Goal: Task Accomplishment & Management: Manage account settings

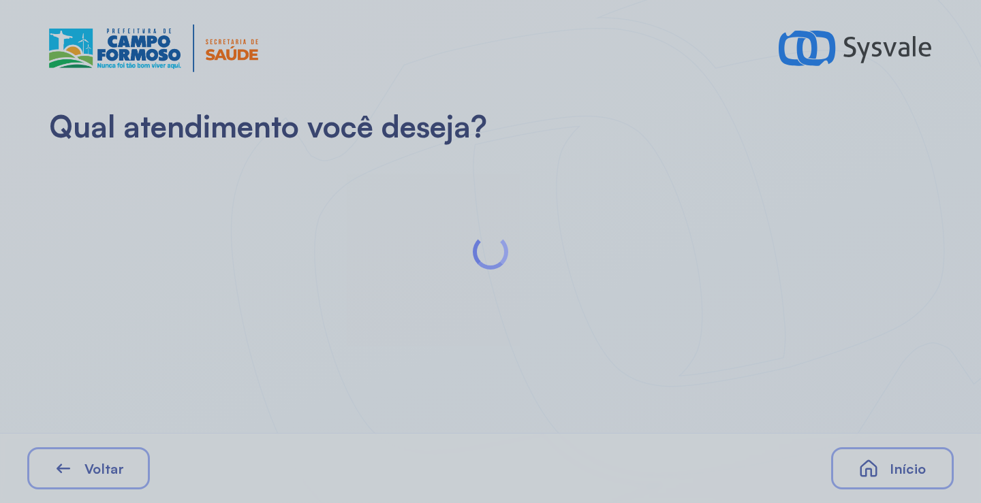
click at [240, 223] on div at bounding box center [490, 251] width 981 height 503
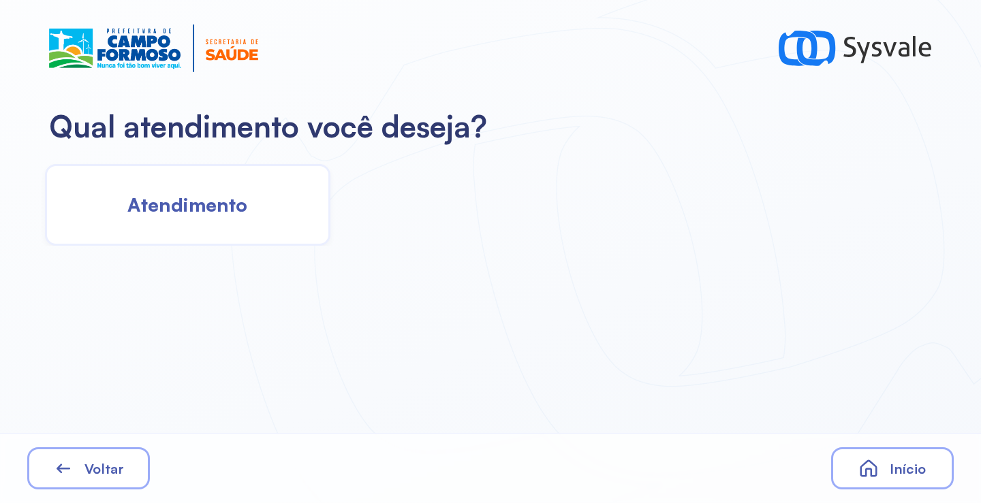
click at [196, 204] on span "Atendimento" at bounding box center [187, 205] width 120 height 24
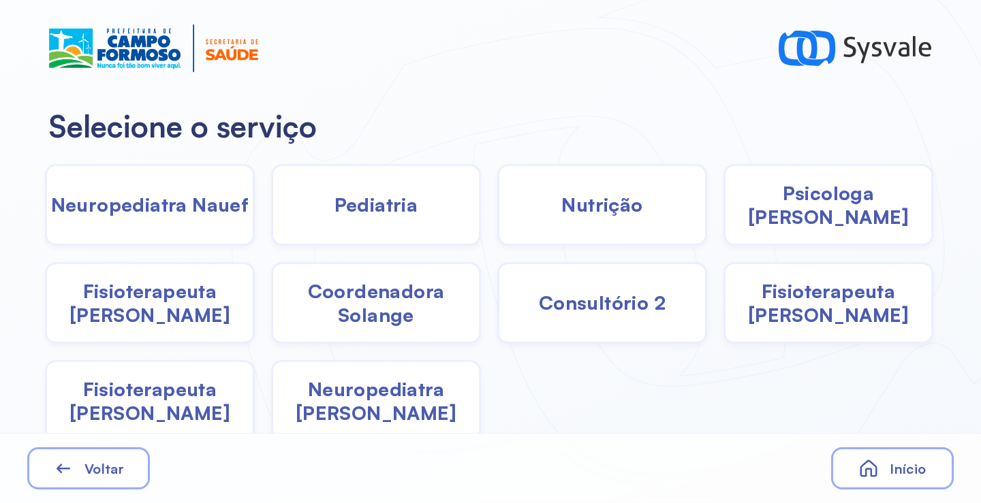
click at [396, 217] on div "Pediatria" at bounding box center [376, 205] width 210 height 82
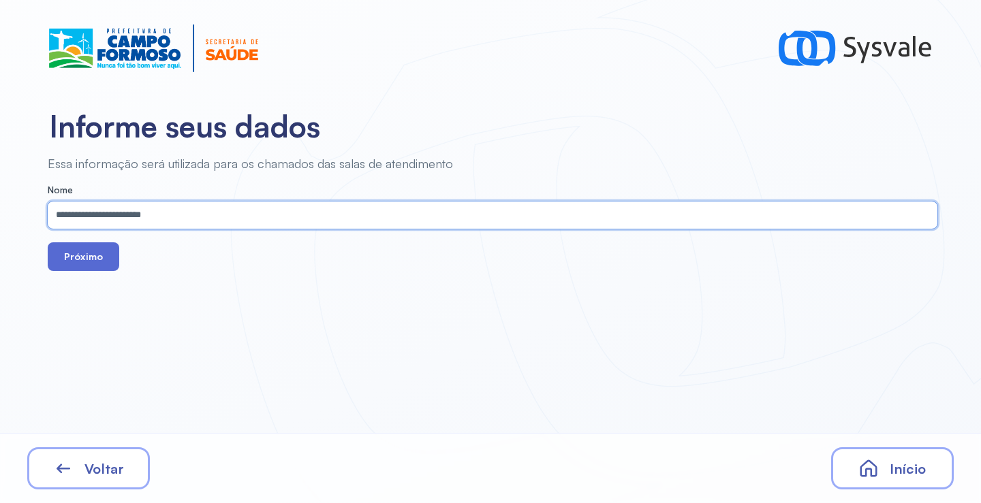
type input "**********"
click at [111, 259] on button "Próximo" at bounding box center [84, 257] width 72 height 29
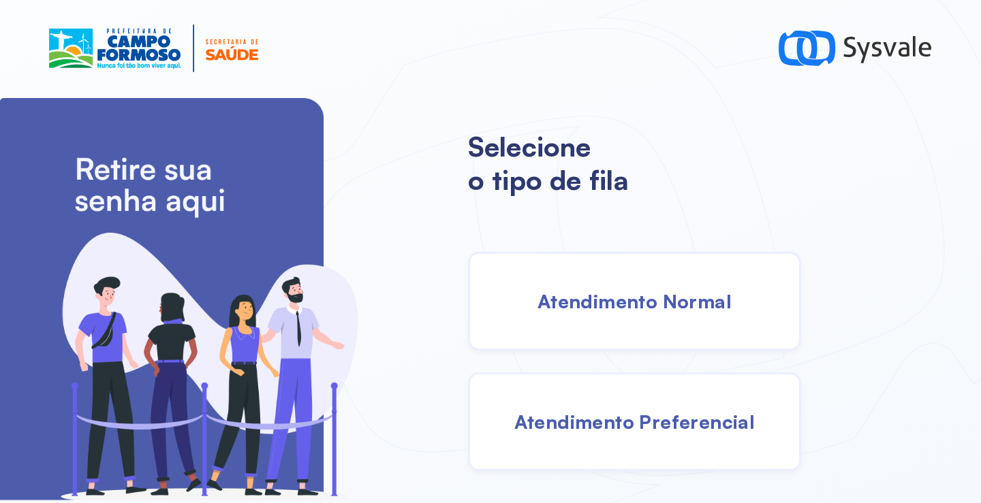
drag, startPoint x: 612, startPoint y: 323, endPoint x: 597, endPoint y: 317, distance: 15.3
click at [597, 317] on div "Atendimento Normal" at bounding box center [634, 301] width 333 height 99
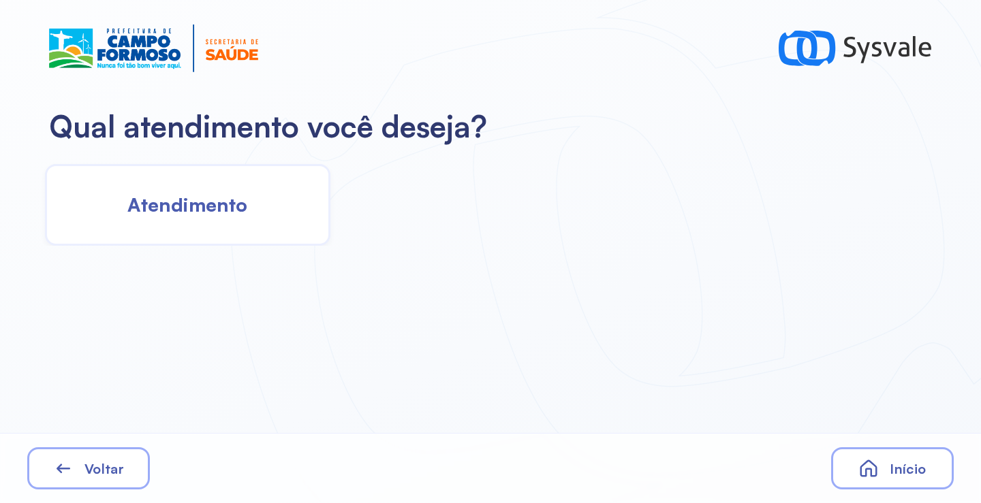
click at [230, 214] on div "Atendimento" at bounding box center [187, 205] width 285 height 82
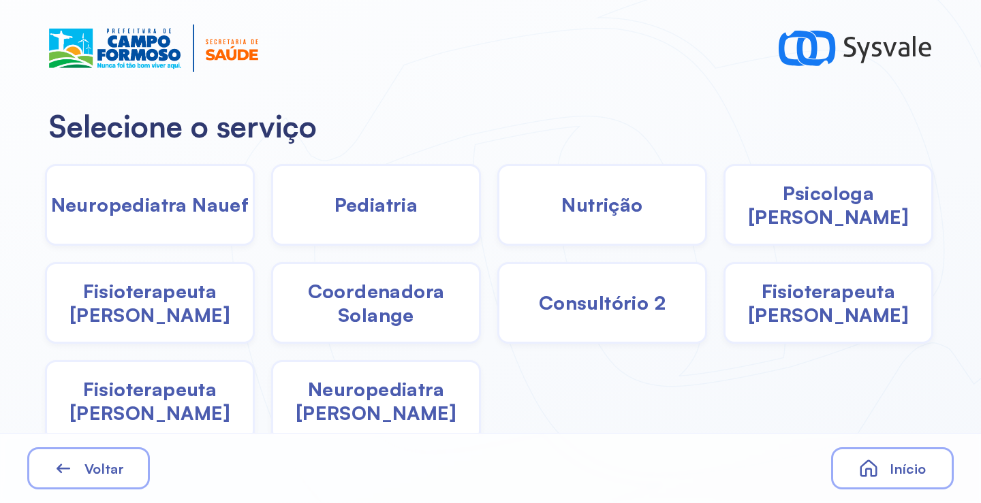
click at [426, 238] on div "Pediatria" at bounding box center [376, 205] width 210 height 82
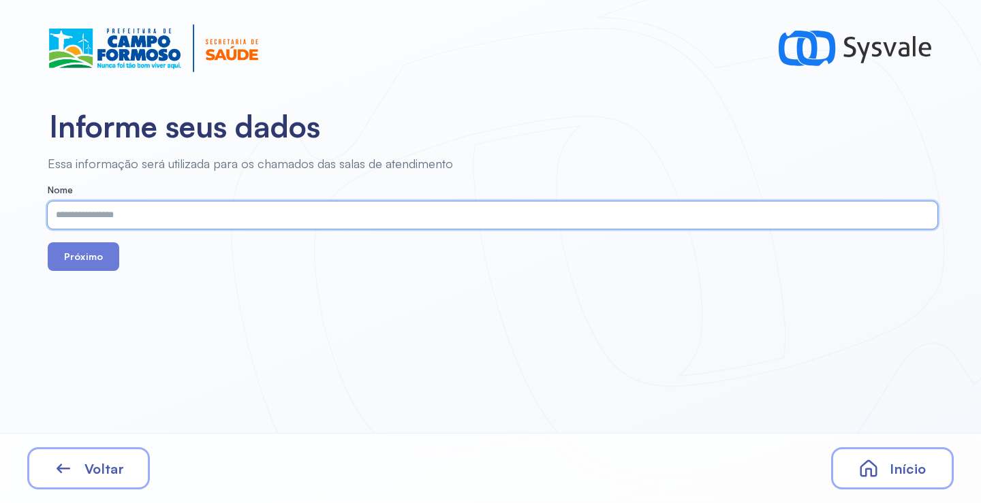
paste input "**********"
type input "**********"
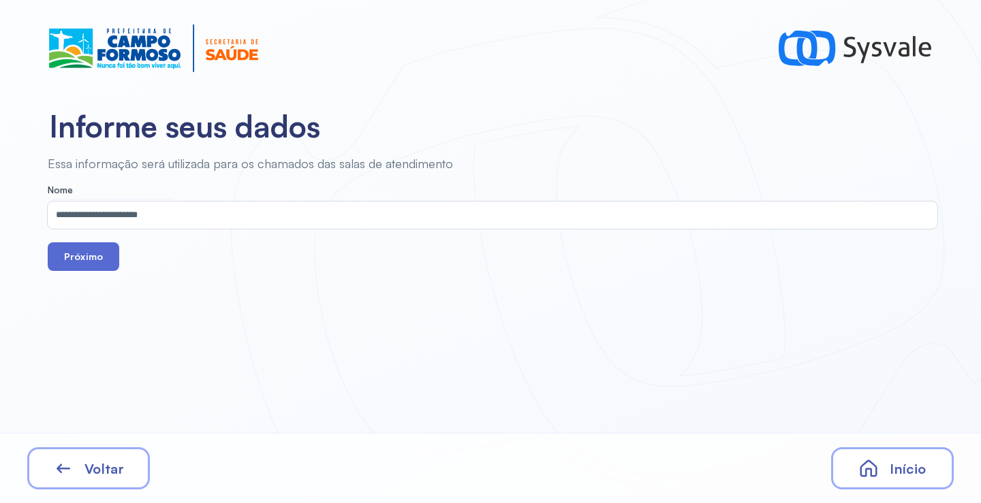
click at [82, 256] on button "Próximo" at bounding box center [84, 257] width 72 height 29
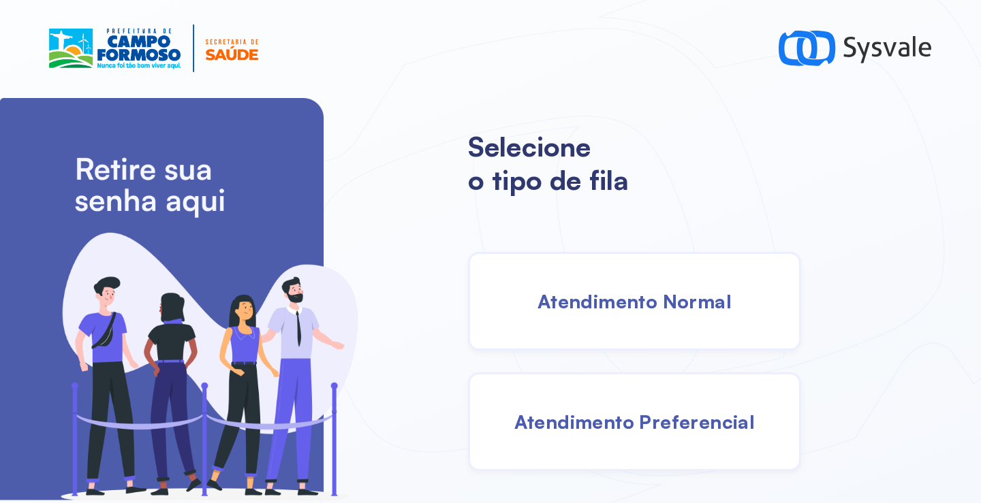
click at [651, 310] on span "Atendimento Normal" at bounding box center [634, 302] width 194 height 24
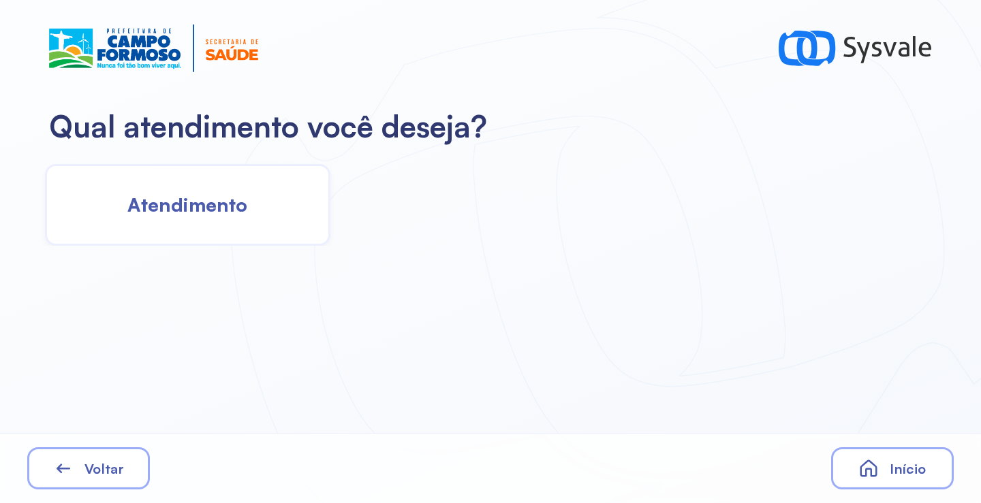
click at [173, 202] on span "Atendimento" at bounding box center [187, 205] width 120 height 24
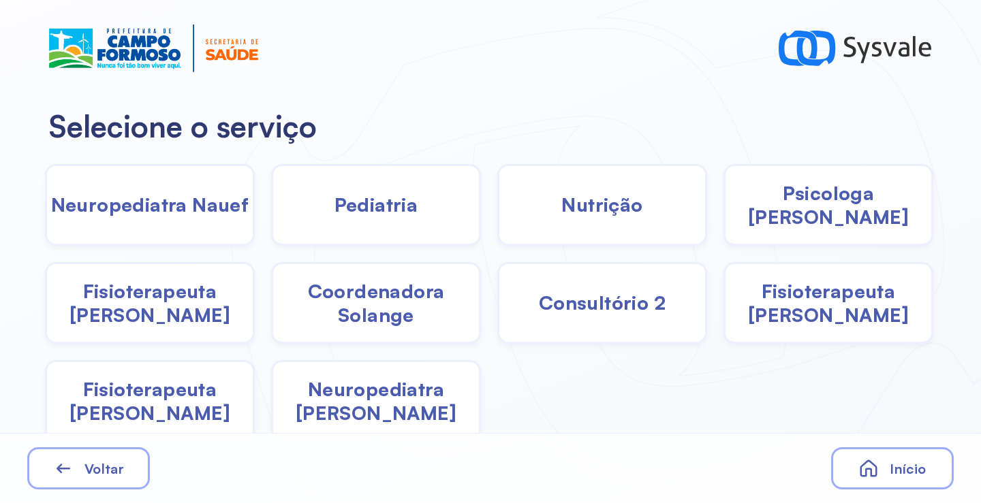
click at [381, 216] on span "Pediatria" at bounding box center [376, 205] width 84 height 24
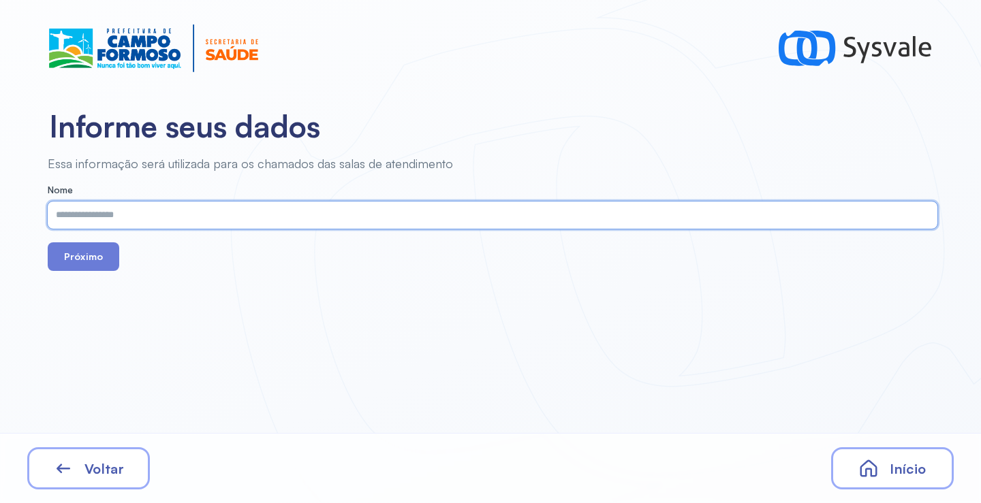
paste input "**********"
type input "**********"
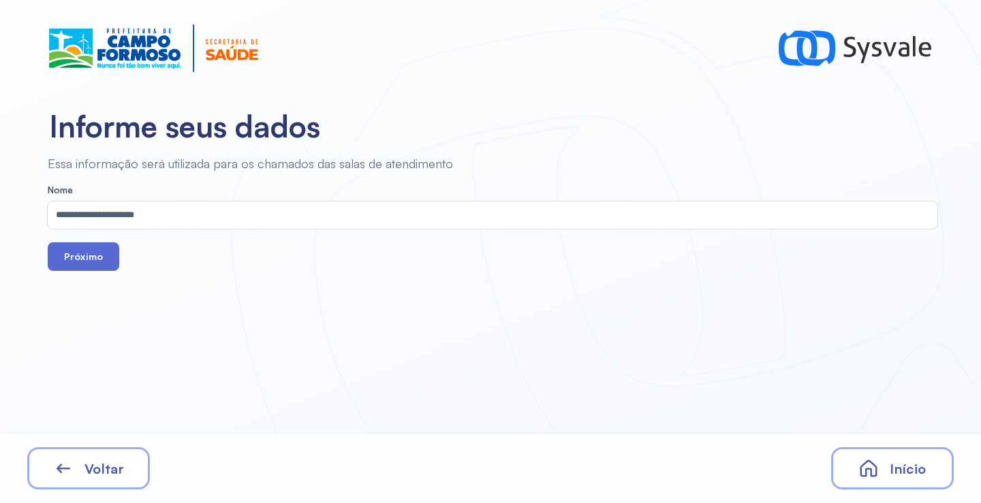
click at [90, 264] on button "Próximo" at bounding box center [84, 257] width 72 height 29
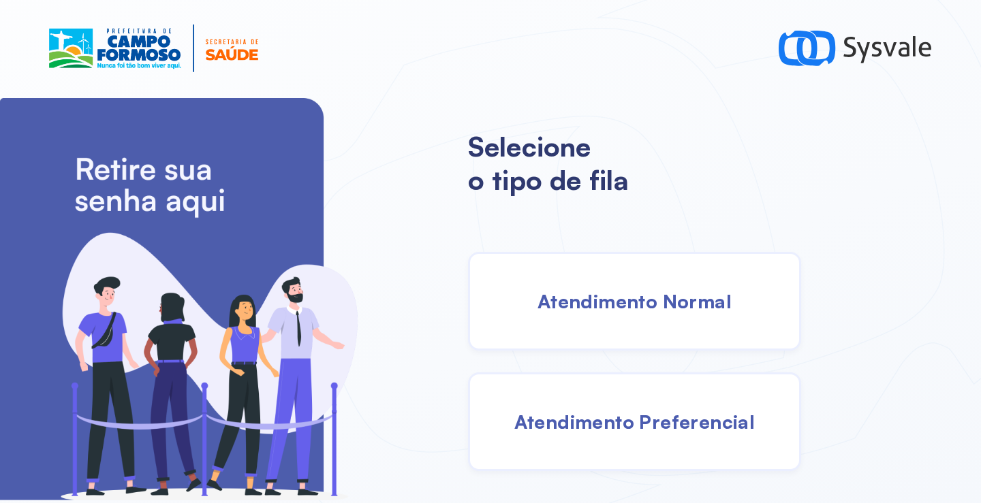
click at [641, 311] on div "Atendimento Normal" at bounding box center [634, 301] width 333 height 99
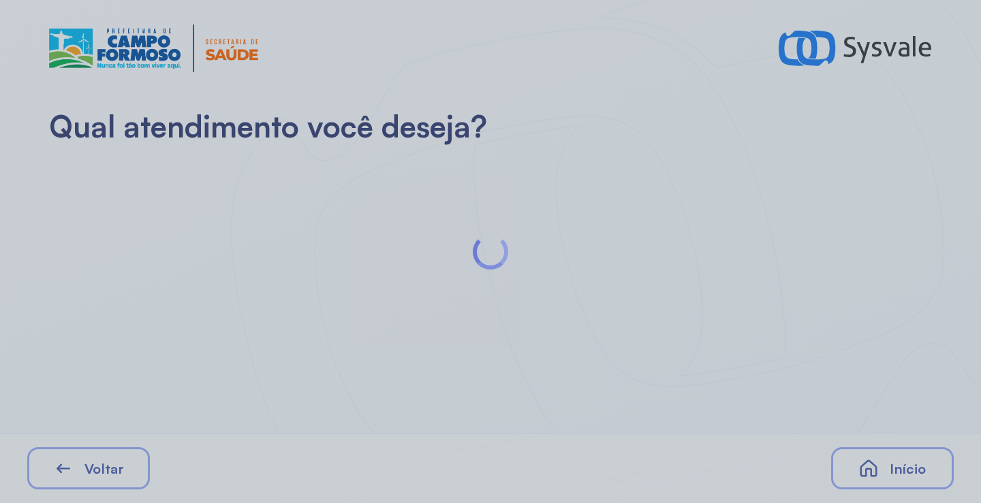
click at [194, 202] on div at bounding box center [490, 251] width 981 height 503
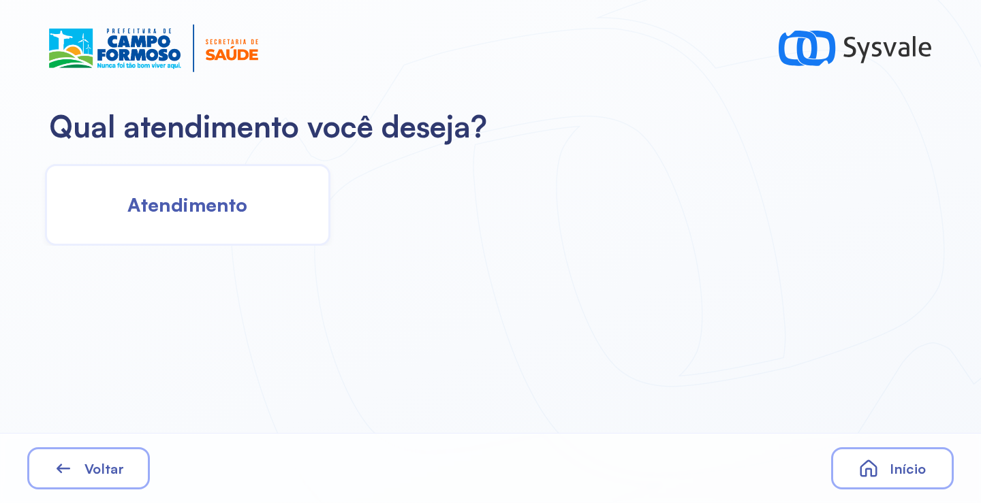
click at [285, 206] on div "Atendimento" at bounding box center [187, 205] width 285 height 82
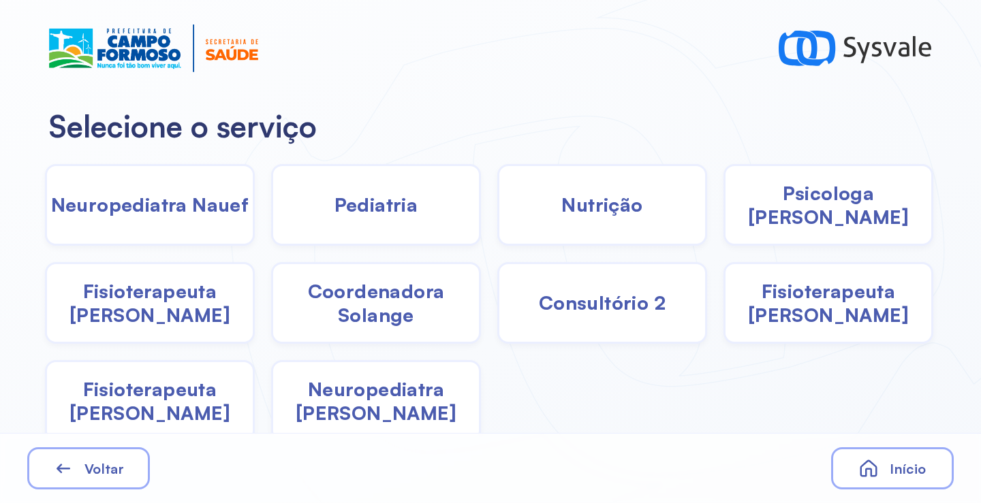
click at [463, 209] on div "Pediatria" at bounding box center [376, 205] width 210 height 82
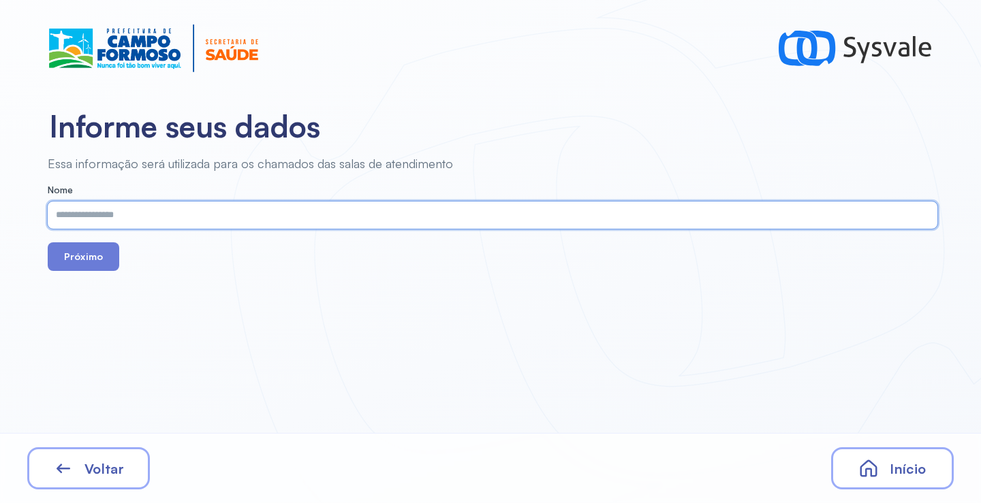
paste input "**********"
type input "**********"
drag, startPoint x: 104, startPoint y: 258, endPoint x: 103, endPoint y: 251, distance: 6.8
click at [104, 257] on button "Próximo" at bounding box center [84, 257] width 72 height 29
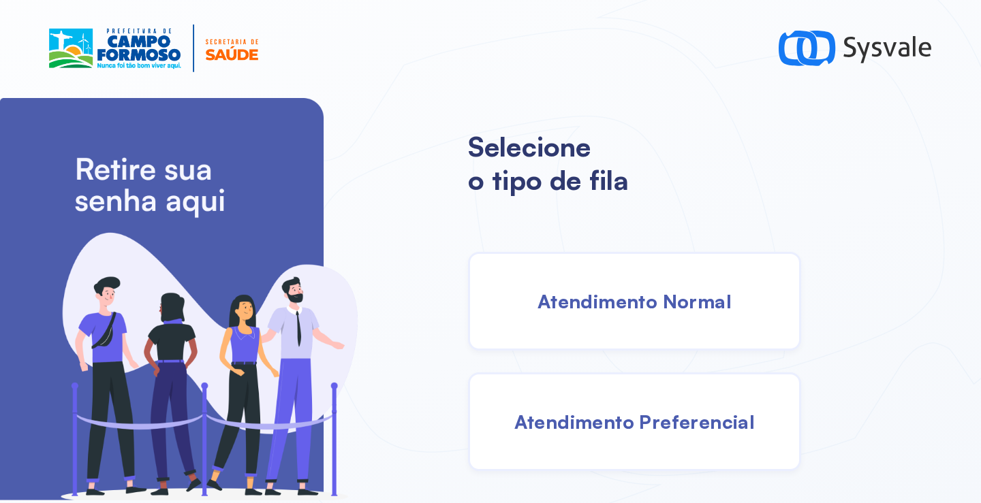
click at [636, 328] on div "Atendimento Normal" at bounding box center [634, 301] width 333 height 99
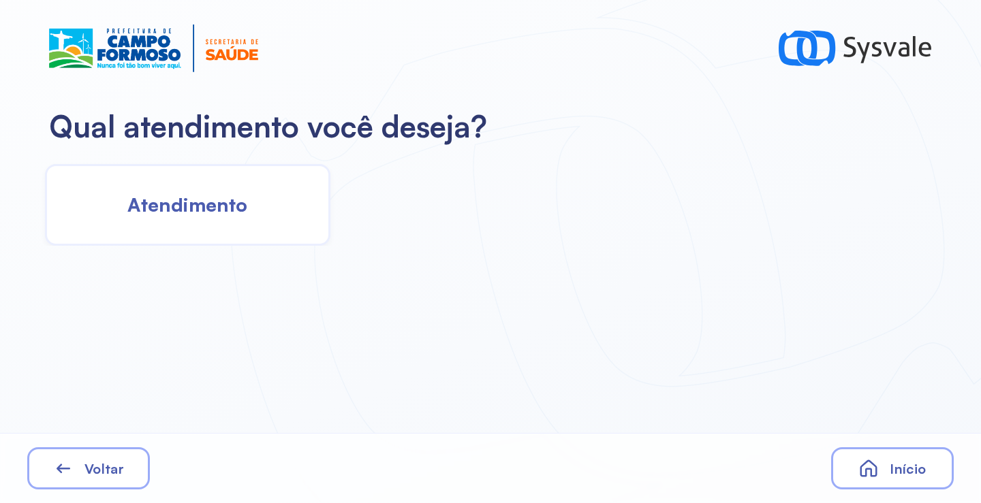
click at [223, 195] on span "Atendimento" at bounding box center [187, 205] width 120 height 24
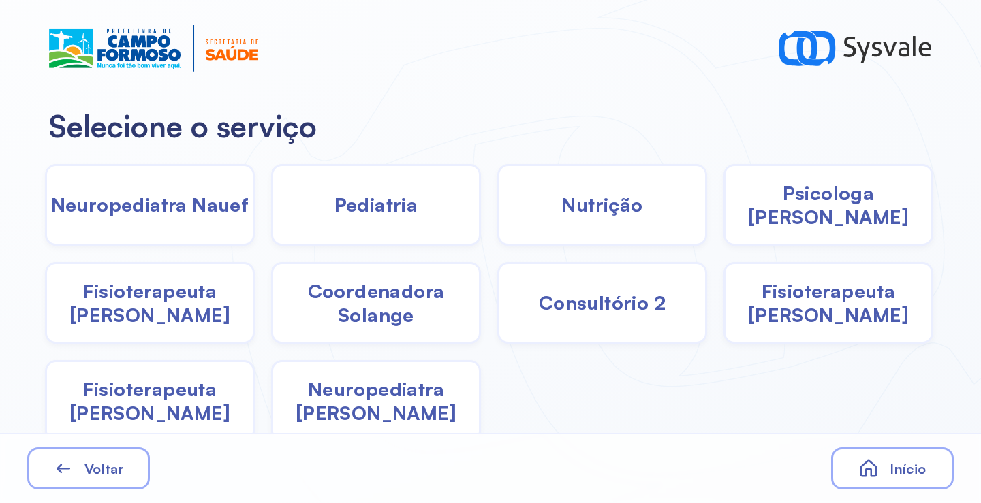
click at [342, 214] on span "Pediatria" at bounding box center [376, 205] width 84 height 24
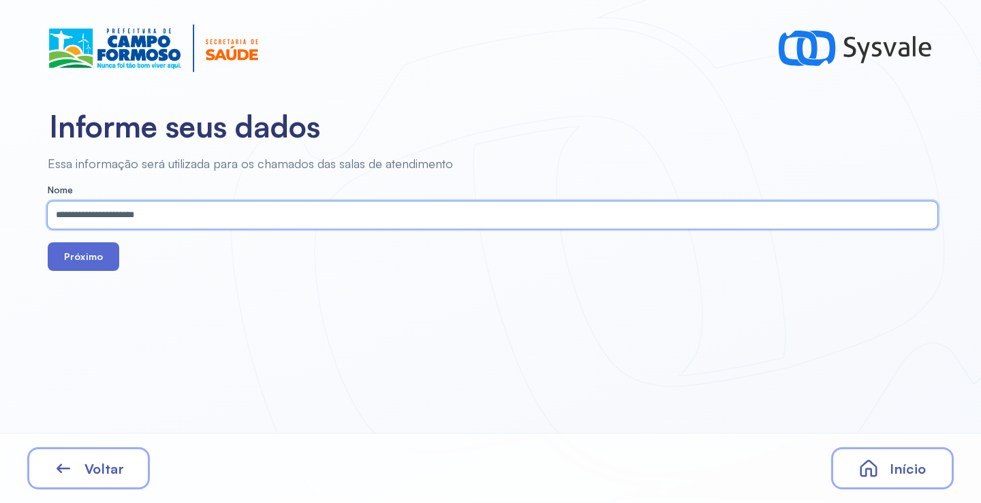
type input "**********"
click at [90, 253] on button "Próximo" at bounding box center [84, 257] width 72 height 29
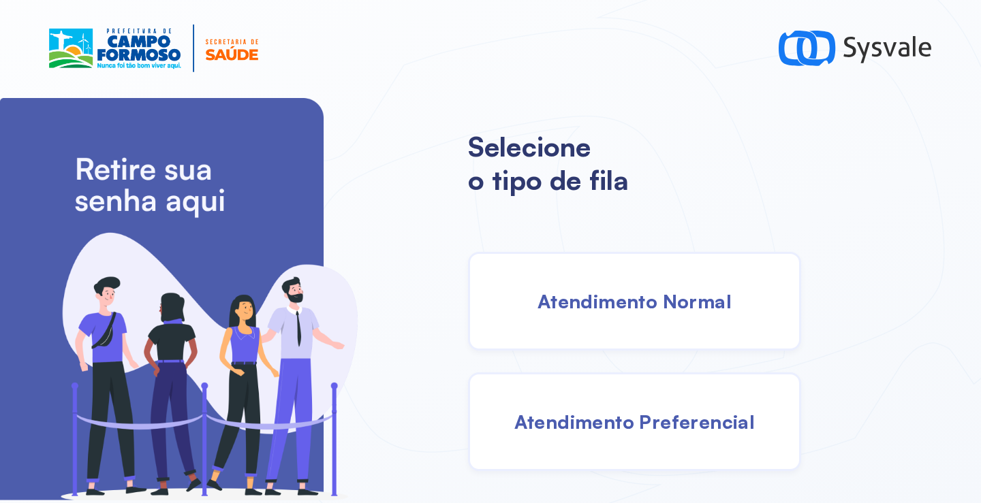
click at [632, 434] on div "Atendimento Preferencial" at bounding box center [634, 422] width 333 height 99
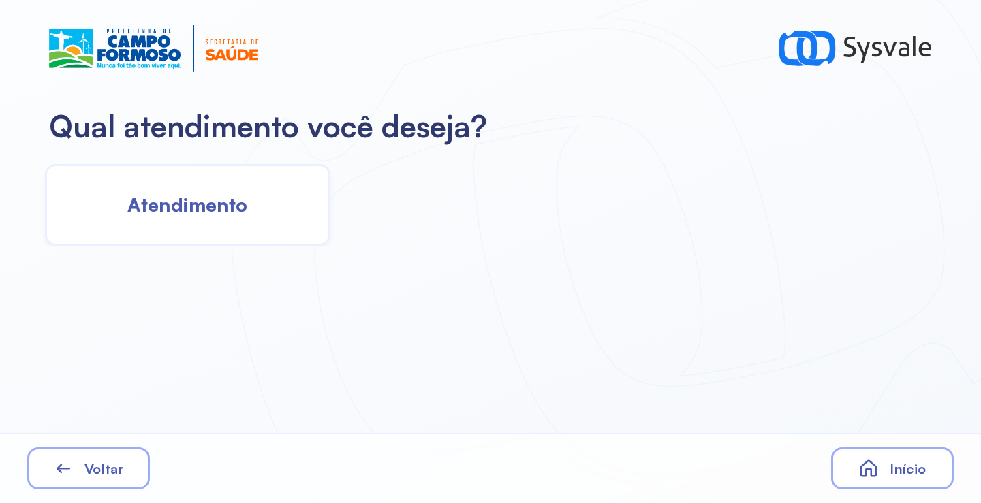
click at [232, 203] on span "Atendimento" at bounding box center [187, 205] width 120 height 24
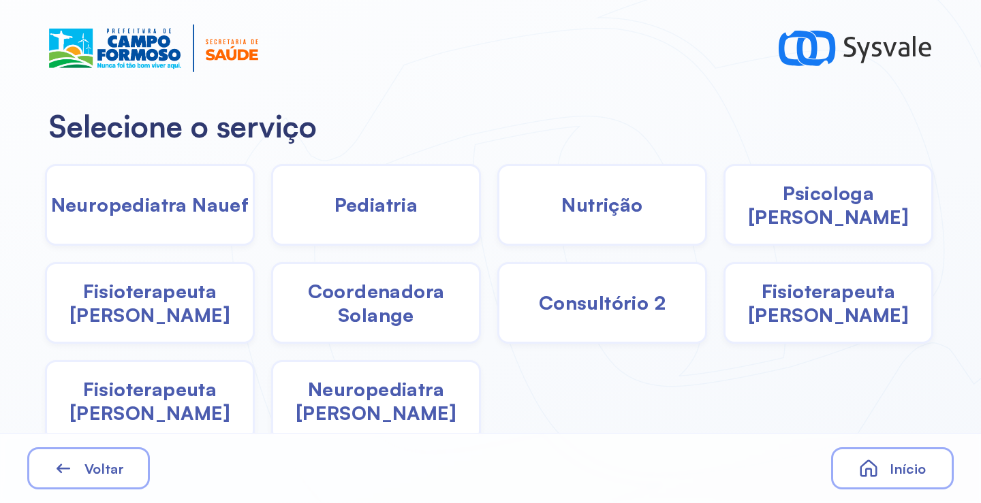
click at [373, 208] on span "Pediatria" at bounding box center [376, 205] width 84 height 24
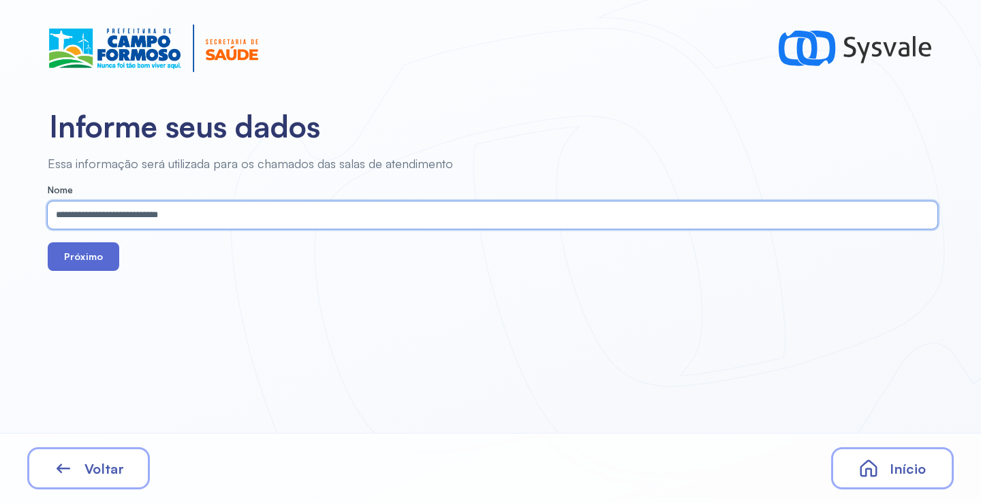
type input "**********"
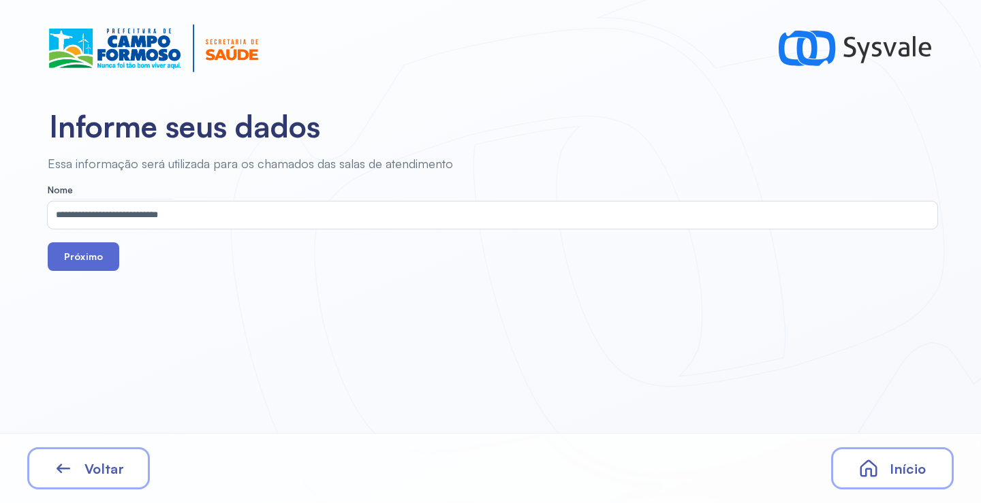
click at [91, 255] on button "Próximo" at bounding box center [84, 257] width 72 height 29
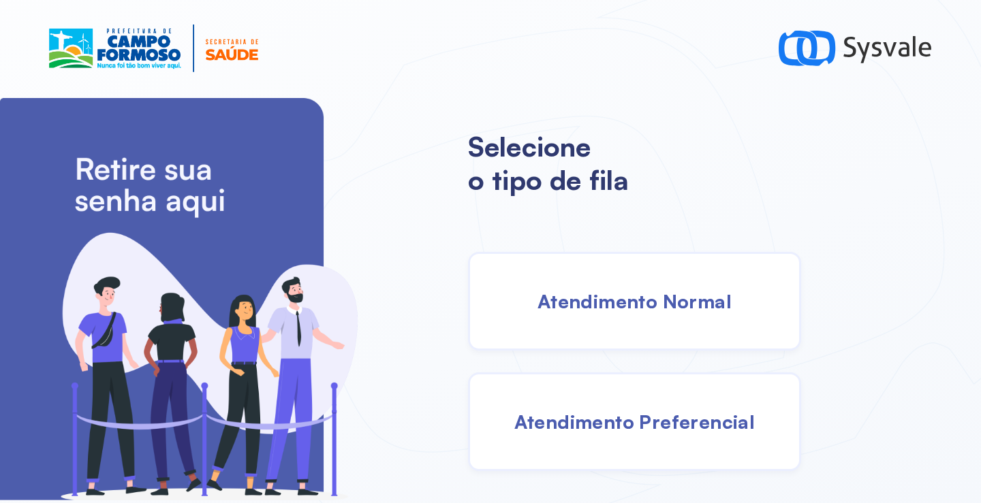
click at [626, 317] on div "Atendimento Normal" at bounding box center [634, 301] width 333 height 99
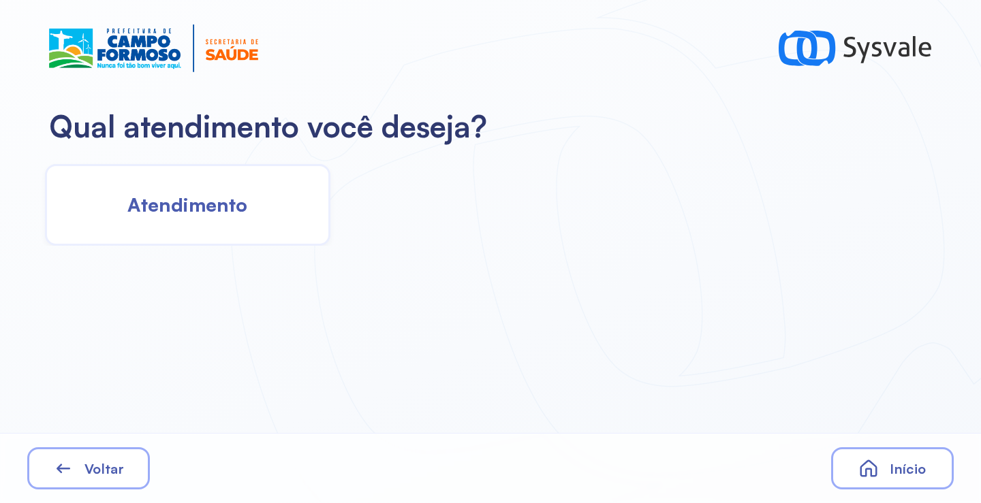
click at [292, 223] on div "Atendimento" at bounding box center [489, 201] width 978 height 90
click at [272, 219] on div "Atendimento" at bounding box center [187, 205] width 285 height 82
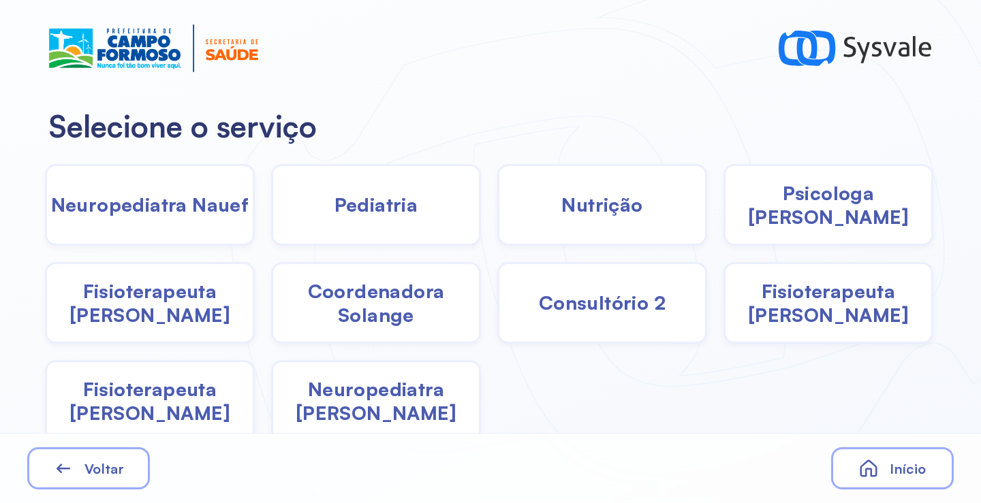
click at [328, 217] on div "Pediatria" at bounding box center [376, 205] width 210 height 82
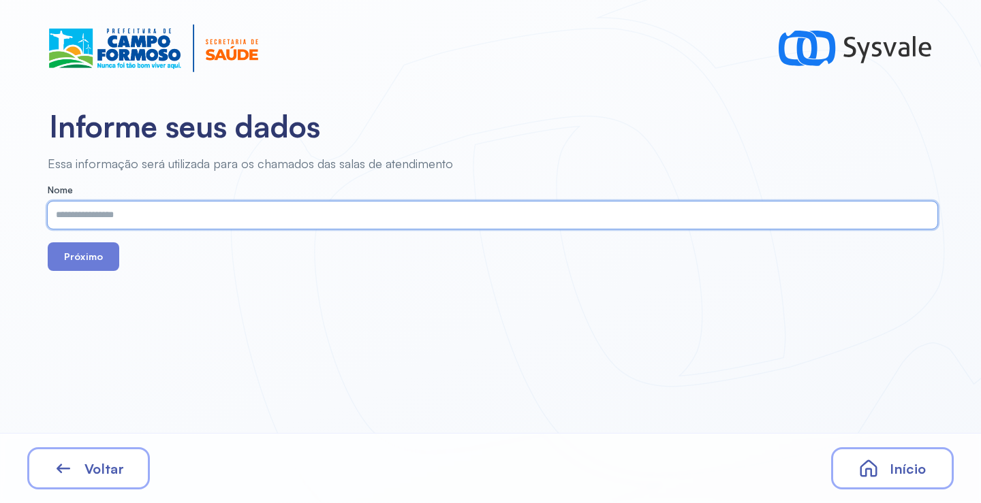
paste input "**********"
type input "**********"
drag, startPoint x: 64, startPoint y: 266, endPoint x: 85, endPoint y: 250, distance: 26.7
click at [65, 264] on button "Próximo" at bounding box center [84, 257] width 72 height 29
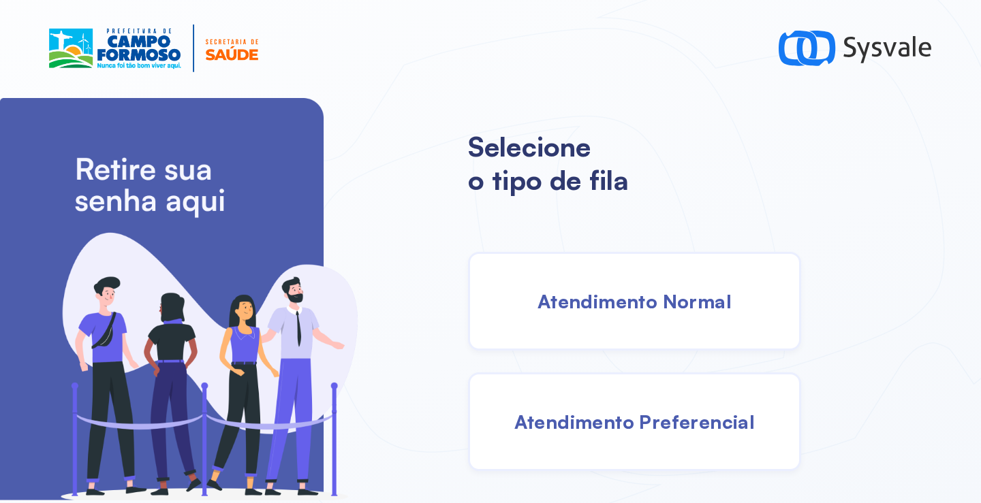
click at [627, 310] on span "Atendimento Normal" at bounding box center [634, 302] width 194 height 24
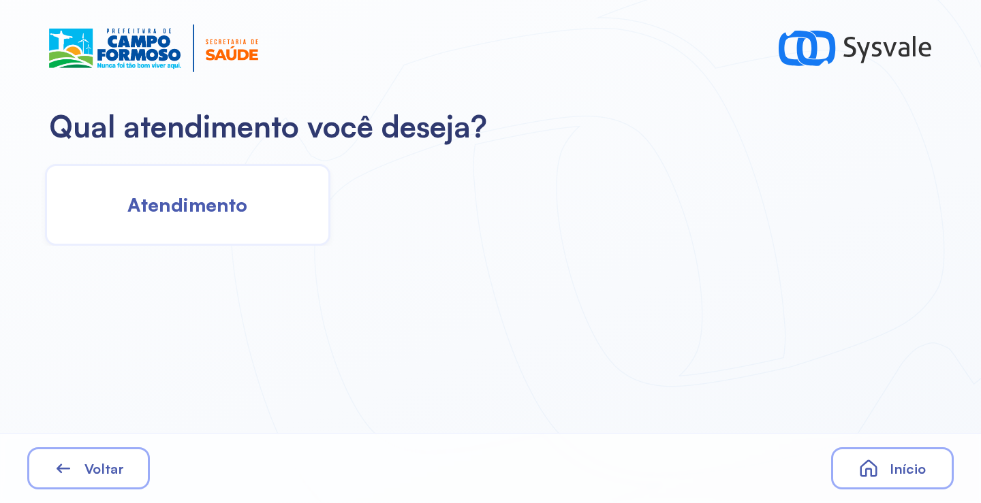
click at [183, 208] on span "Atendimento" at bounding box center [187, 205] width 120 height 24
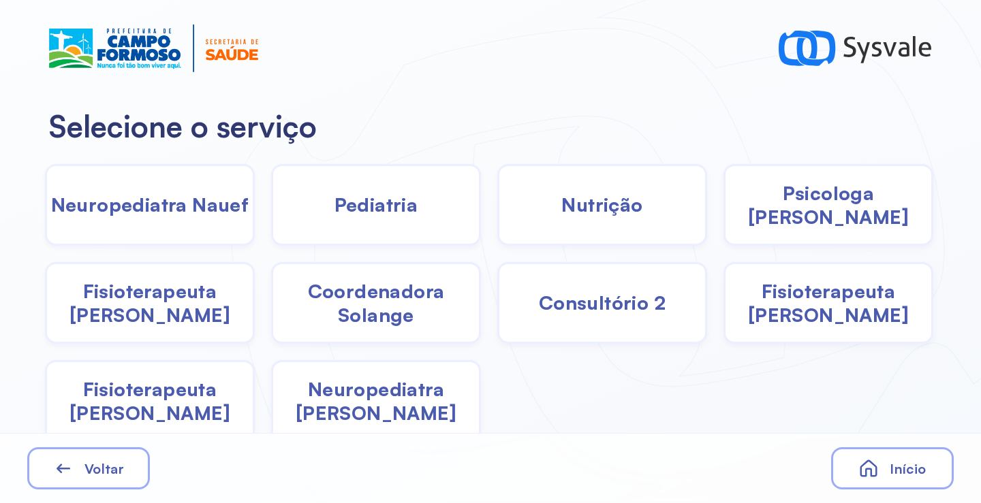
click at [364, 225] on div "Pediatria" at bounding box center [376, 205] width 210 height 82
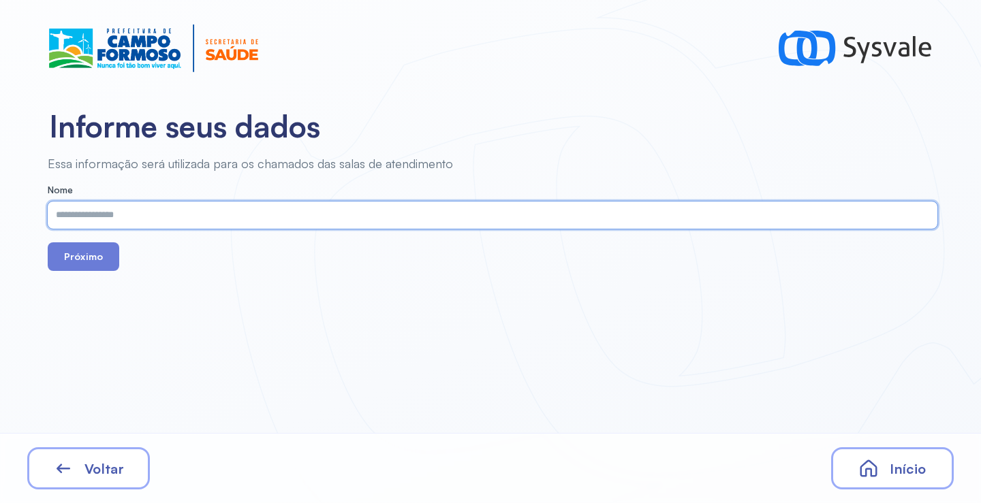
paste input "**********"
type input "**********"
click at [82, 253] on button "Próximo" at bounding box center [84, 257] width 72 height 29
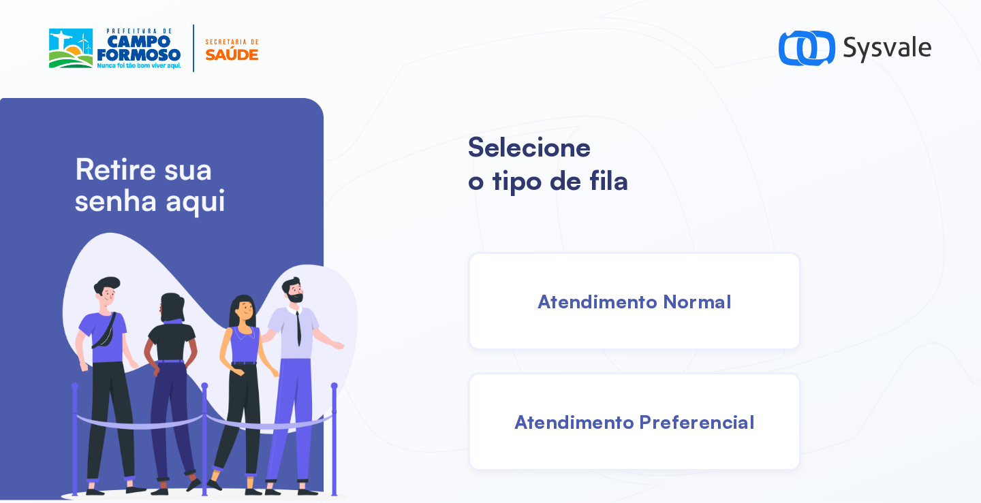
click at [590, 287] on div "Atendimento Normal" at bounding box center [634, 301] width 333 height 99
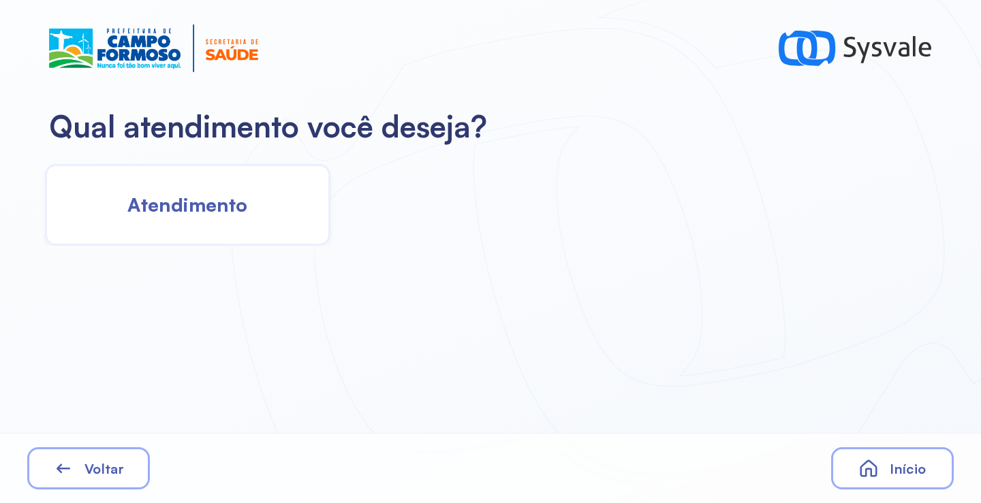
click at [247, 198] on span "Atendimento" at bounding box center [187, 205] width 120 height 24
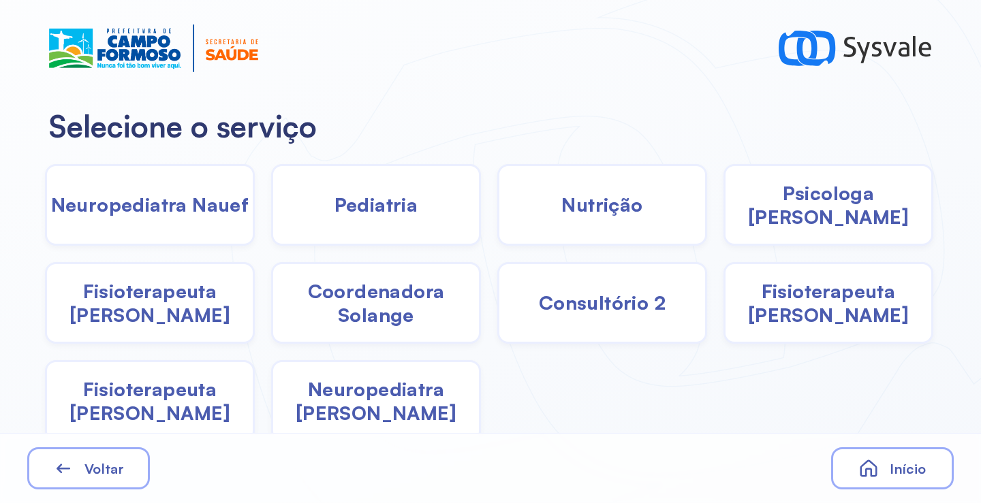
click at [354, 220] on div "Pediatria" at bounding box center [376, 205] width 210 height 82
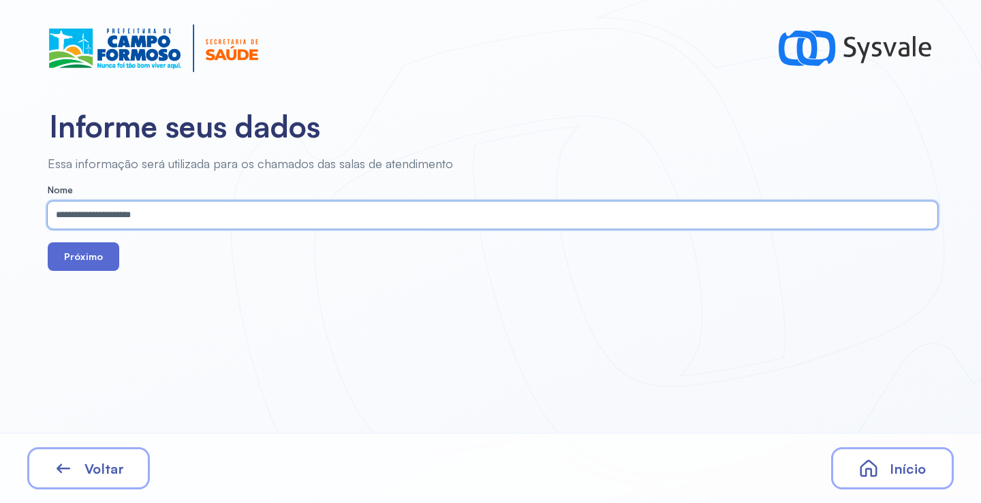
type input "**********"
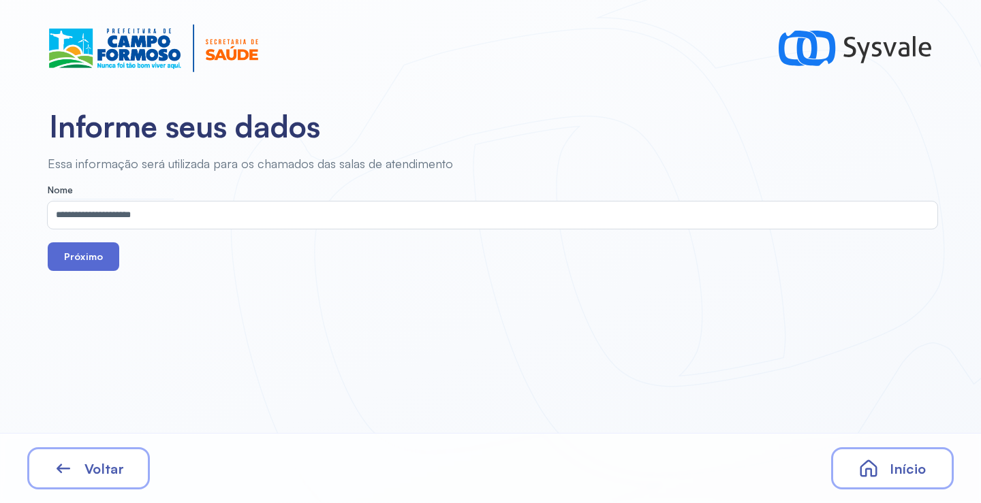
click at [85, 249] on button "Próximo" at bounding box center [84, 257] width 72 height 29
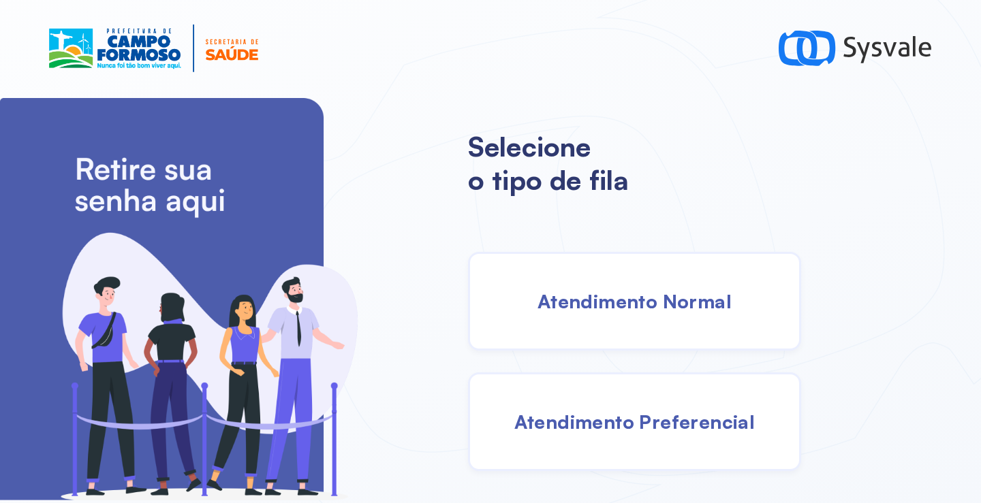
click at [619, 295] on span "Atendimento Normal" at bounding box center [634, 302] width 194 height 24
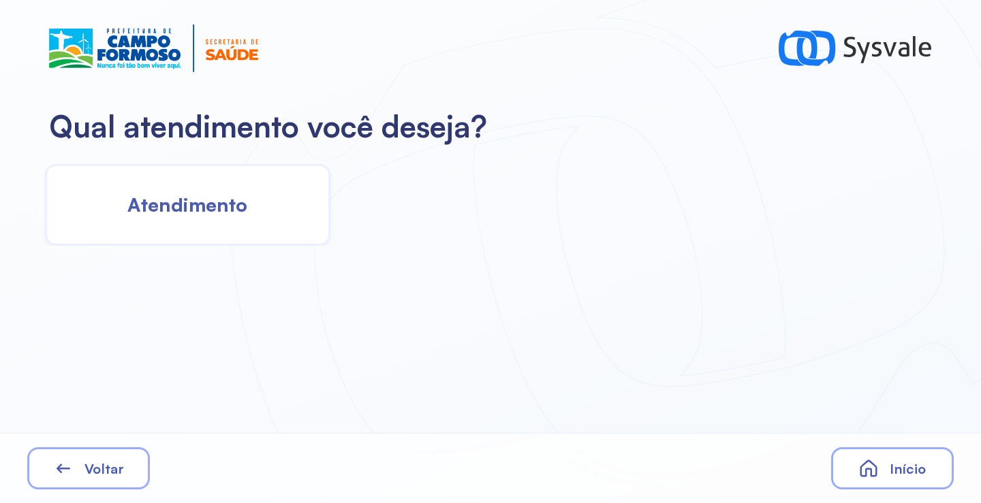
click at [233, 196] on span "Atendimento" at bounding box center [187, 205] width 120 height 24
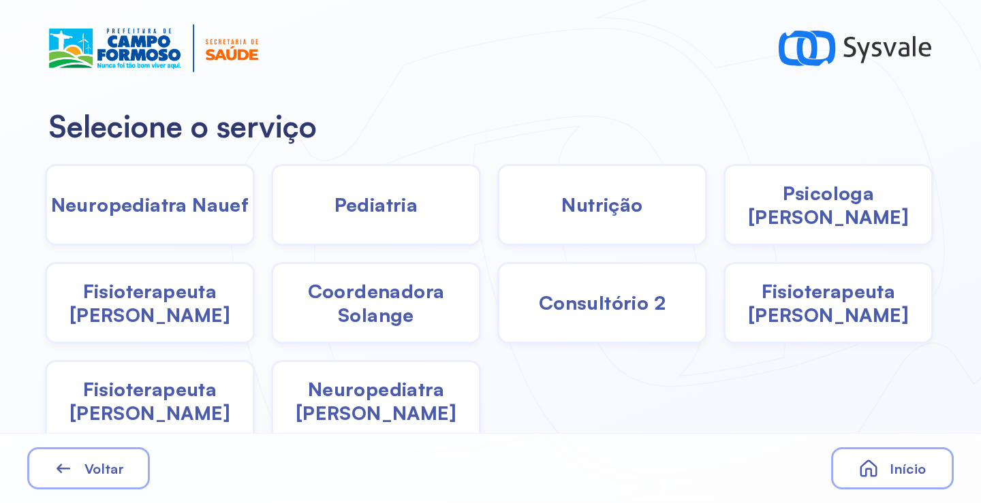
click at [340, 202] on span "Pediatria" at bounding box center [376, 205] width 84 height 24
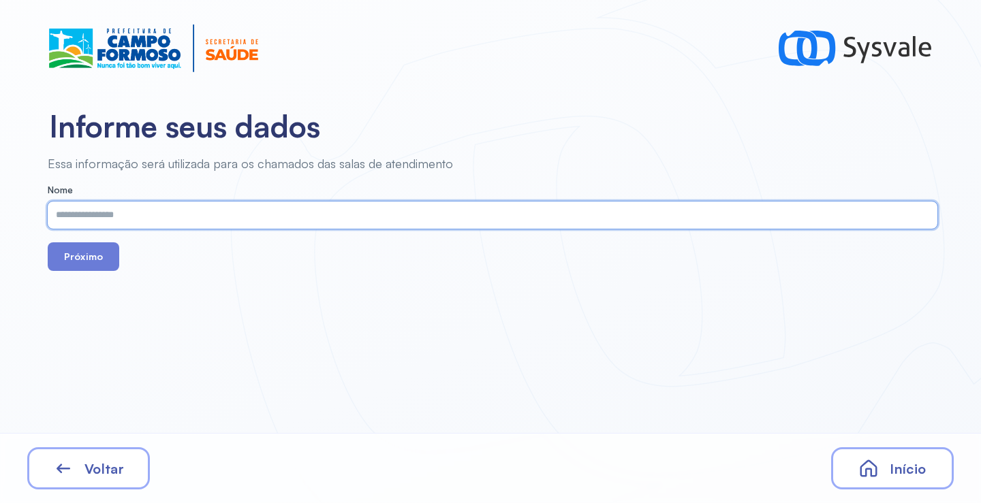
paste input "**********"
click at [162, 217] on input "**********" at bounding box center [490, 215] width 884 height 27
drag, startPoint x: 140, startPoint y: 216, endPoint x: 163, endPoint y: 215, distance: 23.9
click at [163, 215] on input "**********" at bounding box center [490, 215] width 884 height 27
click at [216, 214] on input "**********" at bounding box center [490, 215] width 884 height 27
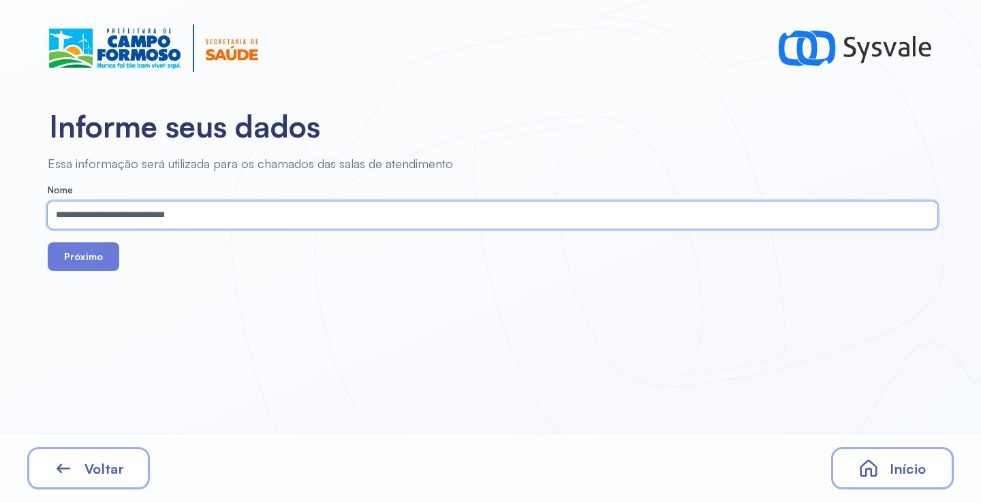
type input "**********"
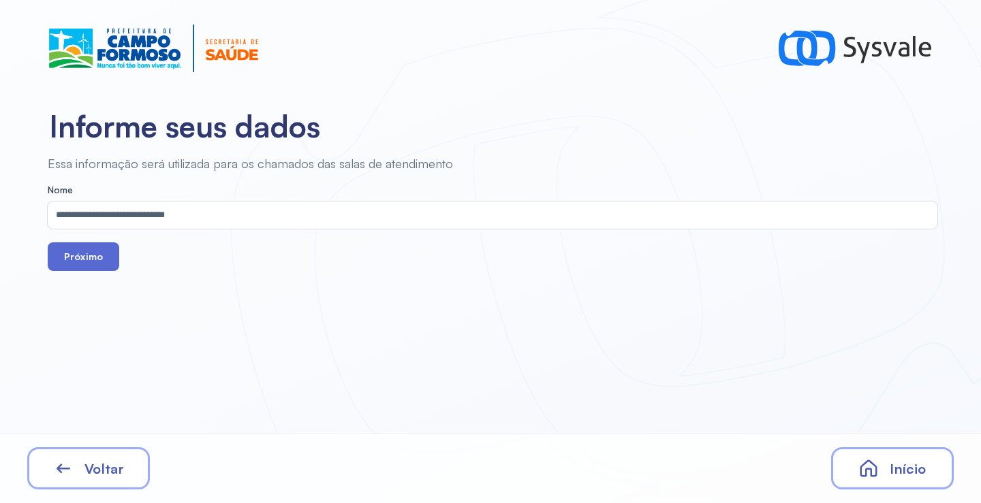
click at [84, 253] on button "Próximo" at bounding box center [84, 257] width 72 height 29
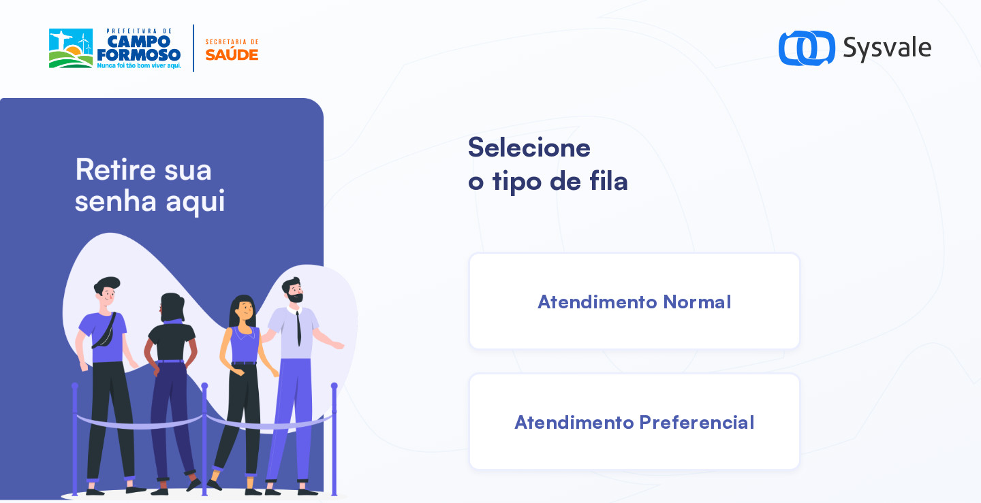
click at [591, 282] on div "Atendimento Normal" at bounding box center [634, 301] width 333 height 99
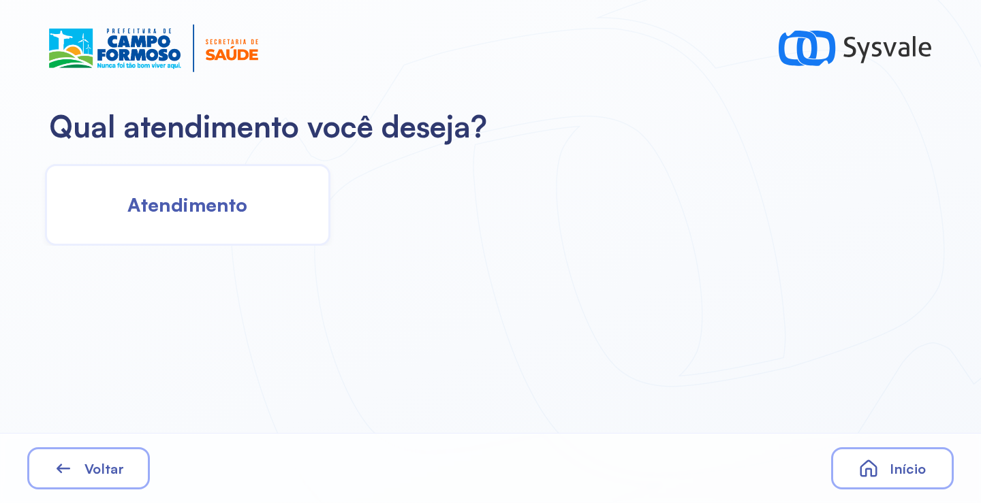
click at [236, 201] on span "Atendimento" at bounding box center [187, 205] width 120 height 24
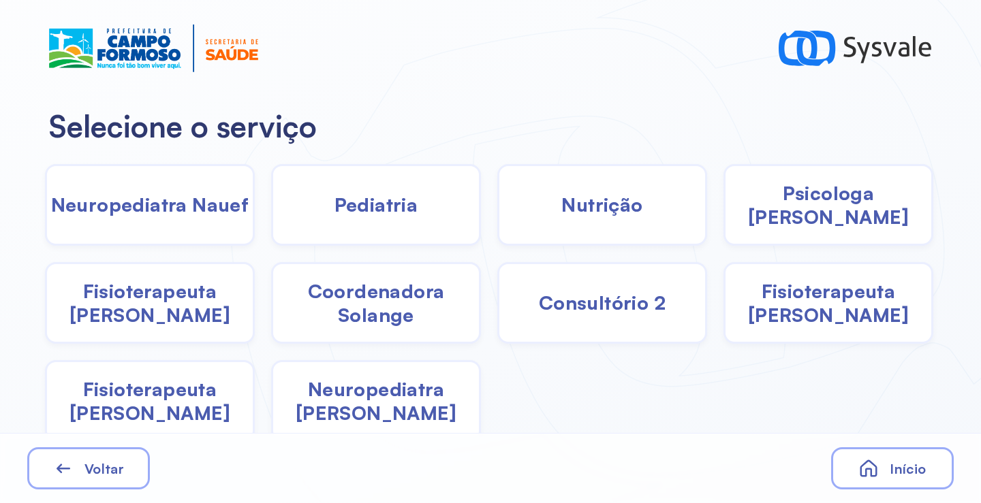
click at [387, 220] on div "Pediatria" at bounding box center [376, 205] width 210 height 82
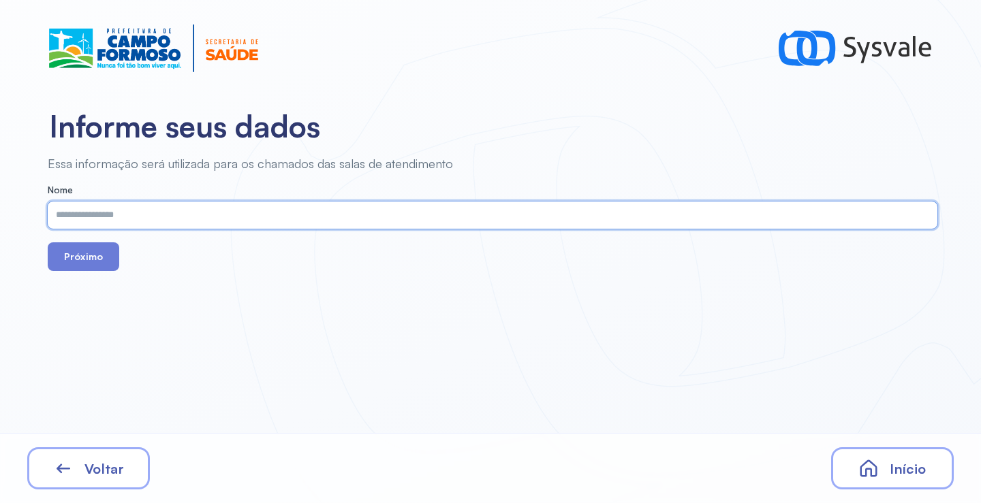
paste input "**********"
type input "**********"
click at [83, 253] on button "Próximo" at bounding box center [84, 257] width 72 height 29
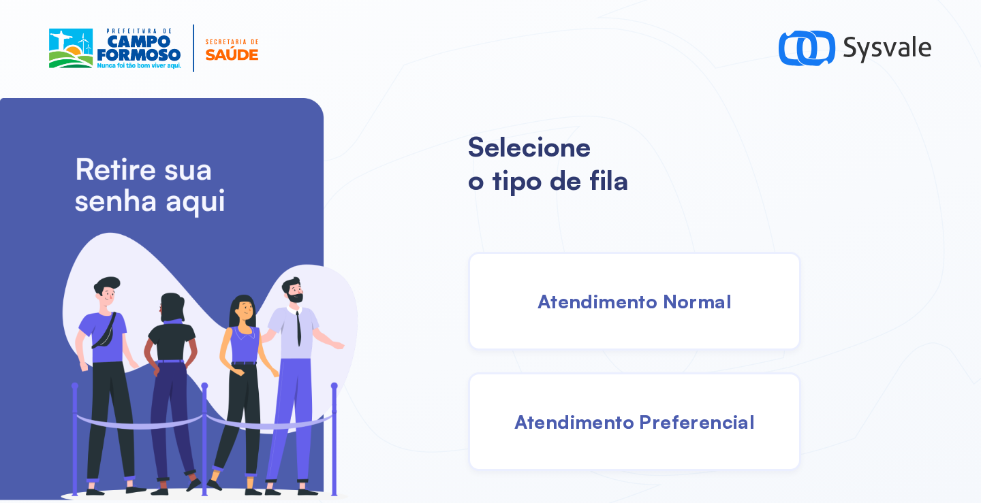
click at [625, 293] on span "Atendimento Normal" at bounding box center [634, 302] width 194 height 24
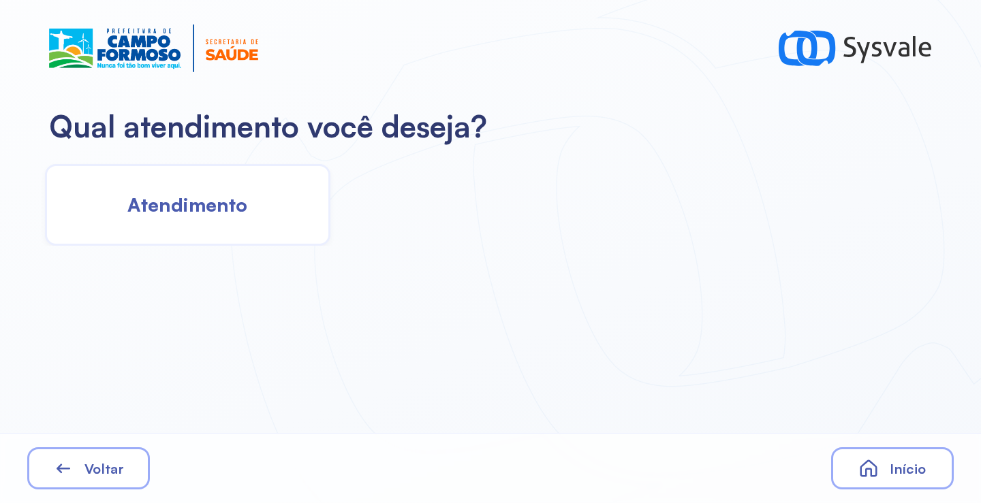
click at [225, 194] on span "Atendimento" at bounding box center [187, 205] width 120 height 24
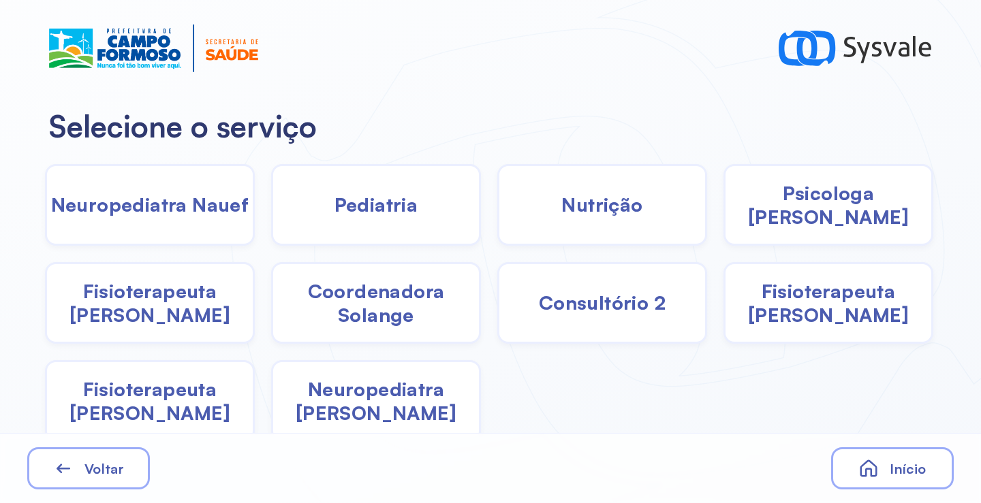
click at [401, 203] on span "Pediatria" at bounding box center [376, 205] width 84 height 24
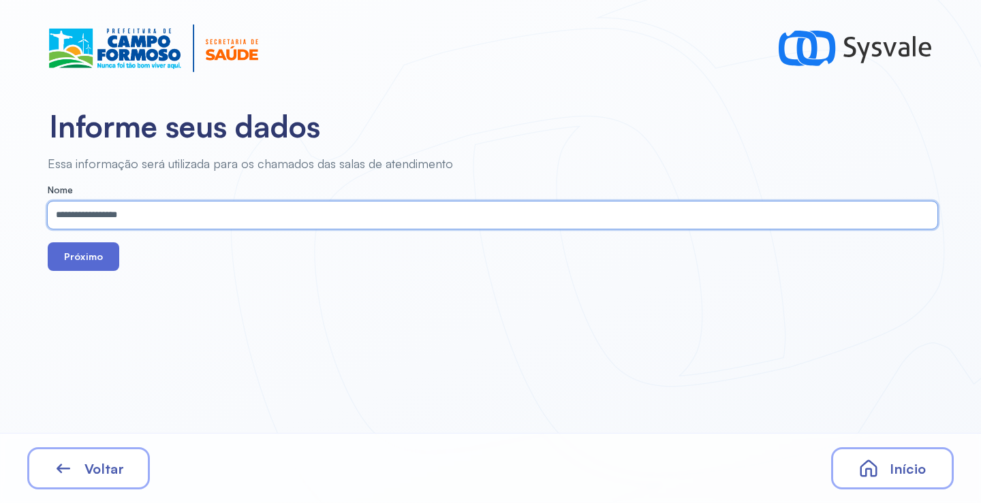
type input "**********"
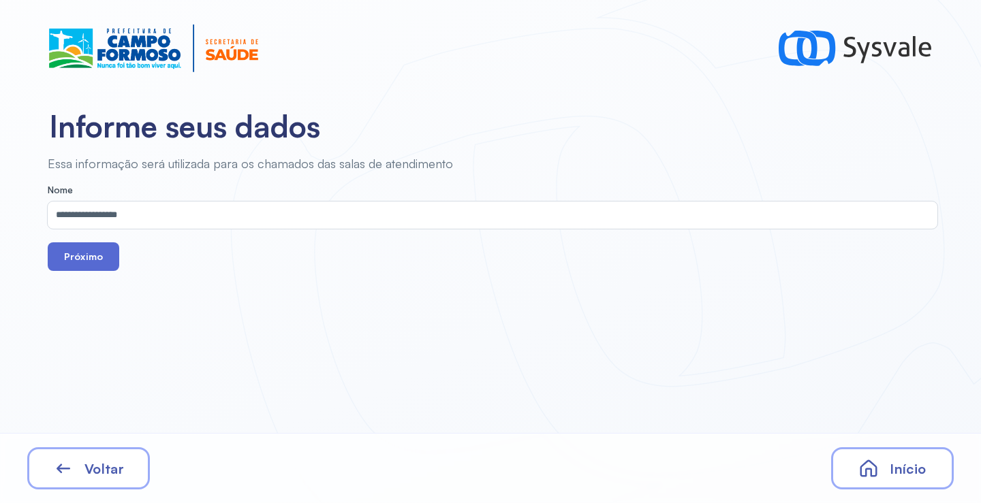
click at [70, 260] on button "Próximo" at bounding box center [84, 257] width 72 height 29
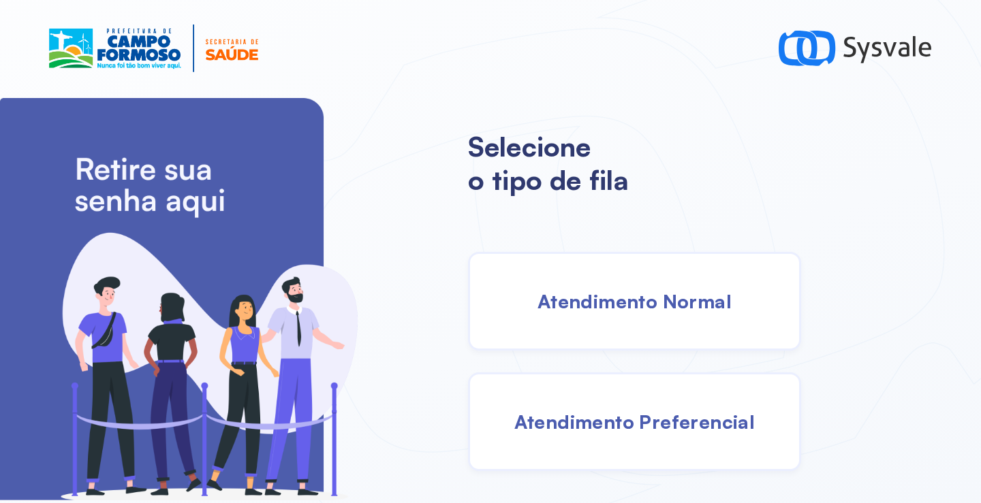
click at [596, 290] on span "Atendimento Normal" at bounding box center [634, 302] width 194 height 24
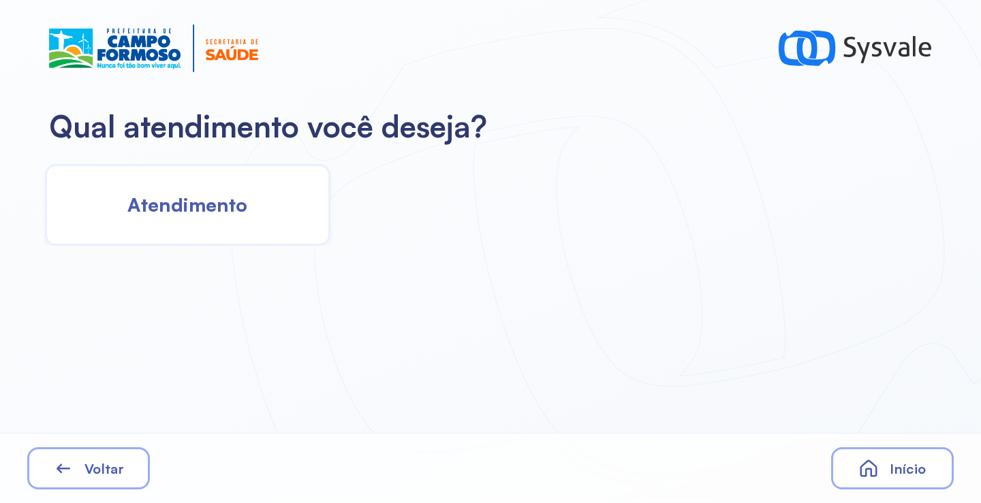
click at [200, 202] on span "Atendimento" at bounding box center [187, 205] width 120 height 24
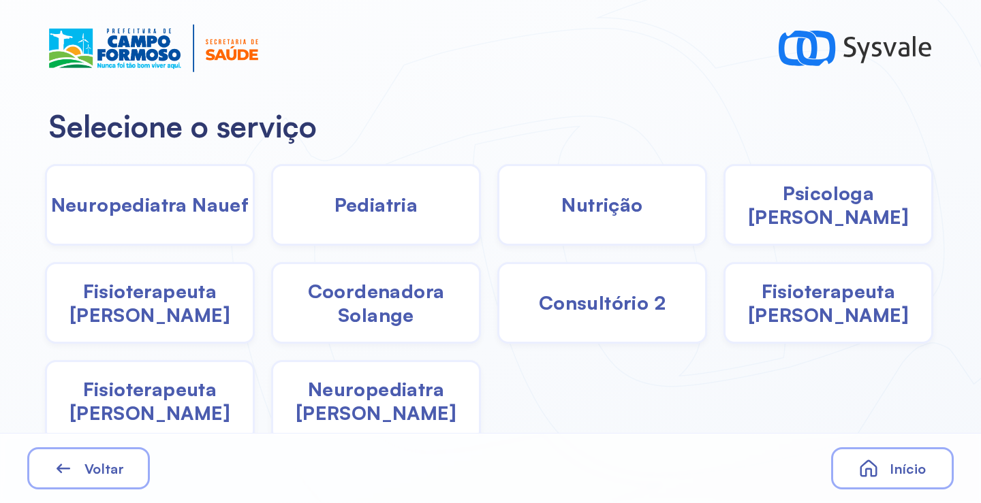
click at [322, 216] on div "Pediatria" at bounding box center [376, 205] width 210 height 82
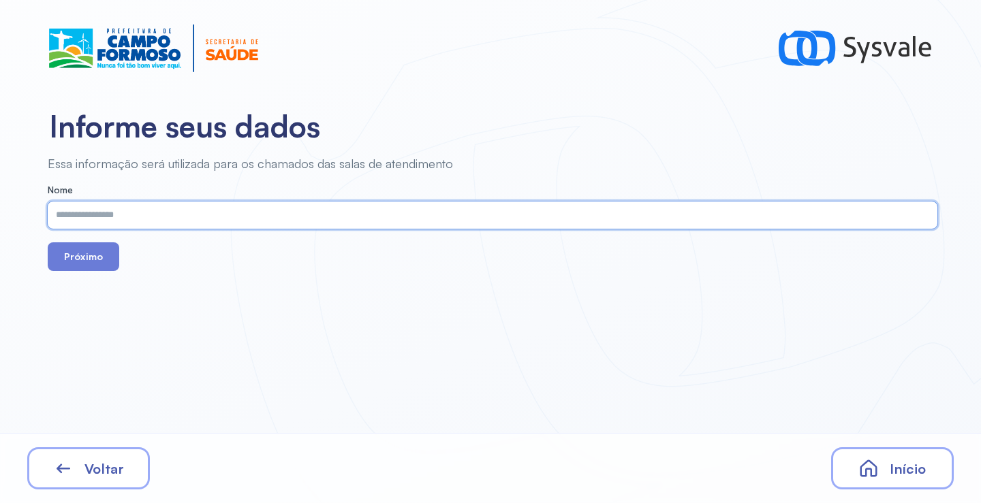
paste input "**********"
type input "**********"
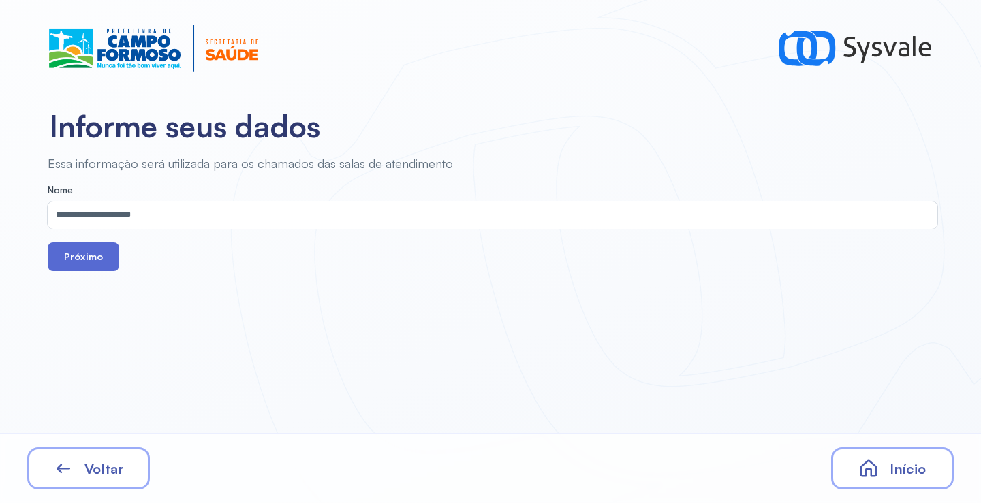
click at [82, 253] on button "Próximo" at bounding box center [84, 257] width 72 height 29
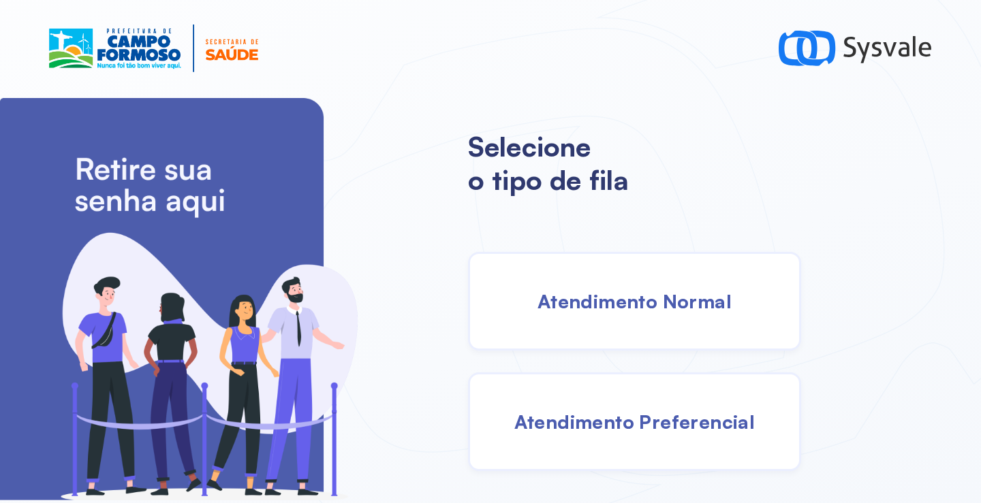
click at [648, 322] on div "Atendimento Normal" at bounding box center [634, 301] width 333 height 99
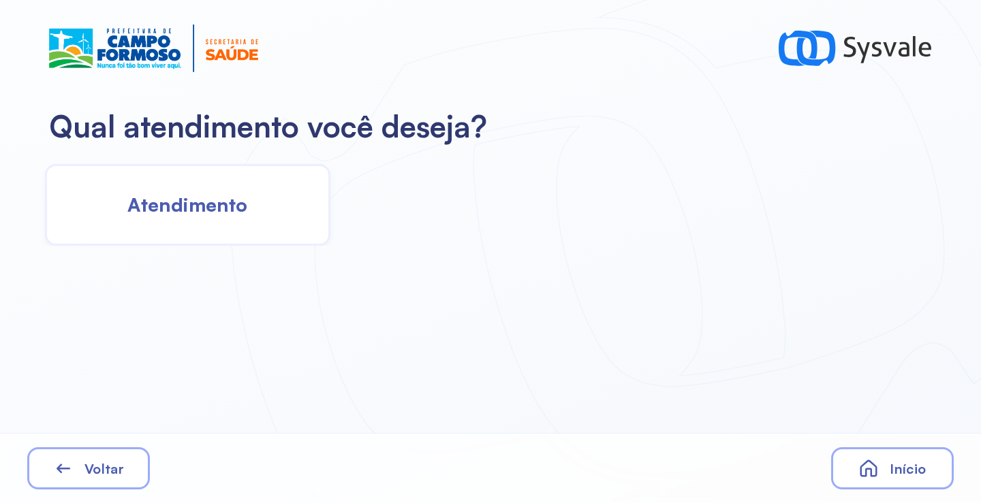
click at [213, 210] on span "Atendimento" at bounding box center [187, 205] width 120 height 24
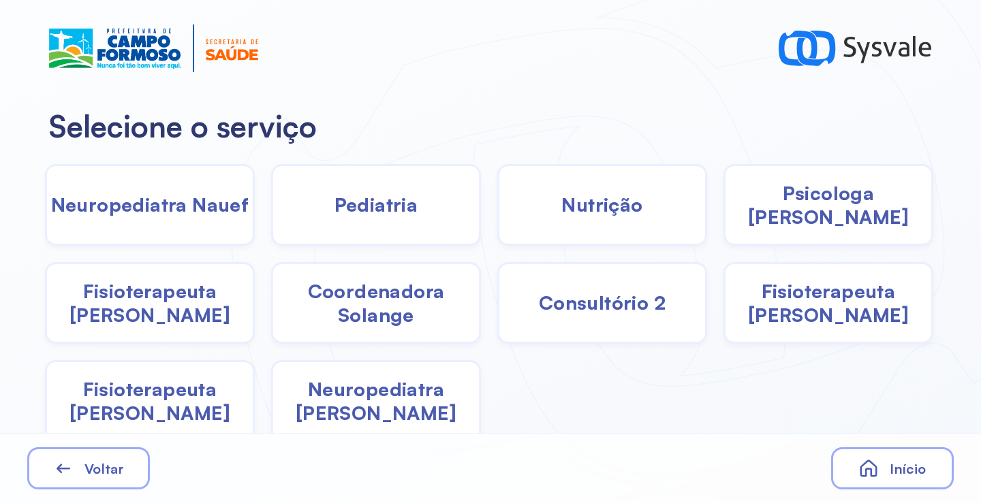
click at [772, 218] on div "Psicologa [PERSON_NAME]" at bounding box center [828, 205] width 210 height 82
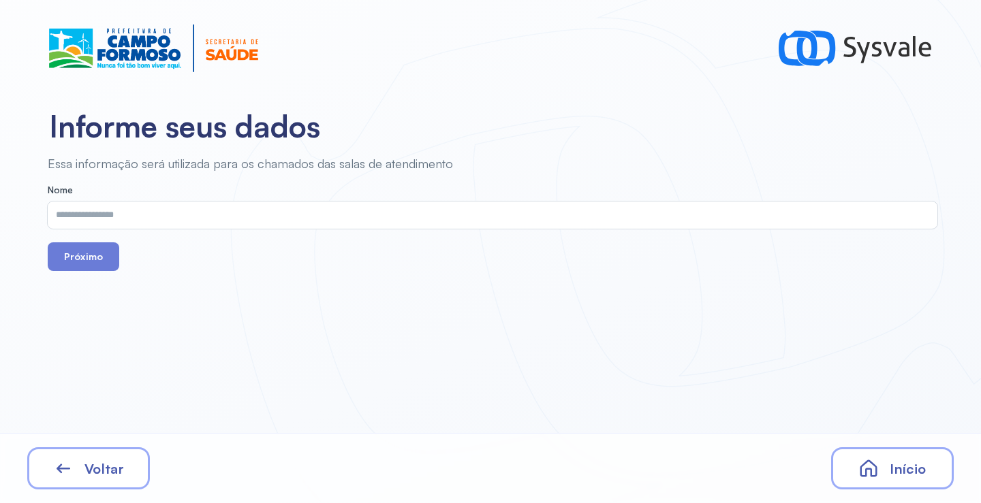
drag, startPoint x: 525, startPoint y: 232, endPoint x: 362, endPoint y: 214, distance: 163.2
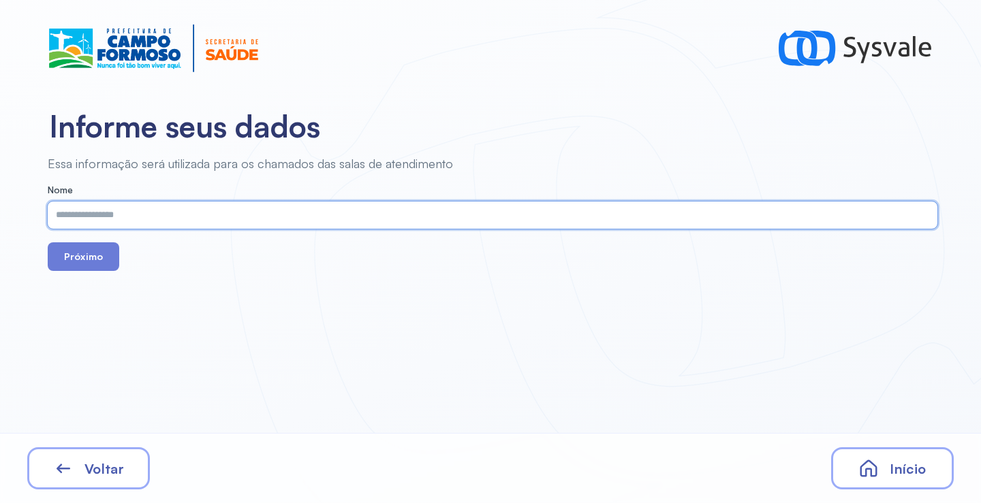
paste input "**********"
click at [67, 215] on input "**********" at bounding box center [490, 215] width 884 height 27
type input "**********"
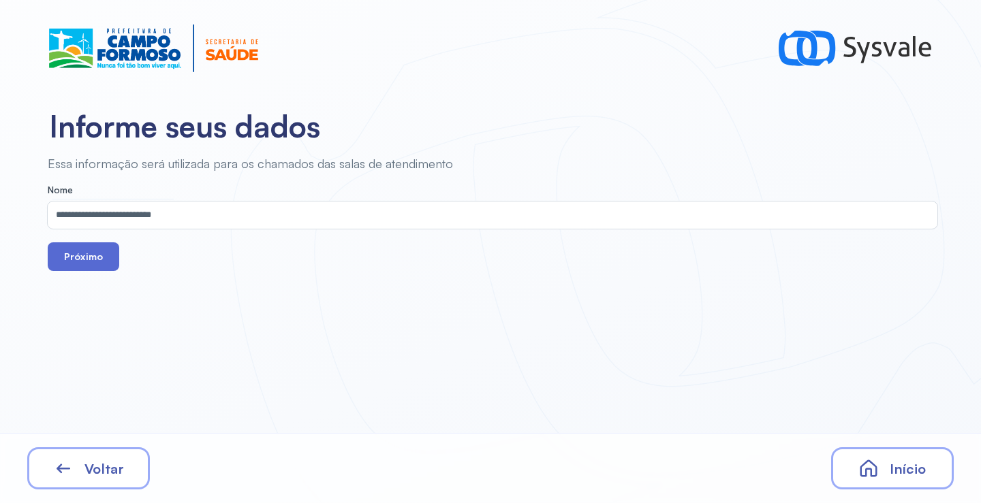
click at [91, 257] on button "Próximo" at bounding box center [84, 257] width 72 height 29
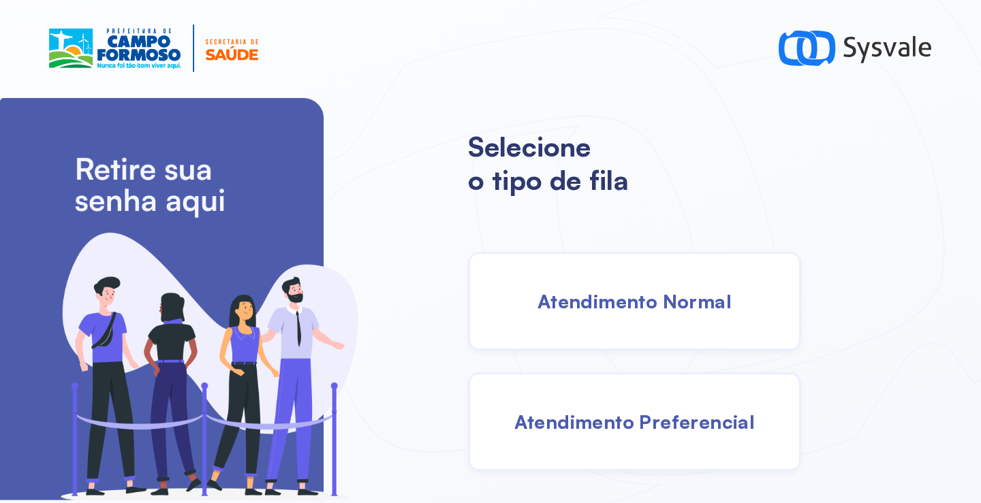
click at [665, 317] on div "Atendimento Normal" at bounding box center [634, 301] width 333 height 99
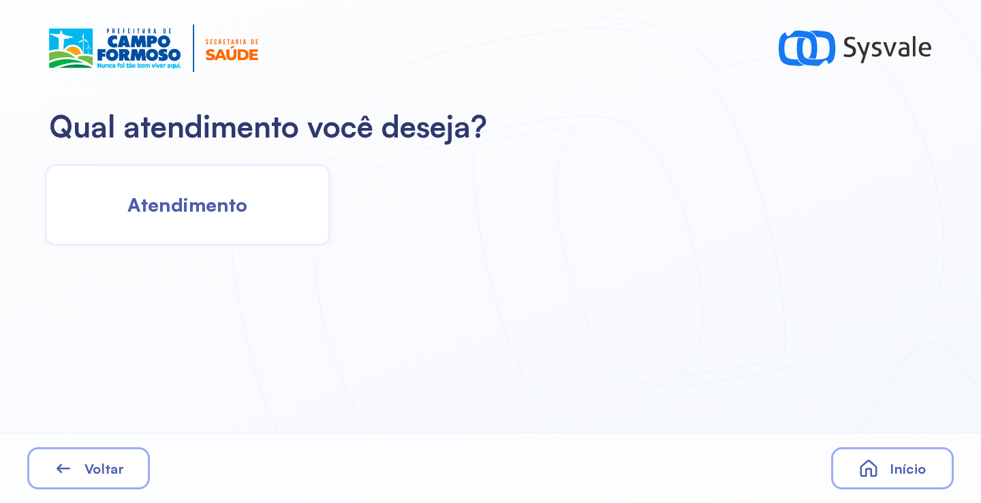
click at [213, 208] on span "Atendimento" at bounding box center [187, 205] width 120 height 24
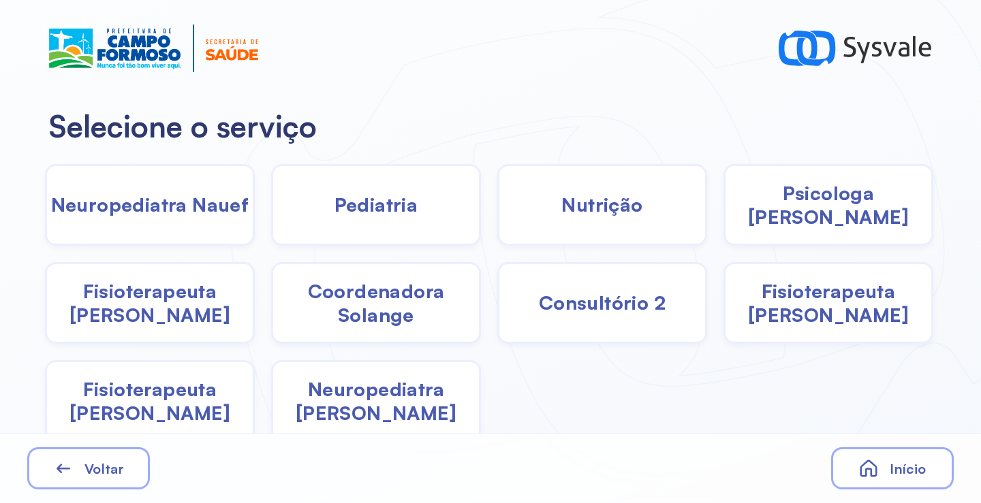
click at [843, 202] on span "Psicologa [PERSON_NAME]" at bounding box center [828, 205] width 206 height 48
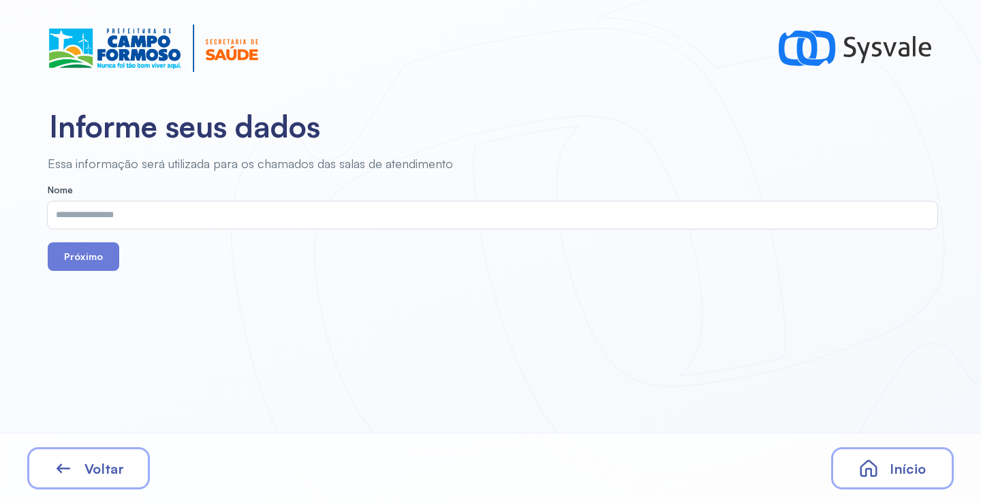
drag, startPoint x: 659, startPoint y: 231, endPoint x: 466, endPoint y: 225, distance: 192.9
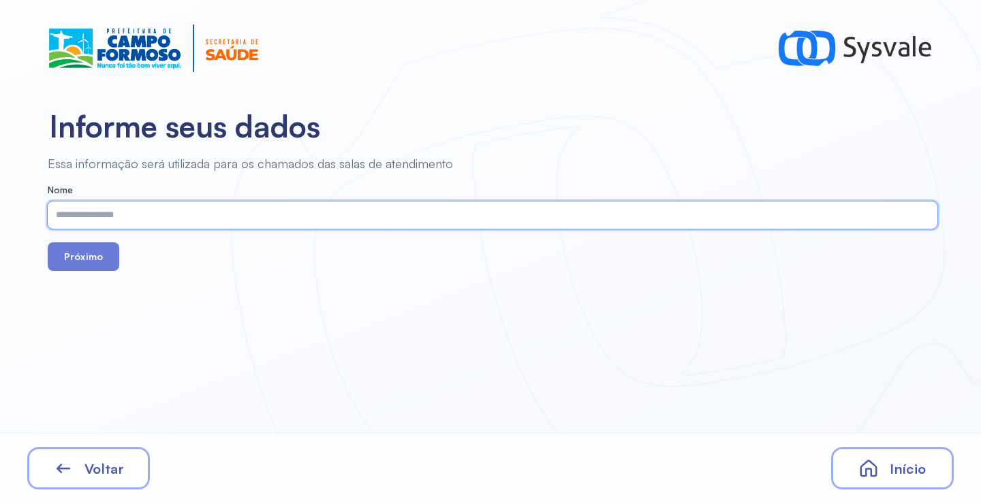
paste input "**********"
type input "**********"
click at [90, 249] on button "Próximo" at bounding box center [84, 257] width 72 height 29
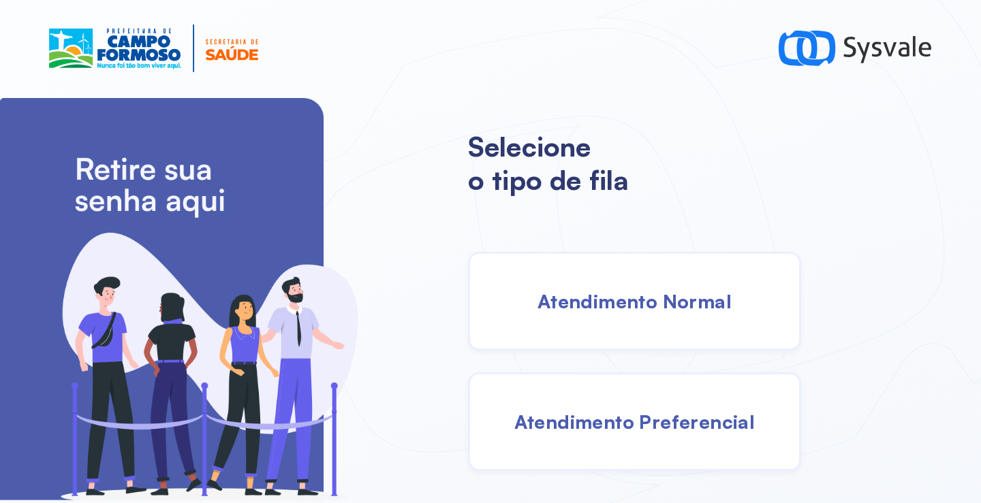
drag, startPoint x: 629, startPoint y: 302, endPoint x: 623, endPoint y: 302, distance: 6.8
click at [623, 302] on span "Atendimento Normal" at bounding box center [634, 302] width 194 height 24
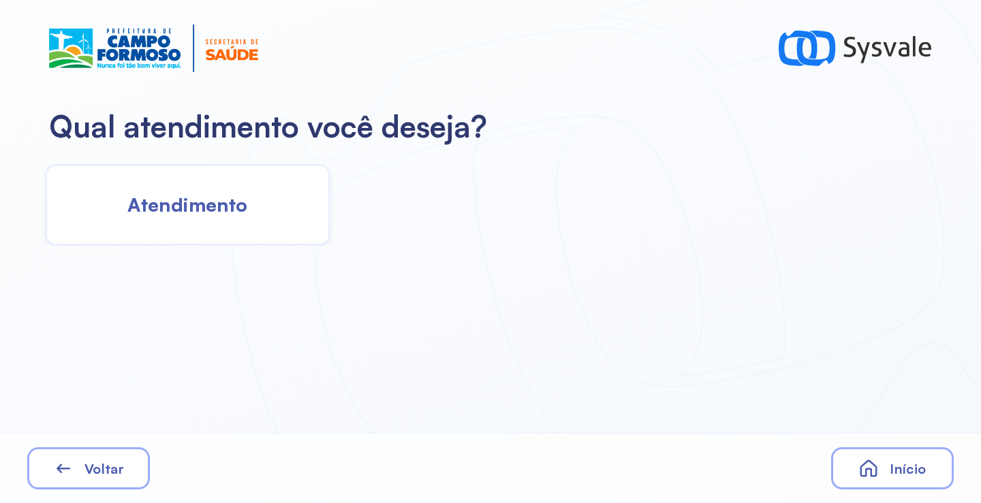
click at [240, 207] on span "Atendimento" at bounding box center [187, 205] width 120 height 24
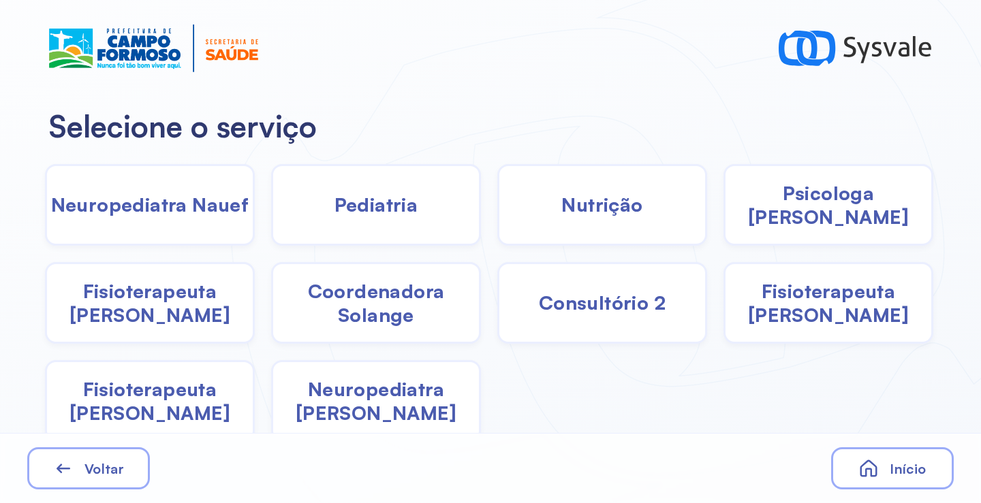
click at [830, 212] on span "Psicologa [PERSON_NAME]" at bounding box center [828, 205] width 206 height 48
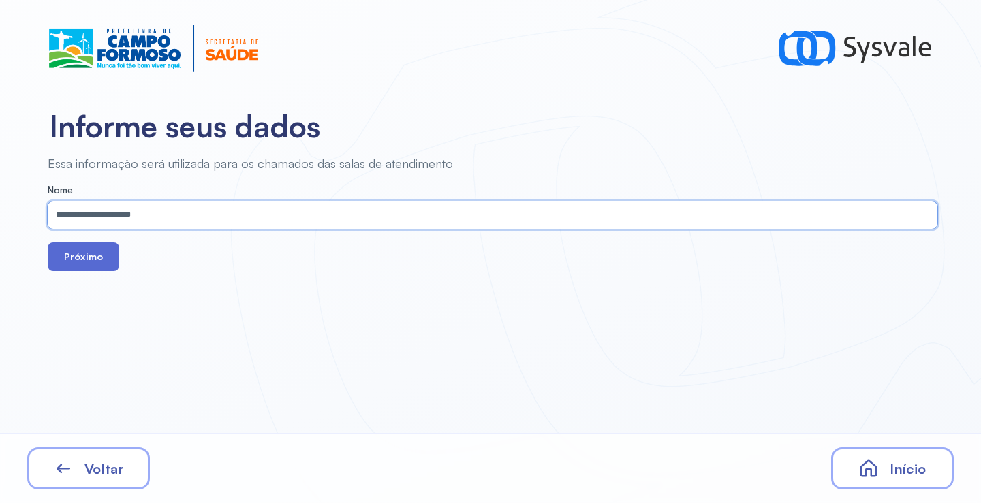
click at [93, 253] on button "Próximo" at bounding box center [84, 257] width 72 height 29
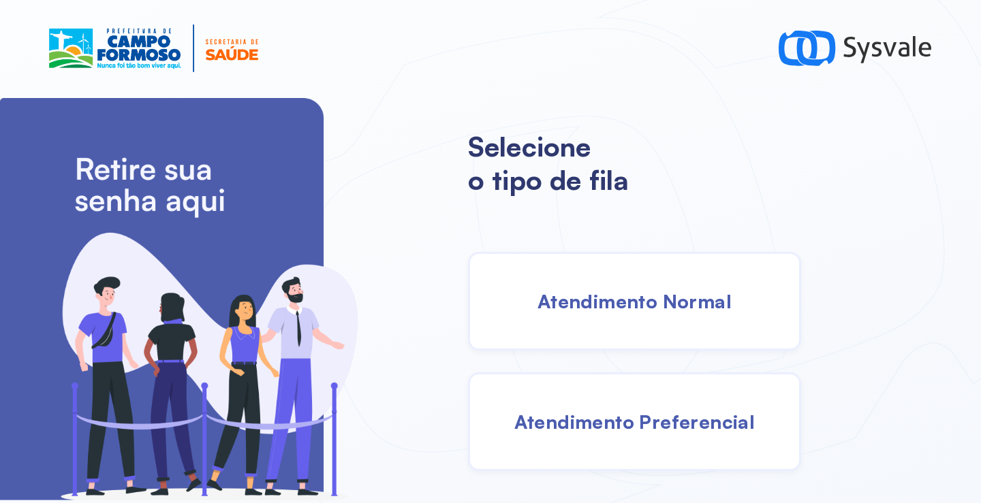
click at [610, 301] on span "Atendimento Normal" at bounding box center [634, 302] width 194 height 24
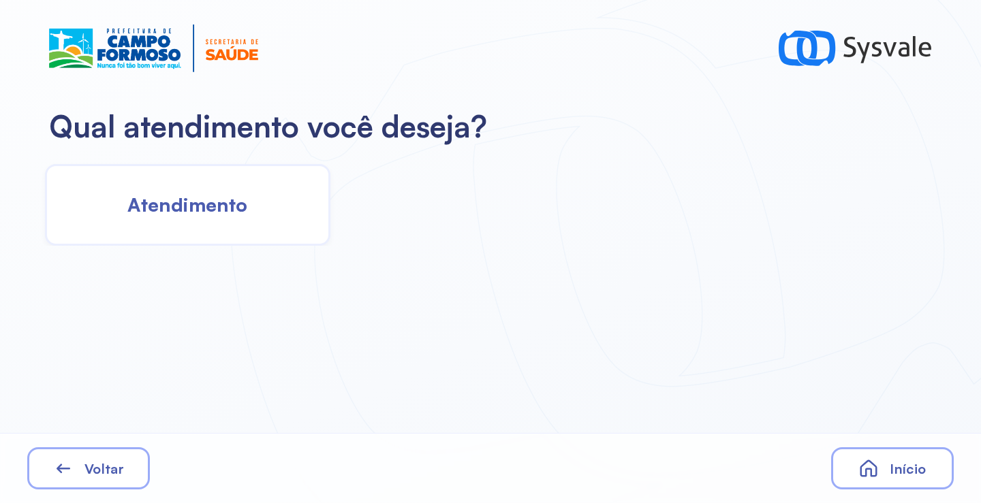
click at [238, 206] on span "Atendimento" at bounding box center [187, 205] width 120 height 24
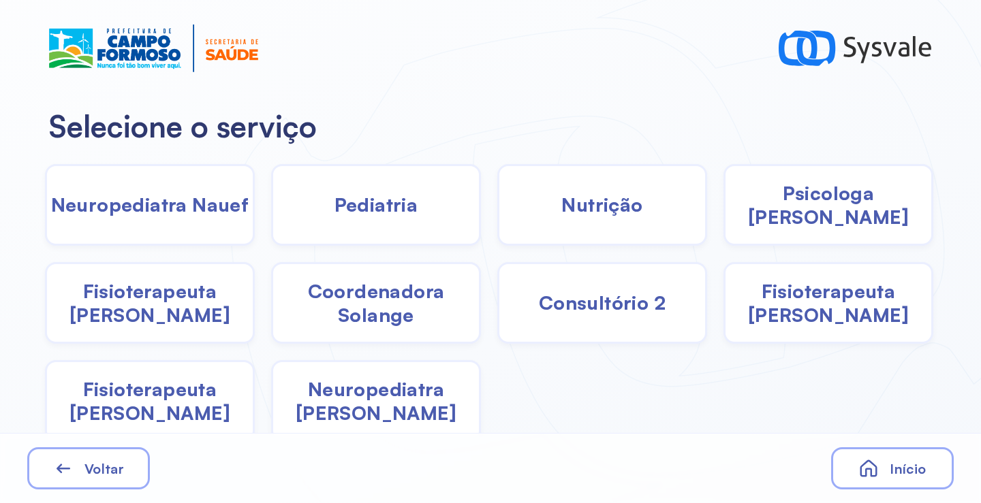
click at [367, 201] on span "Pediatria" at bounding box center [376, 205] width 84 height 24
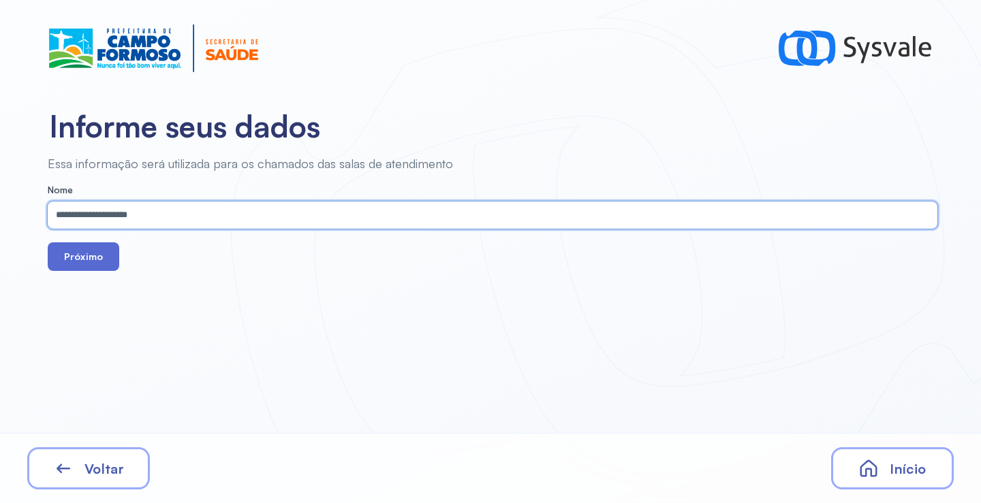
type input "**********"
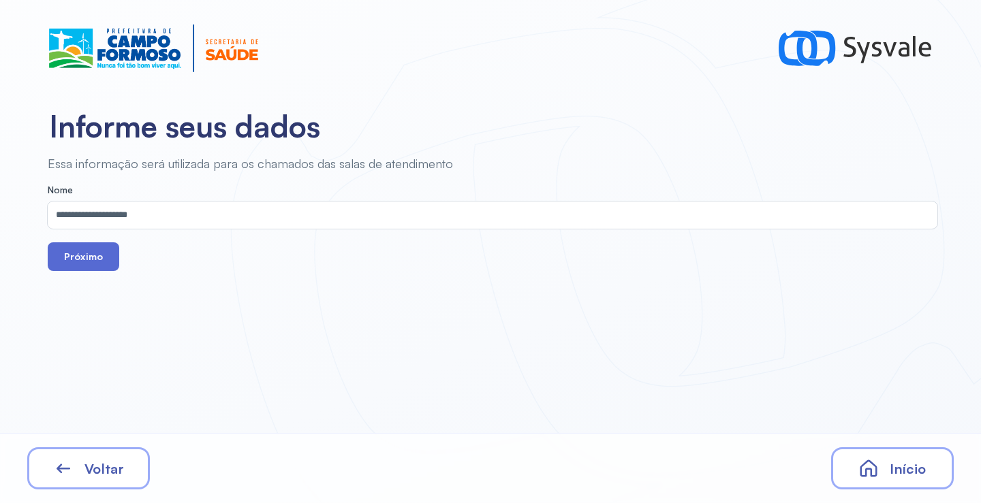
click at [78, 261] on button "Próximo" at bounding box center [84, 257] width 72 height 29
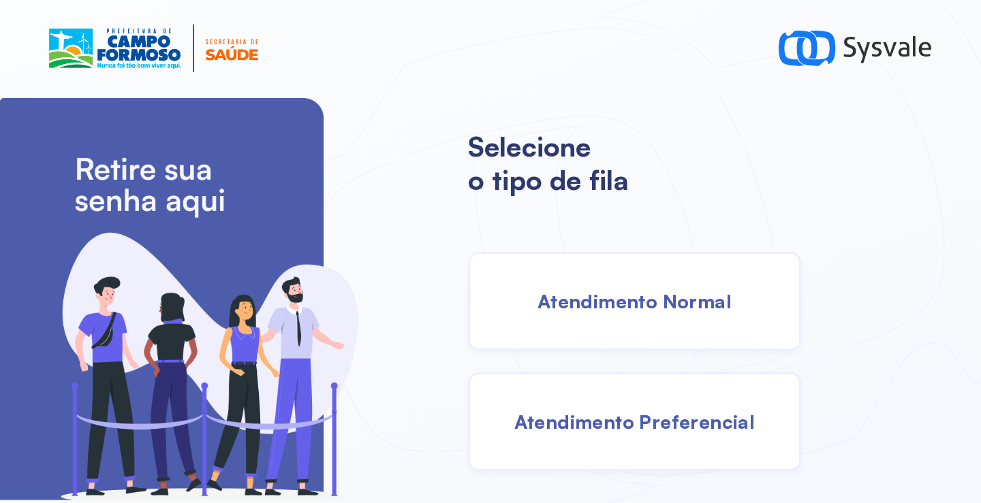
click at [667, 300] on span "Atendimento Normal" at bounding box center [634, 302] width 194 height 24
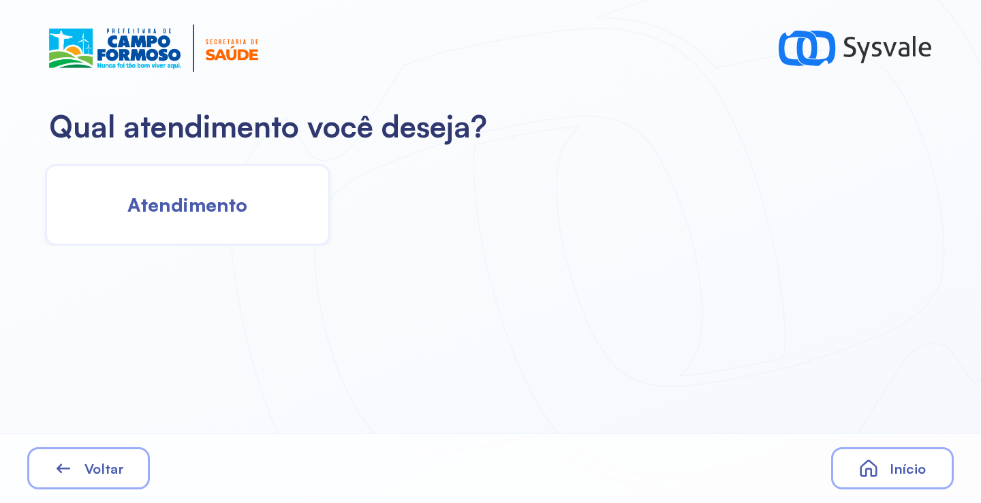
click at [225, 211] on span "Atendimento" at bounding box center [187, 205] width 120 height 24
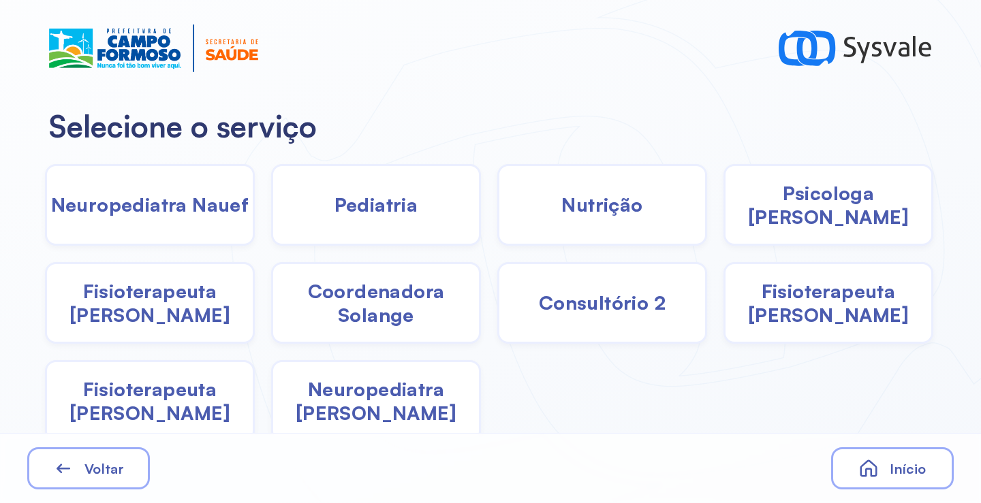
click at [206, 399] on span "Fisioterapeuta [PERSON_NAME]" at bounding box center [150, 401] width 206 height 48
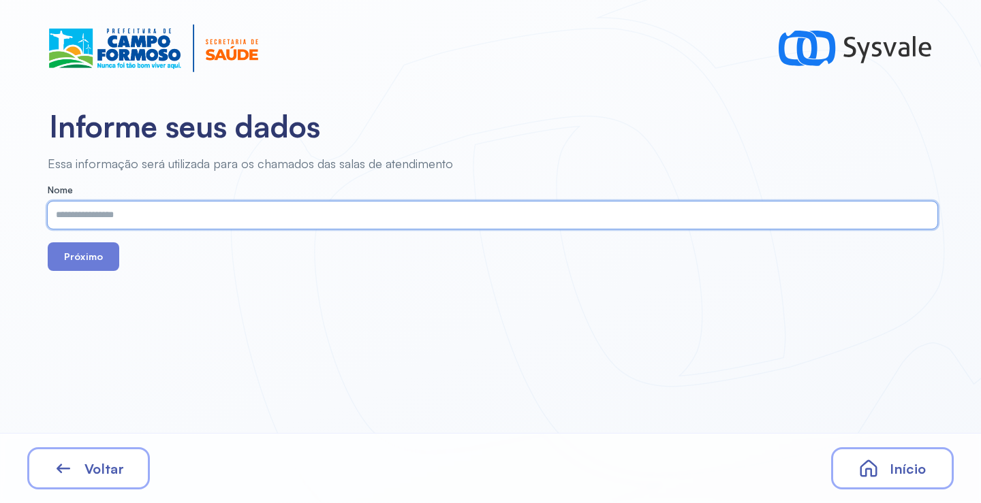
paste input "**********"
type input "**********"
click at [95, 268] on button "Próximo" at bounding box center [84, 257] width 72 height 29
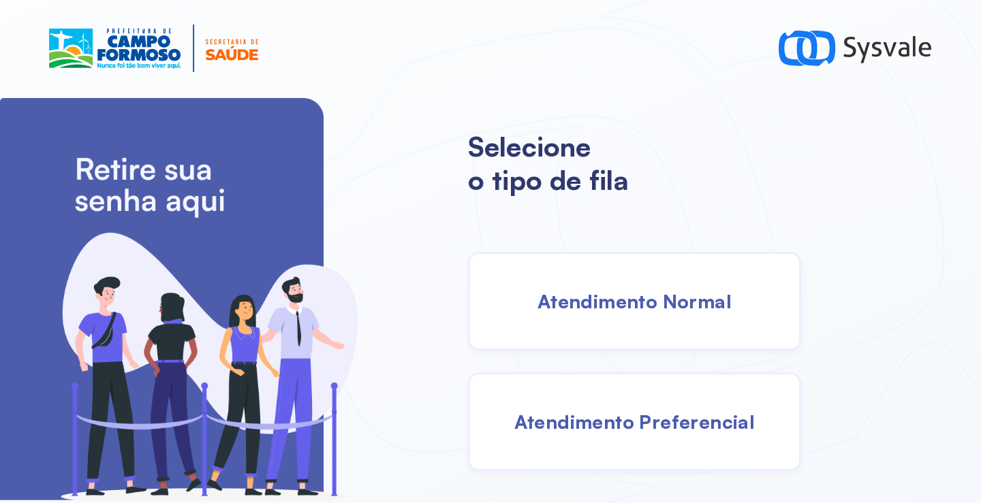
click at [610, 330] on div "Atendimento Normal" at bounding box center [634, 301] width 333 height 99
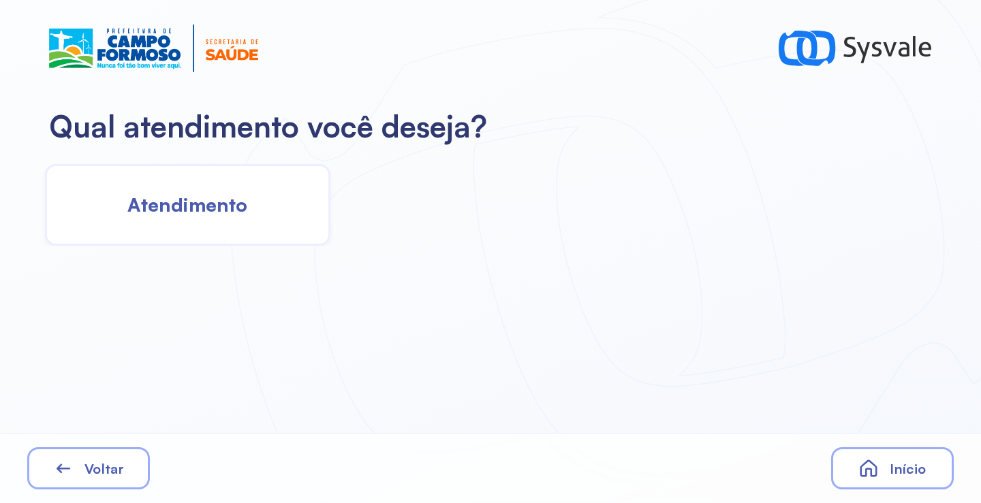
click at [172, 204] on span "Atendimento" at bounding box center [187, 205] width 120 height 24
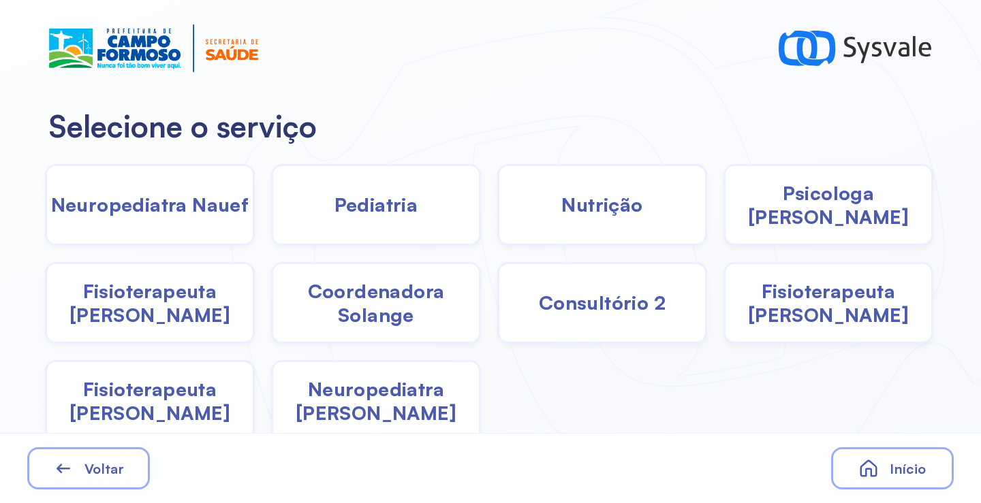
click at [799, 293] on span "Fisioterapeuta [PERSON_NAME]" at bounding box center [828, 303] width 206 height 48
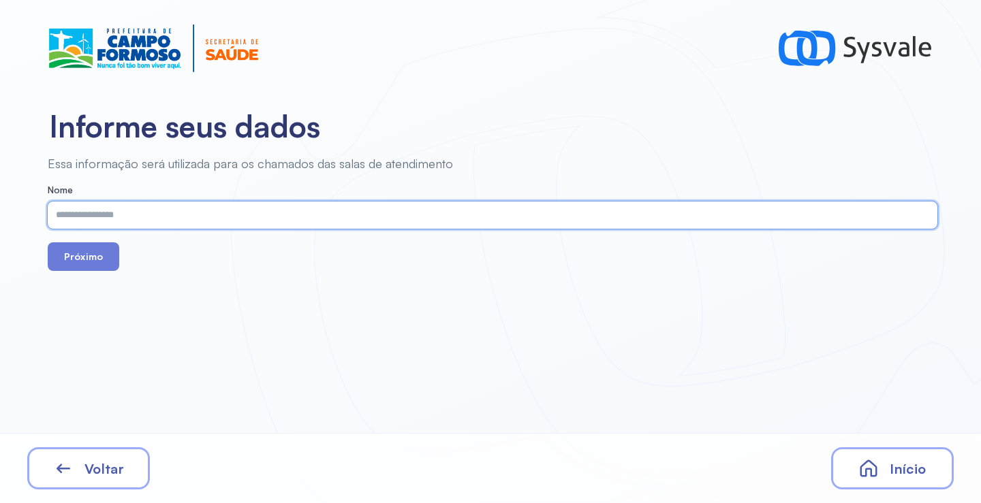
paste input "**********"
type input "**********"
click at [96, 264] on button "Próximo" at bounding box center [84, 257] width 72 height 29
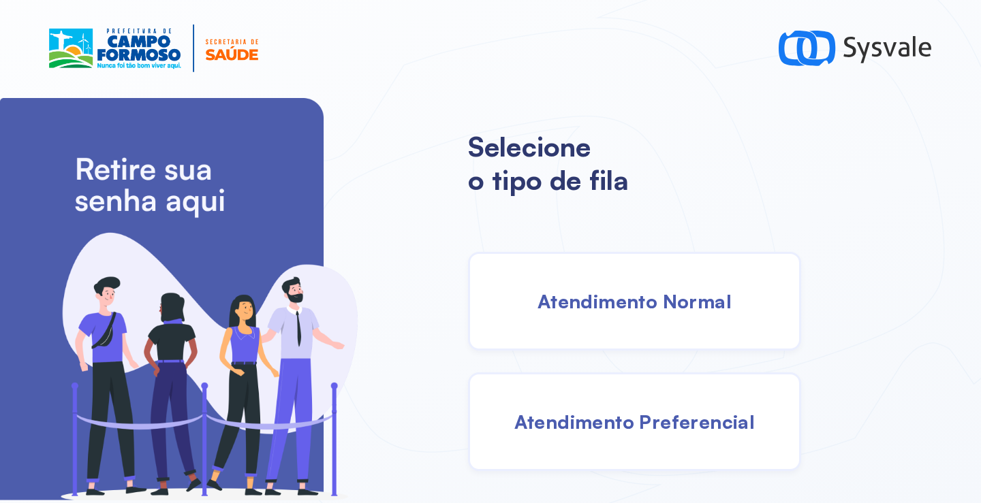
click at [681, 340] on div "Atendimento Normal" at bounding box center [634, 301] width 333 height 99
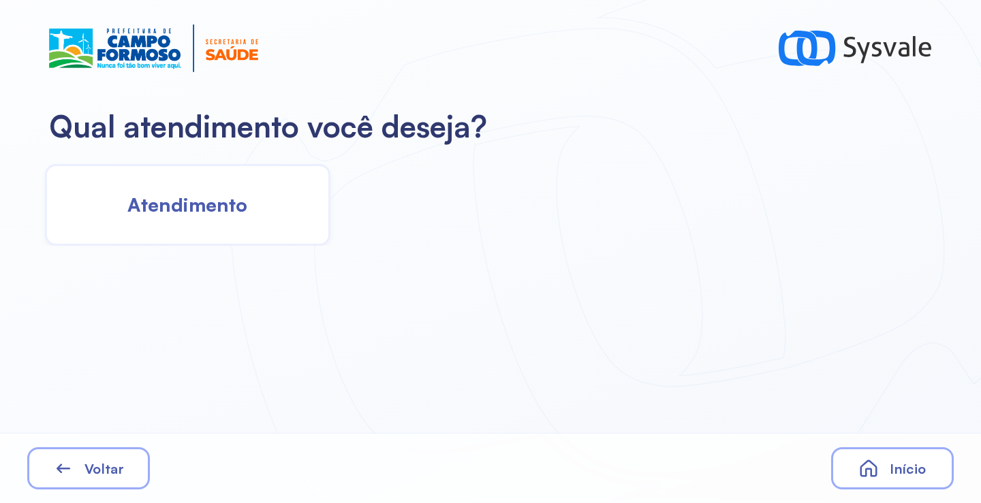
click at [202, 213] on span "Atendimento" at bounding box center [187, 205] width 120 height 24
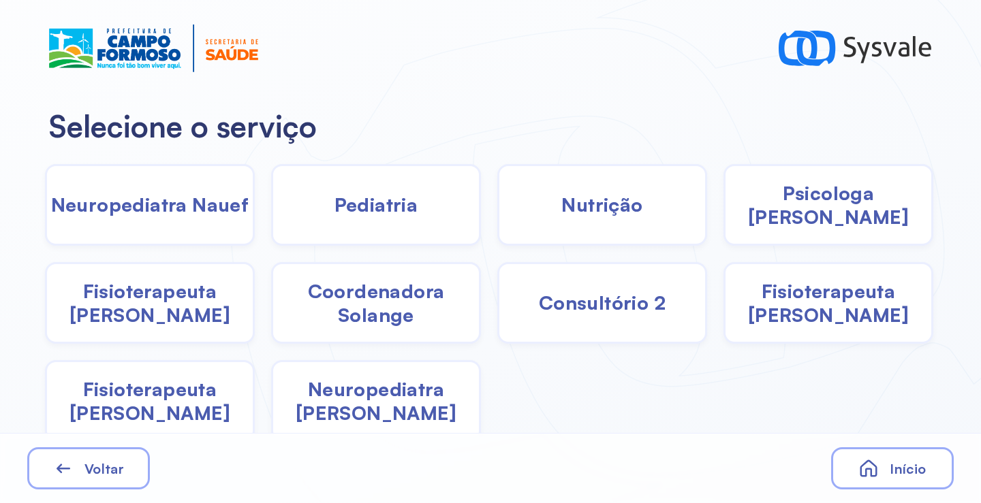
click at [213, 403] on span "Fisioterapeuta [PERSON_NAME]" at bounding box center [150, 401] width 206 height 48
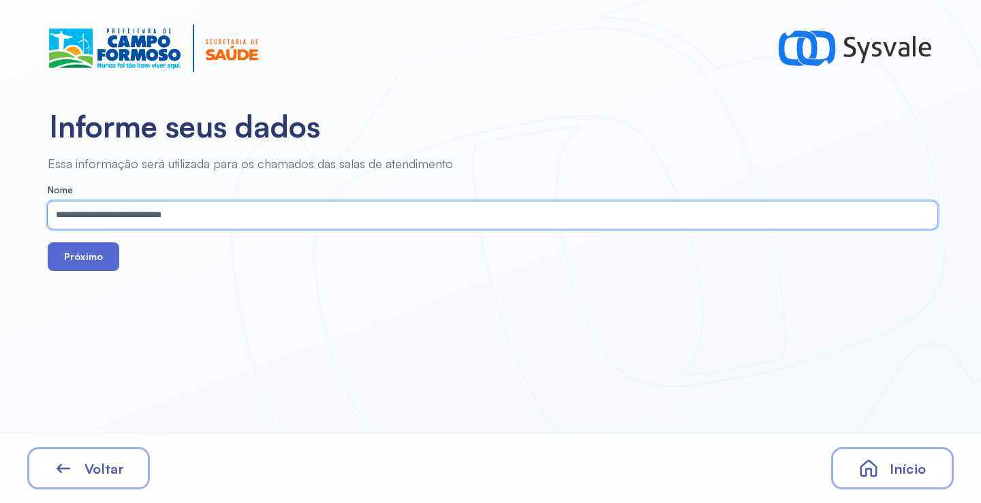
click at [85, 254] on button "Próximo" at bounding box center [84, 257] width 72 height 29
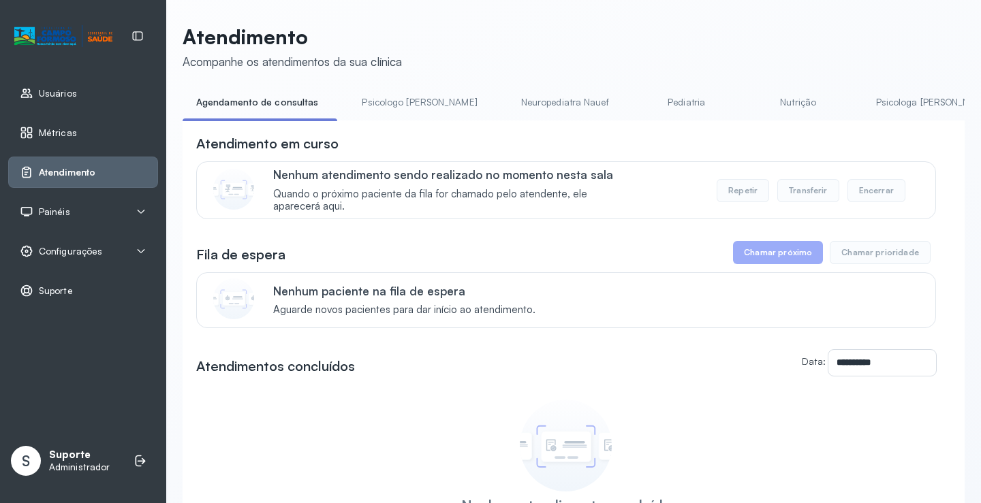
click at [390, 108] on link "Psicologo [PERSON_NAME]" at bounding box center [419, 102] width 142 height 22
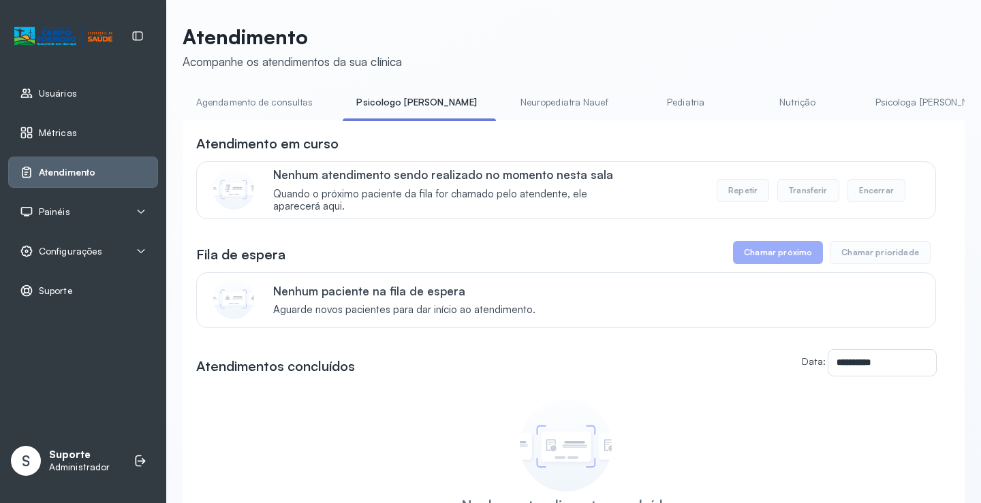
click at [275, 103] on link "Agendamento de consultas" at bounding box center [255, 102] width 144 height 22
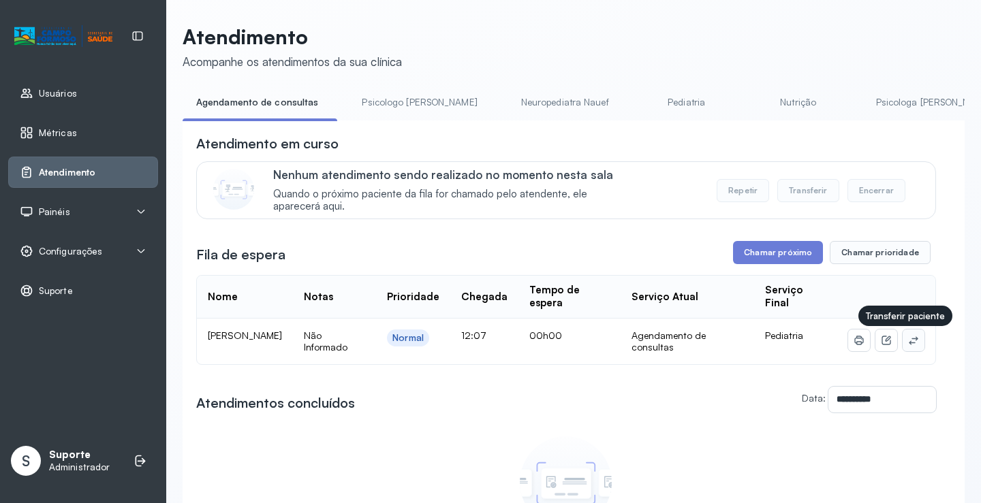
click at [908, 341] on icon at bounding box center [913, 340] width 11 height 11
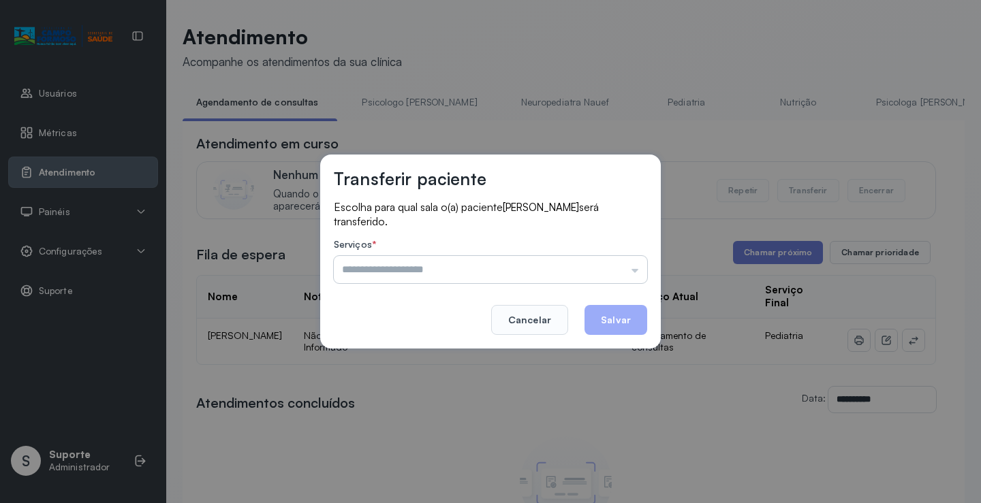
click at [614, 270] on input "text" at bounding box center [490, 269] width 313 height 27
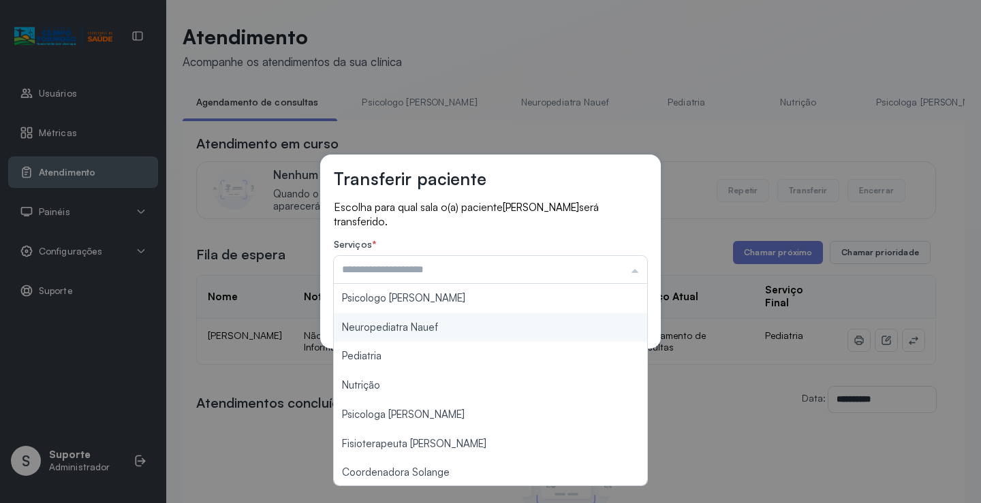
scroll to position [206, 0]
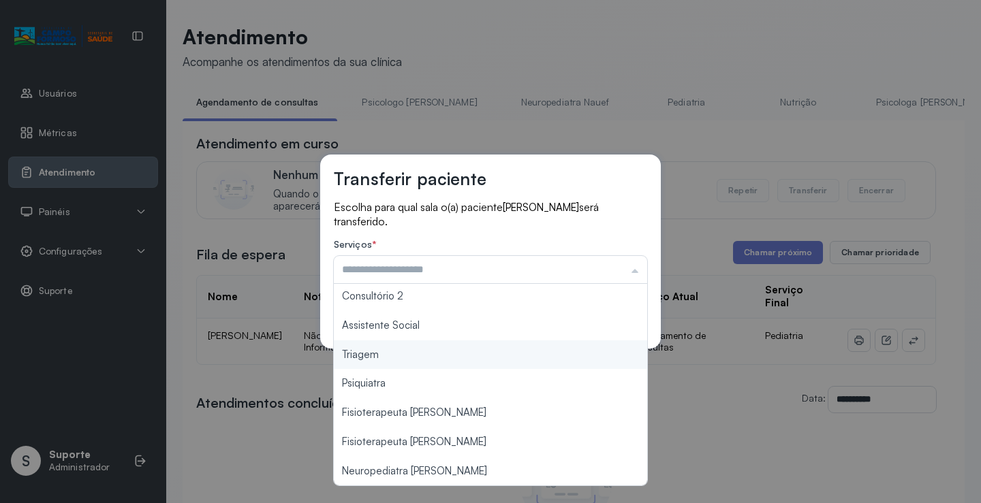
type input "*******"
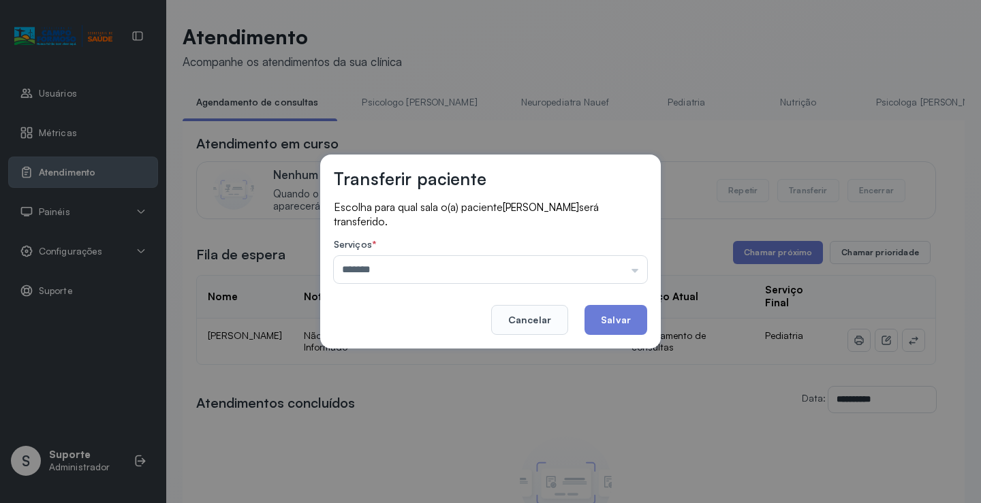
click at [428, 360] on div "Transferir paciente Escolha para qual sala o(a) paciente DAVI OLIVEIRA ARAUJO L…" at bounding box center [490, 251] width 981 height 503
click at [619, 313] on button "Salvar" at bounding box center [615, 320] width 63 height 30
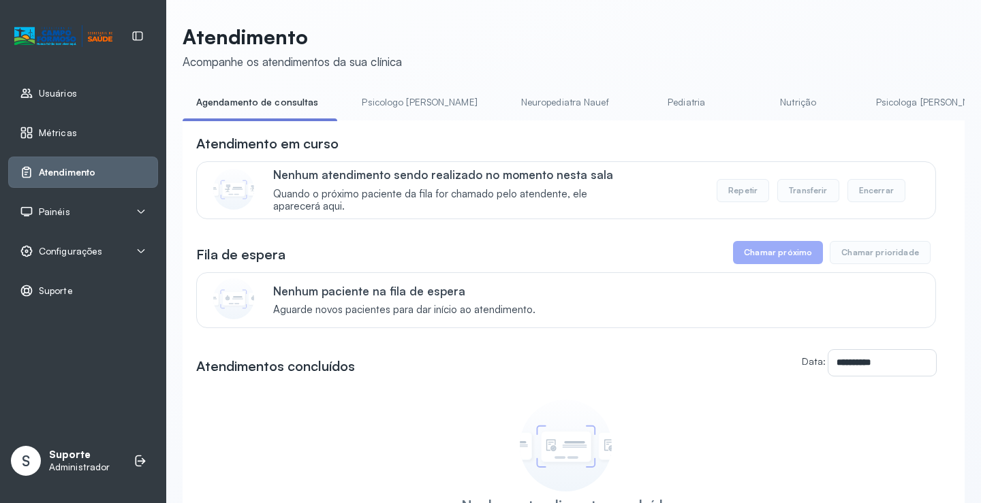
click at [382, 101] on link "Psicologo Pedro" at bounding box center [419, 102] width 142 height 22
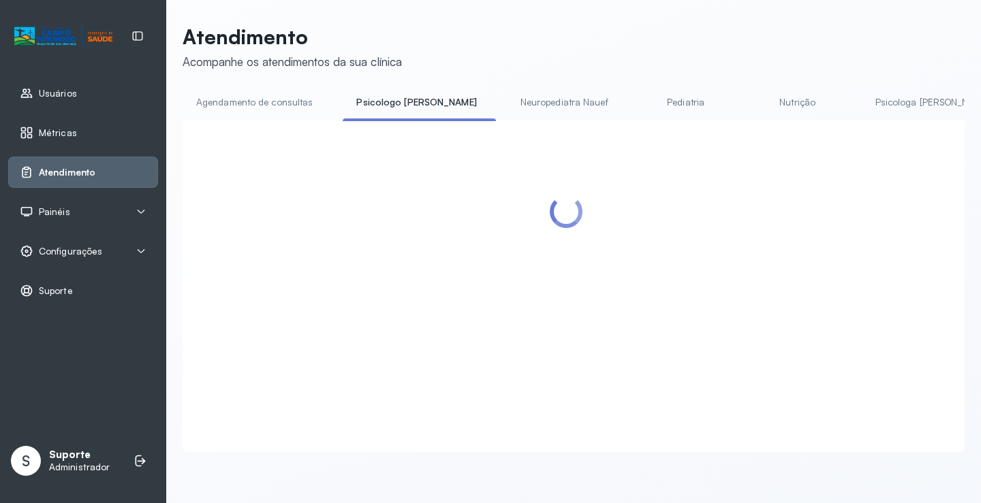
click at [279, 101] on link "Agendamento de consultas" at bounding box center [255, 102] width 144 height 22
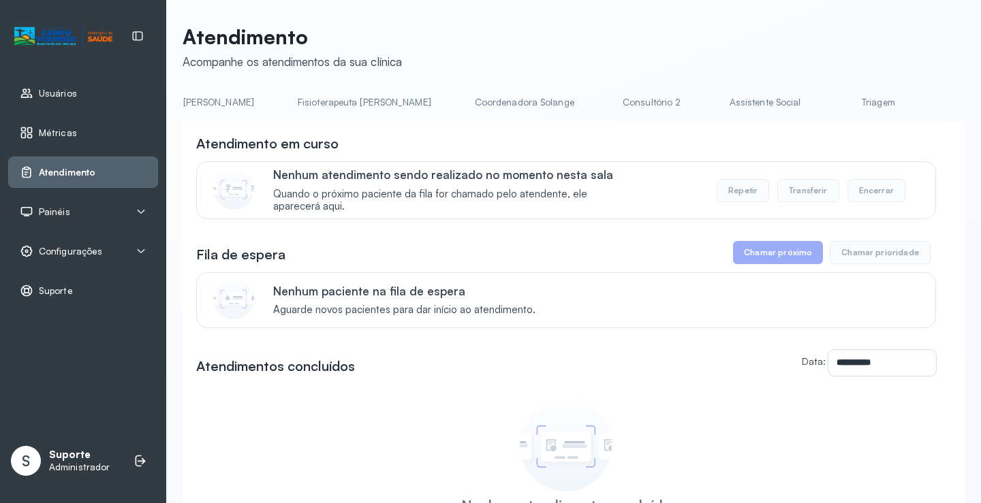
scroll to position [0, 742]
click at [826, 99] on link "Triagem" at bounding box center [873, 102] width 95 height 22
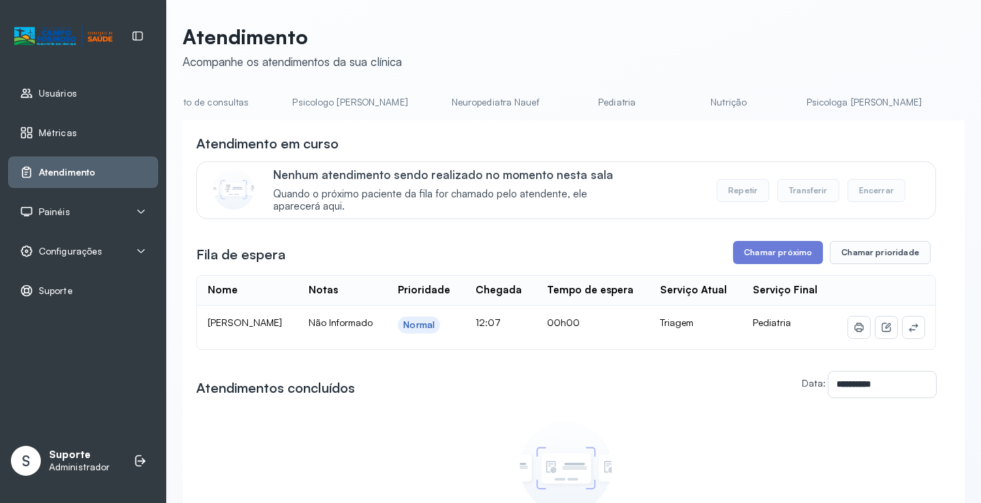
scroll to position [0, 0]
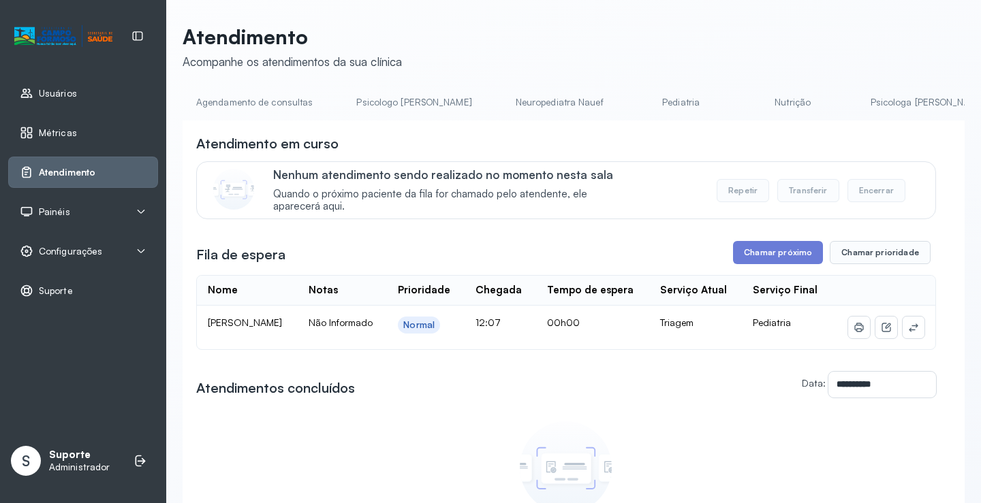
click at [254, 101] on link "Agendamento de consultas" at bounding box center [255, 102] width 144 height 22
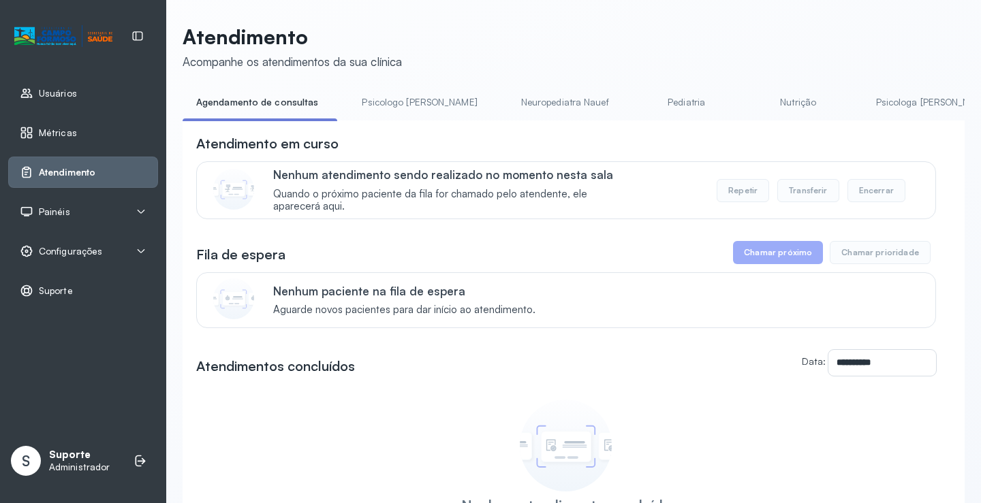
click at [390, 101] on link "Psicologo Pedro" at bounding box center [419, 102] width 142 height 22
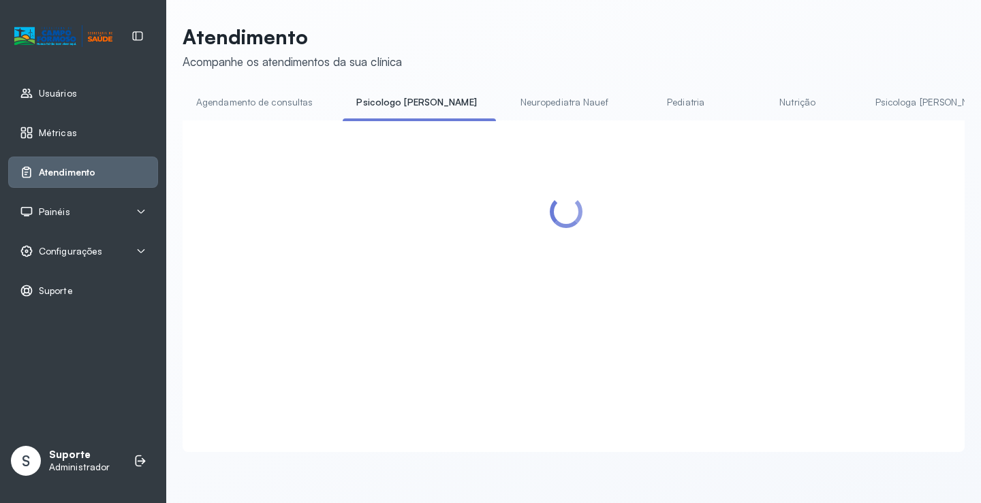
click at [292, 95] on link "Agendamento de consultas" at bounding box center [255, 102] width 144 height 22
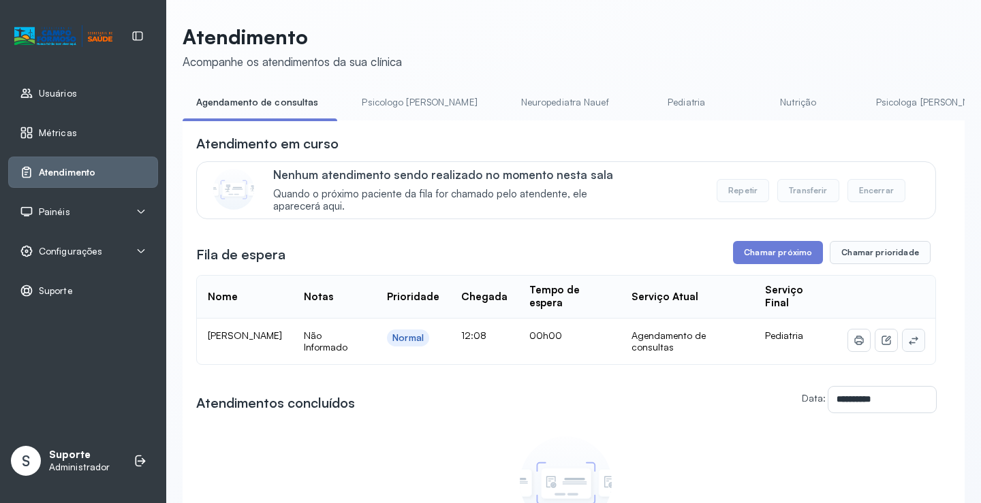
click at [910, 344] on button at bounding box center [914, 341] width 22 height 22
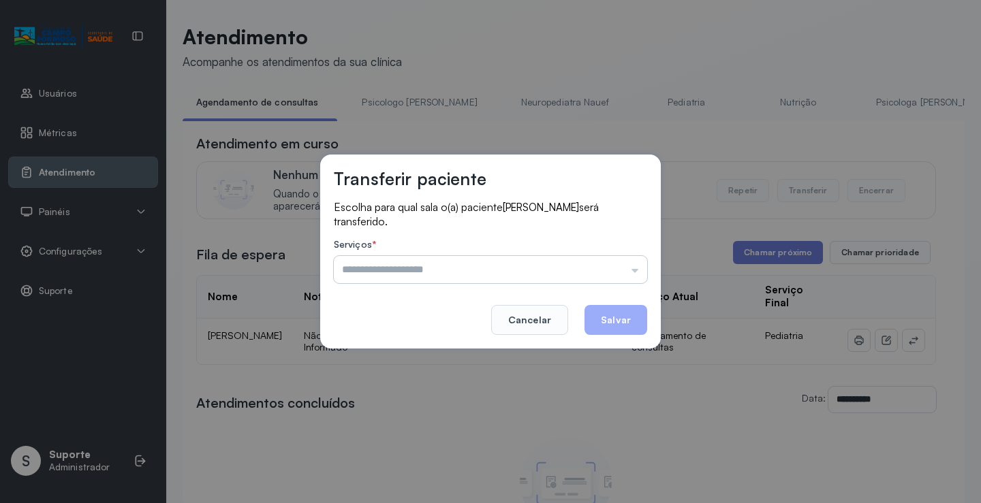
click at [510, 259] on input "text" at bounding box center [490, 269] width 313 height 27
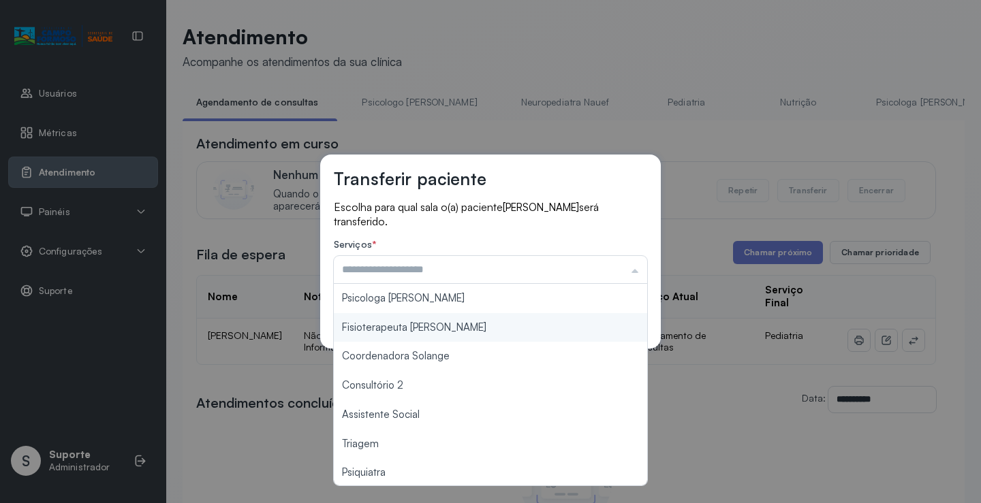
scroll to position [204, 0]
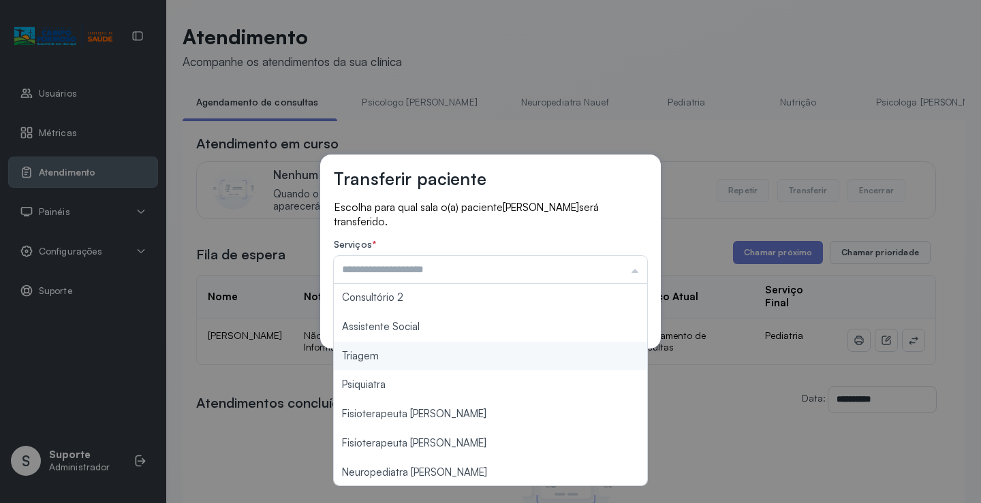
type input "*******"
drag, startPoint x: 395, startPoint y: 360, endPoint x: 529, endPoint y: 343, distance: 134.6
click at [396, 360] on div "Transferir paciente Escolha para qual sala o(a) paciente MARIA ISIS DA SILVA CR…" at bounding box center [490, 251] width 981 height 503
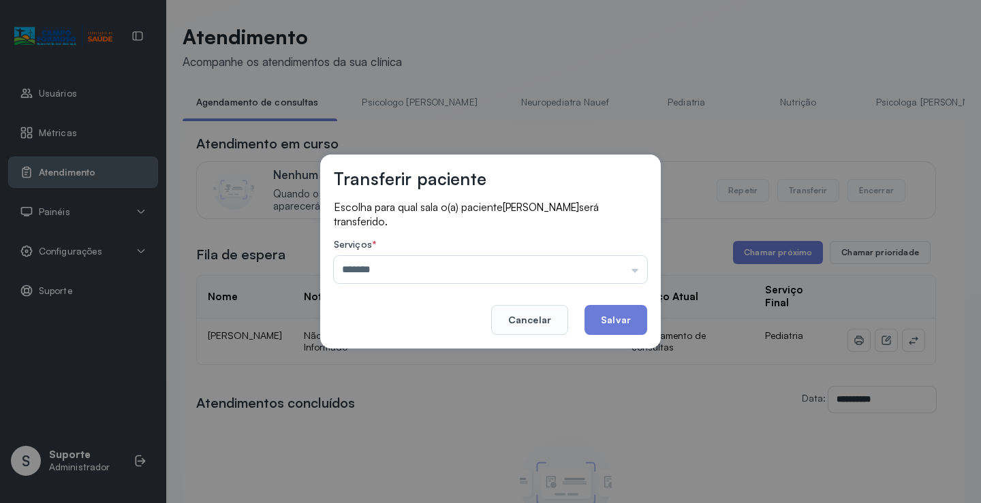
drag, startPoint x: 625, startPoint y: 331, endPoint x: 616, endPoint y: 329, distance: 9.1
click at [625, 330] on button "Salvar" at bounding box center [615, 320] width 63 height 30
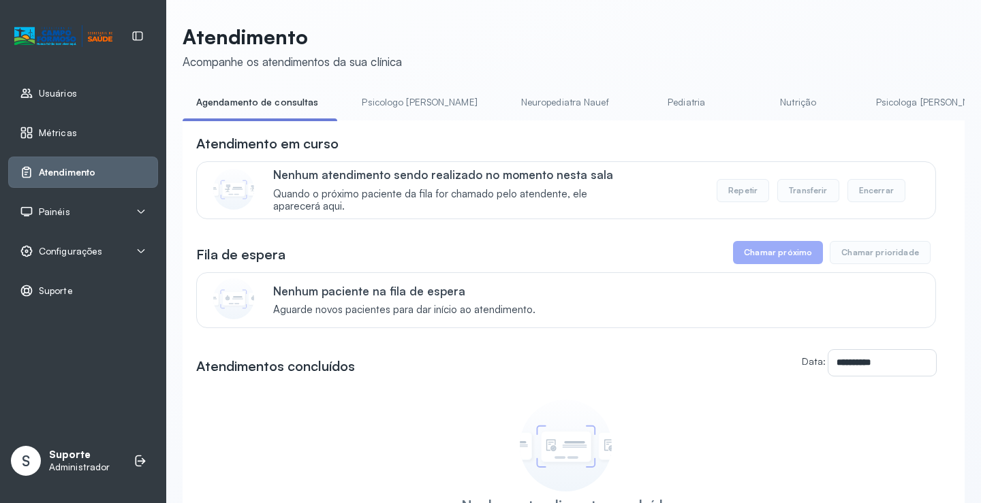
click at [389, 102] on link "Psicologo Pedro" at bounding box center [419, 102] width 142 height 22
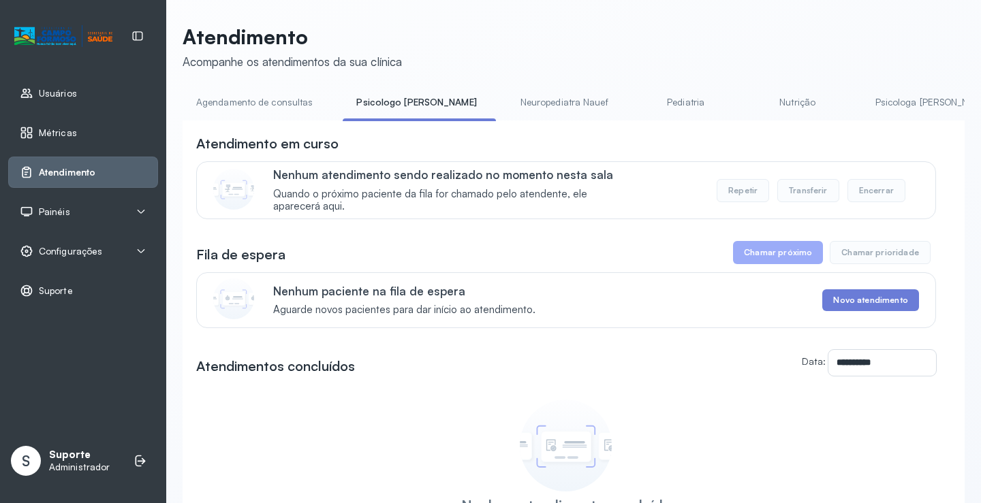
click at [272, 106] on link "Agendamento de consultas" at bounding box center [255, 102] width 144 height 22
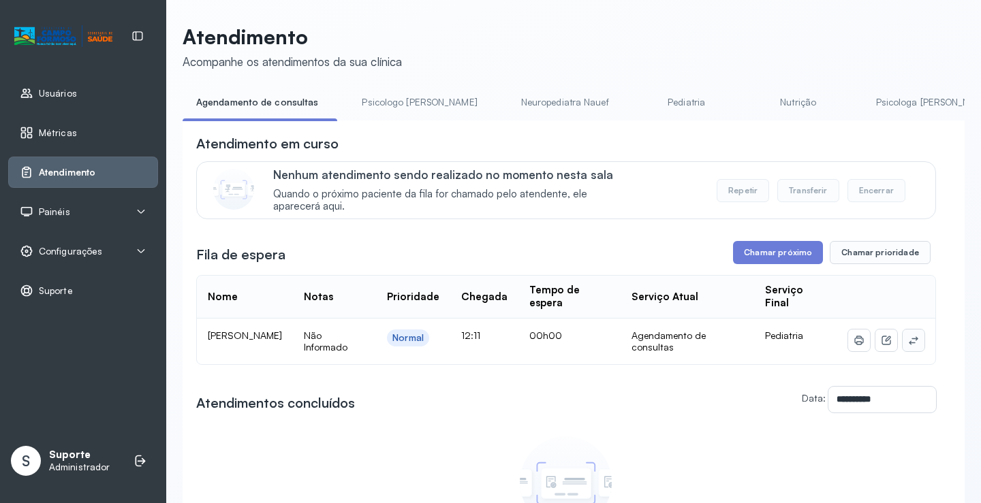
click at [908, 339] on icon at bounding box center [913, 340] width 11 height 11
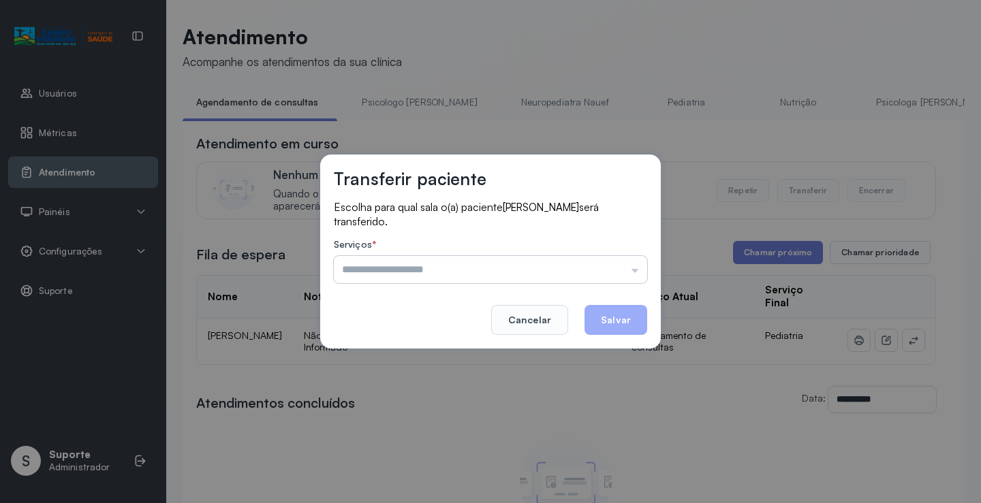
click at [627, 257] on input "text" at bounding box center [490, 269] width 313 height 27
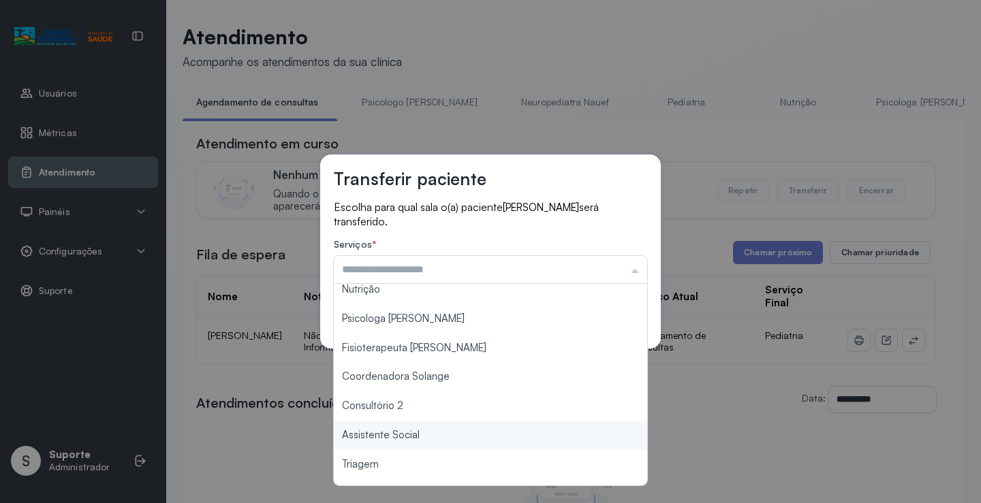
scroll to position [206, 0]
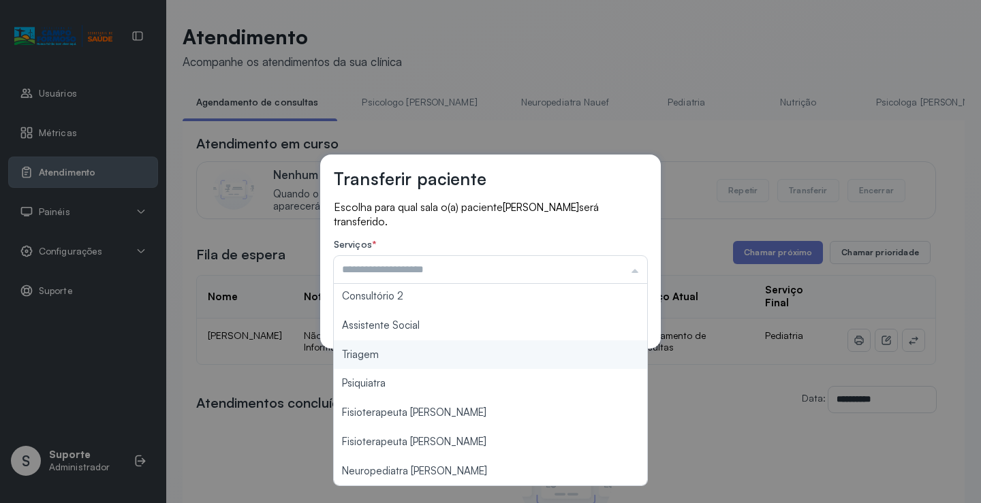
type input "*******"
drag, startPoint x: 413, startPoint y: 364, endPoint x: 497, endPoint y: 341, distance: 86.9
click at [415, 360] on div "Transferir paciente Escolha para qual sala o(a) paciente ELOA SIMOES DE OLIVEIR…" at bounding box center [490, 251] width 981 height 503
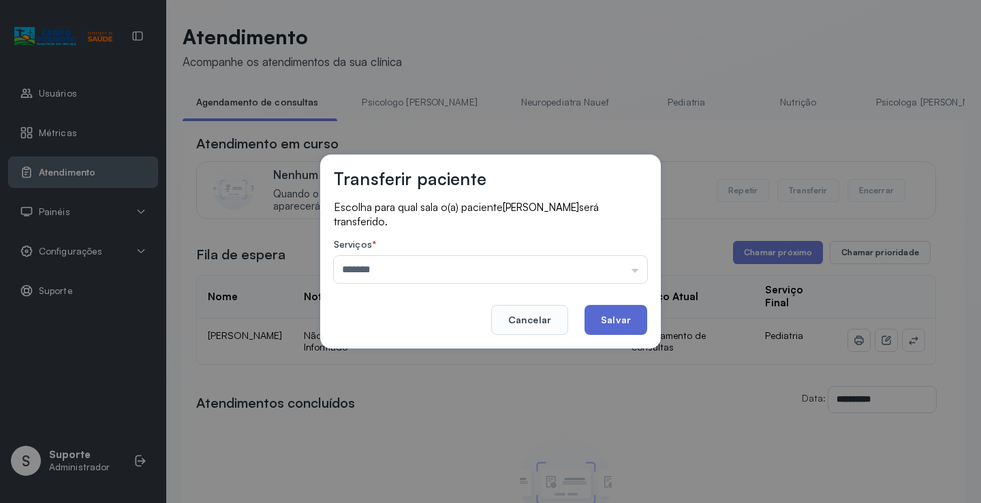
click at [601, 328] on button "Salvar" at bounding box center [615, 320] width 63 height 30
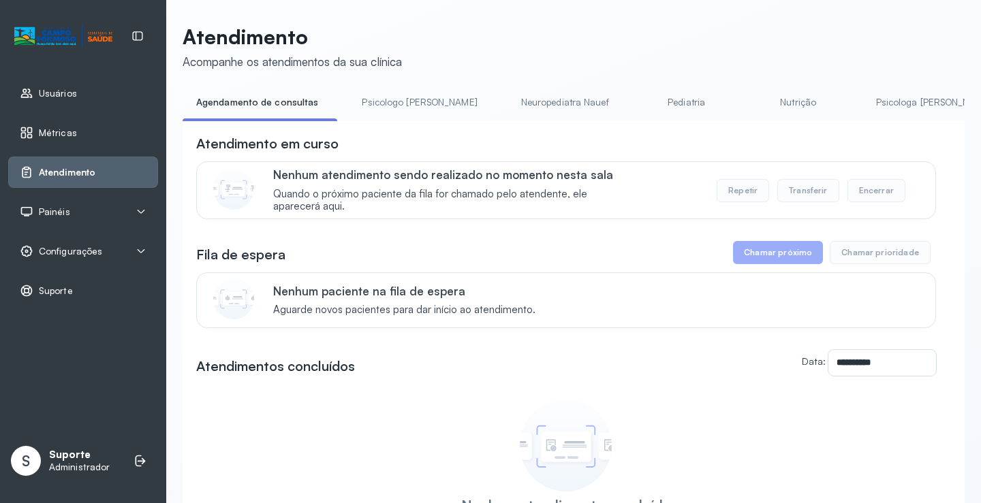
click at [401, 118] on li "Psicologo Pedro" at bounding box center [422, 106] width 148 height 31
drag, startPoint x: 399, startPoint y: 110, endPoint x: 352, endPoint y: 108, distance: 47.0
click at [398, 108] on link "Psicologo Pedro" at bounding box center [419, 102] width 142 height 22
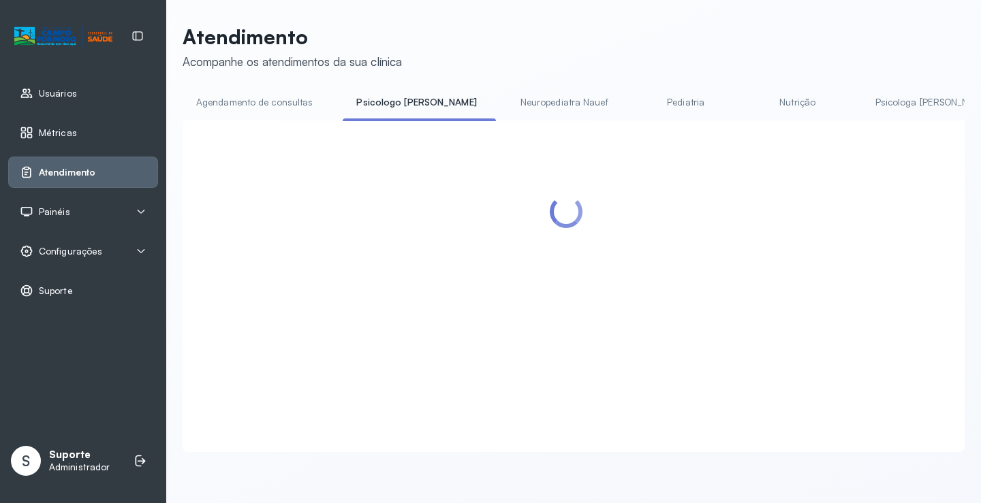
click at [292, 98] on link "Agendamento de consultas" at bounding box center [255, 102] width 144 height 22
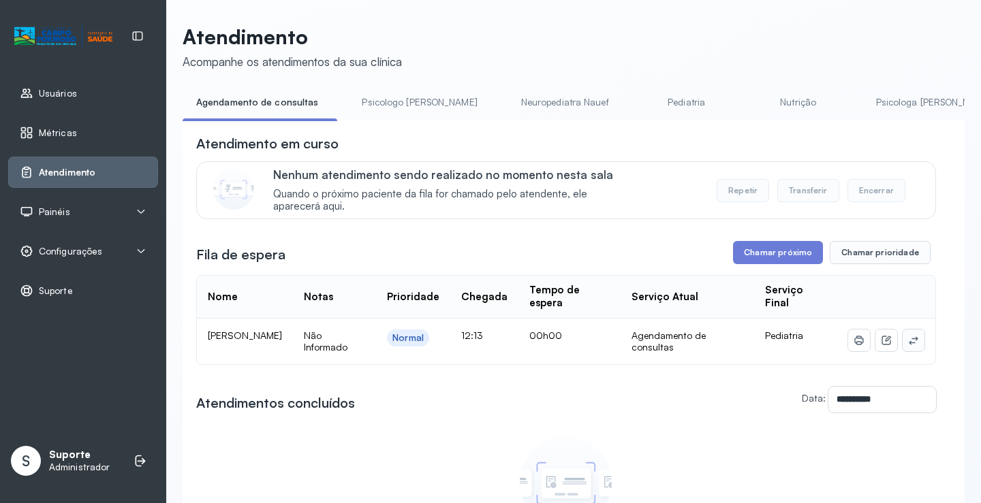
click at [909, 345] on icon at bounding box center [913, 340] width 11 height 11
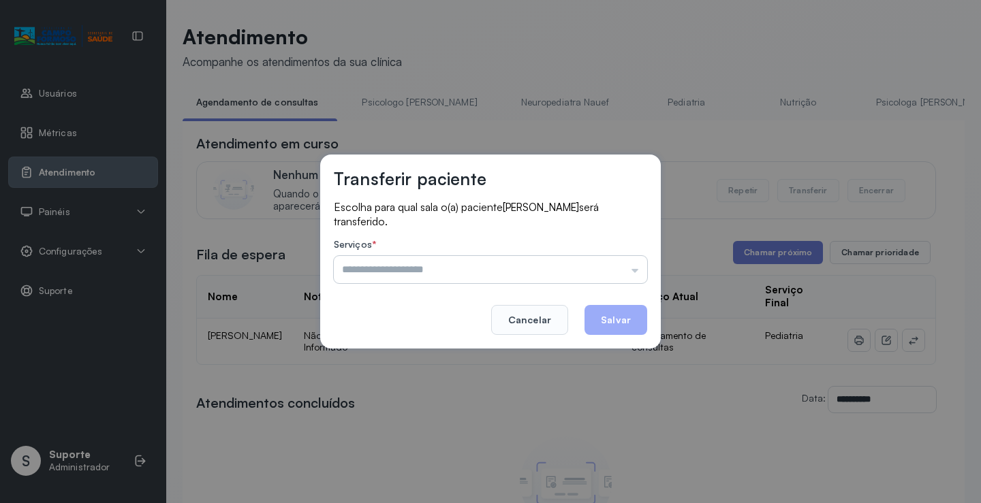
click at [613, 262] on input "text" at bounding box center [490, 269] width 313 height 27
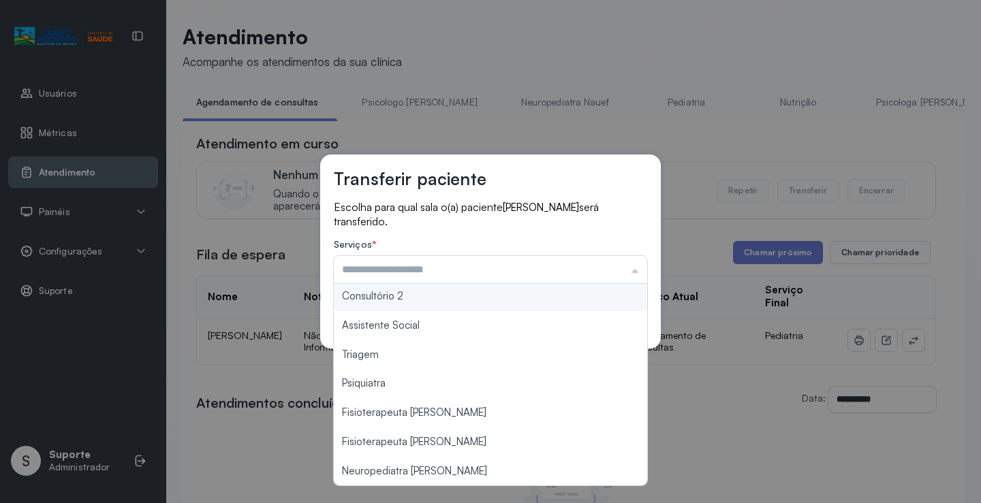
scroll to position [206, 0]
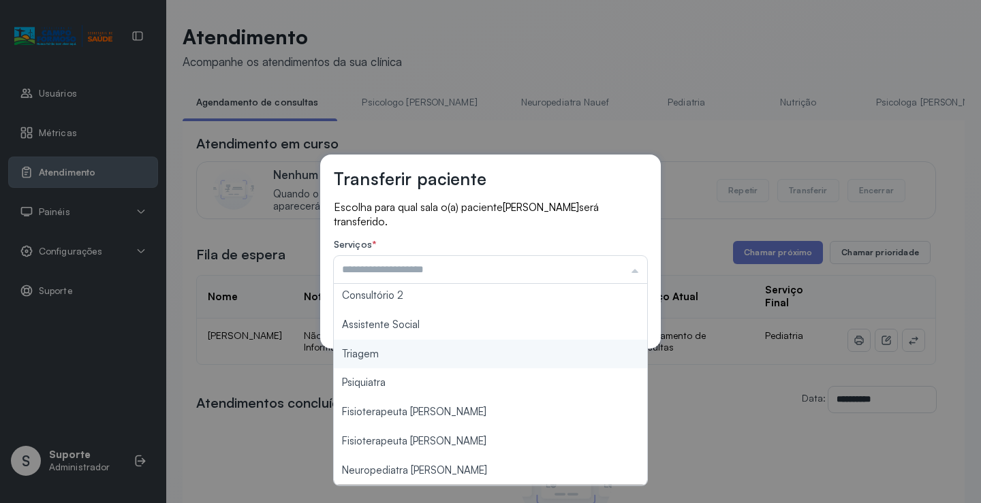
type input "*******"
click at [441, 362] on div "Transferir paciente Escolha para qual sala o(a) paciente ELYSE EMANUELLY EVANGE…" at bounding box center [490, 251] width 981 height 503
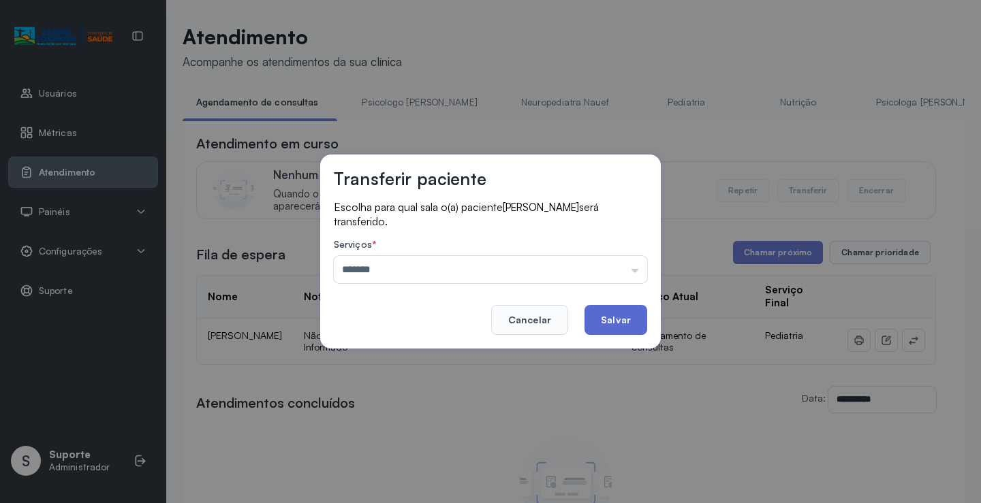
click at [610, 313] on button "Salvar" at bounding box center [615, 320] width 63 height 30
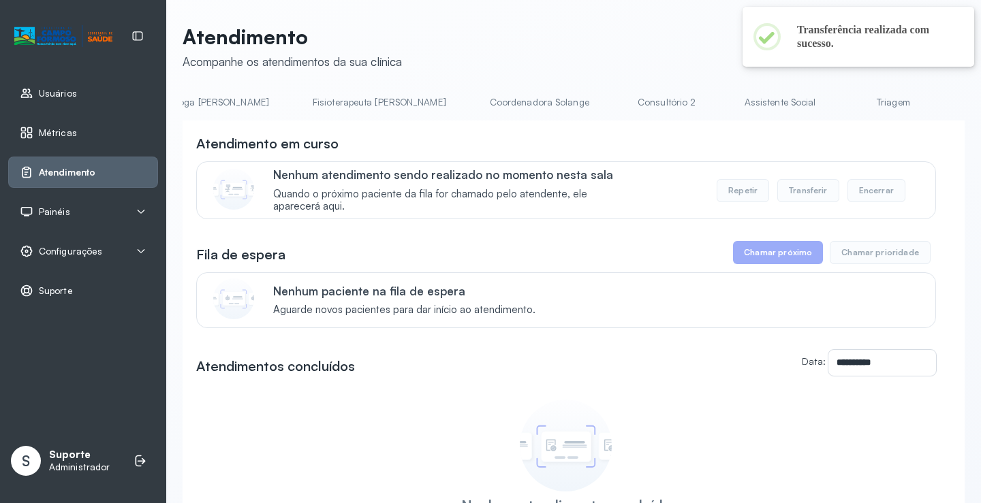
scroll to position [0, 802]
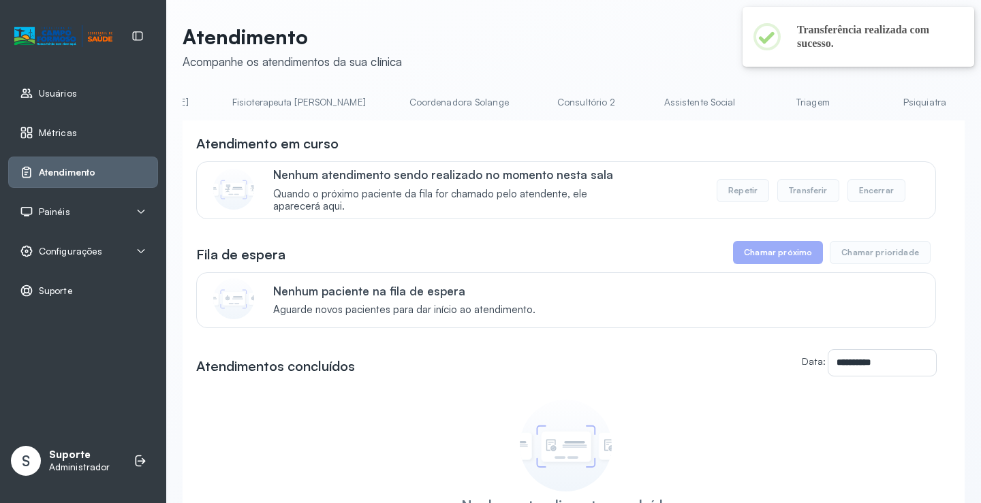
click at [765, 104] on link "Triagem" at bounding box center [812, 102] width 95 height 22
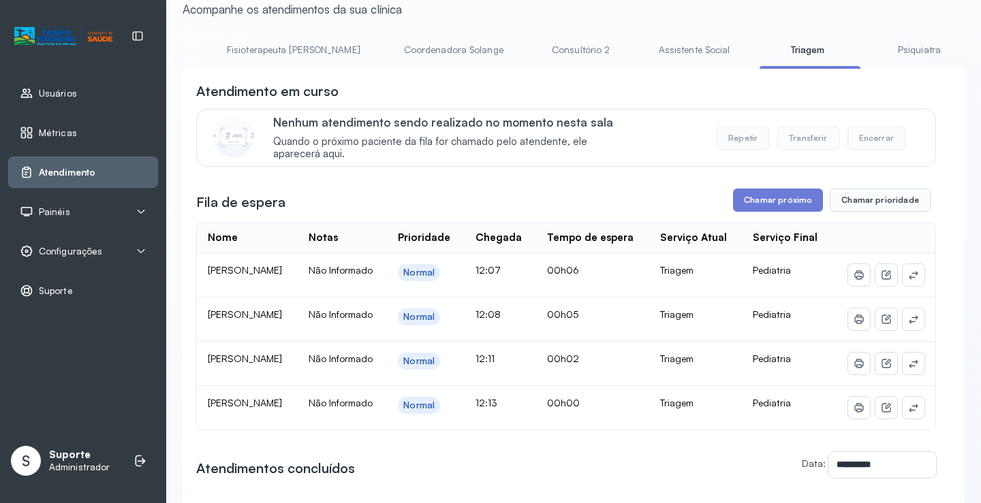
scroll to position [0, 0]
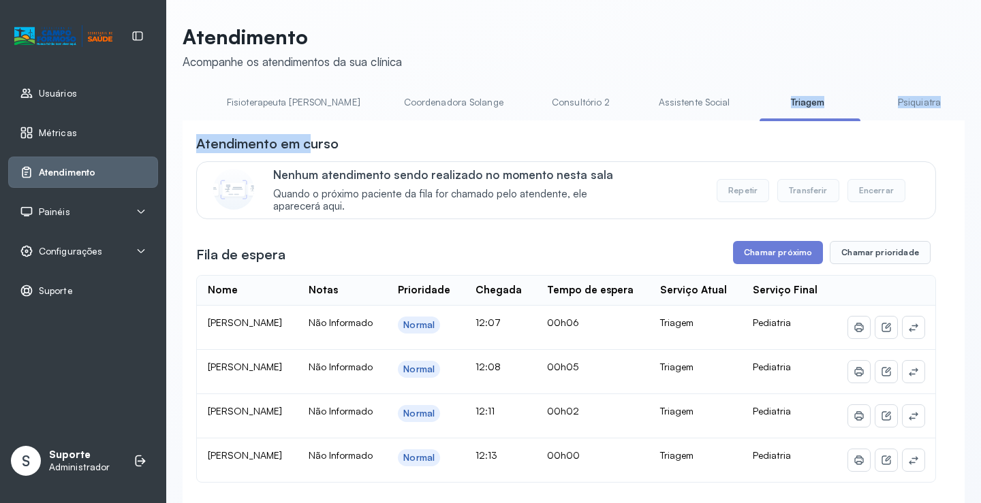
drag, startPoint x: 597, startPoint y: 121, endPoint x: 308, endPoint y: 143, distance: 290.4
click at [308, 143] on div "**********" at bounding box center [574, 435] width 782 height 688
click at [561, 147] on div "Atendimento em curso" at bounding box center [566, 143] width 740 height 19
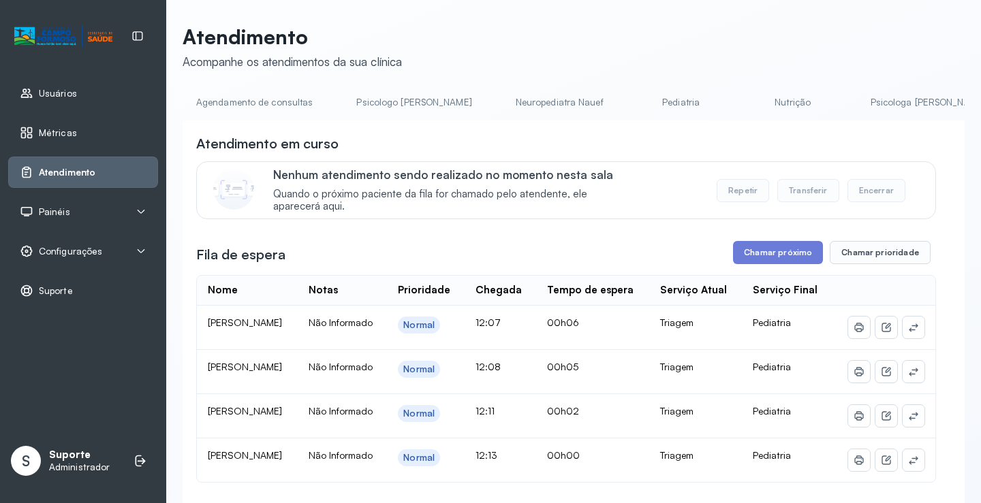
click at [238, 106] on link "Agendamento de consultas" at bounding box center [255, 102] width 144 height 22
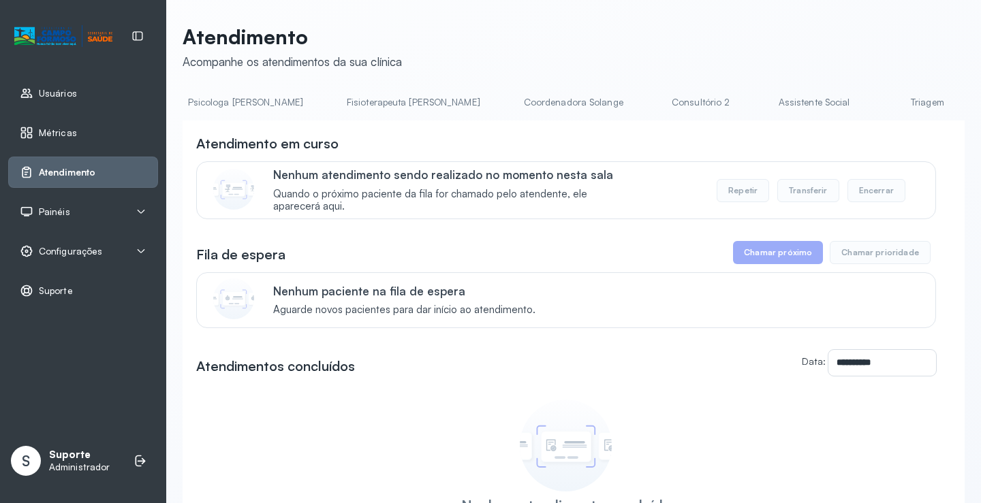
scroll to position [0, 720]
click at [847, 108] on link "Triagem" at bounding box center [894, 102] width 95 height 22
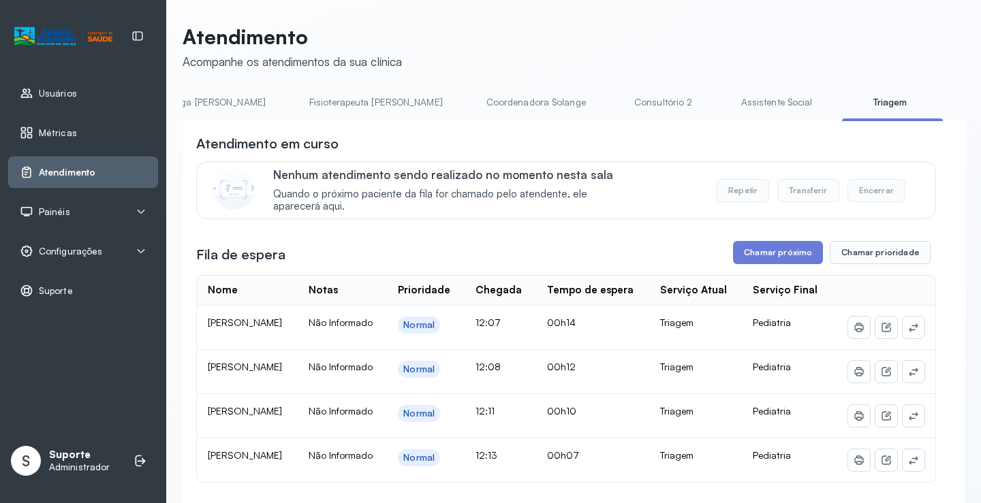
click at [728, 121] on li "Assistente Social" at bounding box center [780, 106] width 104 height 31
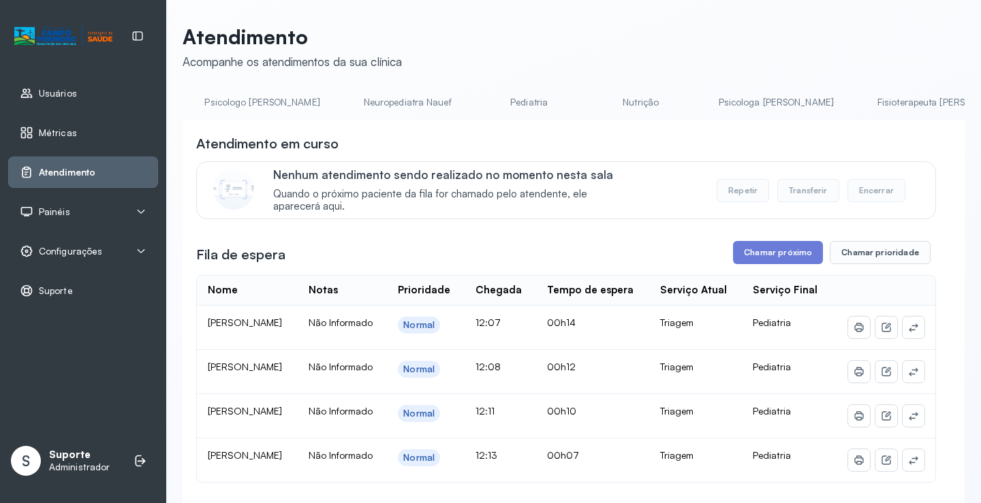
scroll to position [0, 0]
click at [260, 108] on link "Agendamento de consultas" at bounding box center [255, 102] width 144 height 22
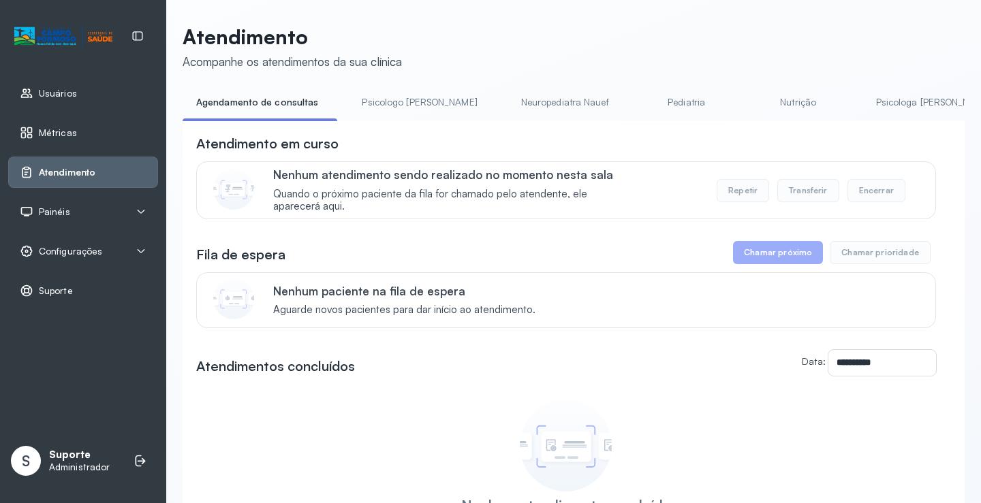
click at [377, 101] on link "Psicologo Pedro" at bounding box center [419, 102] width 142 height 22
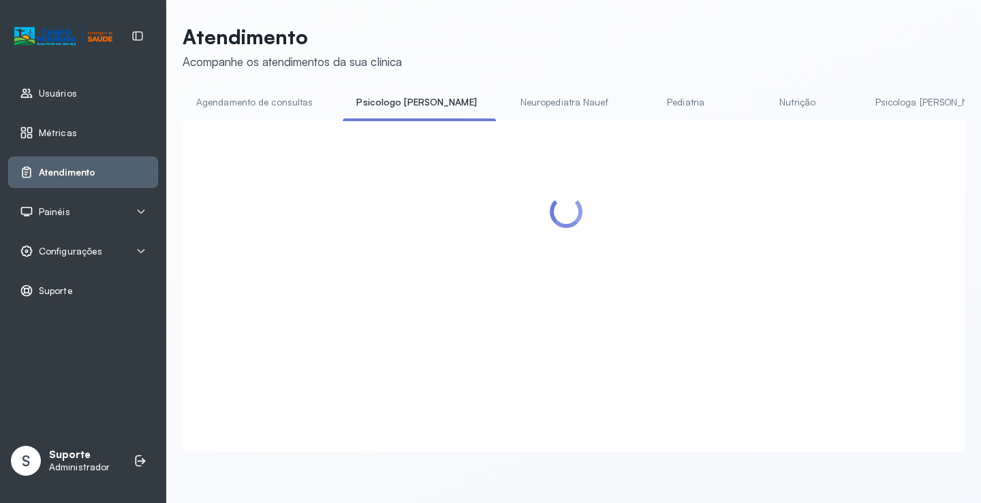
click at [262, 120] on li "Agendamento de consultas" at bounding box center [257, 106] width 149 height 31
click at [268, 106] on link "Agendamento de consultas" at bounding box center [255, 102] width 144 height 22
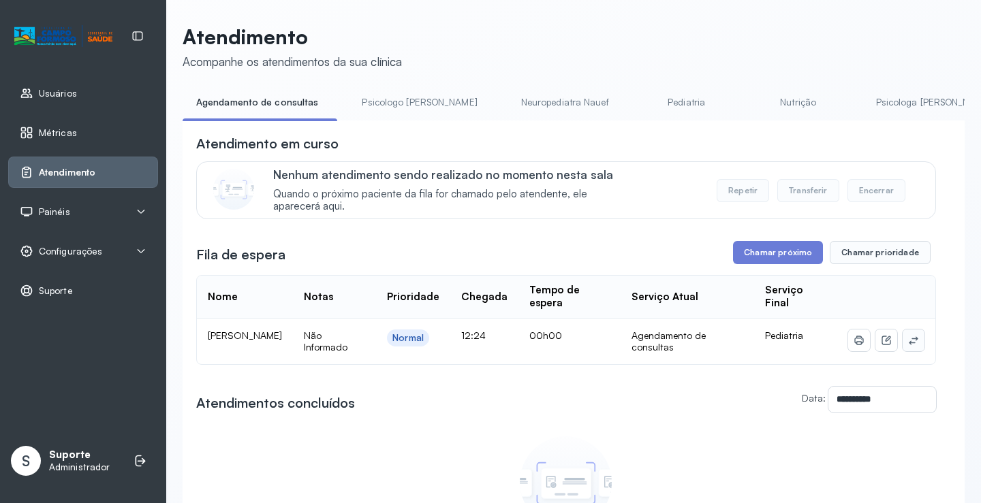
click at [907, 334] on button at bounding box center [914, 341] width 22 height 22
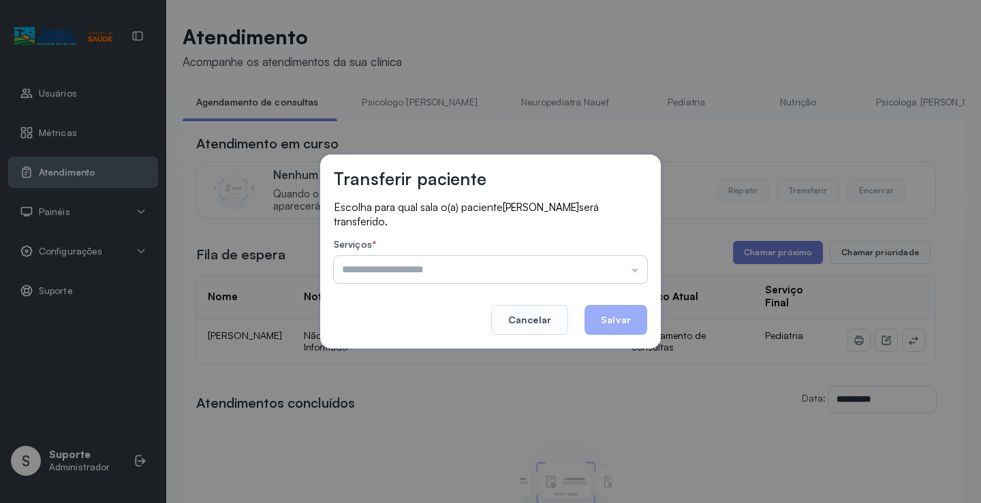
click at [620, 279] on input "text" at bounding box center [490, 269] width 313 height 27
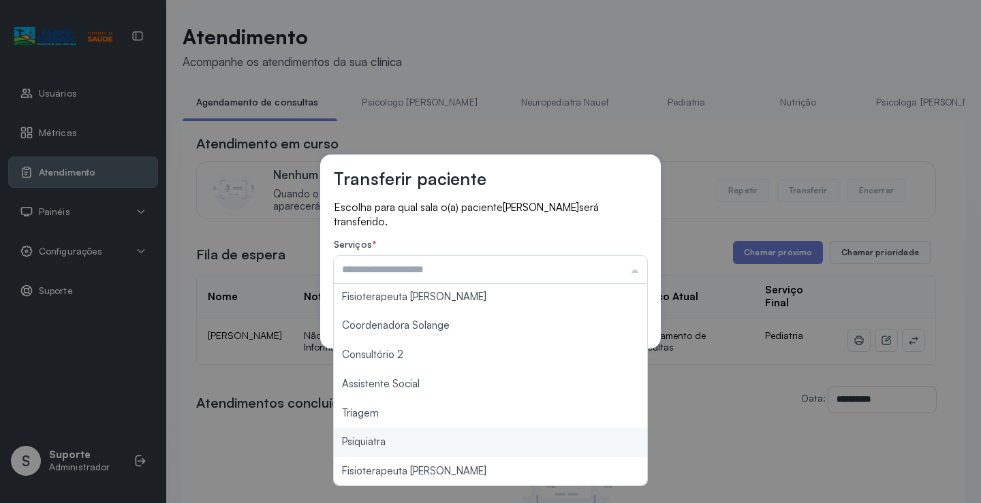
scroll to position [204, 0]
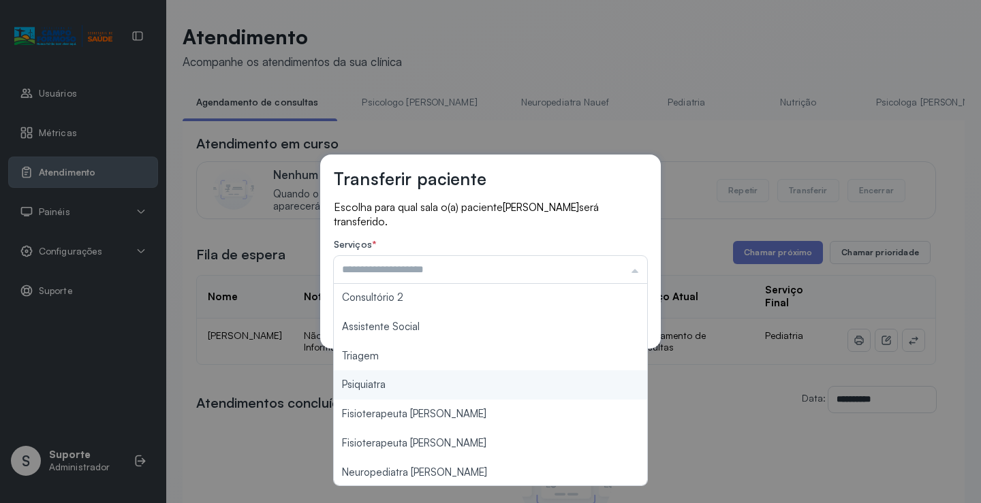
type input "*******"
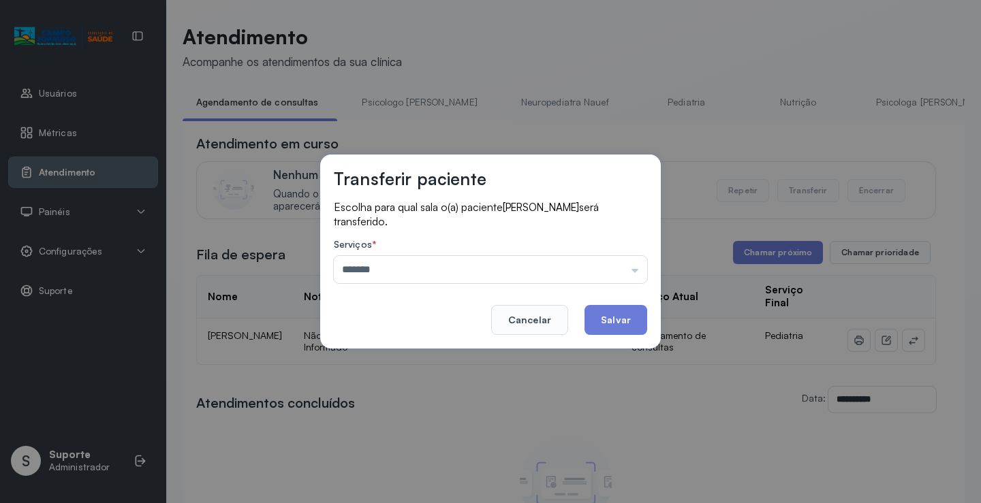
drag, startPoint x: 413, startPoint y: 358, endPoint x: 563, endPoint y: 326, distance: 152.6
click at [414, 357] on div "Transferir paciente Escolha para qual sala o(a) paciente ADRYAN CLAUS PINTO DIA…" at bounding box center [490, 251] width 981 height 503
click at [618, 322] on button "Salvar" at bounding box center [615, 320] width 63 height 30
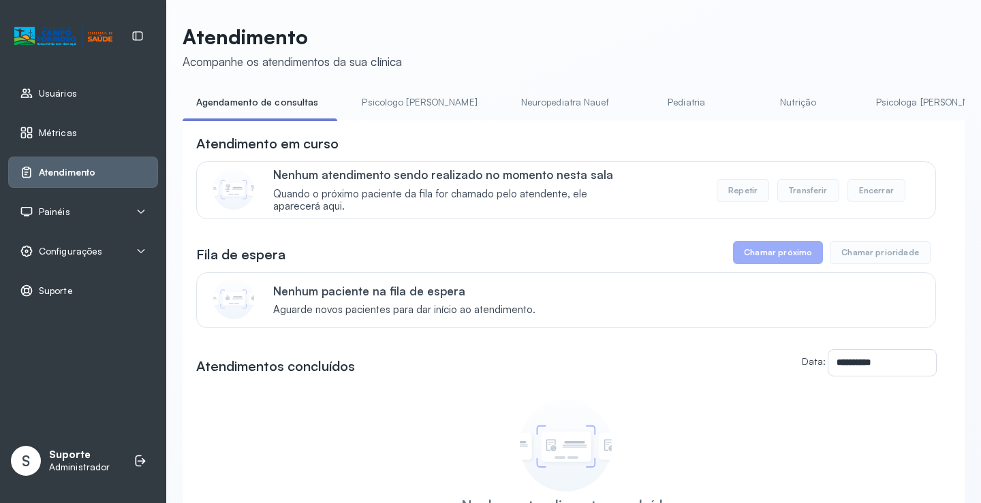
drag, startPoint x: 403, startPoint y: 100, endPoint x: 304, endPoint y: 99, distance: 99.5
click at [403, 100] on link "Psicologo Pedro" at bounding box center [419, 102] width 142 height 22
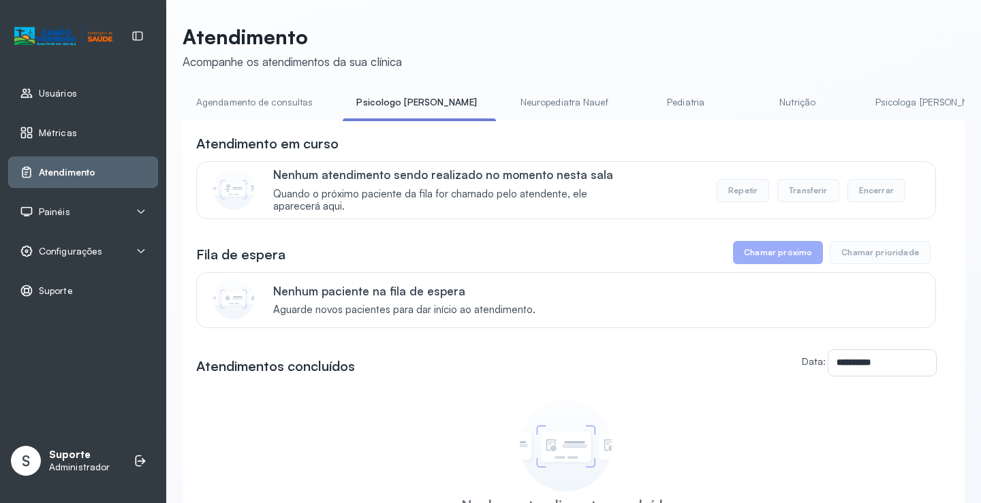
click at [252, 100] on link "Agendamento de consultas" at bounding box center [255, 102] width 144 height 22
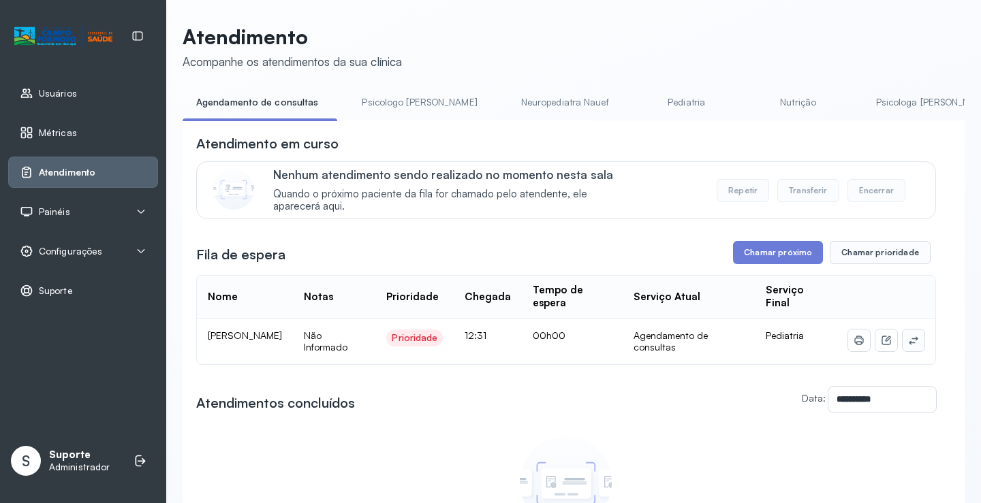
click at [908, 339] on icon at bounding box center [913, 340] width 11 height 11
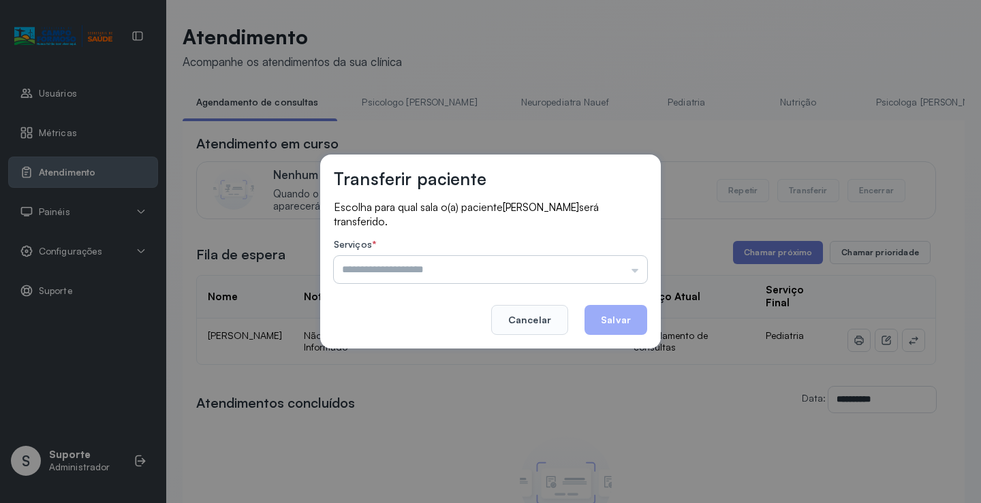
click at [529, 260] on input "text" at bounding box center [490, 269] width 313 height 27
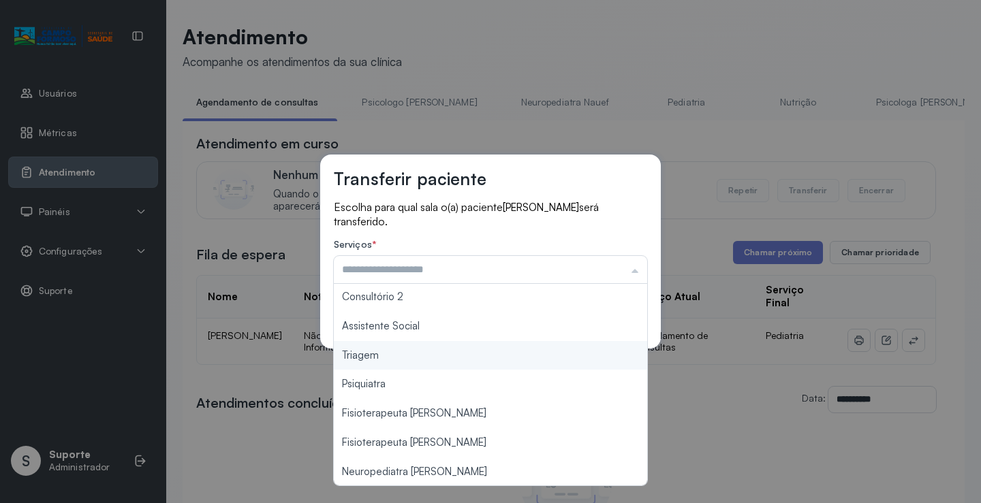
scroll to position [206, 0]
type input "*******"
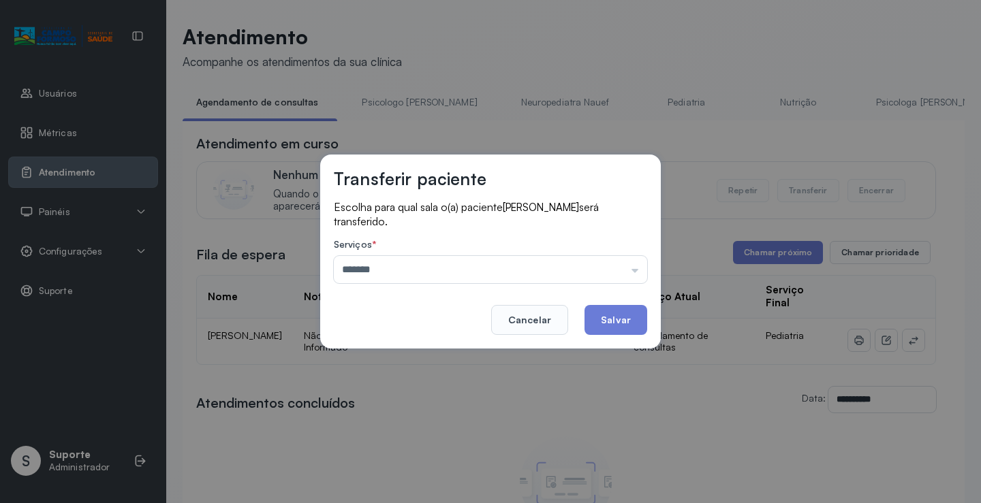
click at [406, 358] on div "Transferir paciente Escolha para qual sala o(a) paciente HEITOR RAMOS TEIXEIRA …" at bounding box center [490, 251] width 981 height 503
click at [614, 317] on button "Salvar" at bounding box center [615, 320] width 63 height 30
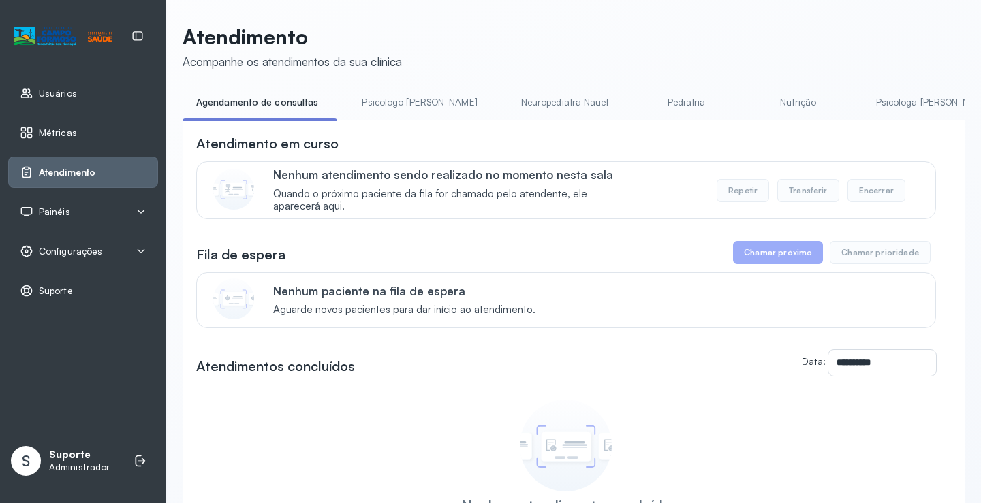
click at [394, 97] on link "Psicologo Pedro" at bounding box center [419, 102] width 142 height 22
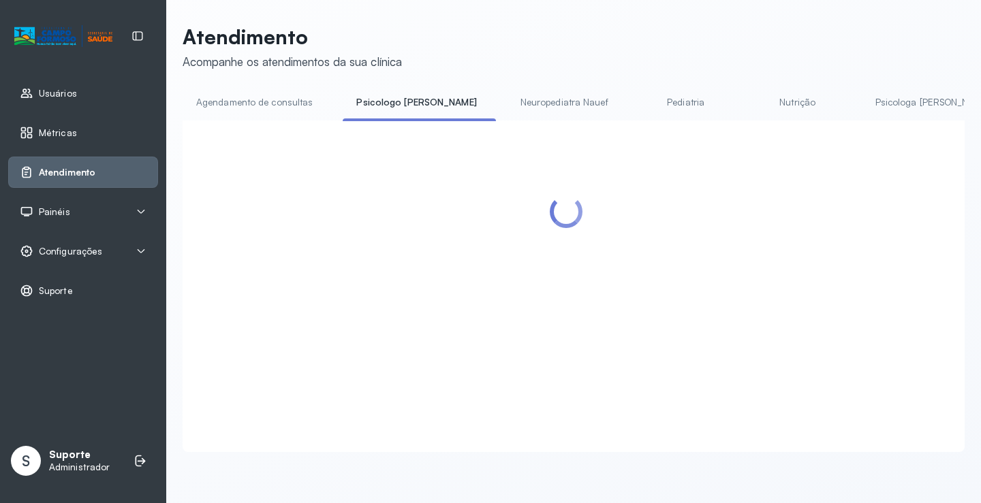
click at [238, 93] on link "Agendamento de consultas" at bounding box center [255, 102] width 144 height 22
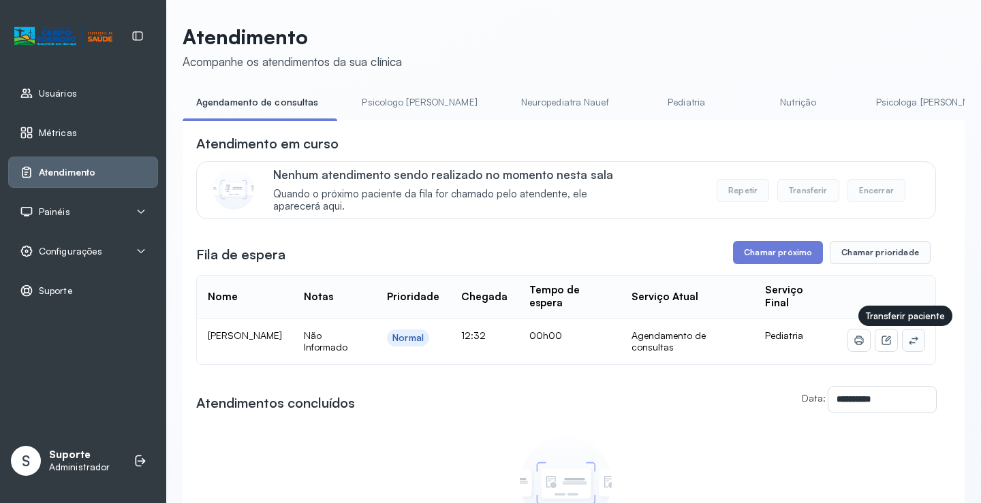
click at [908, 345] on icon at bounding box center [913, 340] width 11 height 11
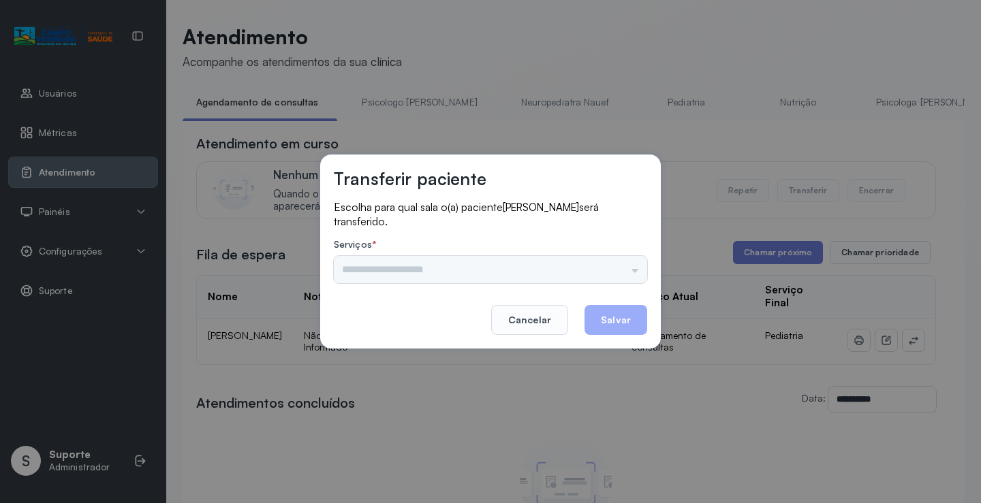
click at [582, 263] on div "Psicologo Pedro Neuropediatra Nauef Pediatria Nutrição Psicologa Alana Fisioter…" at bounding box center [490, 269] width 313 height 27
click at [584, 265] on input "text" at bounding box center [490, 269] width 313 height 27
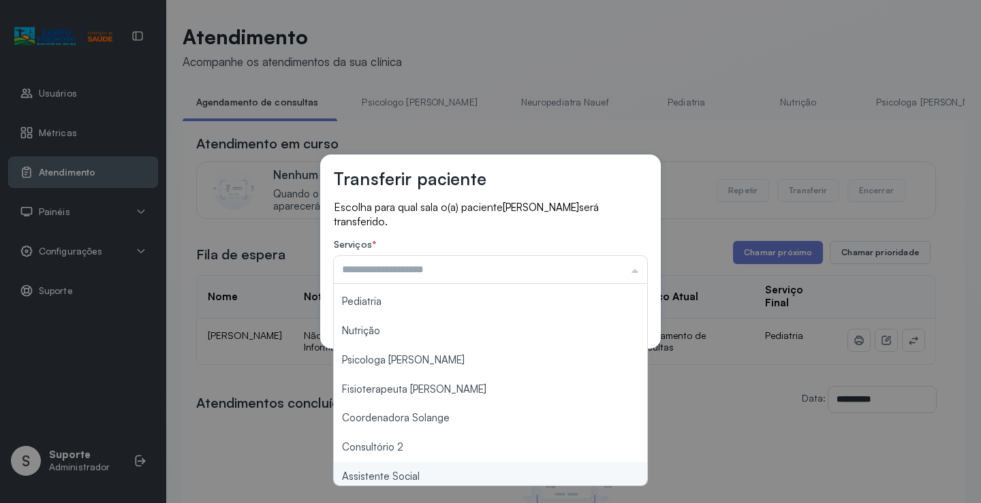
scroll to position [136, 0]
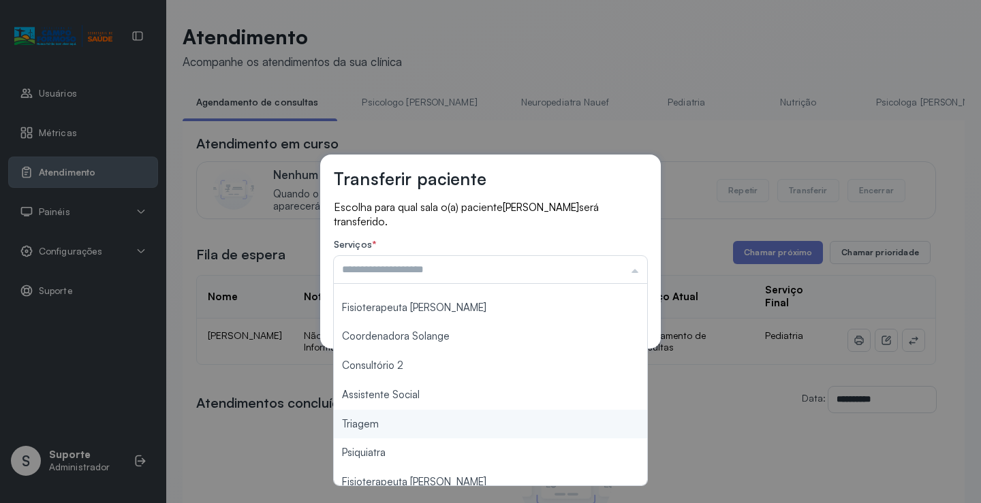
type input "*******"
drag, startPoint x: 377, startPoint y: 428, endPoint x: 467, endPoint y: 405, distance: 93.0
click at [385, 426] on div "Transferir paciente Escolha para qual sala o(a) paciente ISABELLA ARAUJO BATIST…" at bounding box center [490, 251] width 981 height 503
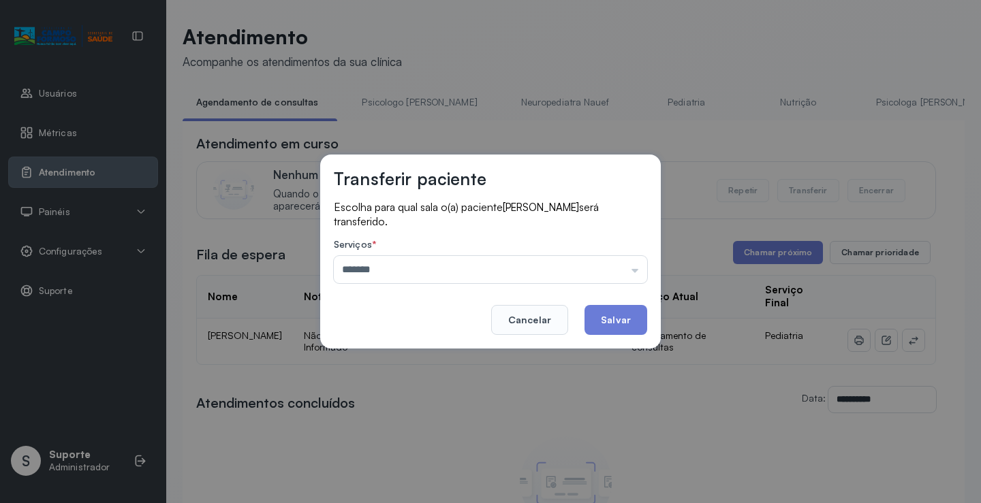
click at [617, 316] on button "Salvar" at bounding box center [615, 320] width 63 height 30
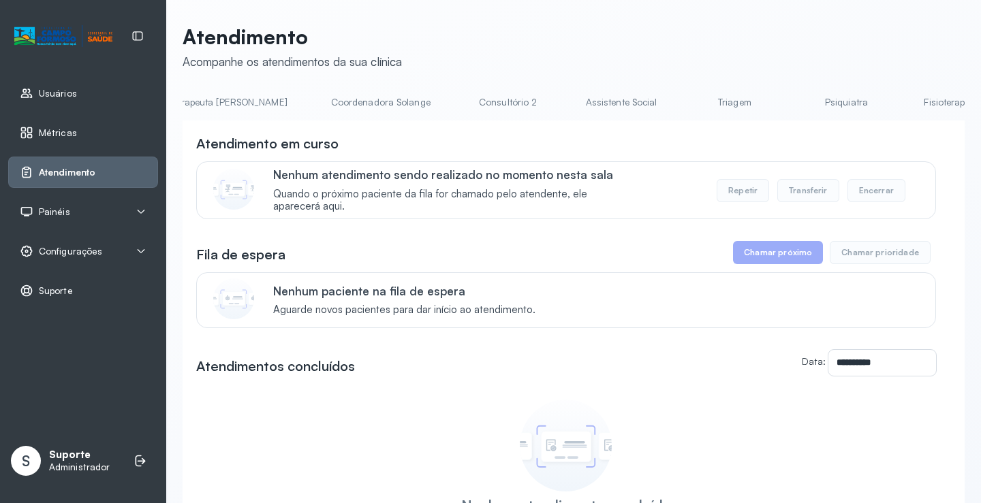
scroll to position [0, 884]
click at [683, 97] on link "Triagem" at bounding box center [730, 102] width 95 height 22
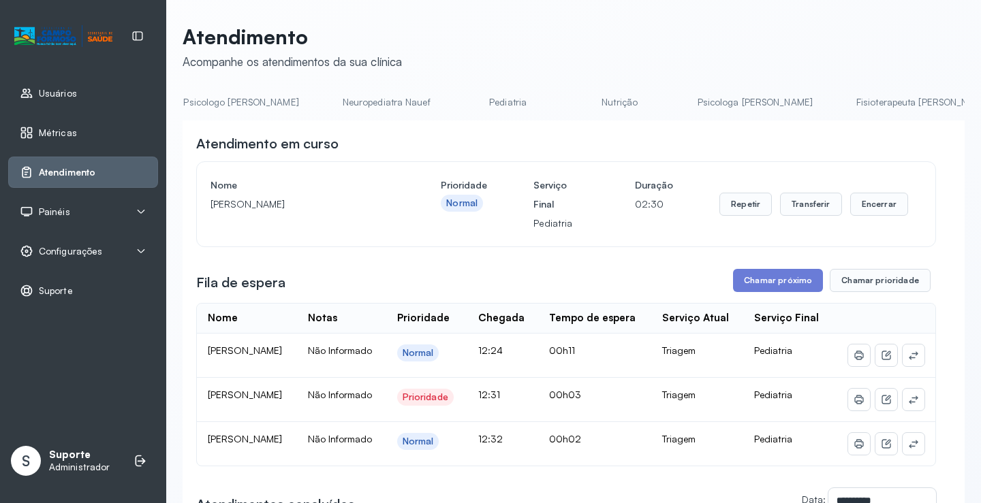
scroll to position [0, 0]
click at [236, 108] on link "Agendamento de consultas" at bounding box center [255, 102] width 144 height 22
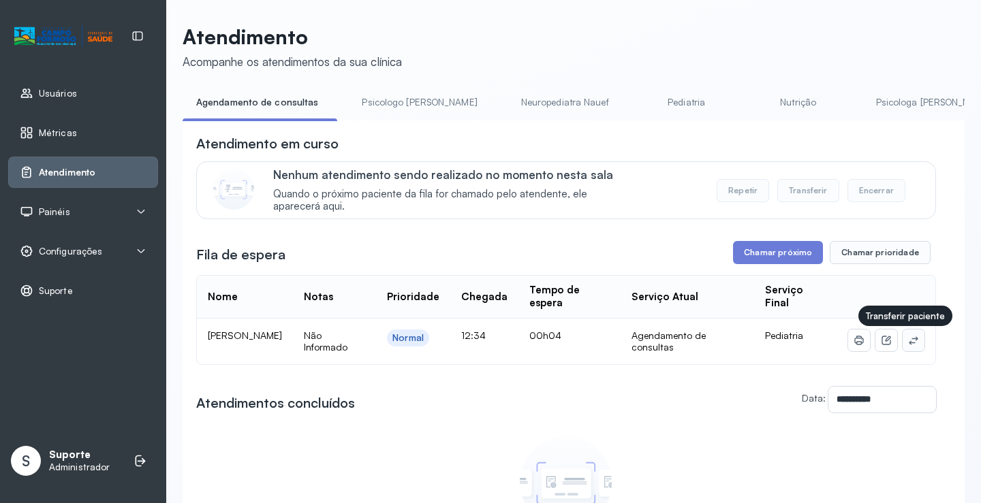
click at [911, 345] on button at bounding box center [914, 341] width 22 height 22
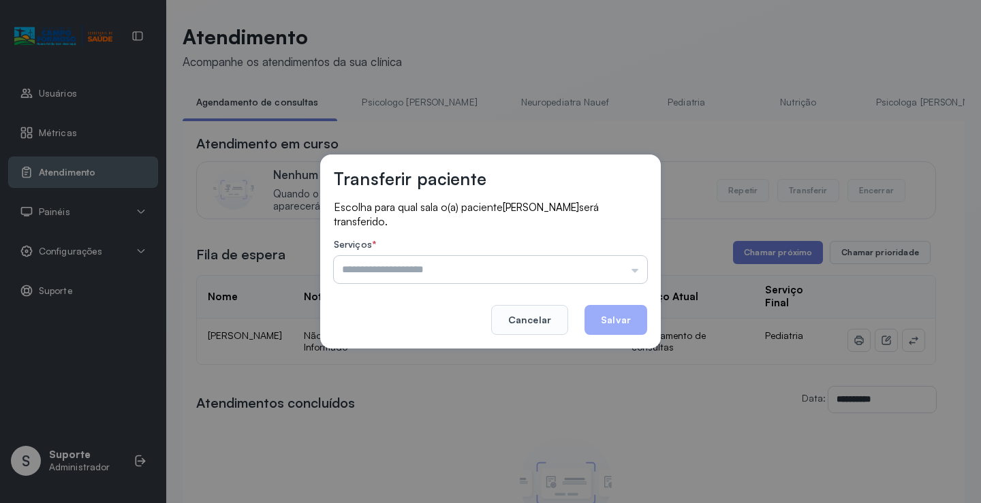
click at [622, 270] on input "text" at bounding box center [490, 269] width 313 height 27
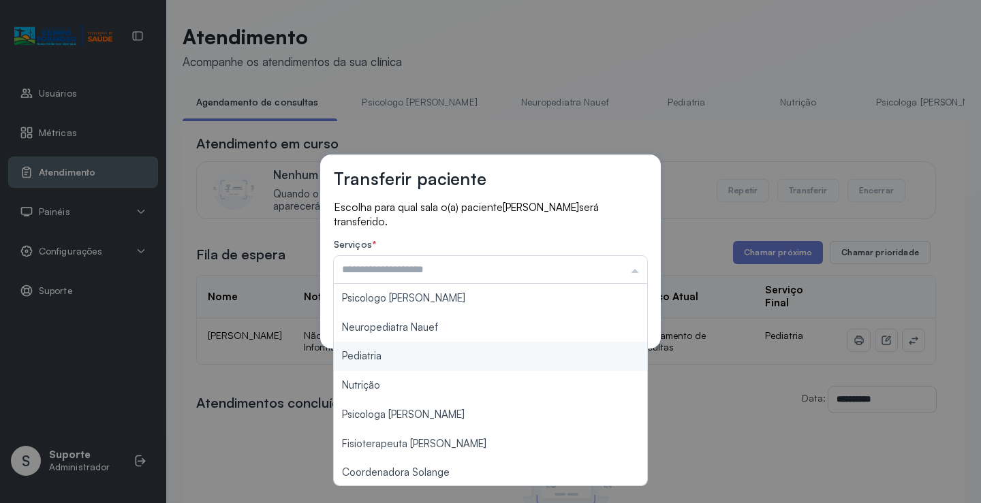
scroll to position [206, 0]
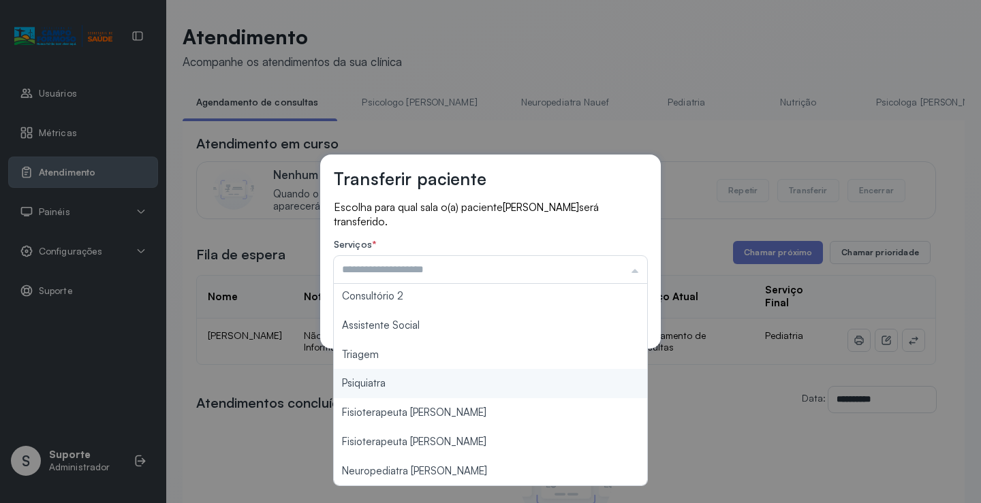
type input "*******"
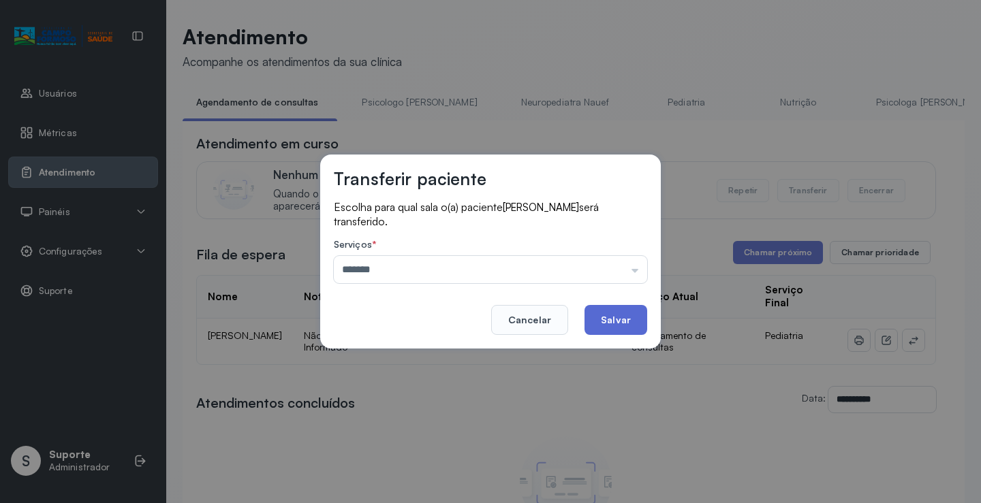
drag, startPoint x: 406, startPoint y: 354, endPoint x: 635, endPoint y: 309, distance: 233.3
click at [407, 354] on div "Transferir paciente Escolha para qual sala o(a) paciente ISABELLA SILVA GUIMARA…" at bounding box center [490, 251] width 981 height 503
click at [619, 317] on button "Salvar" at bounding box center [615, 320] width 63 height 30
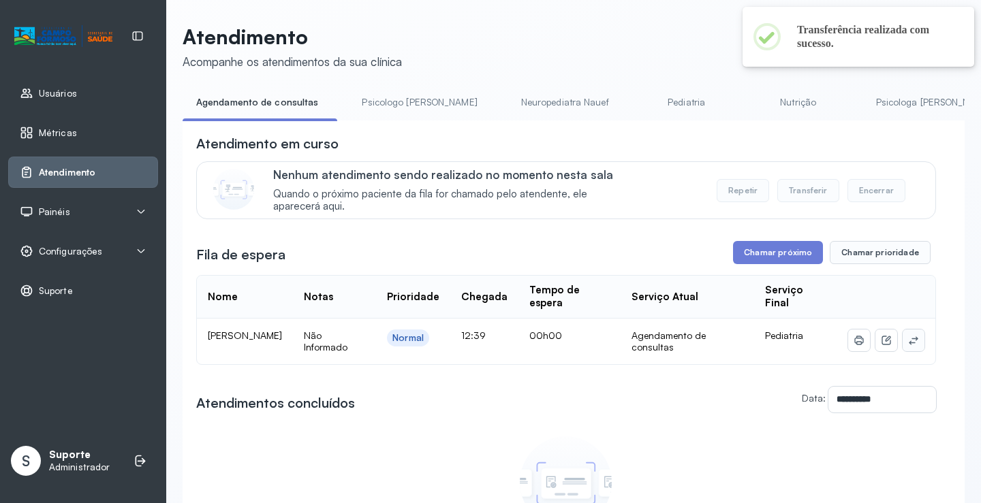
click at [909, 346] on icon at bounding box center [913, 340] width 11 height 11
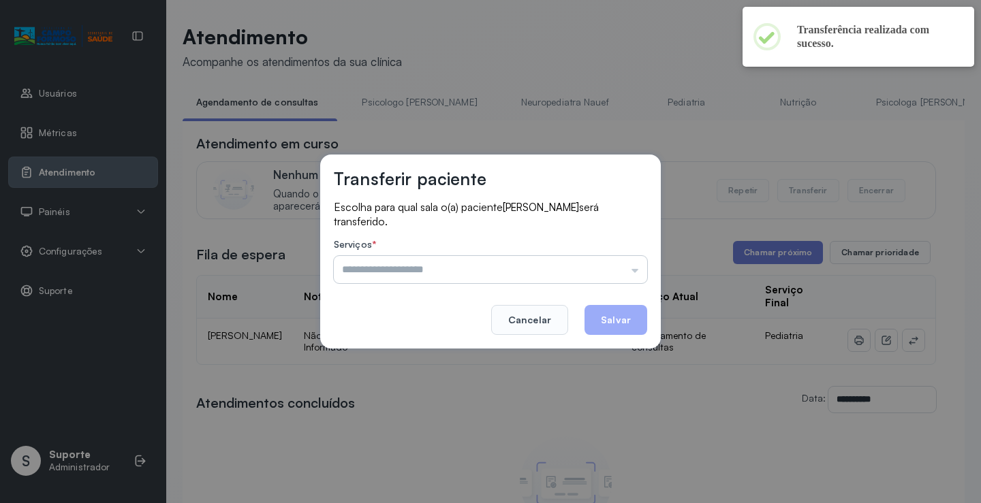
click at [546, 260] on input "text" at bounding box center [490, 269] width 313 height 27
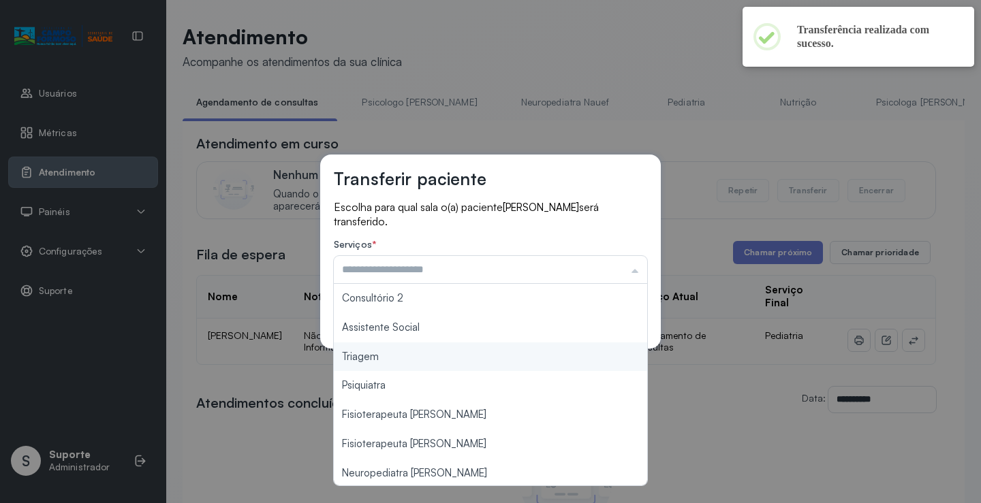
scroll to position [204, 0]
type input "*******"
click at [403, 361] on div "Transferir paciente Escolha para qual sala o(a) paciente BERNARDO OLIVEIRA LIMA…" at bounding box center [490, 251] width 981 height 503
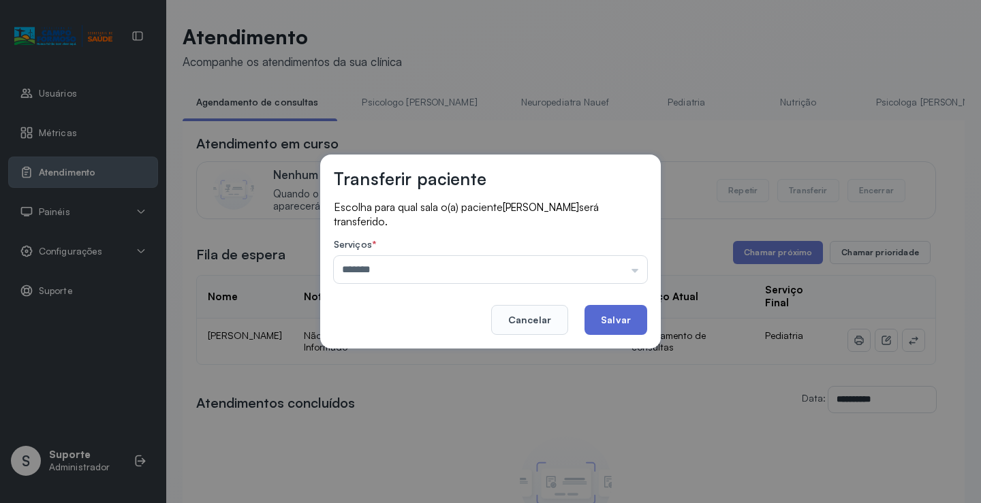
click at [610, 319] on button "Salvar" at bounding box center [615, 320] width 63 height 30
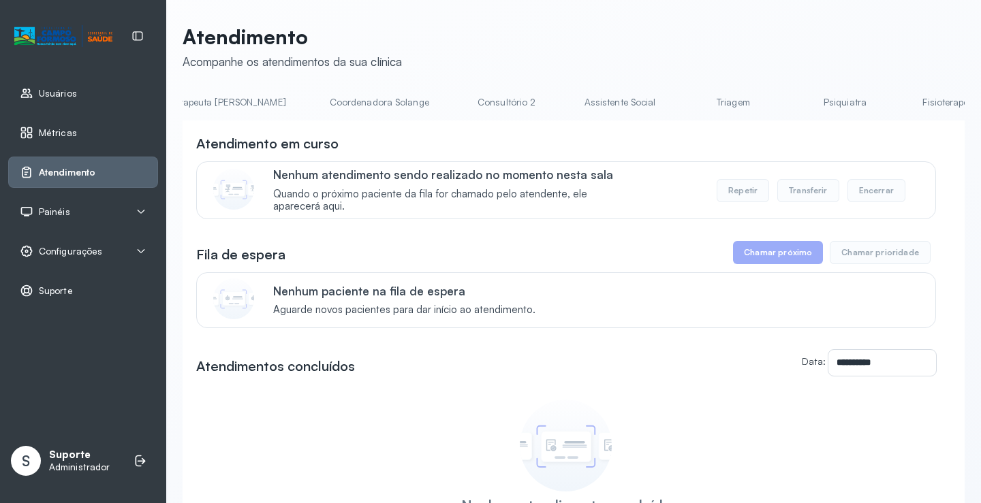
scroll to position [0, 1046]
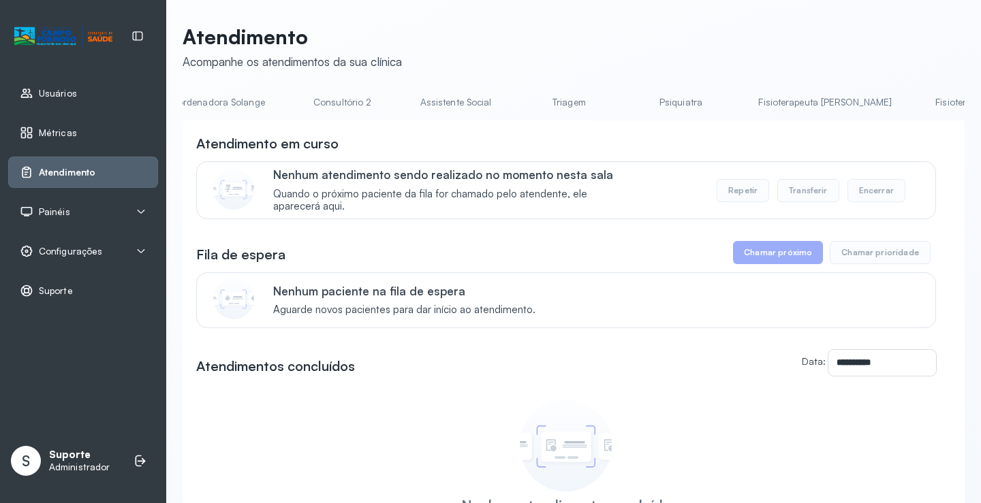
click at [521, 109] on link "Triagem" at bounding box center [568, 102] width 95 height 22
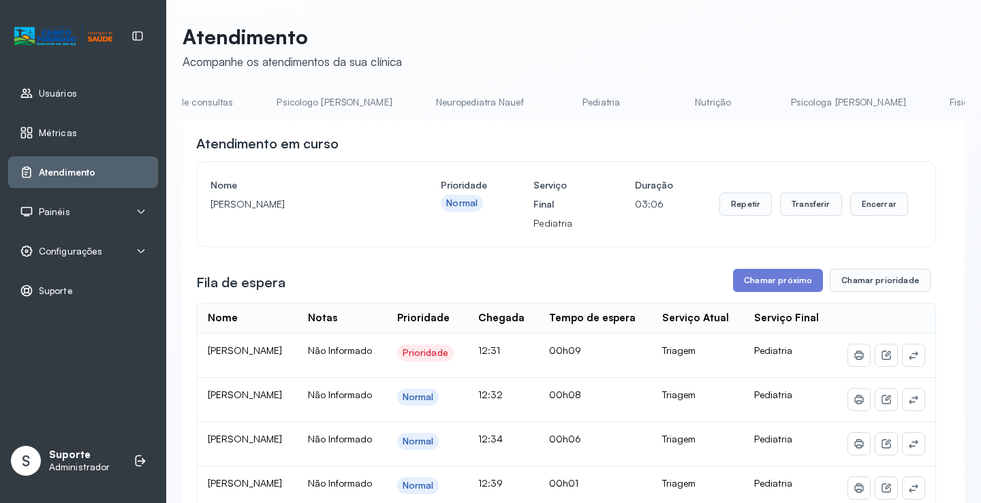
scroll to position [0, 0]
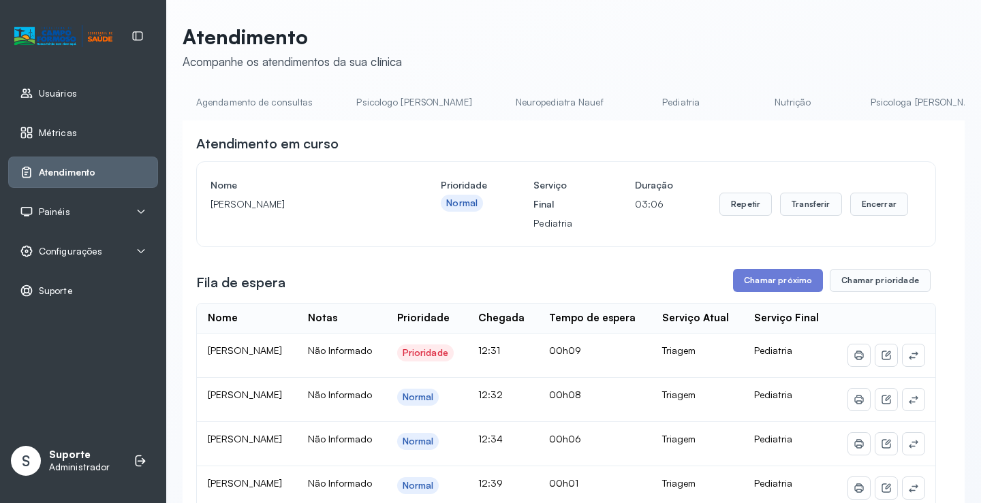
click at [234, 118] on li "Agendamento de consultas" at bounding box center [257, 106] width 149 height 31
click at [236, 110] on link "Agendamento de consultas" at bounding box center [255, 102] width 144 height 22
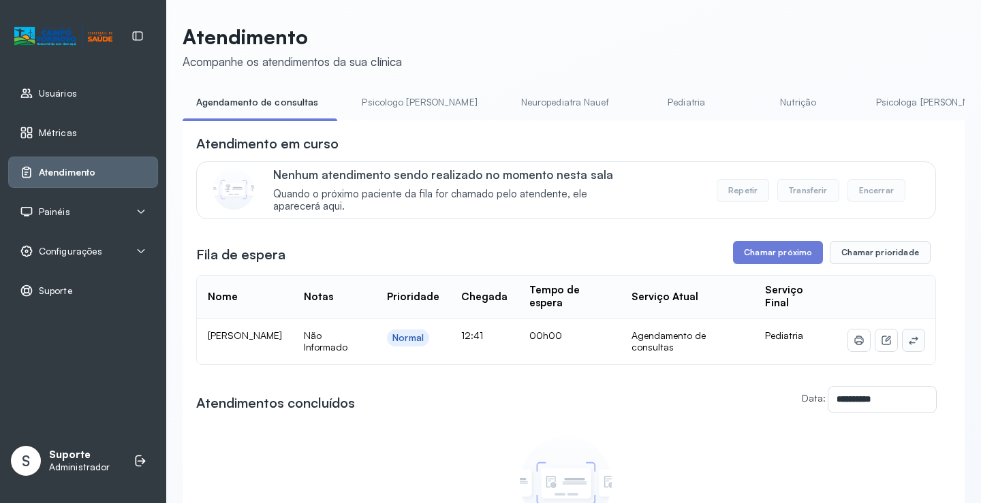
click at [908, 342] on icon at bounding box center [913, 340] width 11 height 11
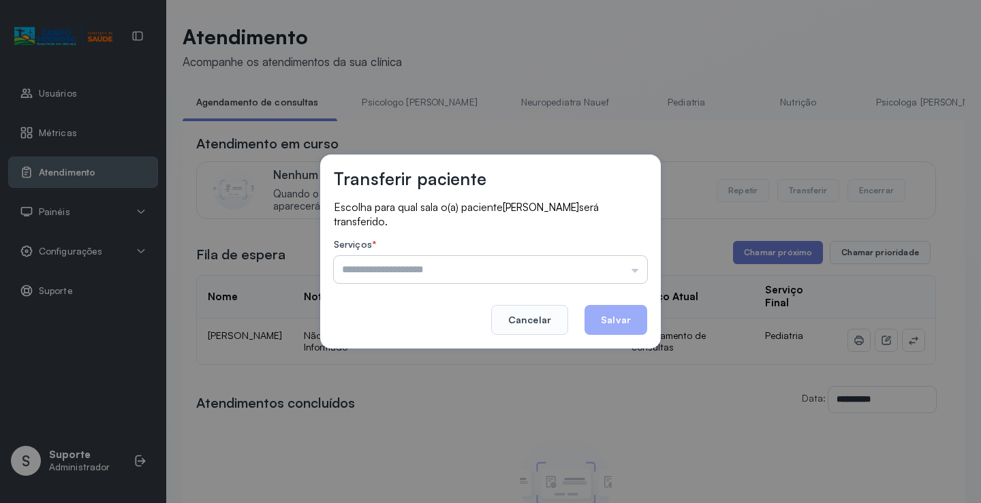
click at [602, 277] on input "text" at bounding box center [490, 269] width 313 height 27
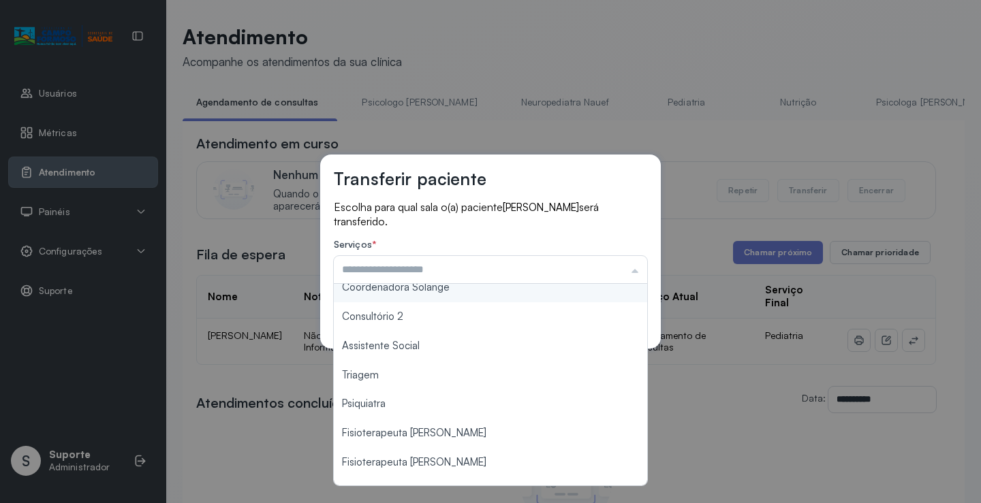
scroll to position [206, 0]
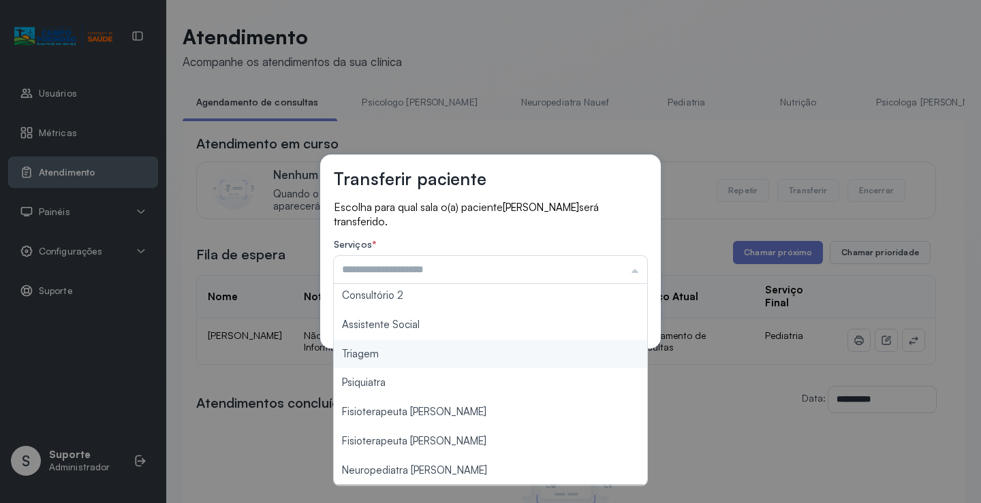
type input "*******"
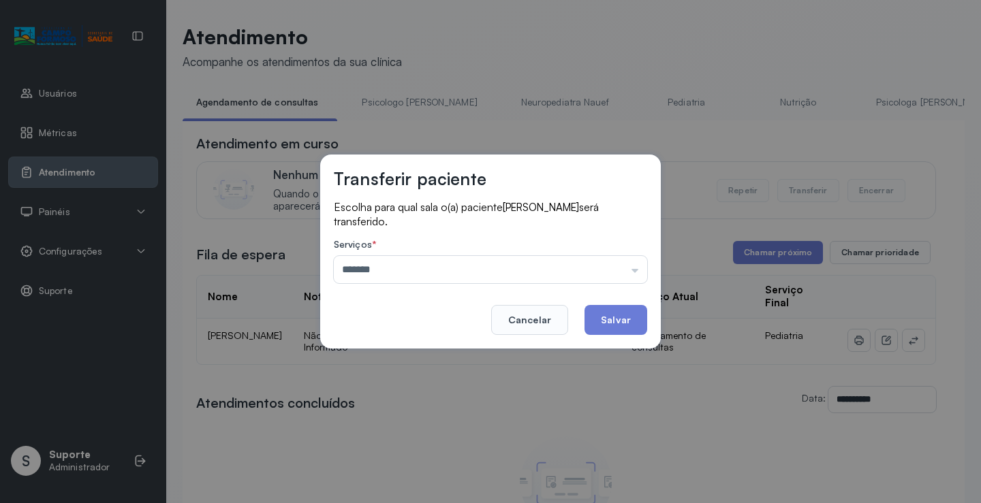
click at [425, 366] on div "Transferir paciente Escolha para qual sala o(a) paciente VALENTINA SILVA CURAÇA…" at bounding box center [490, 251] width 981 height 503
click at [628, 319] on button "Salvar" at bounding box center [615, 320] width 63 height 30
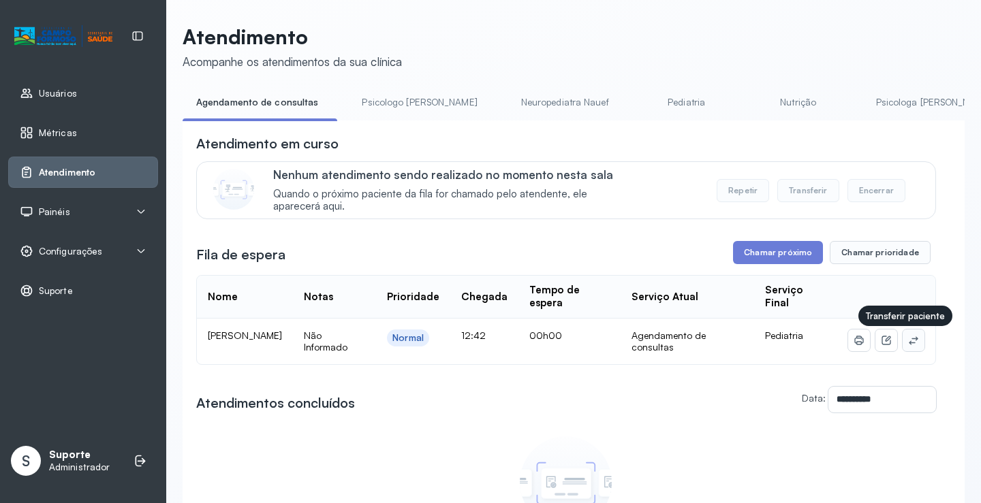
click at [908, 346] on icon at bounding box center [913, 340] width 11 height 11
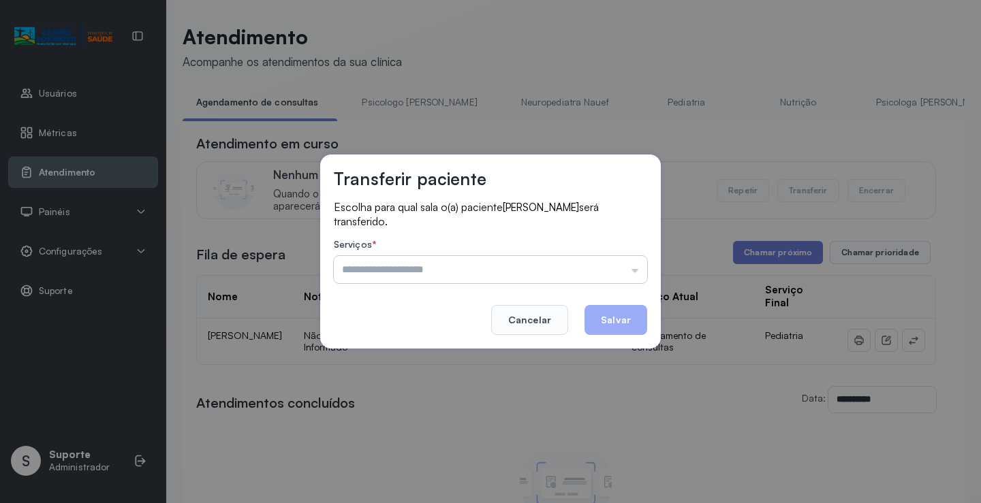
click at [594, 270] on input "text" at bounding box center [490, 269] width 313 height 27
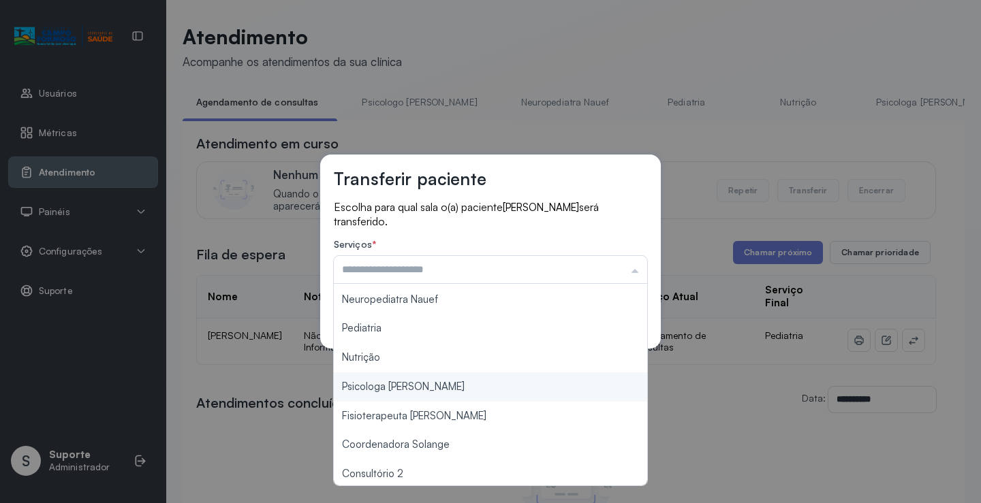
scroll to position [136, 0]
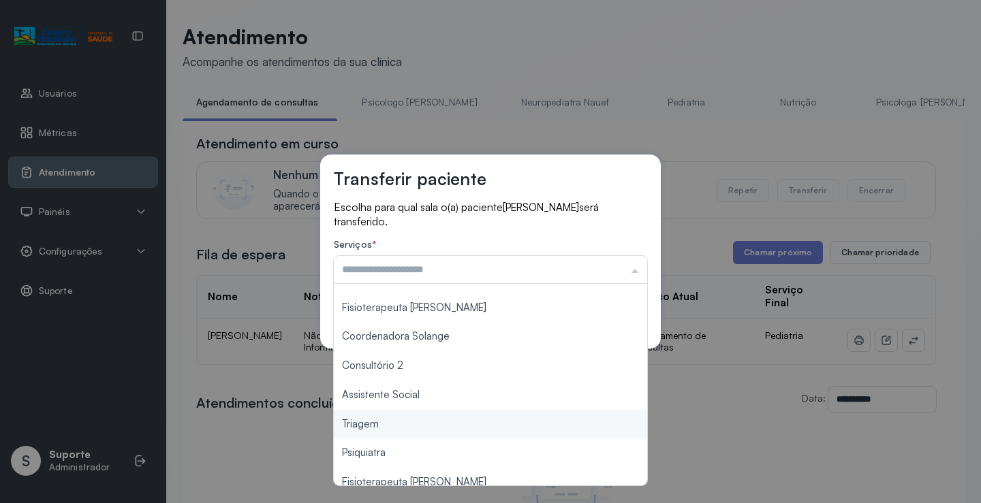
type input "*******"
drag, startPoint x: 384, startPoint y: 424, endPoint x: 599, endPoint y: 313, distance: 241.9
click at [386, 423] on div "Transferir paciente Escolha para qual sala o(a) paciente EDUARDO SANTANA SILVA …" at bounding box center [490, 251] width 981 height 503
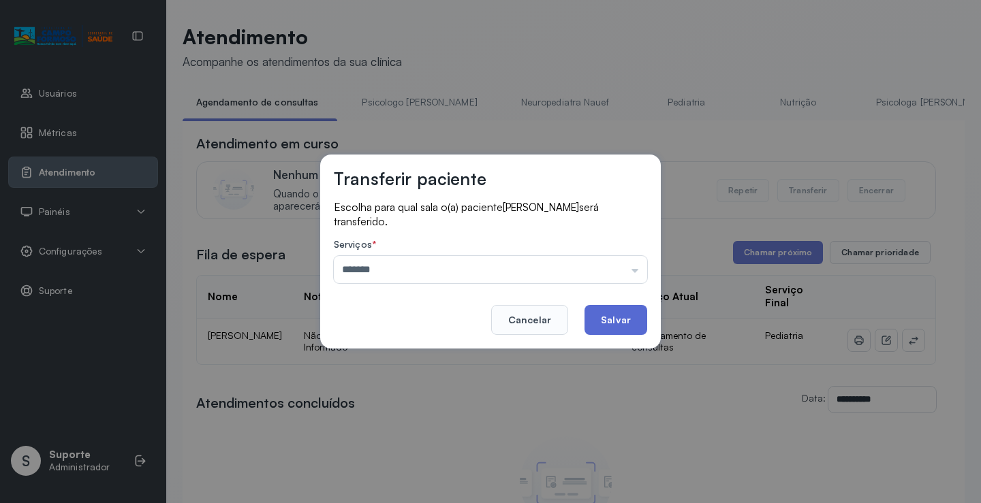
click at [615, 313] on button "Salvar" at bounding box center [615, 320] width 63 height 30
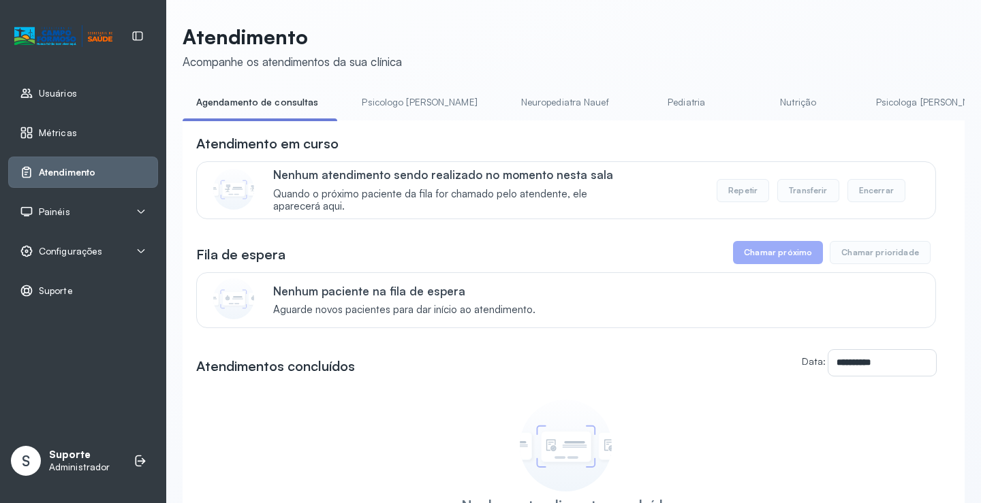
click at [648, 99] on link "Pediatria" at bounding box center [686, 102] width 95 height 22
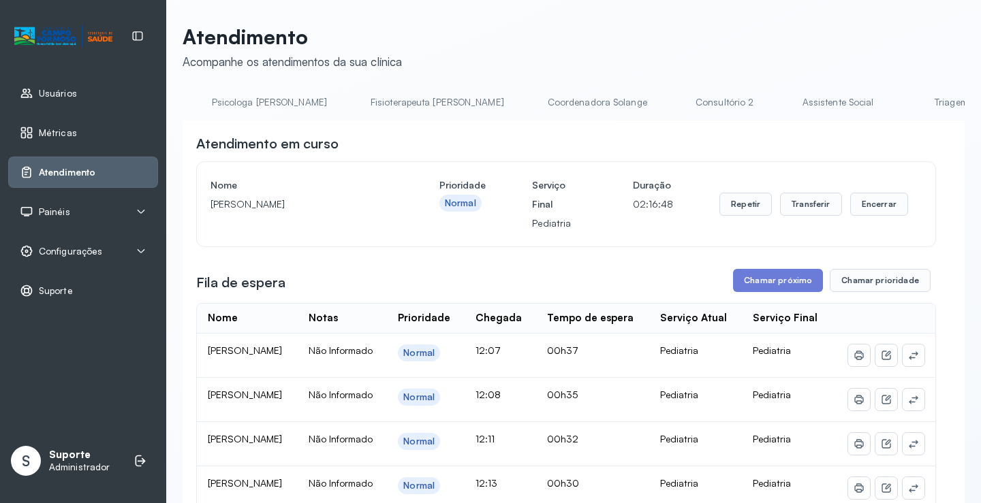
scroll to position [0, 663]
click at [898, 107] on link "Triagem" at bounding box center [945, 102] width 95 height 22
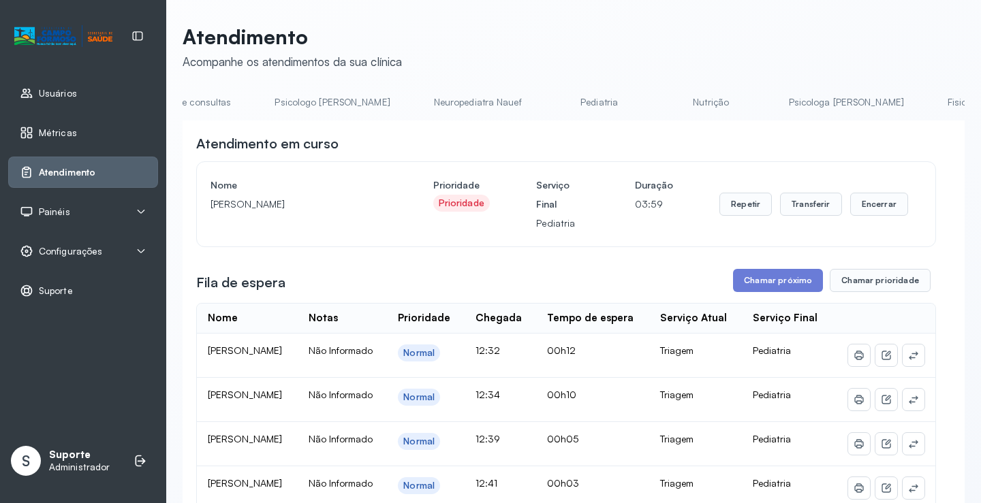
scroll to position [0, 0]
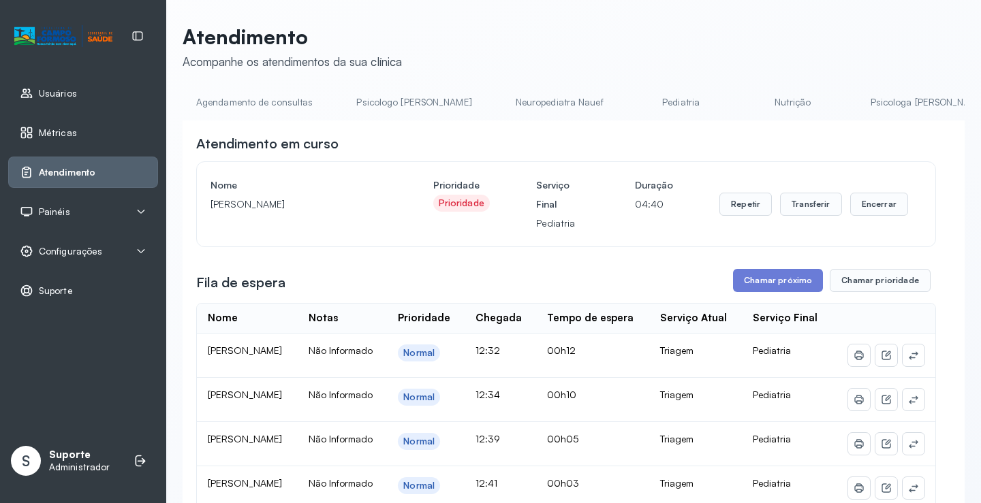
click at [249, 111] on link "Agendamento de consultas" at bounding box center [255, 102] width 144 height 22
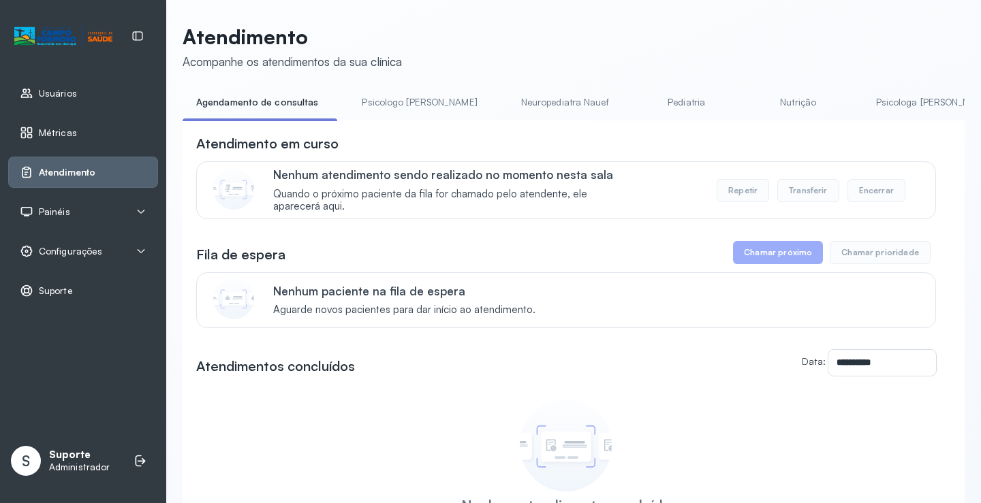
click at [386, 108] on link "Psicologo Pedro" at bounding box center [419, 102] width 142 height 22
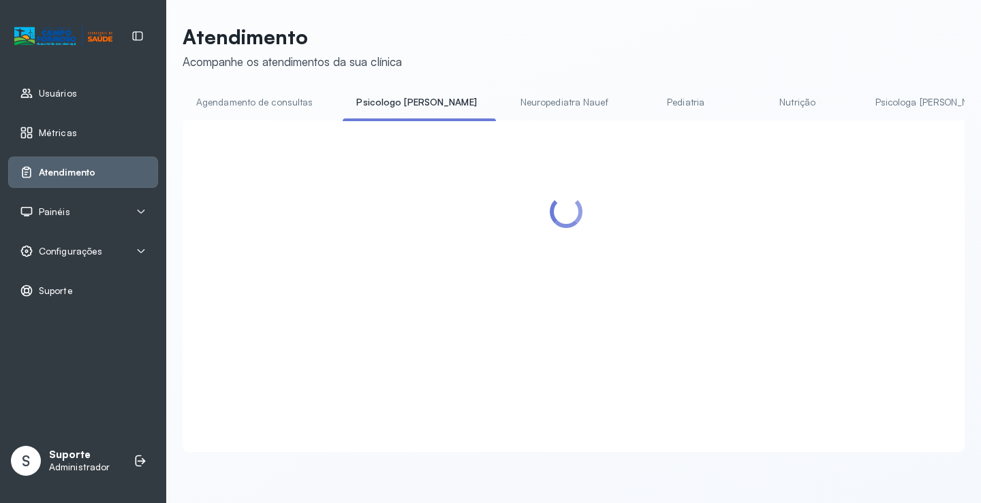
click at [273, 99] on link "Agendamento de consultas" at bounding box center [255, 102] width 144 height 22
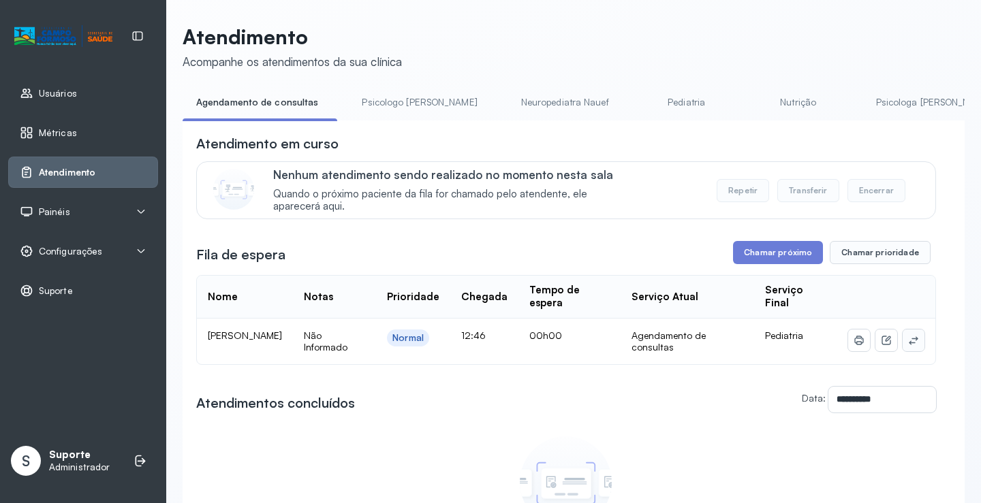
click at [909, 347] on button at bounding box center [914, 341] width 22 height 22
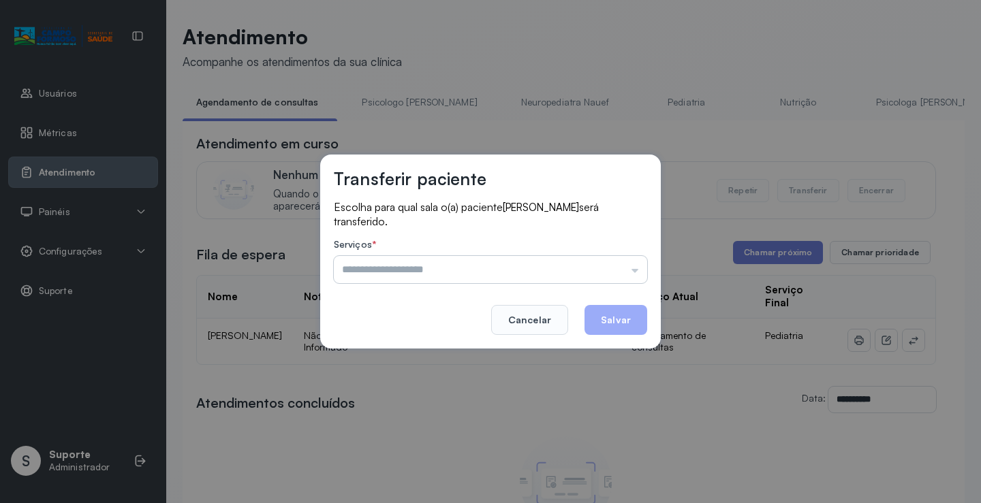
click at [630, 264] on input "text" at bounding box center [490, 269] width 313 height 27
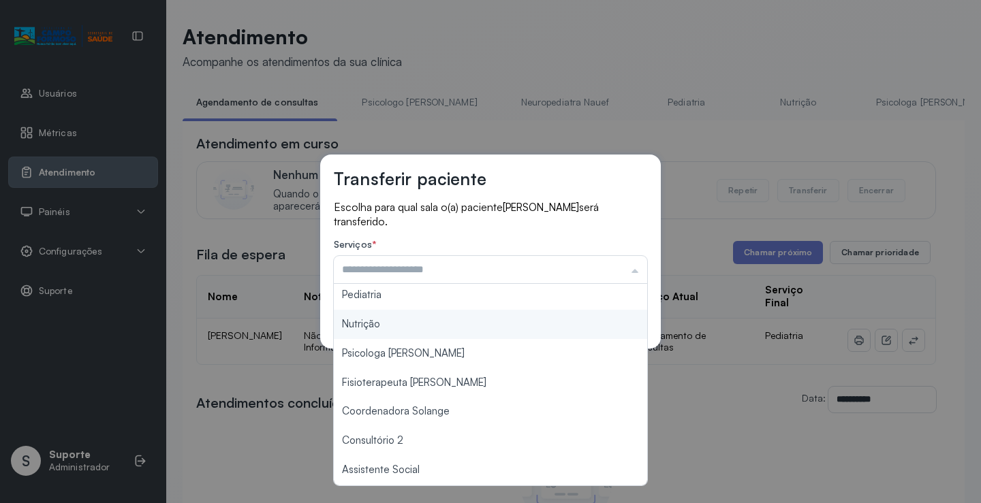
scroll to position [204, 0]
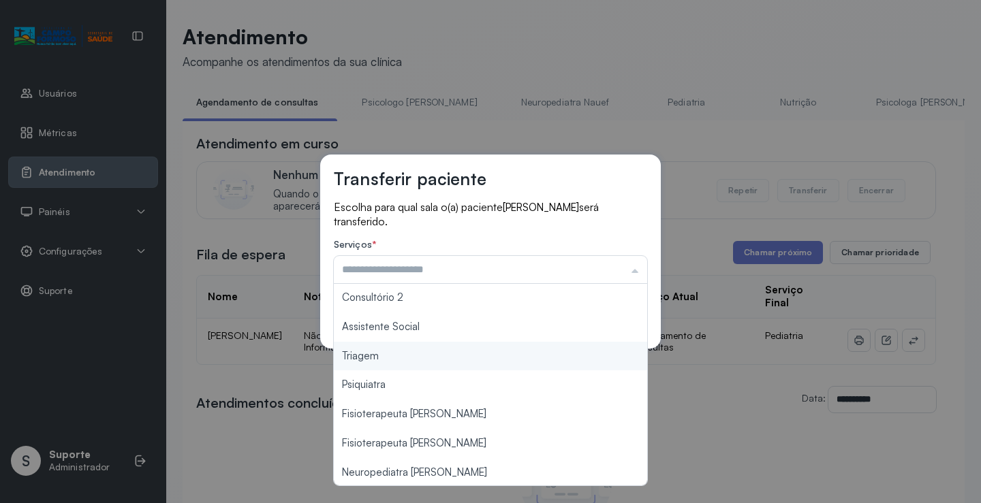
type input "*******"
drag, startPoint x: 409, startPoint y: 360, endPoint x: 507, endPoint y: 338, distance: 101.1
click at [413, 356] on div "Transferir paciente Escolha para qual sala o(a) paciente ASAFE SILVA AMORIM ser…" at bounding box center [490, 251] width 981 height 503
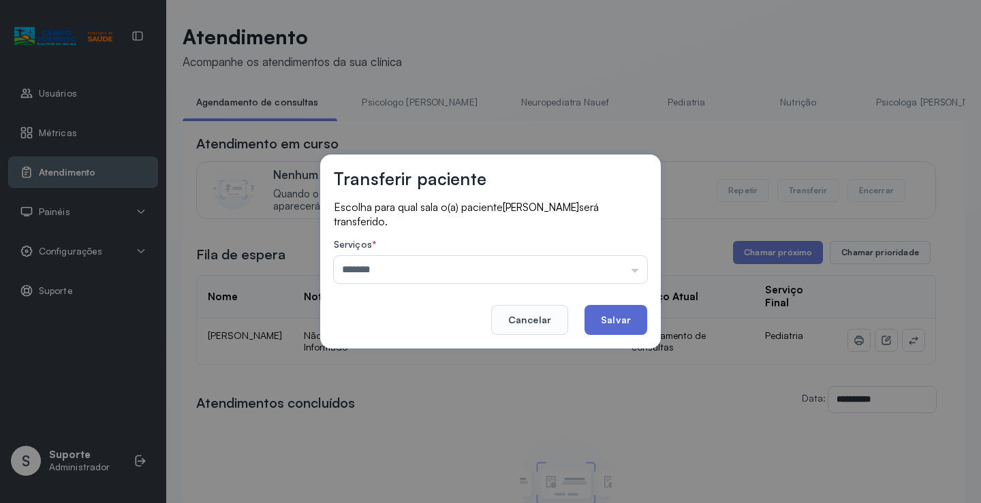
click at [608, 333] on button "Salvar" at bounding box center [615, 320] width 63 height 30
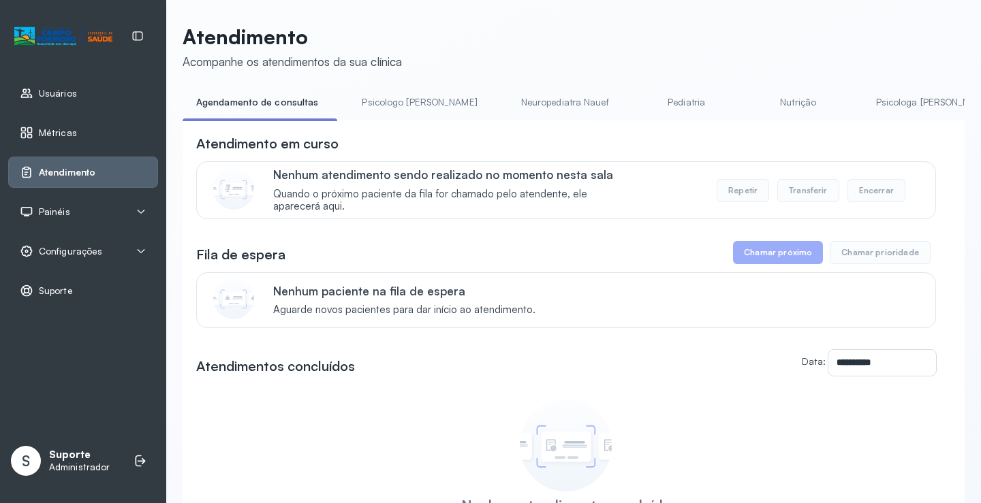
click at [450, 121] on ul "Agendamento de consultas Psicologo Pedro Neuropediatra Nauef Pediatria Nutrição…" at bounding box center [574, 106] width 782 height 31
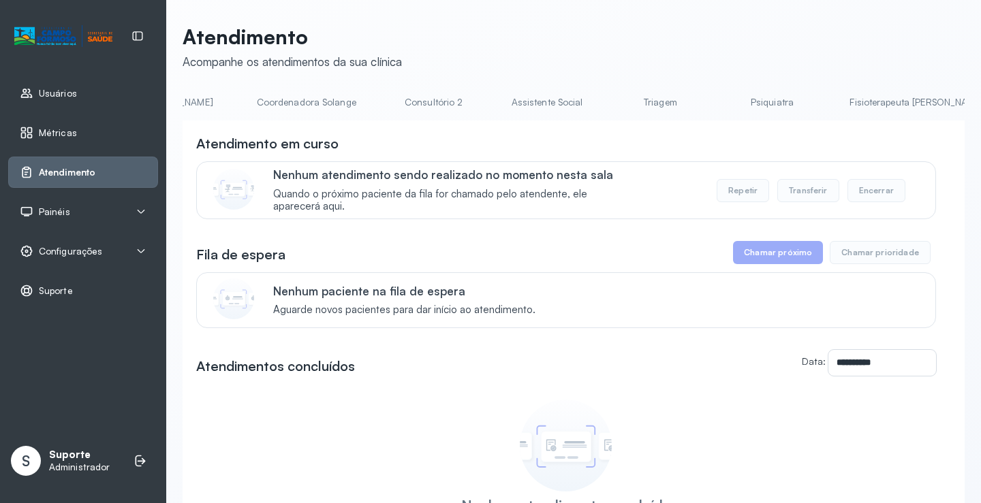
scroll to position [0, 943]
click at [625, 108] on link "Triagem" at bounding box center [672, 102] width 95 height 22
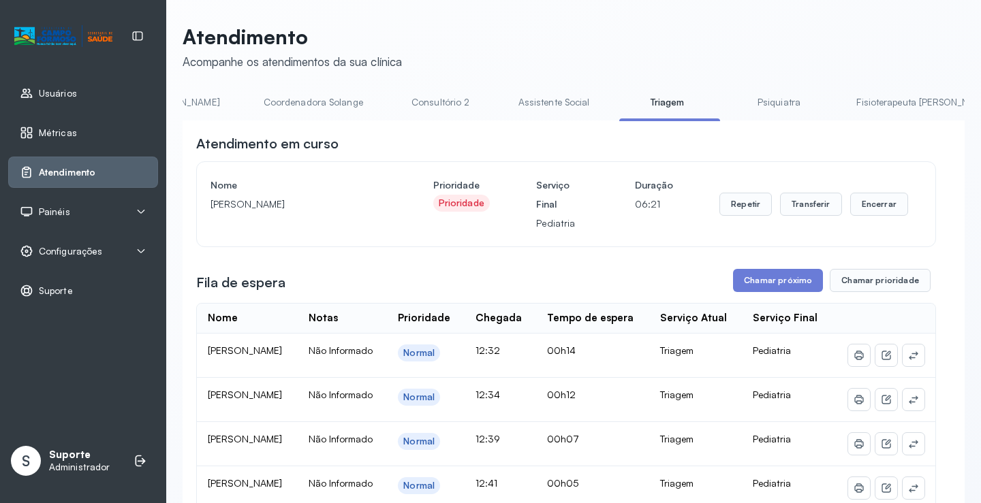
click at [731, 100] on link "Psiquiatra" at bounding box center [778, 102] width 95 height 22
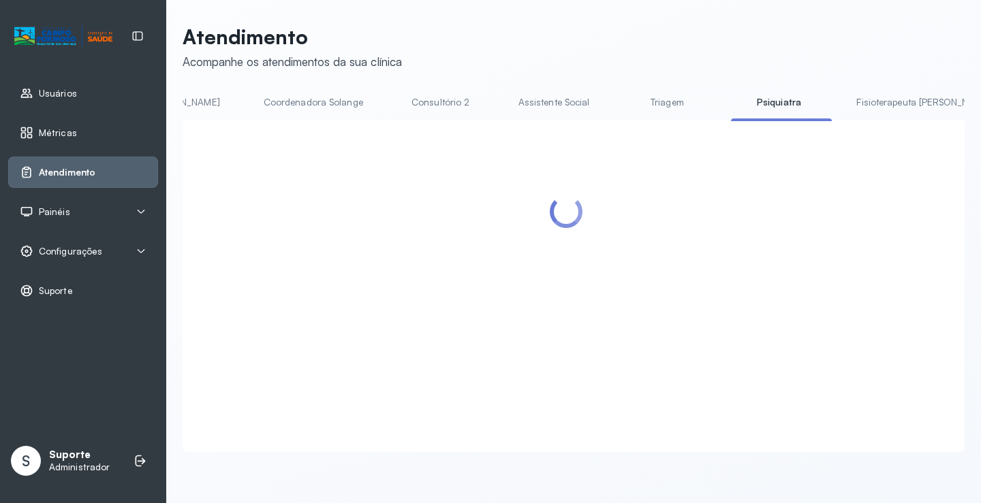
click at [619, 104] on link "Triagem" at bounding box center [666, 102] width 95 height 22
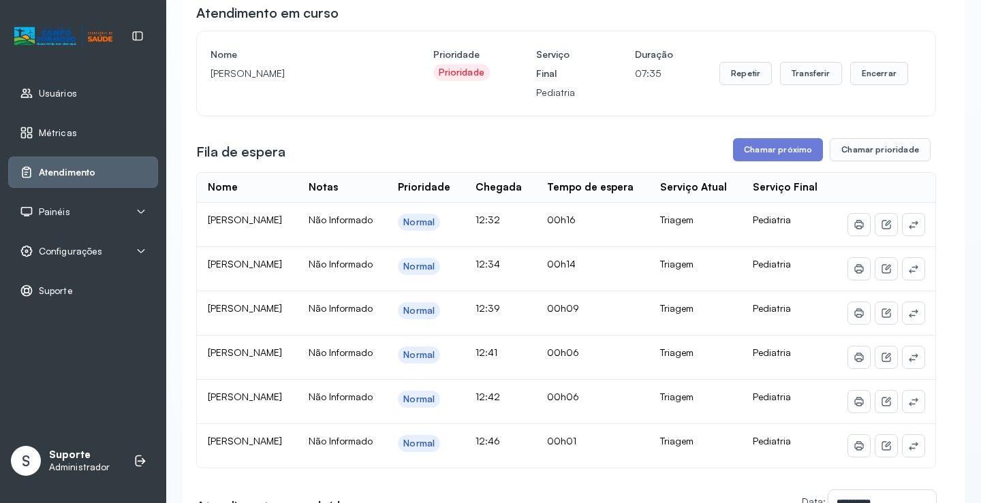
scroll to position [0, 0]
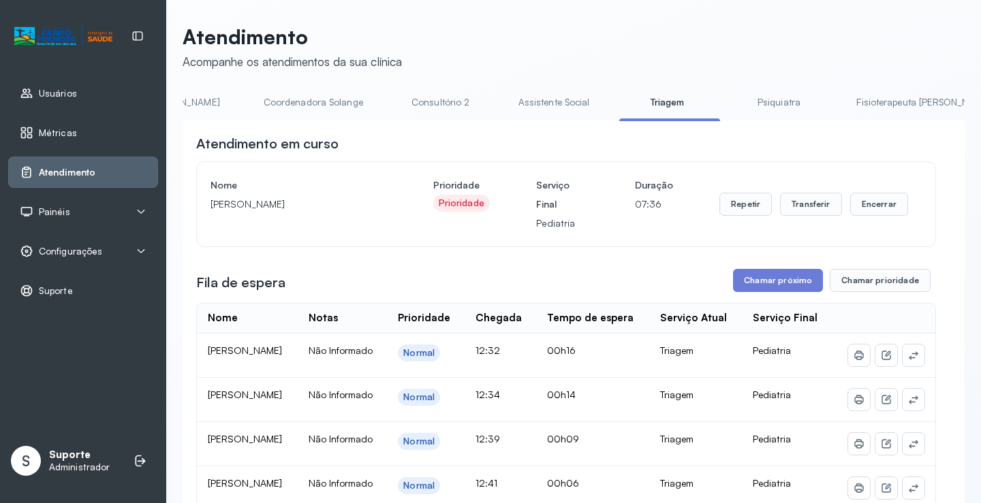
click at [731, 102] on link "Psiquiatra" at bounding box center [778, 102] width 95 height 22
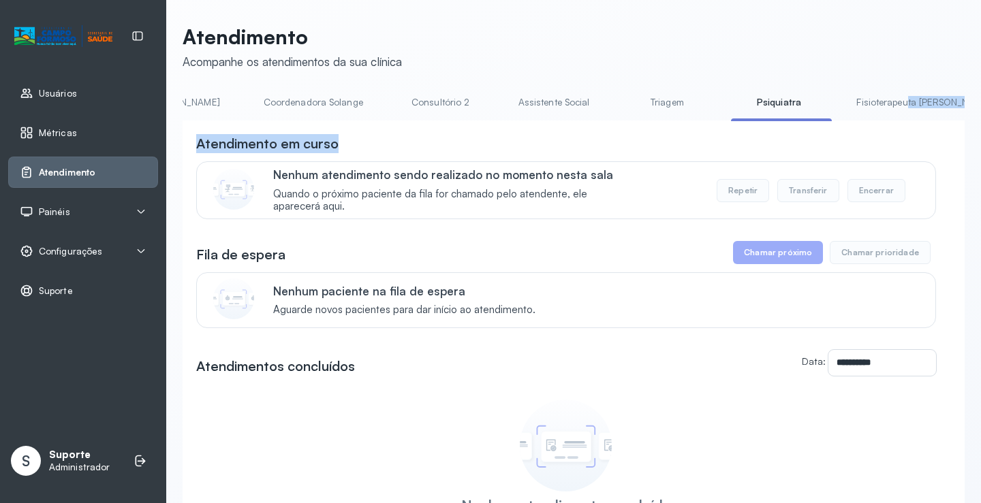
drag, startPoint x: 760, startPoint y: 121, endPoint x: 546, endPoint y: 134, distance: 214.3
click at [546, 134] on div "**********" at bounding box center [574, 358] width 782 height 534
click at [546, 132] on div "**********" at bounding box center [574, 373] width 782 height 504
click at [723, 132] on div "**********" at bounding box center [574, 373] width 782 height 504
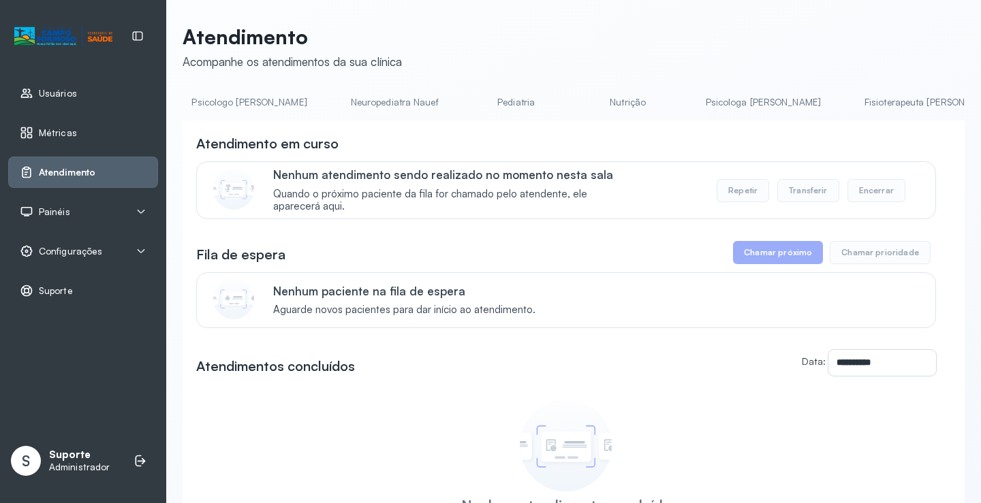
scroll to position [0, 166]
click at [468, 95] on link "Pediatria" at bounding box center [515, 102] width 95 height 22
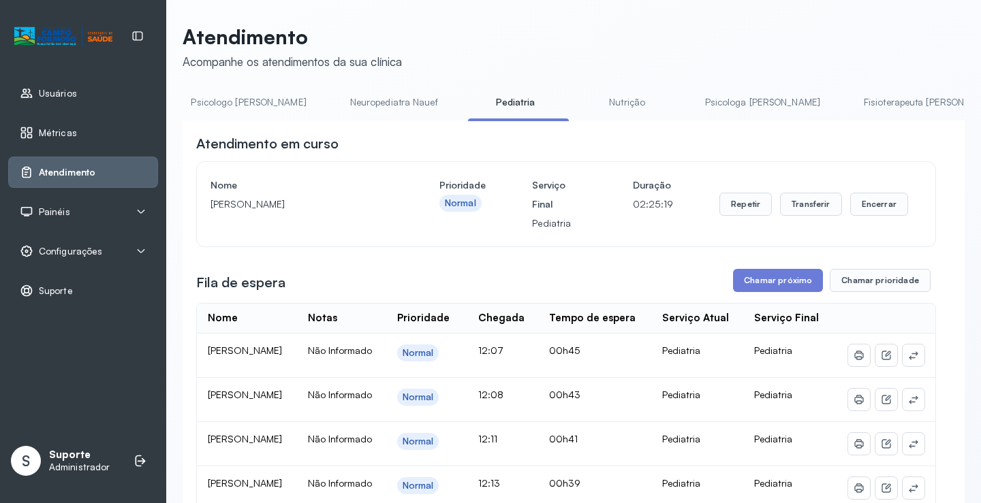
scroll to position [0, 0]
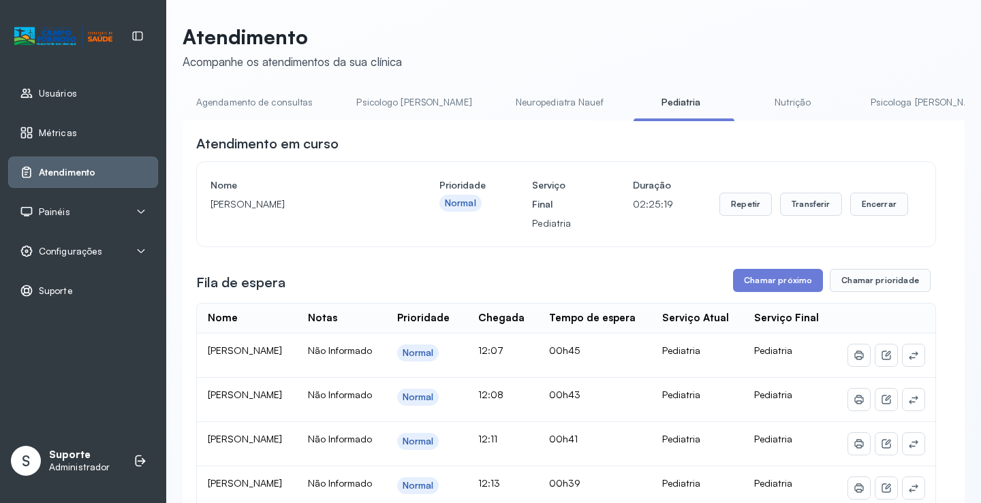
click at [259, 94] on link "Agendamento de consultas" at bounding box center [255, 102] width 144 height 22
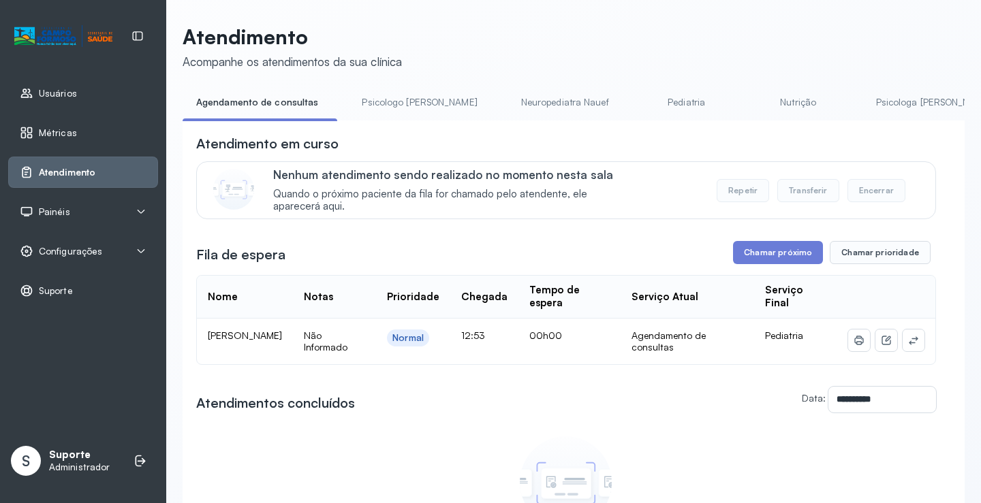
click at [919, 341] on td at bounding box center [886, 342] width 98 height 46
click at [908, 340] on icon at bounding box center [913, 340] width 11 height 11
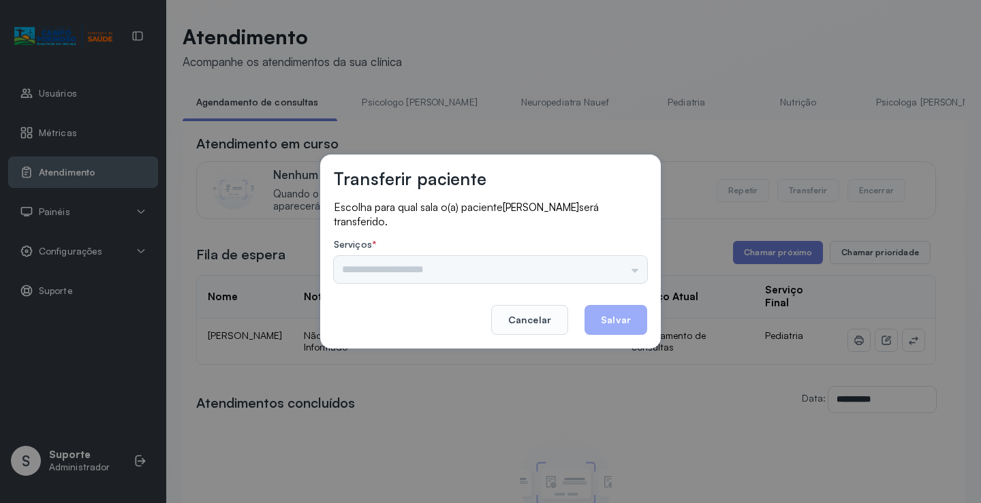
click at [621, 260] on div "Psicologo Pedro Neuropediatra Nauef Pediatria Nutrição Psicologa Alana Fisioter…" at bounding box center [490, 269] width 313 height 27
click at [616, 270] on div "Psicologo Pedro Neuropediatra Nauef Pediatria Nutrição Psicologa Alana Fisioter…" at bounding box center [490, 269] width 313 height 27
click at [616, 269] on input "text" at bounding box center [490, 269] width 313 height 27
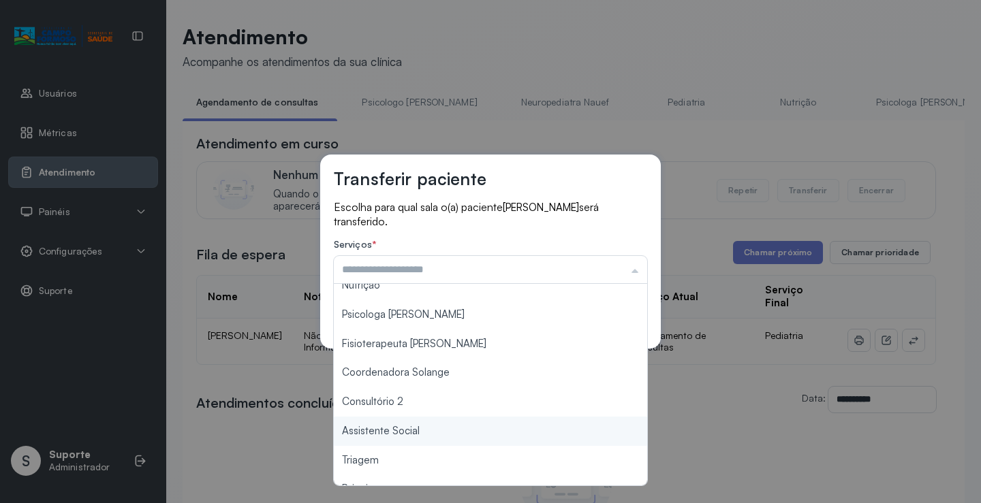
scroll to position [204, 0]
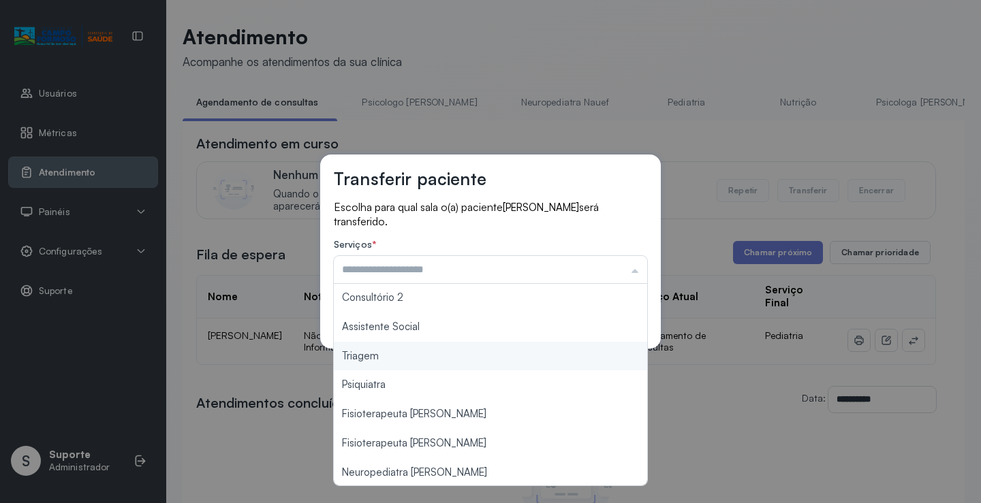
type input "*******"
click at [424, 359] on div "Transferir paciente Escolha para qual sala o(a) paciente ANA LARA MORAIS PAIXAO…" at bounding box center [490, 251] width 981 height 503
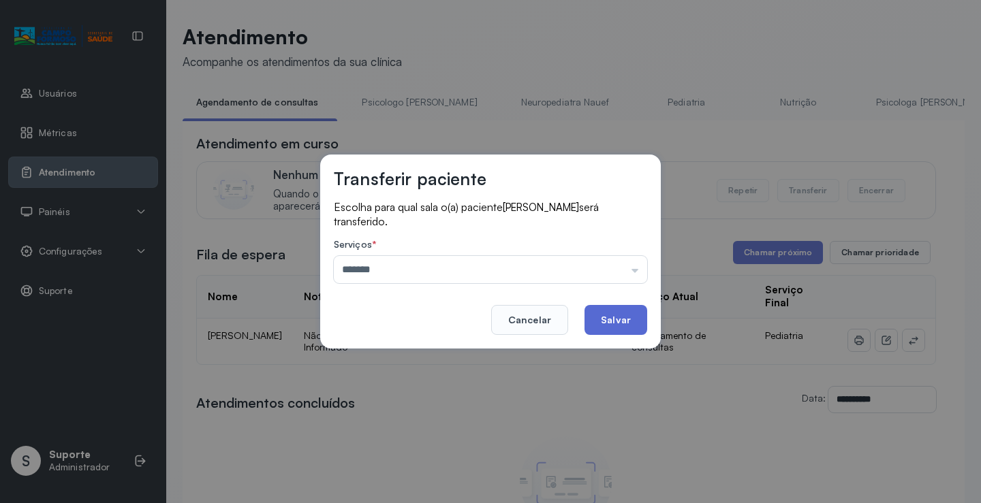
click at [595, 320] on button "Salvar" at bounding box center [615, 320] width 63 height 30
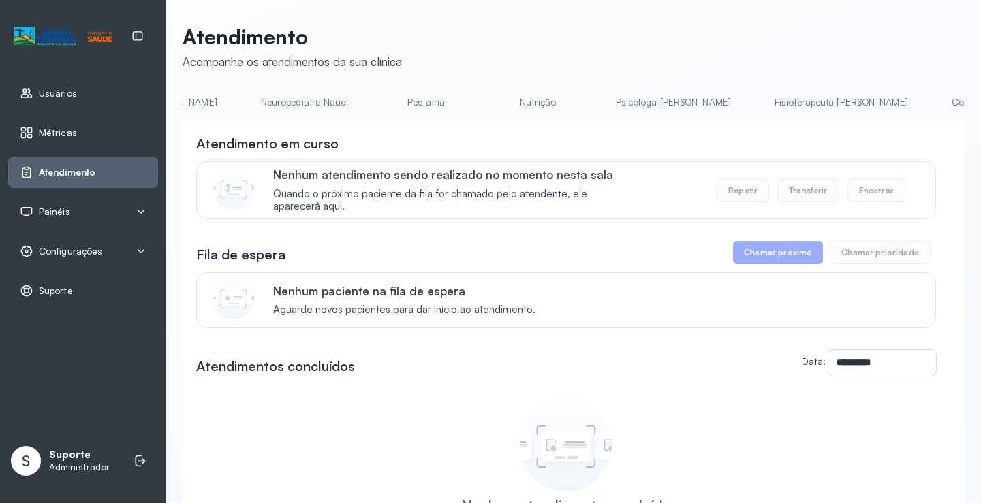
scroll to position [0, 288]
click at [351, 106] on link "Pediatria" at bounding box center [398, 102] width 95 height 22
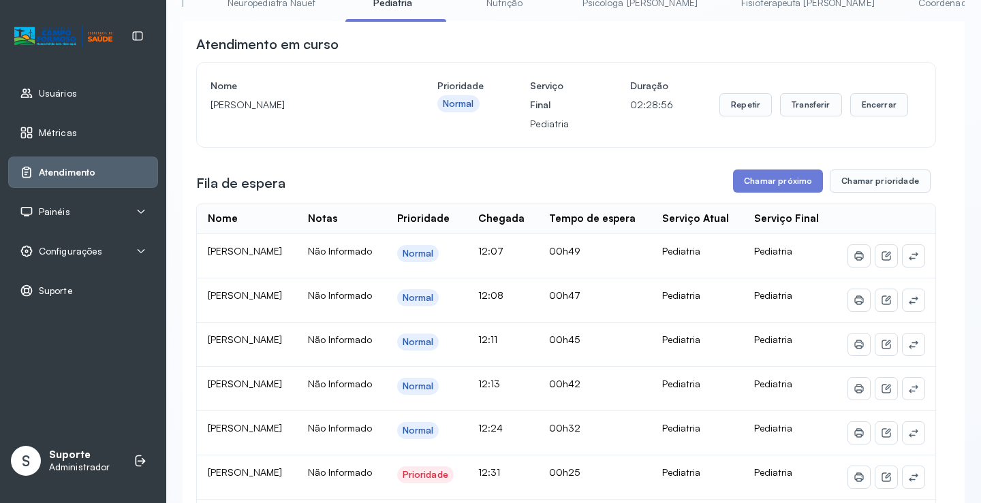
scroll to position [0, 0]
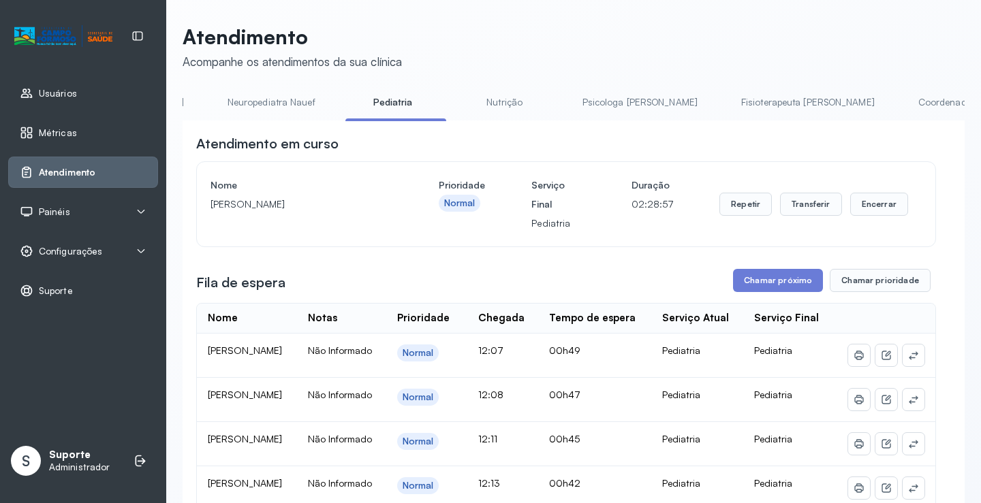
click at [457, 107] on link "Nutrição" at bounding box center [504, 102] width 95 height 22
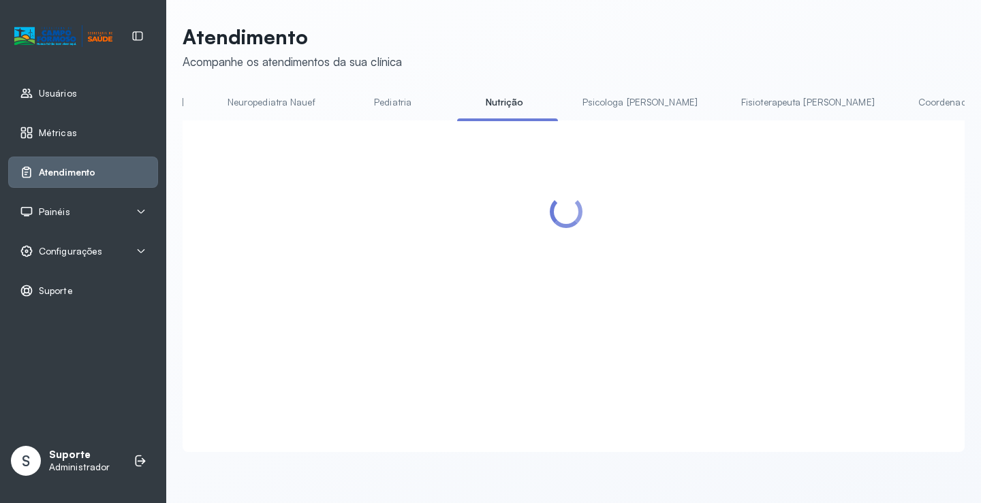
click at [345, 100] on link "Pediatria" at bounding box center [392, 102] width 95 height 22
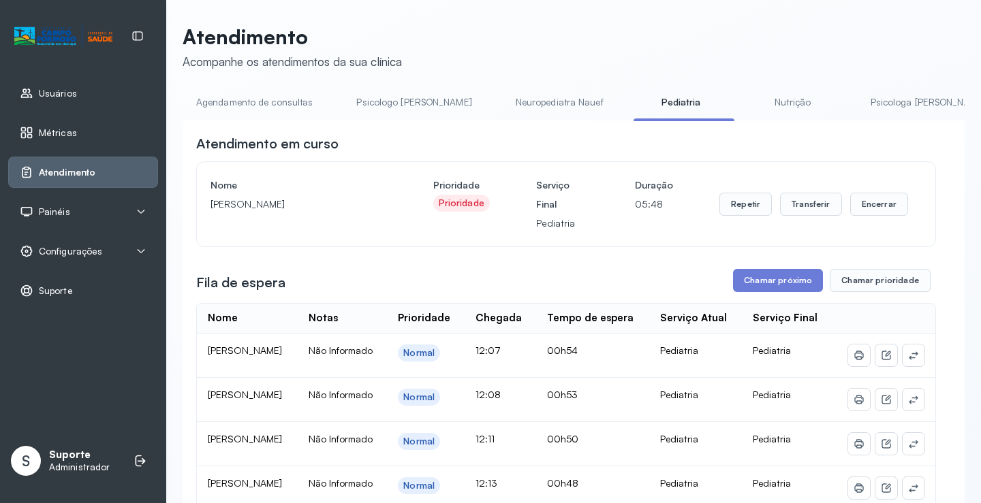
click at [240, 99] on link "Agendamento de consultas" at bounding box center [255, 102] width 144 height 22
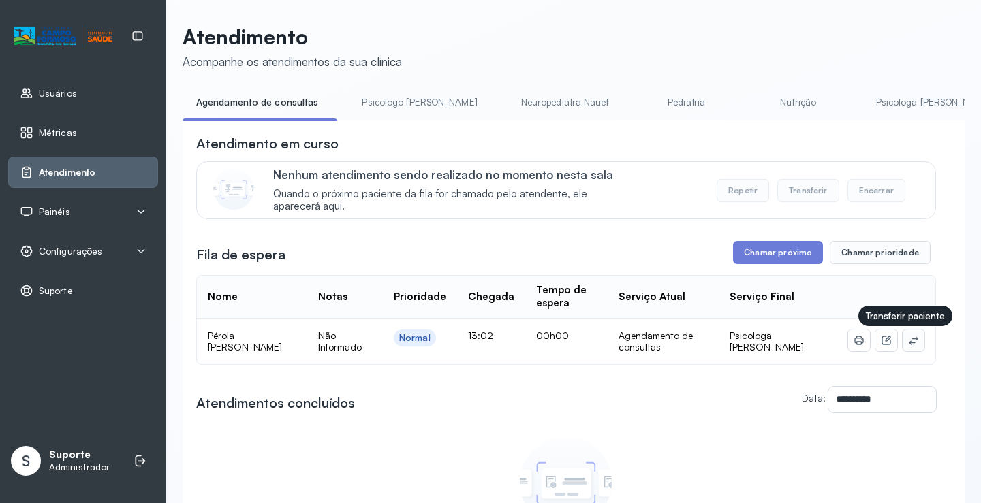
click at [908, 344] on icon at bounding box center [913, 340] width 11 height 11
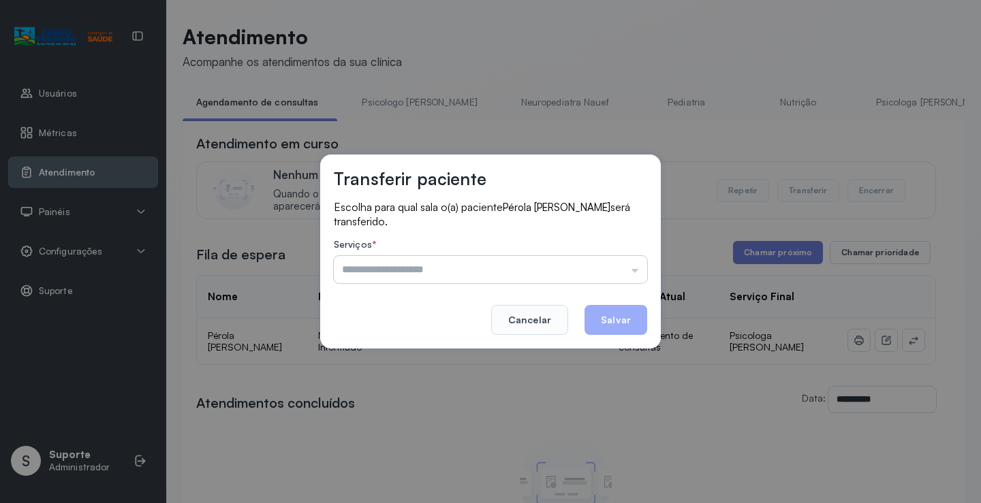
click at [581, 262] on input "text" at bounding box center [490, 269] width 313 height 27
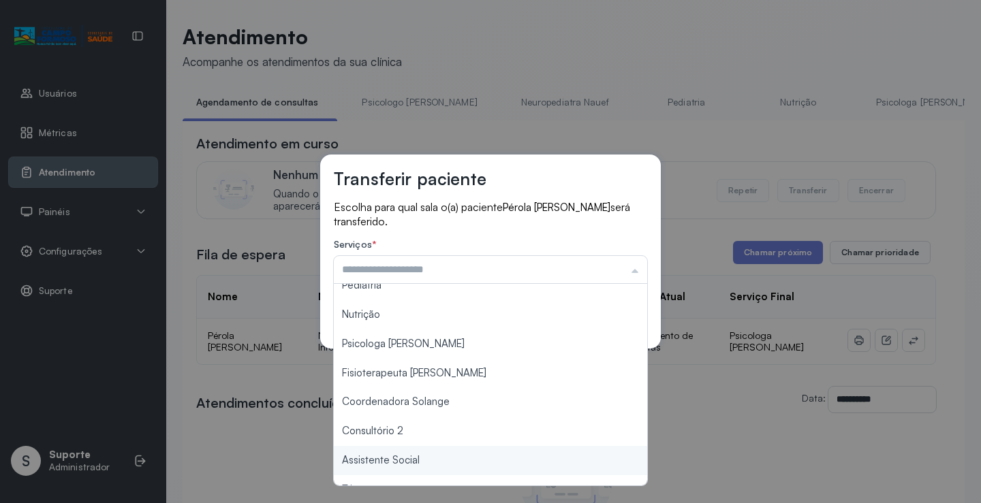
scroll to position [69, 0]
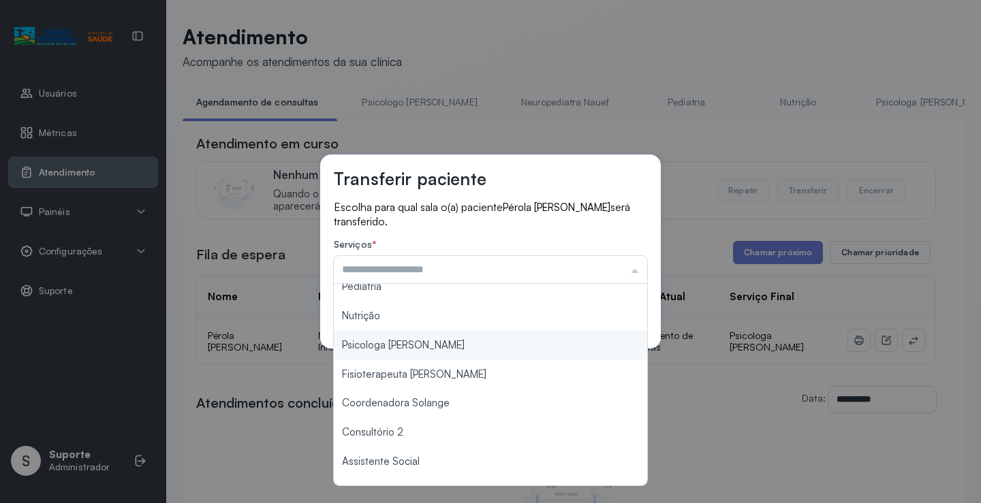
type input "**********"
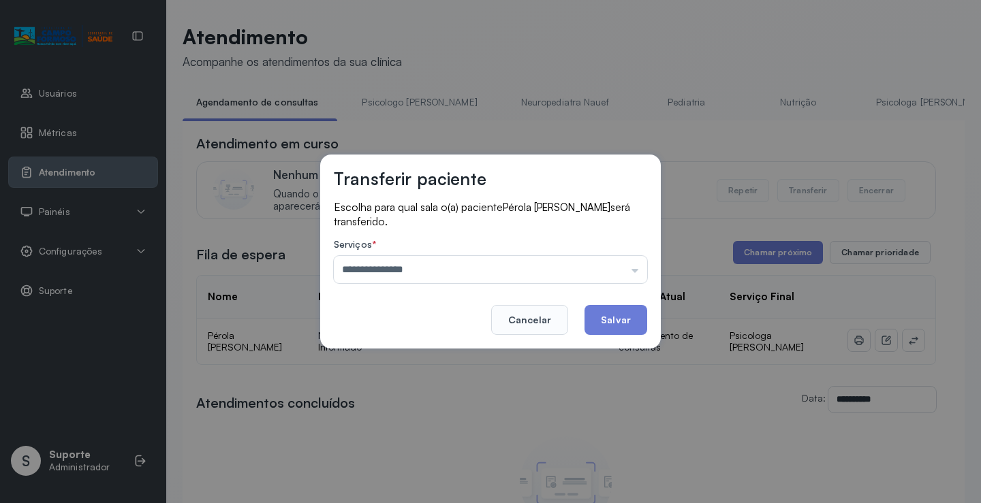
drag, startPoint x: 438, startPoint y: 347, endPoint x: 580, endPoint y: 314, distance: 145.6
click at [440, 344] on div "**********" at bounding box center [490, 252] width 341 height 194
click at [611, 314] on button "Salvar" at bounding box center [615, 320] width 63 height 30
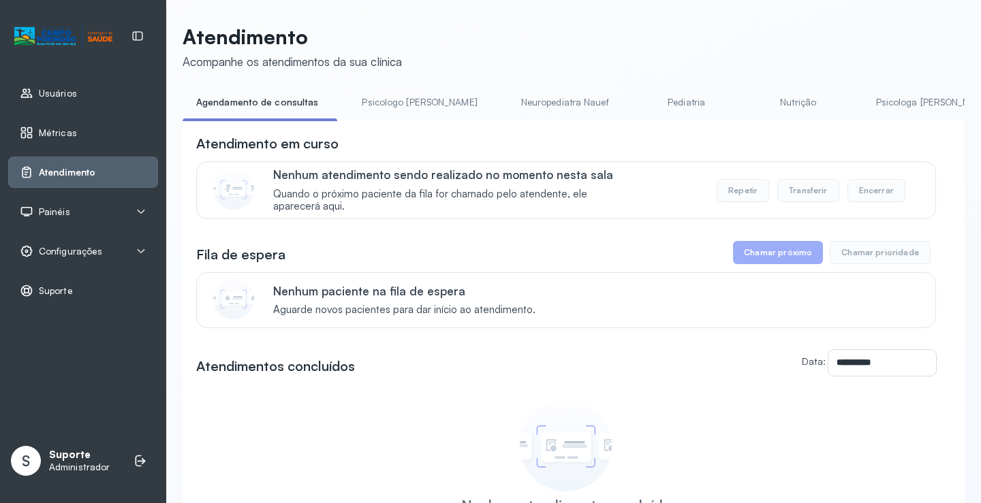
click at [639, 102] on link "Pediatria" at bounding box center [686, 102] width 95 height 22
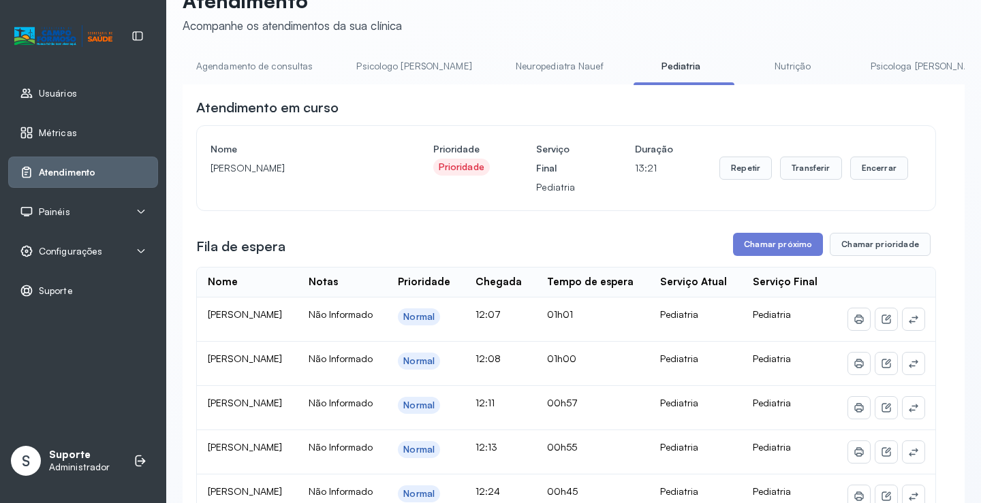
scroll to position [0, 0]
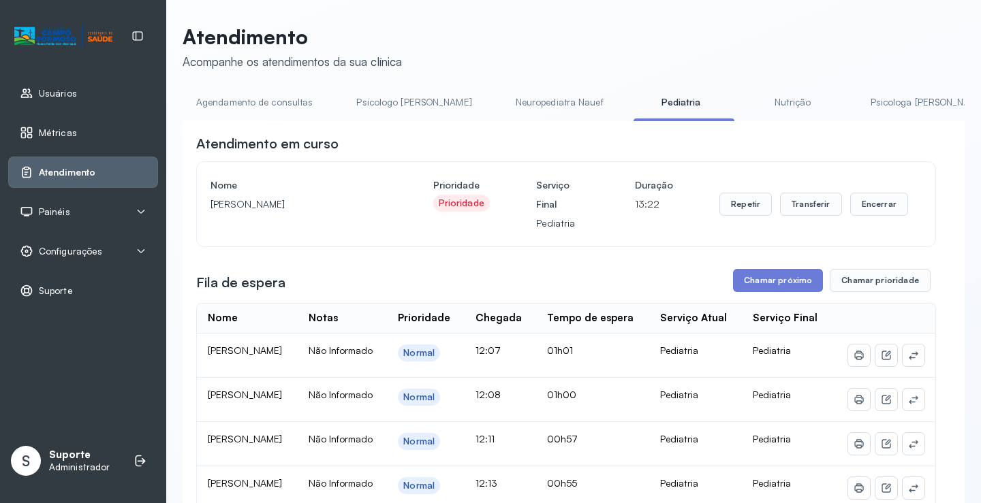
click at [296, 99] on link "Agendamento de consultas" at bounding box center [255, 102] width 144 height 22
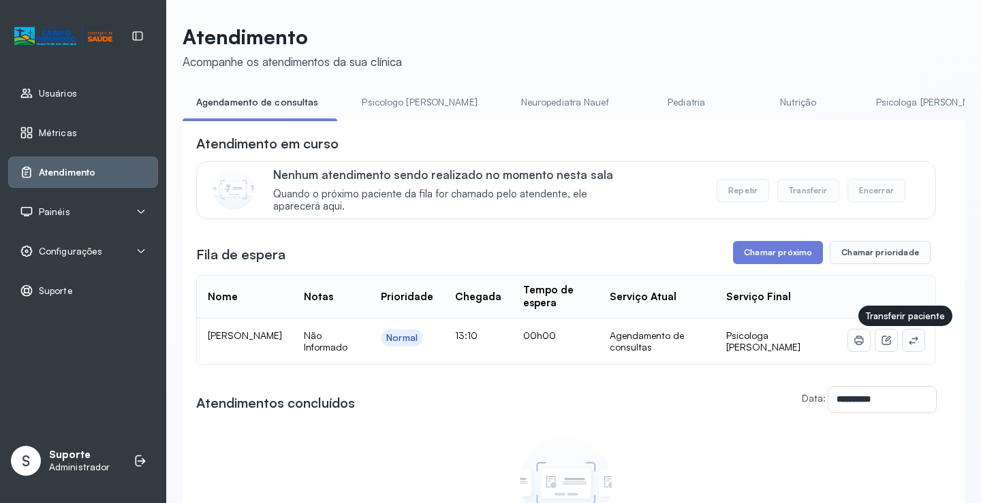
click at [908, 341] on icon at bounding box center [913, 340] width 11 height 11
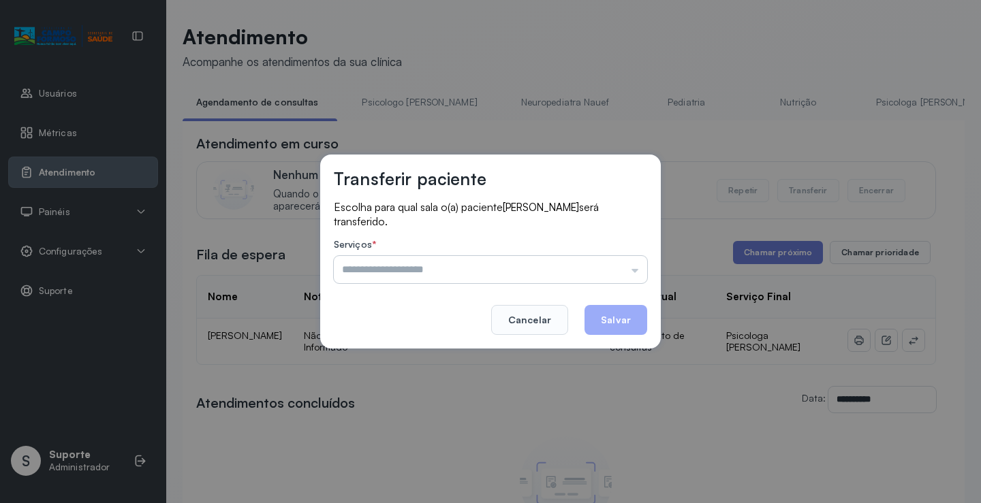
drag, startPoint x: 606, startPoint y: 268, endPoint x: 594, endPoint y: 272, distance: 12.5
click at [605, 267] on input "text" at bounding box center [490, 269] width 313 height 27
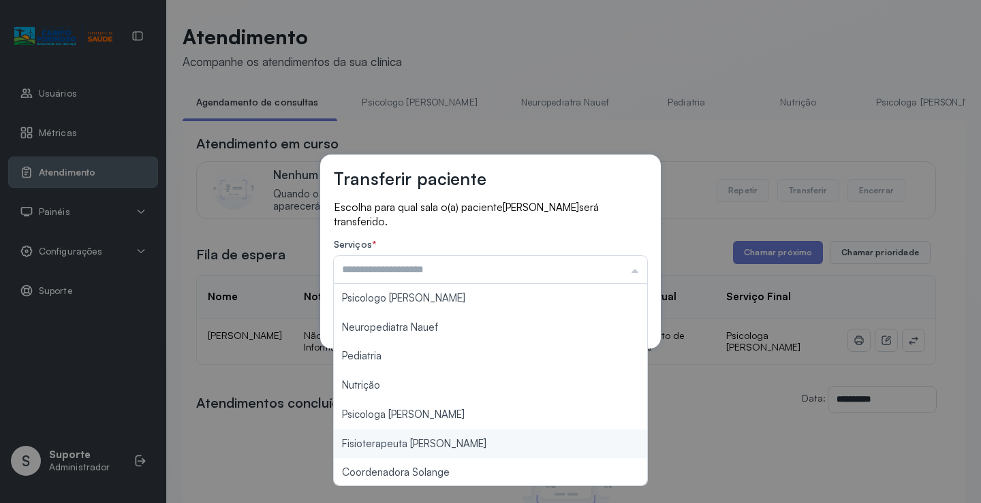
type input "**********"
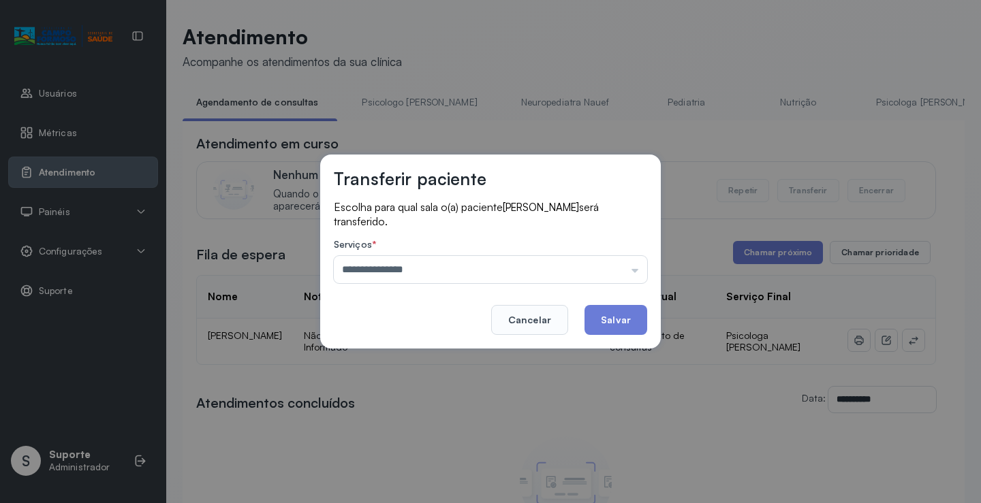
click at [420, 419] on div "**********" at bounding box center [490, 251] width 981 height 503
click at [629, 309] on button "Salvar" at bounding box center [615, 320] width 63 height 30
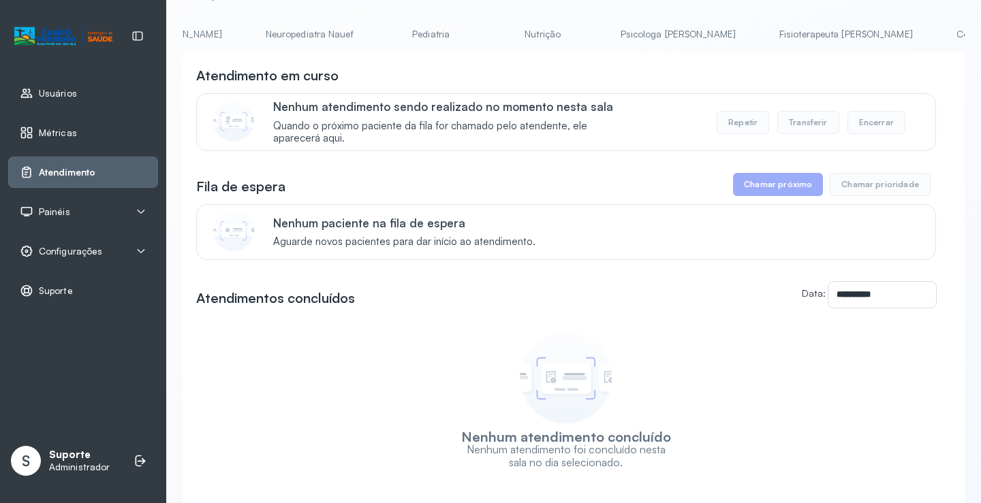
scroll to position [0, 286]
click at [576, 32] on link "Psicologa [PERSON_NAME]" at bounding box center [647, 34] width 142 height 22
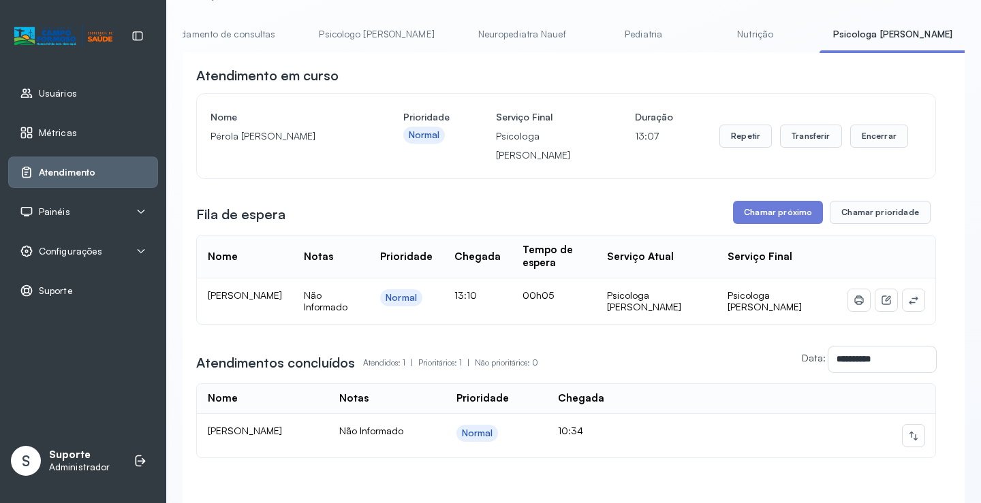
scroll to position [0, 0]
click at [249, 40] on link "Agendamento de consultas" at bounding box center [255, 34] width 144 height 22
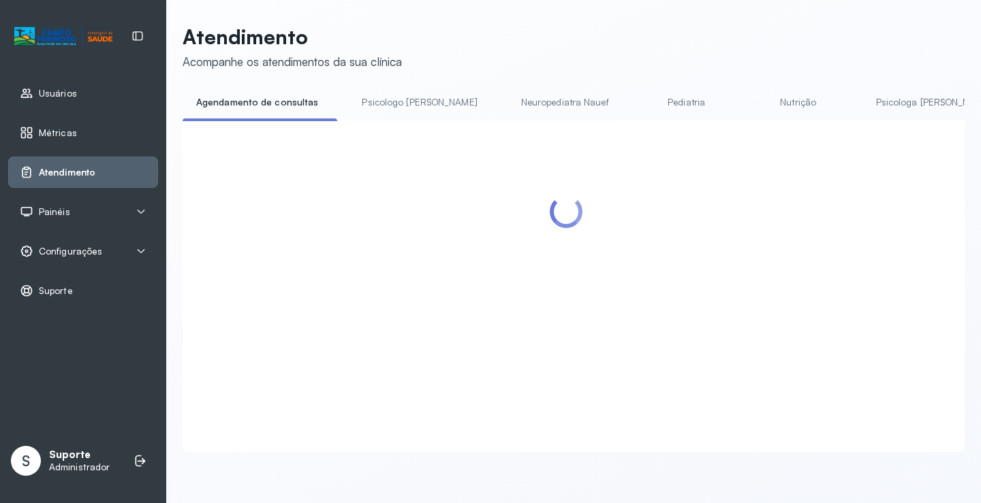
scroll to position [68, 0]
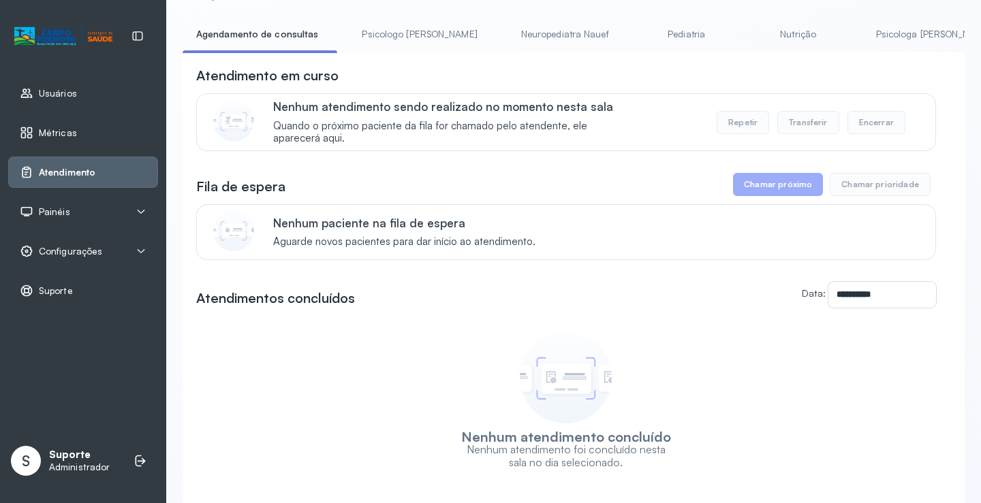
click at [398, 24] on link "Psicologo Pedro" at bounding box center [419, 34] width 142 height 22
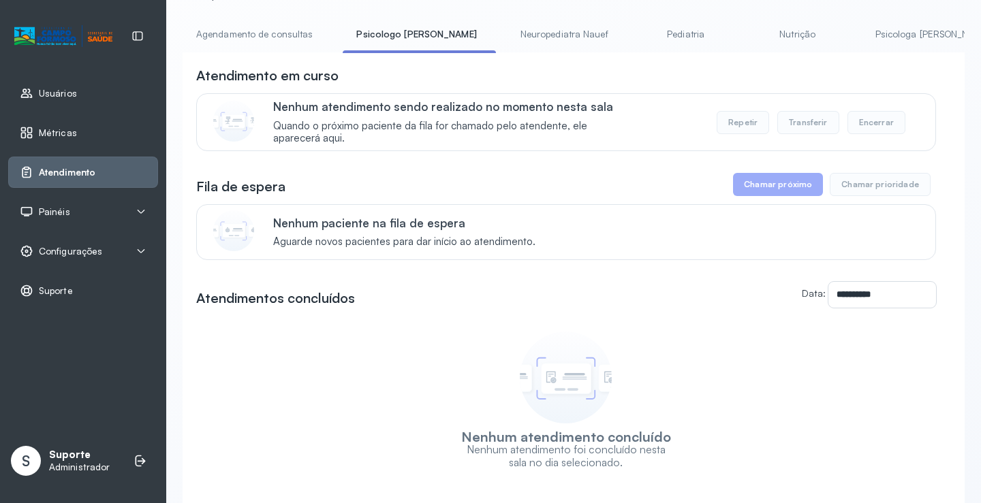
click at [260, 43] on link "Agendamento de consultas" at bounding box center [255, 34] width 144 height 22
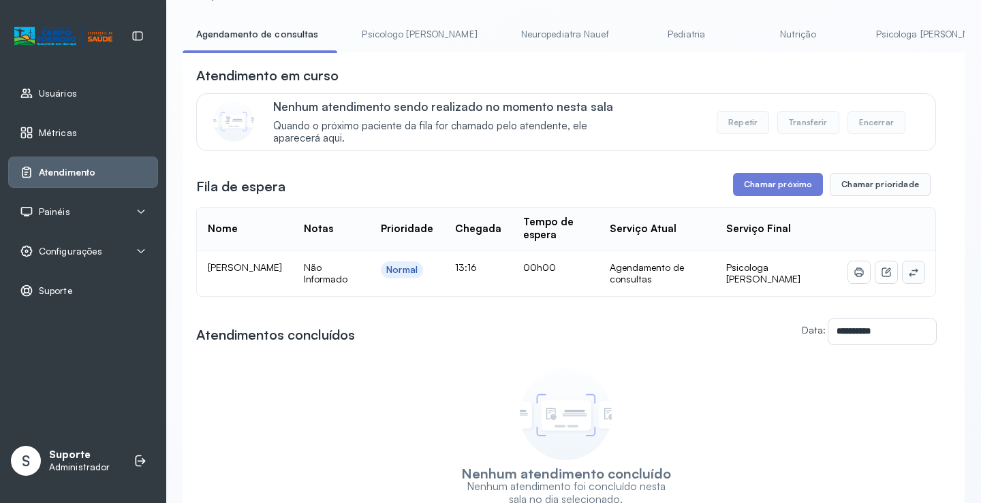
click at [908, 272] on icon at bounding box center [913, 272] width 11 height 11
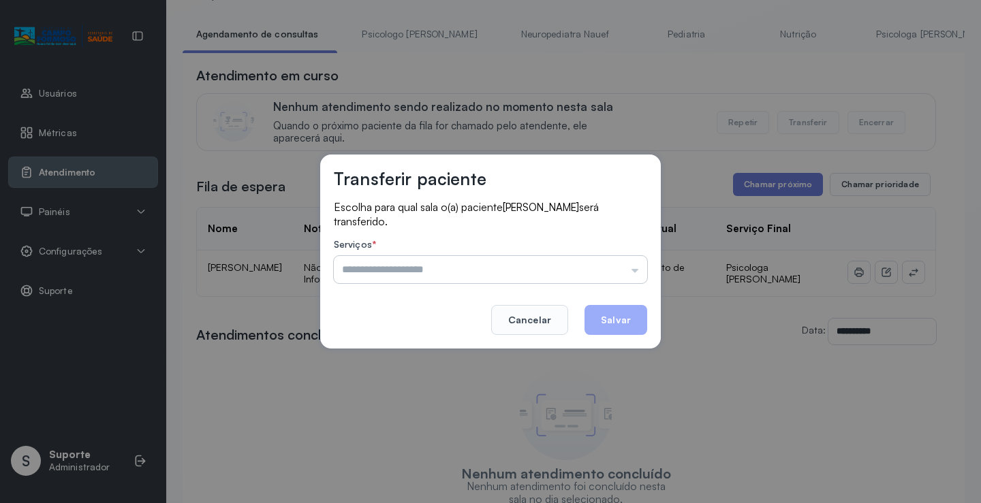
drag, startPoint x: 616, startPoint y: 269, endPoint x: 604, endPoint y: 275, distance: 13.4
click at [616, 269] on input "text" at bounding box center [490, 269] width 313 height 27
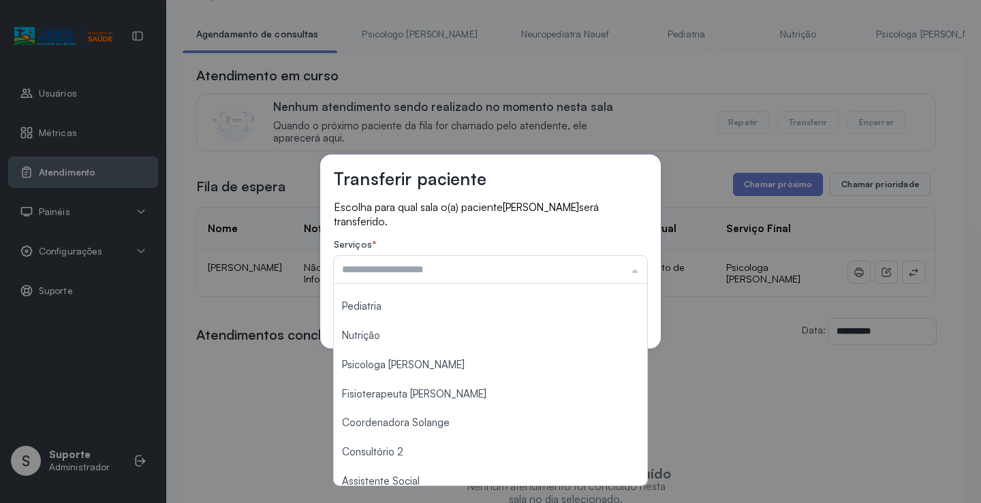
scroll to position [0, 0]
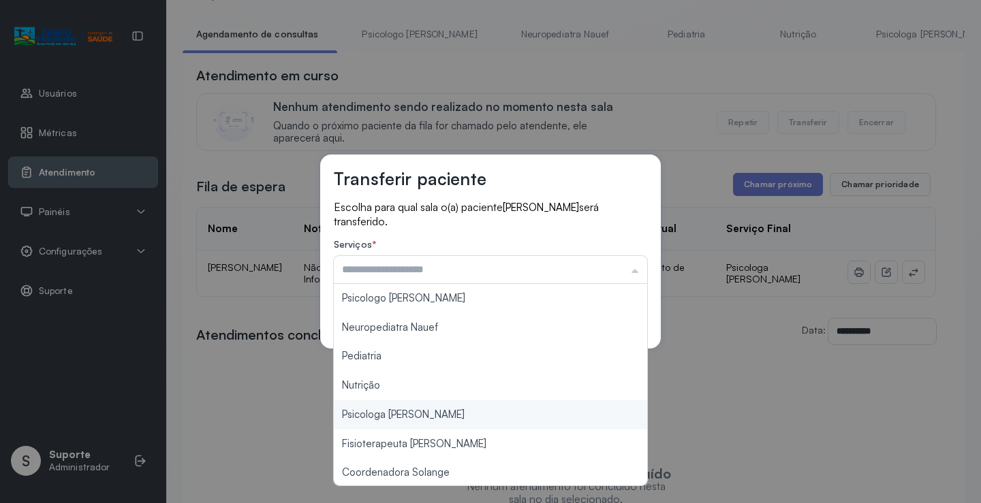
type input "**********"
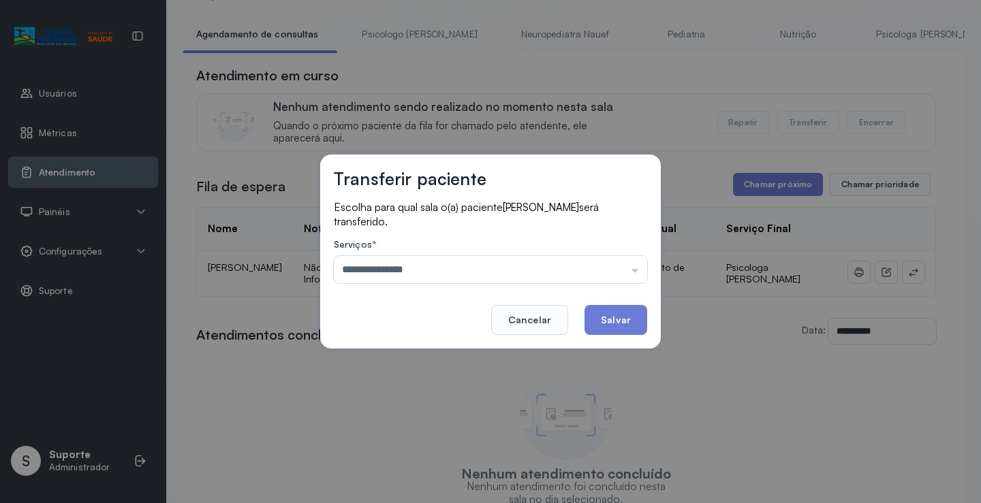
click at [414, 412] on div "**********" at bounding box center [490, 251] width 981 height 503
click at [619, 318] on button "Salvar" at bounding box center [615, 320] width 63 height 30
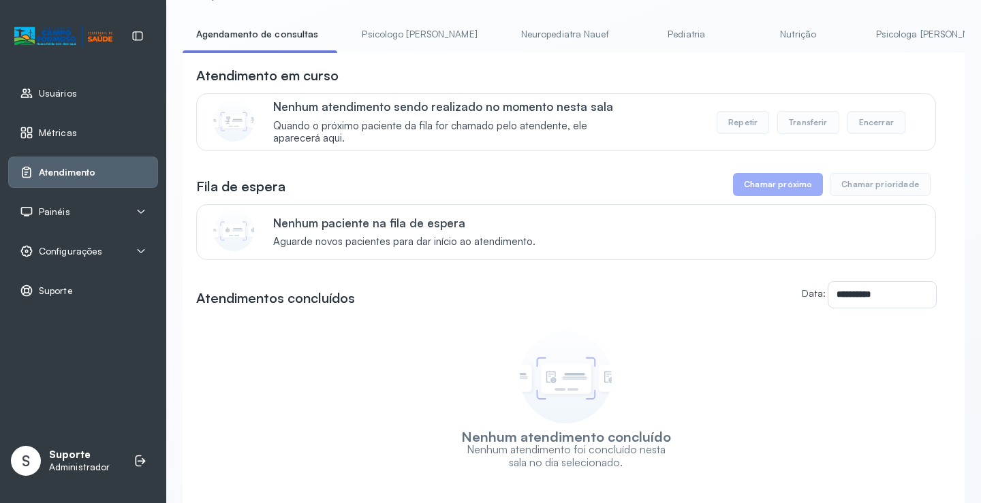
click at [407, 27] on link "Psicologo Pedro" at bounding box center [419, 34] width 142 height 22
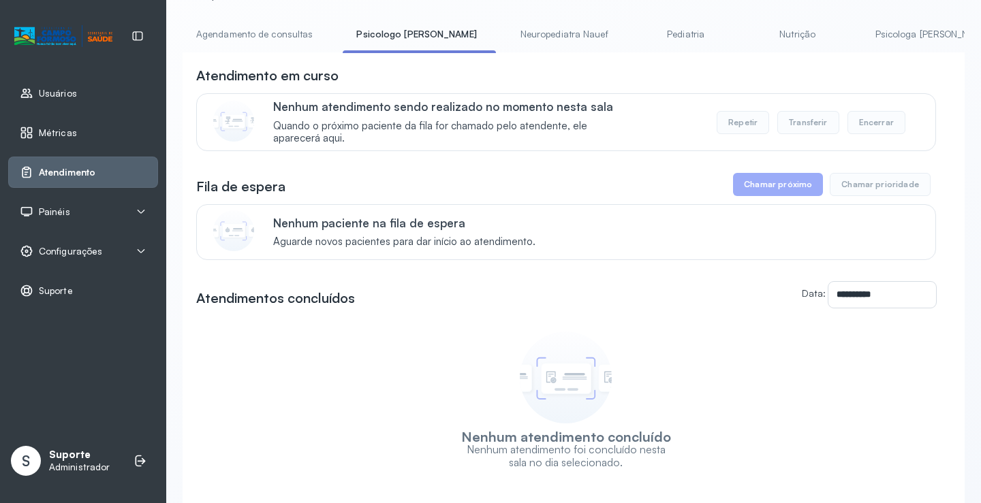
click at [257, 36] on link "Agendamento de consultas" at bounding box center [255, 34] width 144 height 22
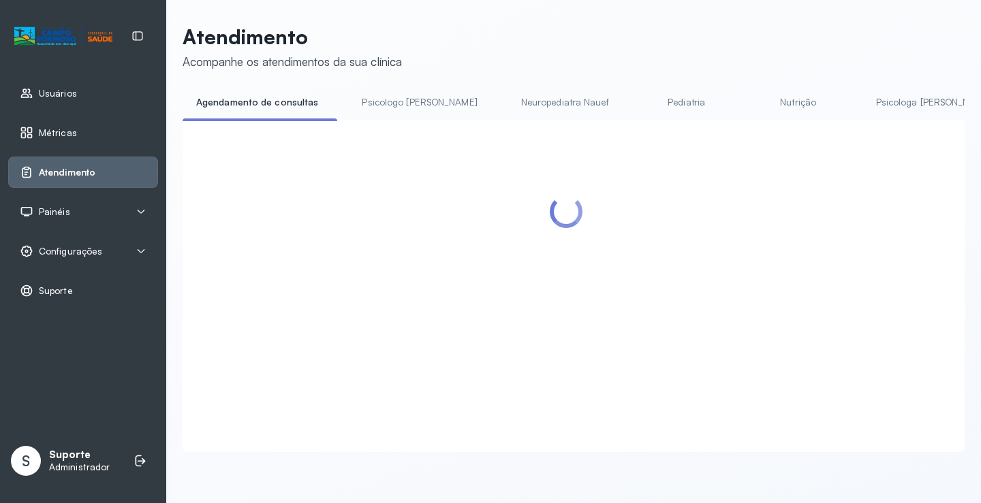
scroll to position [68, 0]
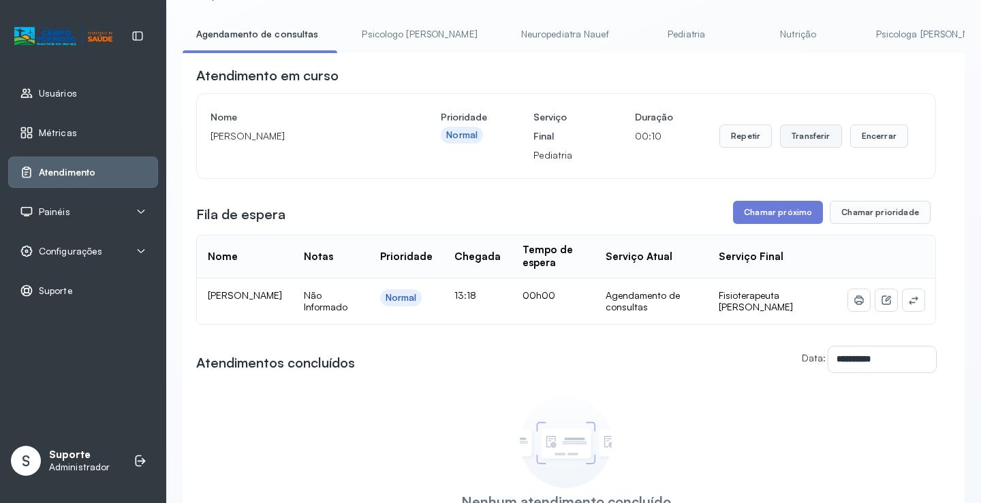
click at [805, 145] on button "Transferir" at bounding box center [811, 136] width 62 height 23
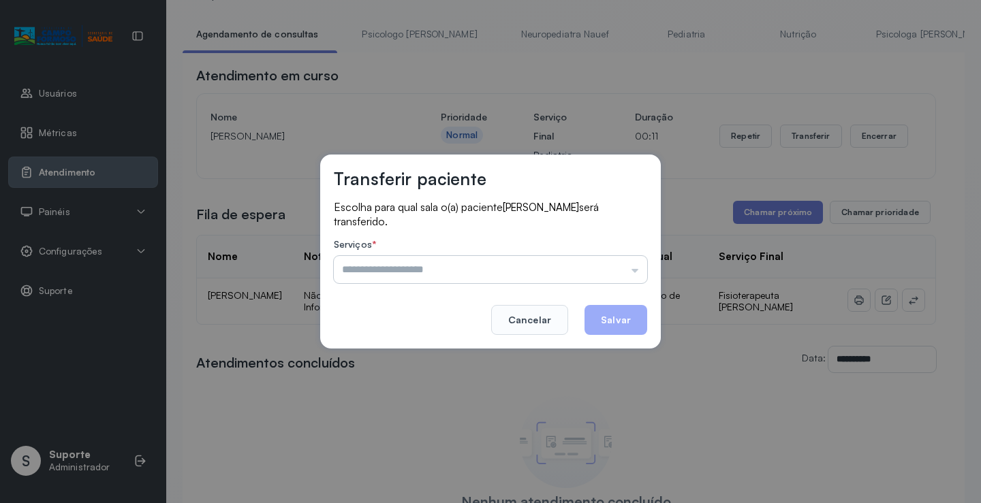
click at [574, 273] on input "text" at bounding box center [490, 269] width 313 height 27
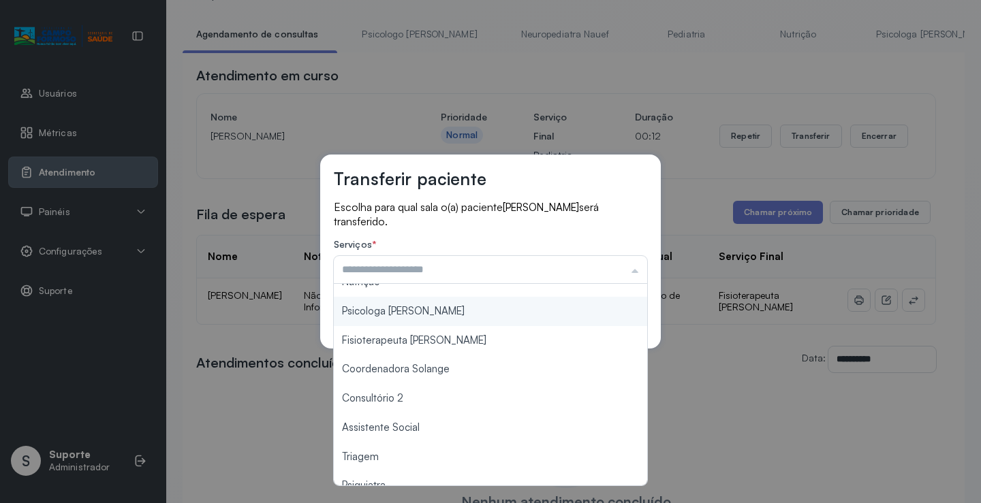
scroll to position [206, 0]
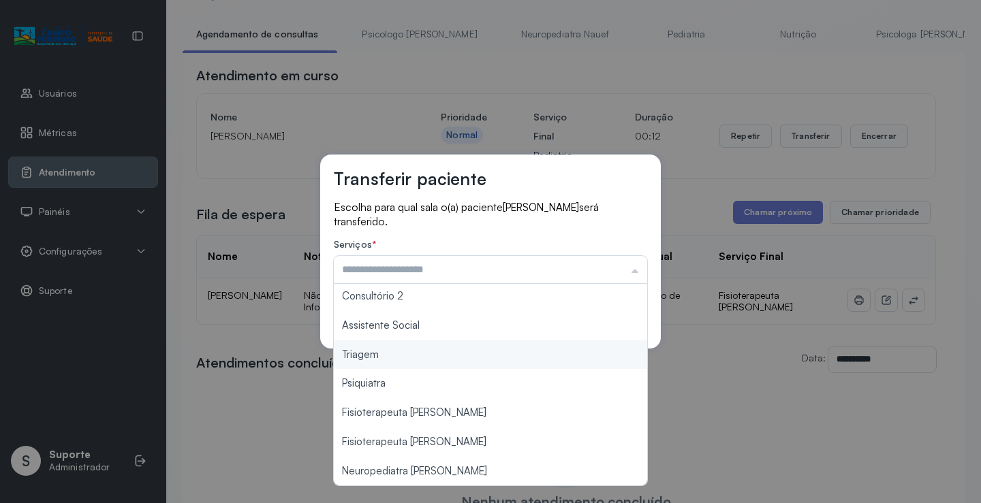
type input "*******"
drag, startPoint x: 423, startPoint y: 359, endPoint x: 552, endPoint y: 314, distance: 137.0
click at [431, 353] on div "Transferir paciente Escolha para qual sala o(a) paciente JULIA OLIVEIRA SANTOS …" at bounding box center [490, 251] width 981 height 503
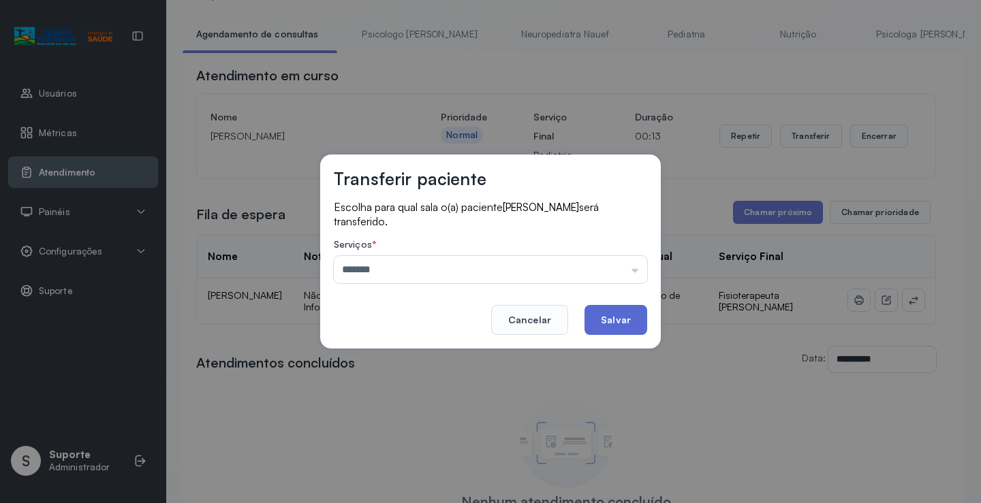
click at [618, 320] on button "Salvar" at bounding box center [615, 320] width 63 height 30
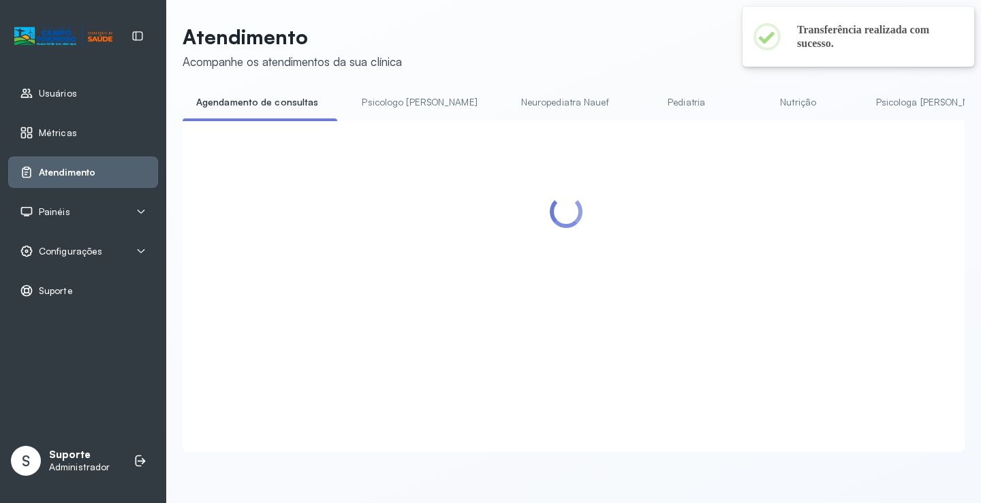
scroll to position [68, 0]
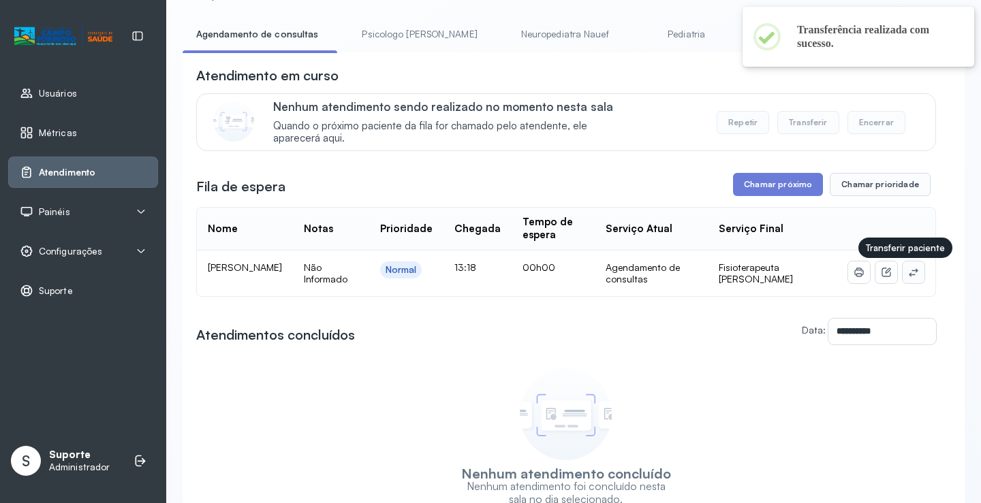
click at [908, 273] on icon at bounding box center [913, 272] width 11 height 11
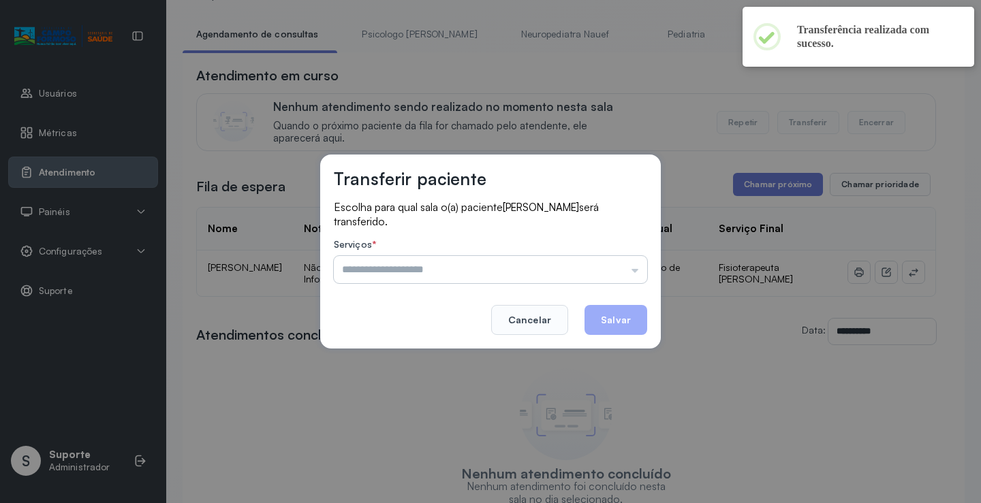
click at [608, 272] on input "text" at bounding box center [490, 269] width 313 height 27
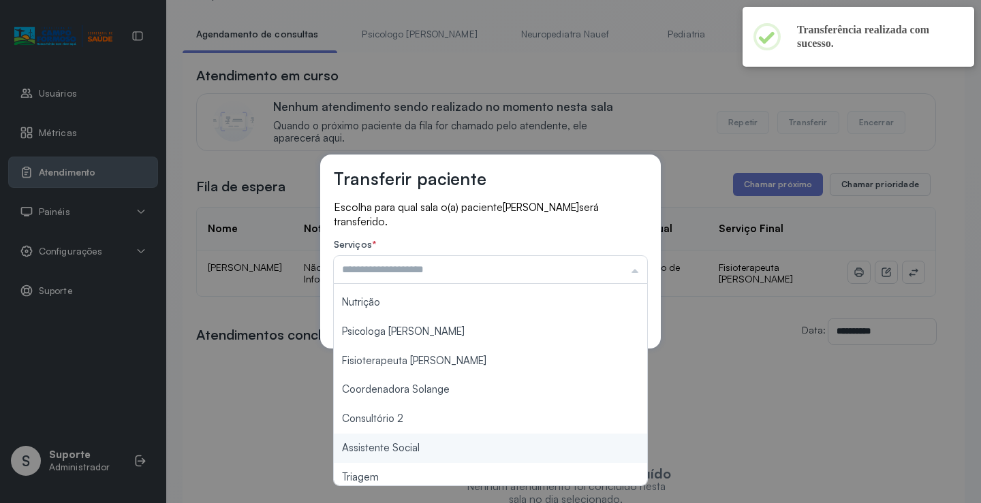
scroll to position [206, 0]
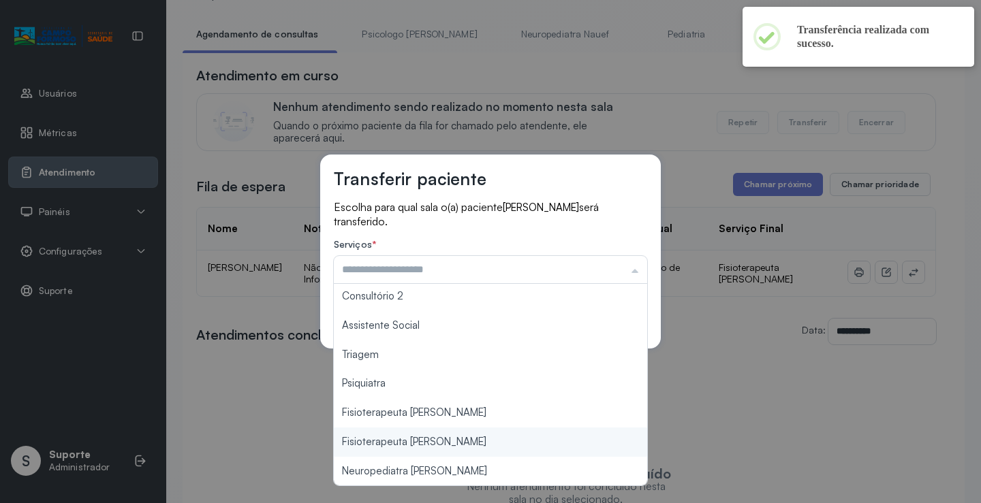
type input "**********"
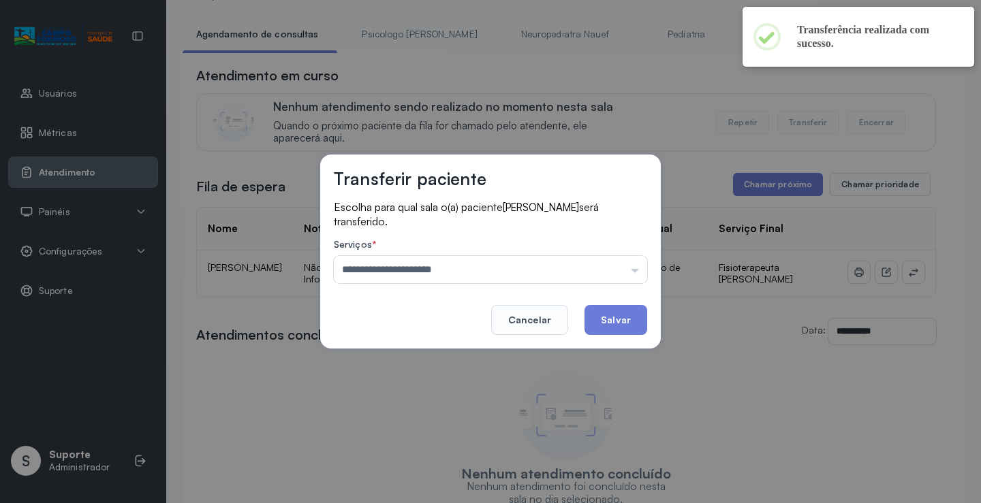
drag, startPoint x: 467, startPoint y: 438, endPoint x: 603, endPoint y: 361, distance: 155.9
click at [469, 438] on div "**********" at bounding box center [490, 251] width 981 height 503
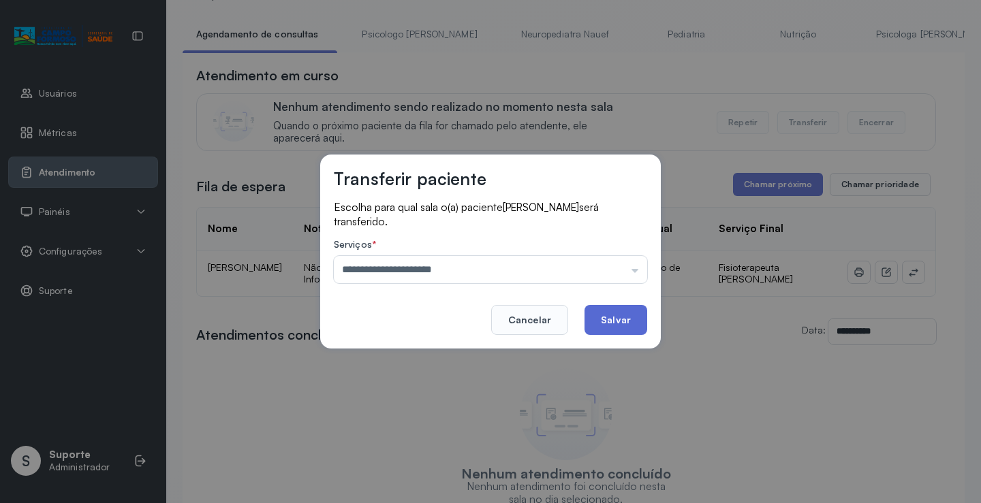
click at [619, 325] on button "Salvar" at bounding box center [615, 320] width 63 height 30
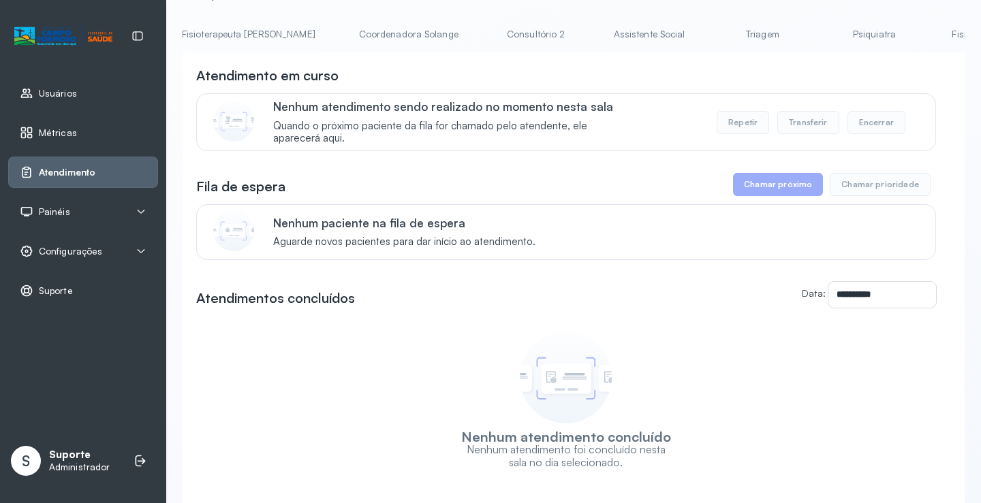
scroll to position [0, 905]
click at [662, 35] on link "Triagem" at bounding box center [709, 34] width 95 height 22
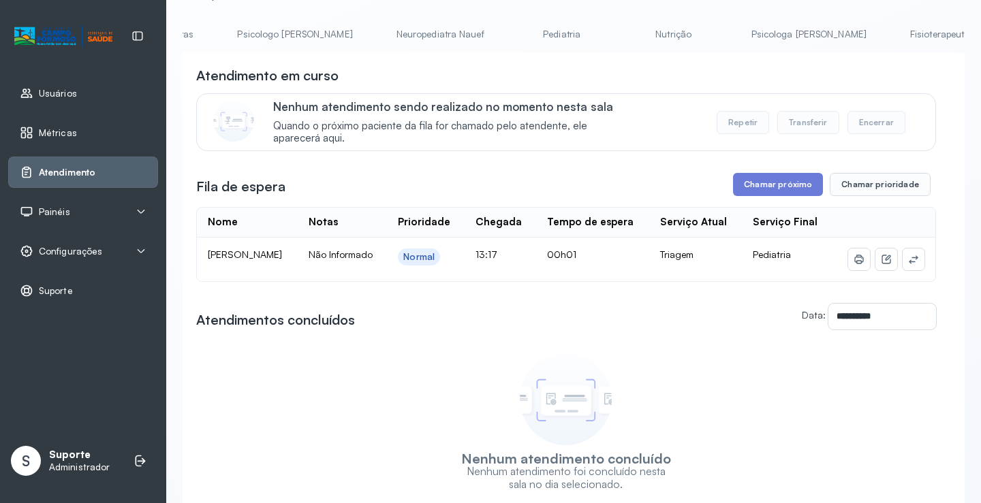
scroll to position [0, 0]
click at [240, 27] on link "Agendamento de consultas" at bounding box center [255, 34] width 144 height 22
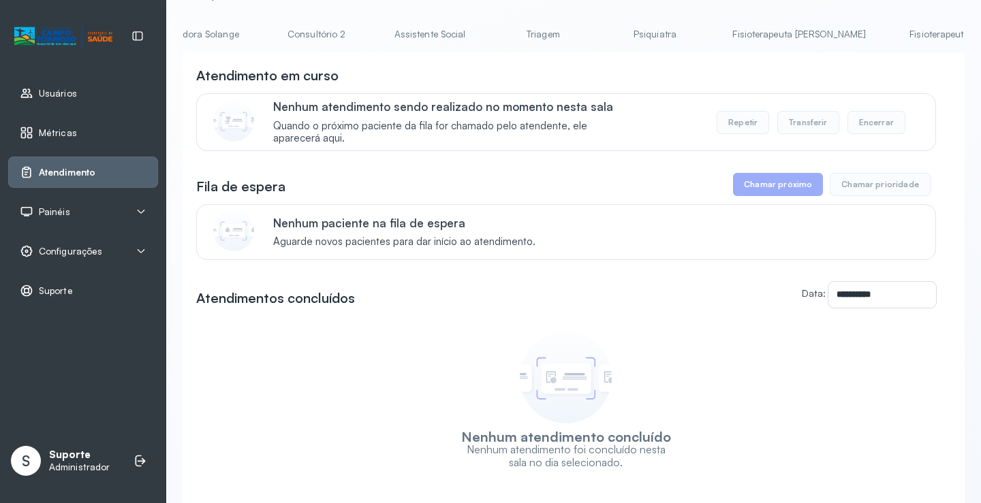
scroll to position [0, 1080]
click at [888, 27] on link "Fisioterapeuta [PERSON_NAME]" at bounding box center [968, 34] width 161 height 22
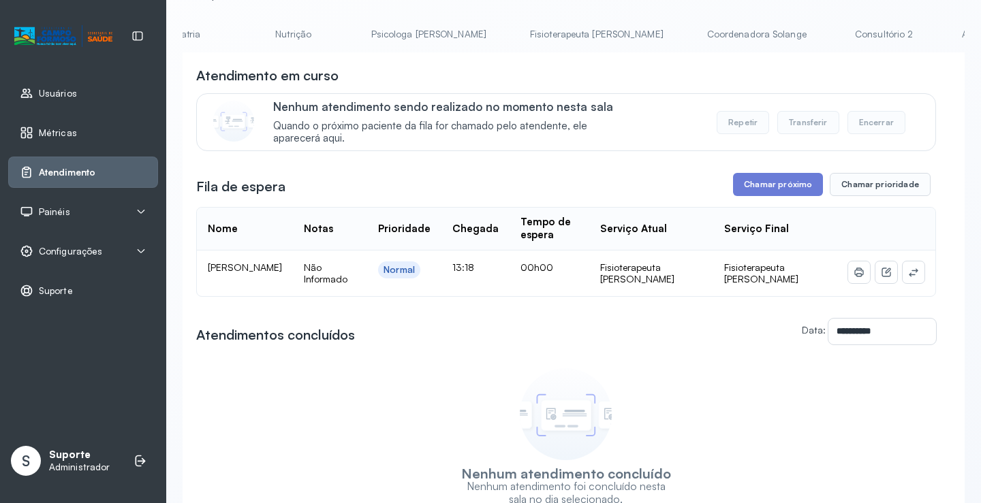
scroll to position [0, 514]
click at [360, 38] on link "Psicologa [PERSON_NAME]" at bounding box center [414, 34] width 142 height 22
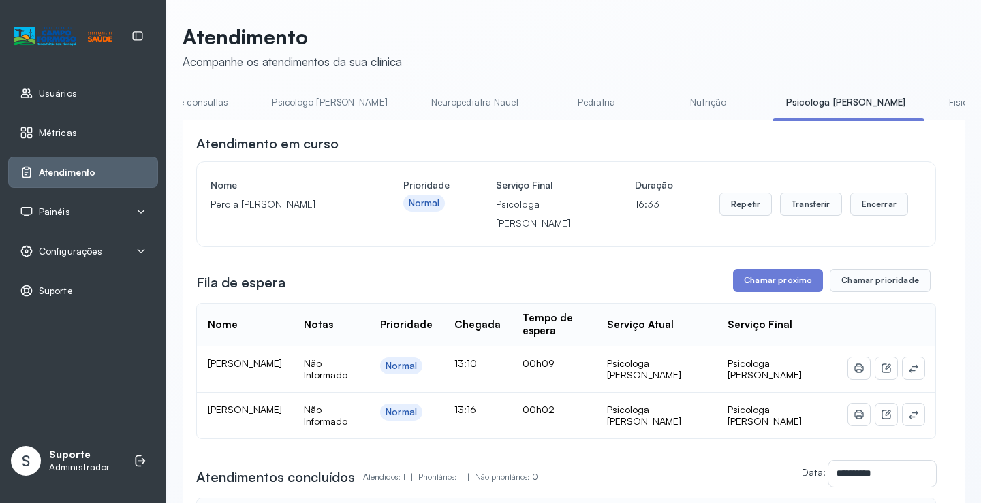
scroll to position [0, 0]
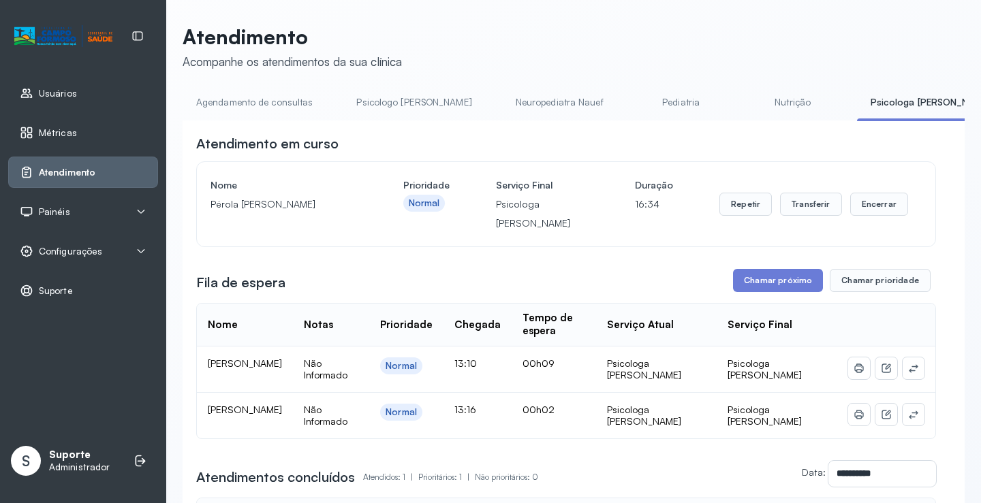
click at [245, 104] on link "Agendamento de consultas" at bounding box center [255, 102] width 144 height 22
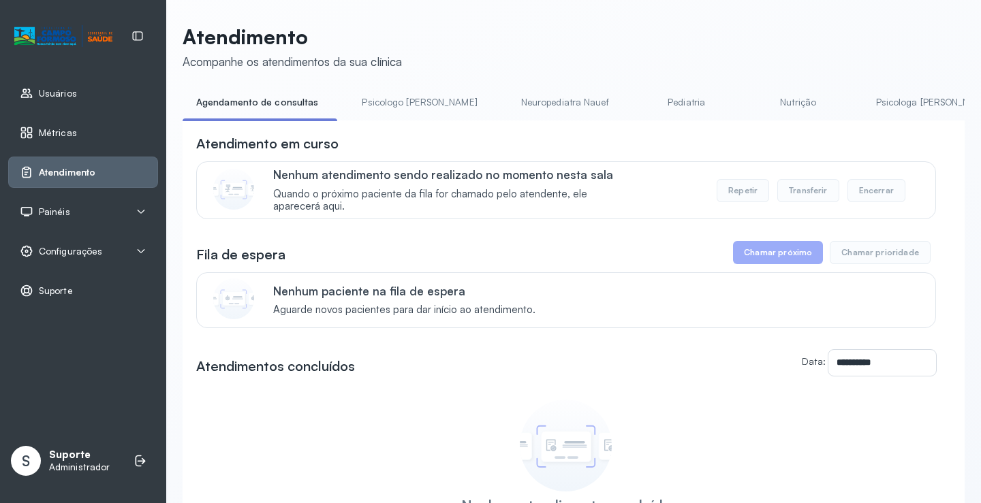
click at [398, 93] on link "Psicologo Pedro" at bounding box center [419, 102] width 142 height 22
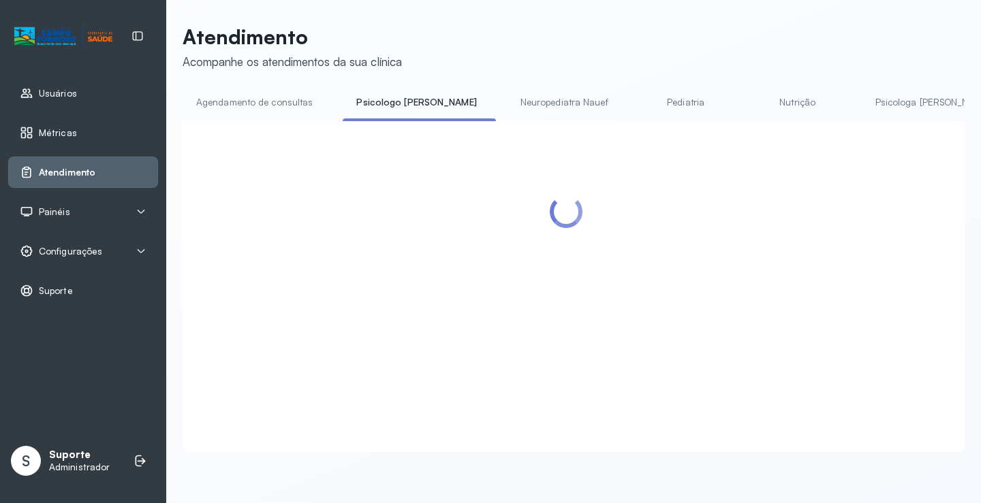
click at [285, 99] on link "Agendamento de consultas" at bounding box center [255, 102] width 144 height 22
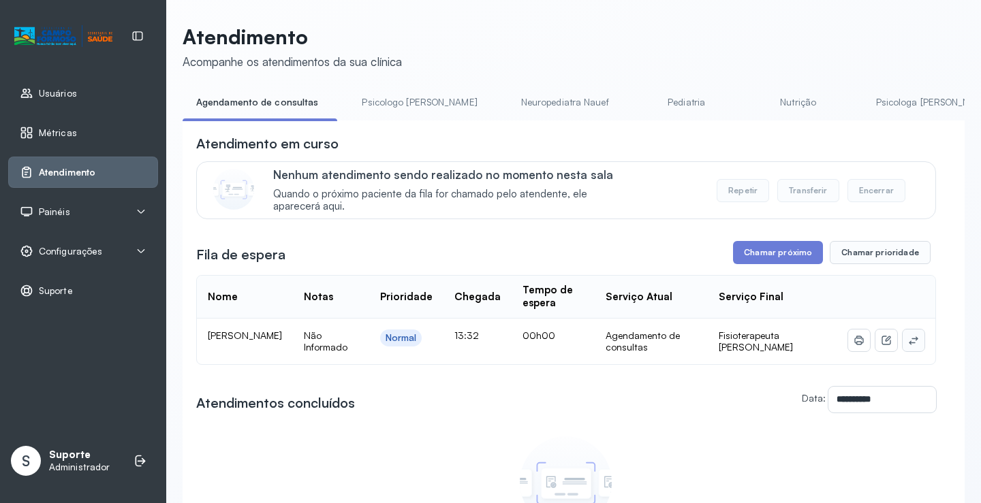
click at [909, 341] on icon at bounding box center [913, 341] width 9 height 8
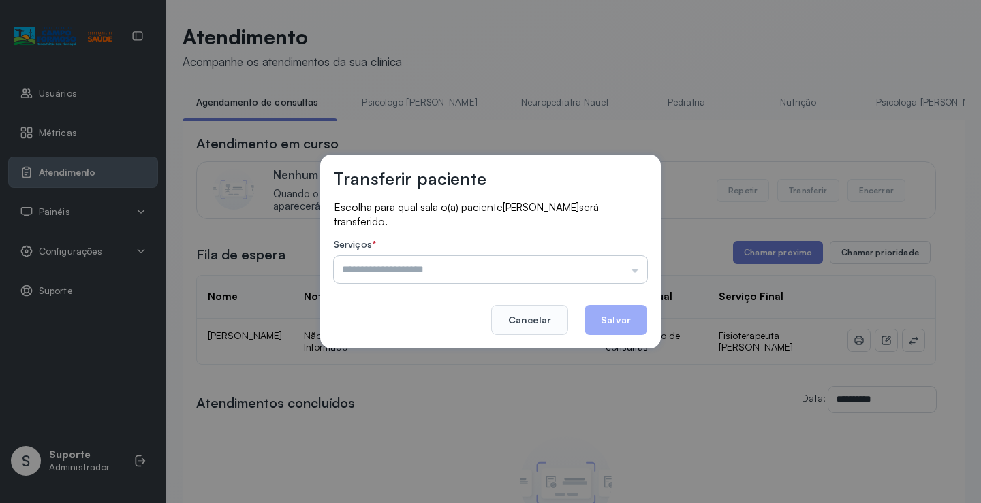
click at [567, 262] on input "text" at bounding box center [490, 269] width 313 height 27
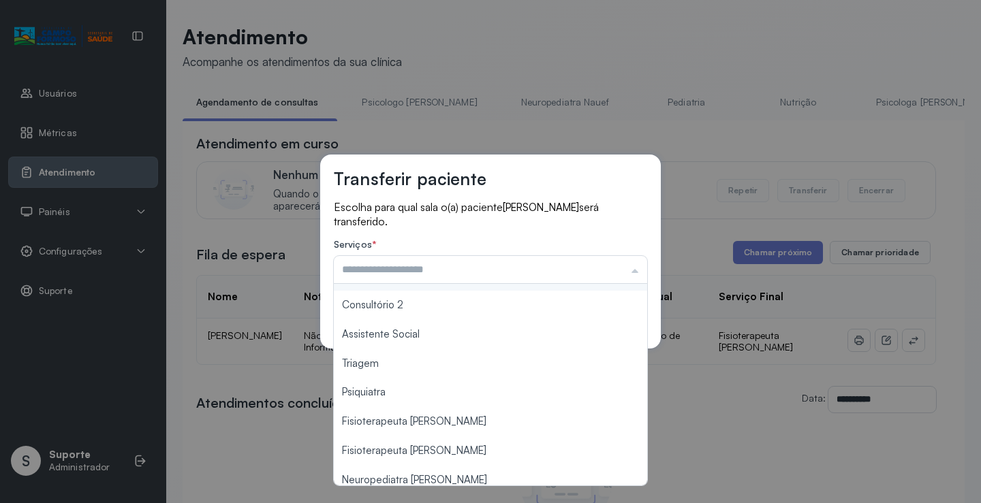
scroll to position [206, 0]
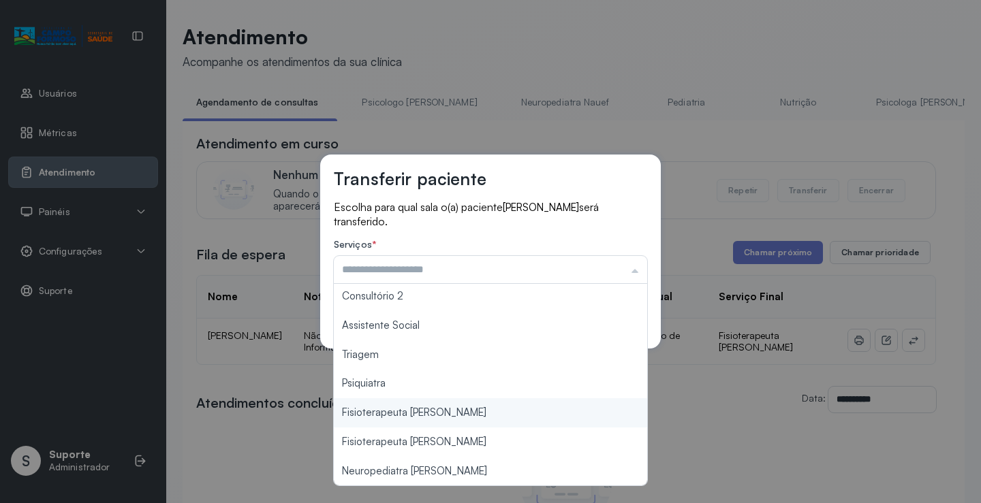
type input "**********"
drag, startPoint x: 443, startPoint y: 410, endPoint x: 516, endPoint y: 380, distance: 78.8
click at [443, 407] on div "**********" at bounding box center [490, 251] width 981 height 503
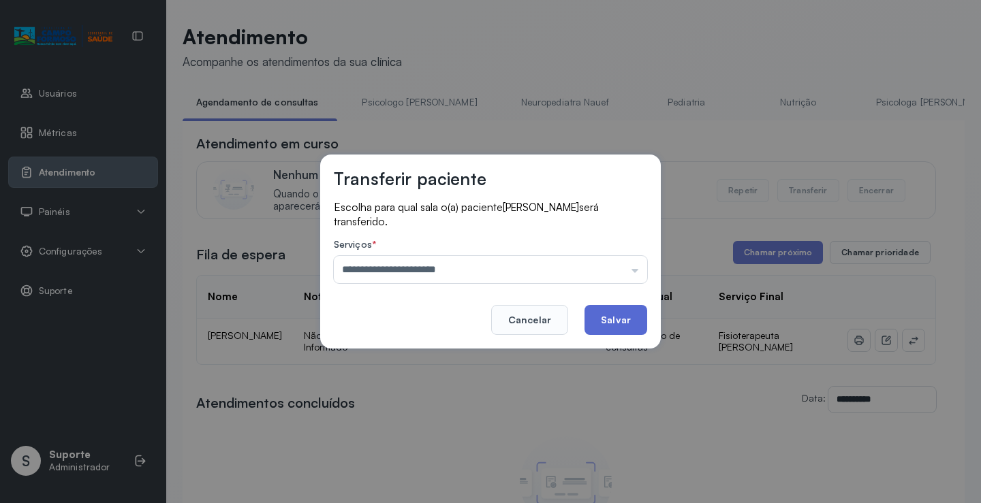
click at [620, 320] on button "Salvar" at bounding box center [615, 320] width 63 height 30
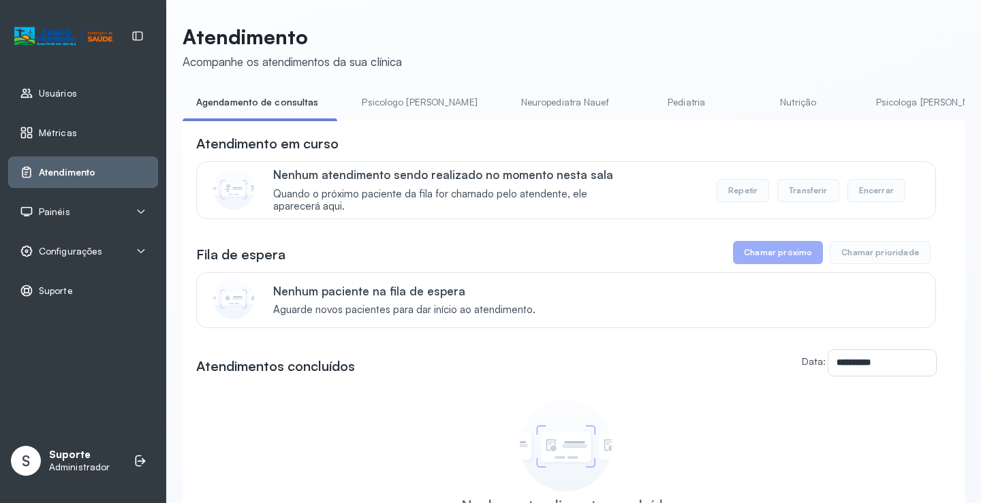
click at [392, 96] on link "Psicologo Pedro" at bounding box center [419, 102] width 142 height 22
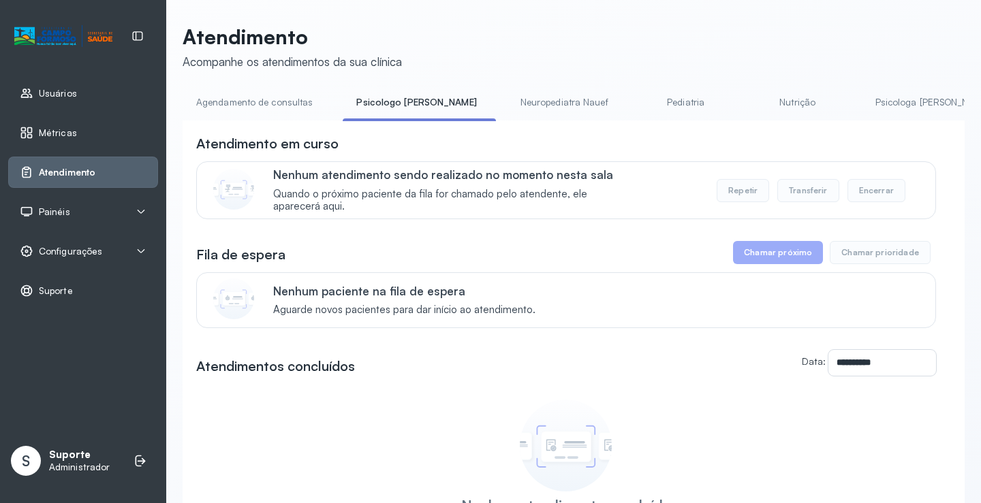
click at [268, 106] on link "Agendamento de consultas" at bounding box center [255, 102] width 144 height 22
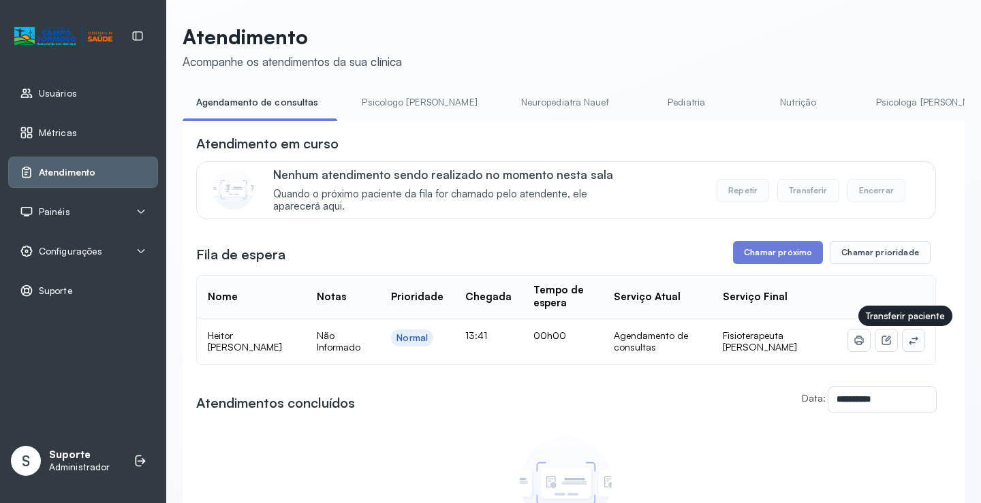
click at [909, 344] on icon at bounding box center [913, 340] width 11 height 11
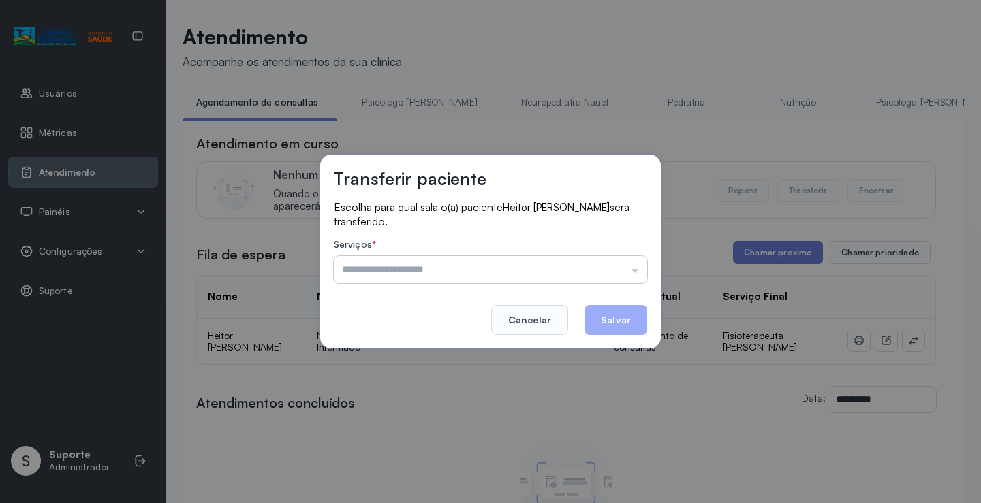
click at [618, 260] on input "text" at bounding box center [490, 269] width 313 height 27
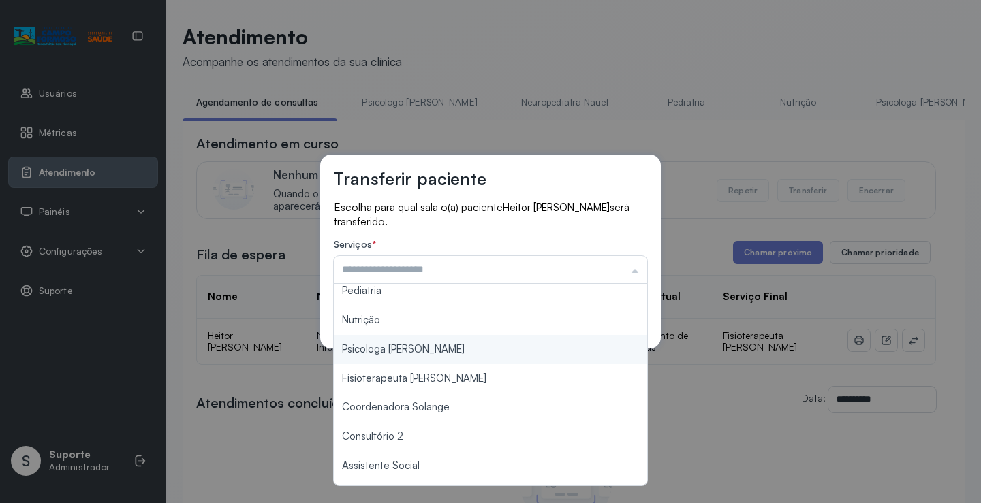
scroll to position [204, 0]
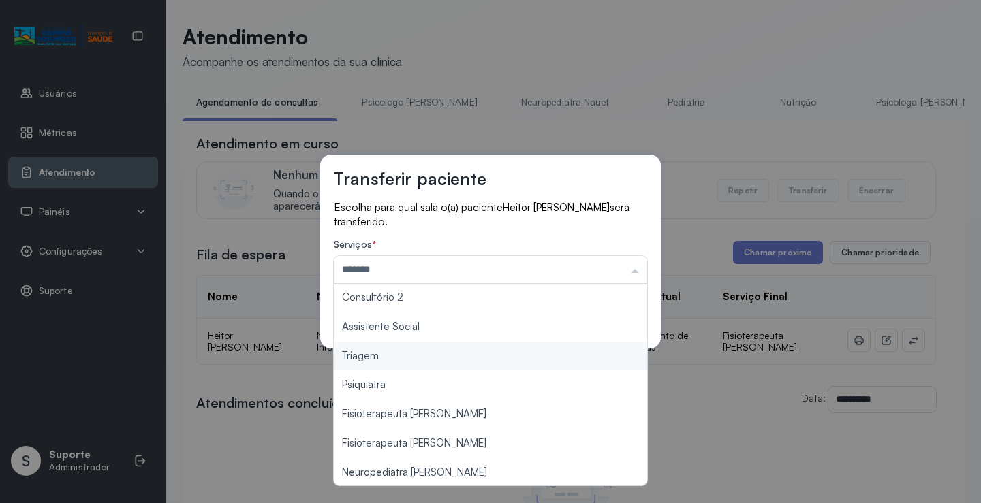
click at [406, 370] on div "Transferir paciente Escolha para qual sala o(a) paciente Heitor Gabriel de Jesu…" at bounding box center [490, 251] width 981 height 503
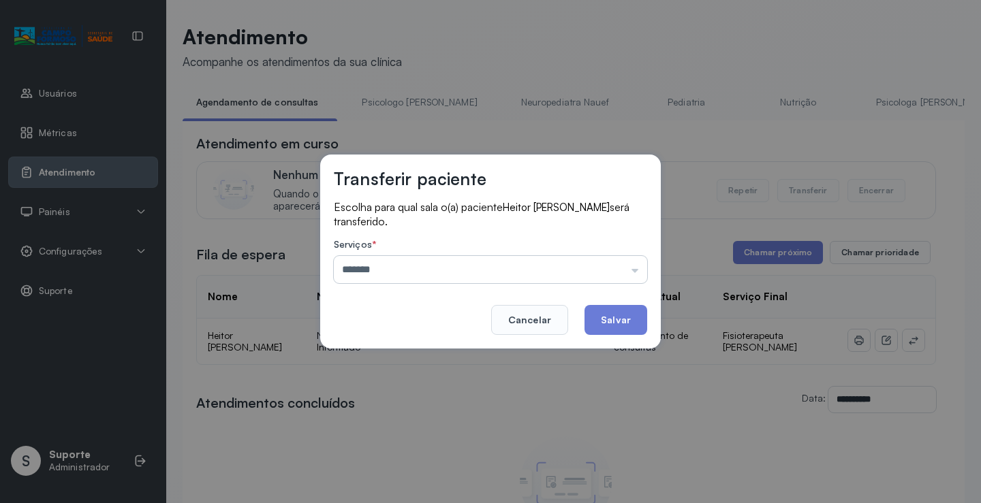
click at [566, 272] on input "*******" at bounding box center [490, 269] width 313 height 27
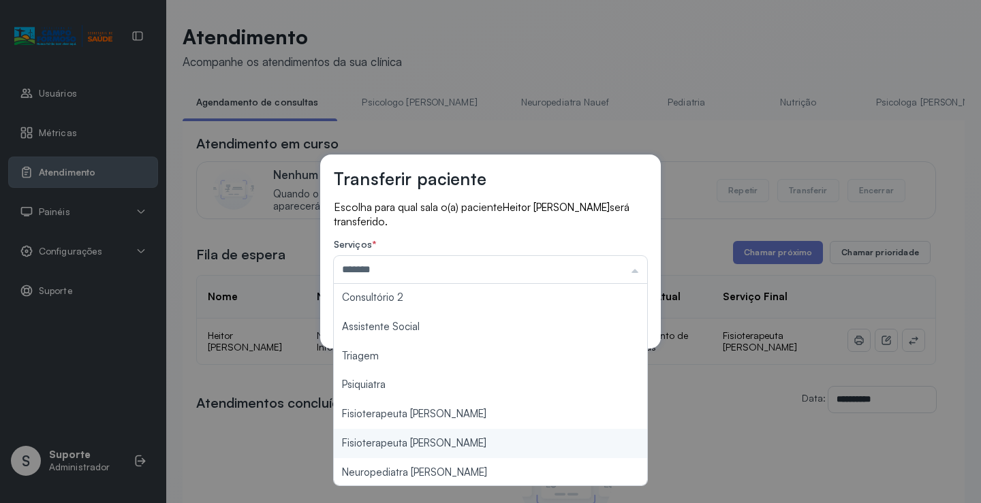
type input "**********"
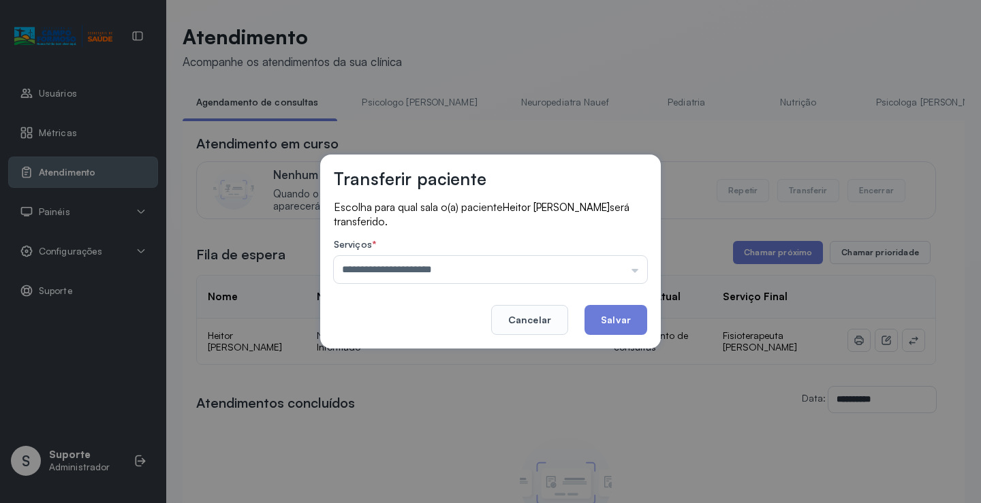
drag, startPoint x: 462, startPoint y: 450, endPoint x: 576, endPoint y: 369, distance: 139.3
click at [466, 442] on div "**********" at bounding box center [490, 251] width 981 height 503
click at [608, 319] on button "Salvar" at bounding box center [615, 320] width 63 height 30
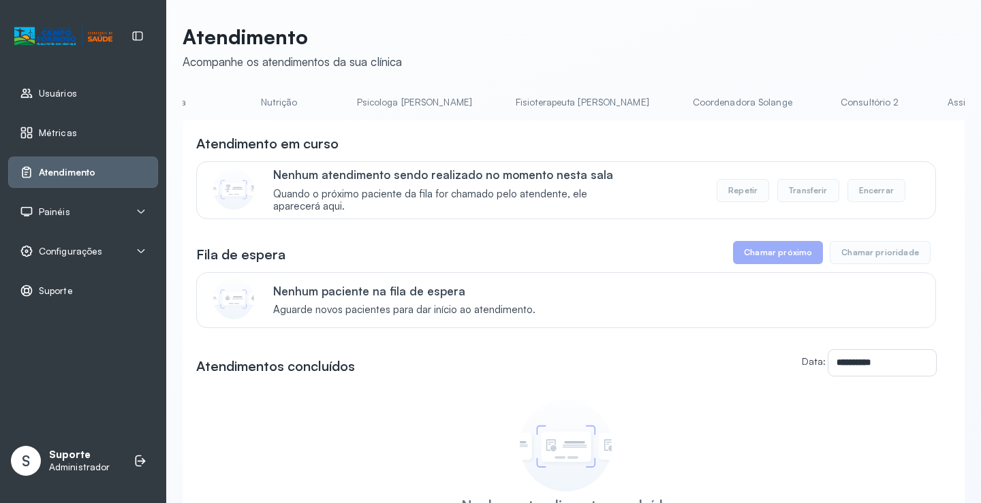
scroll to position [0, 0]
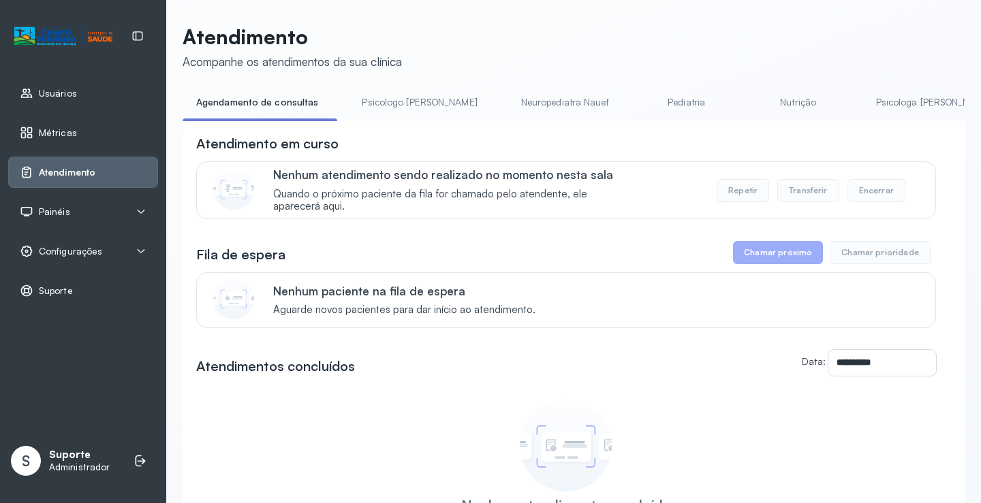
click at [653, 112] on link "Pediatria" at bounding box center [686, 102] width 95 height 22
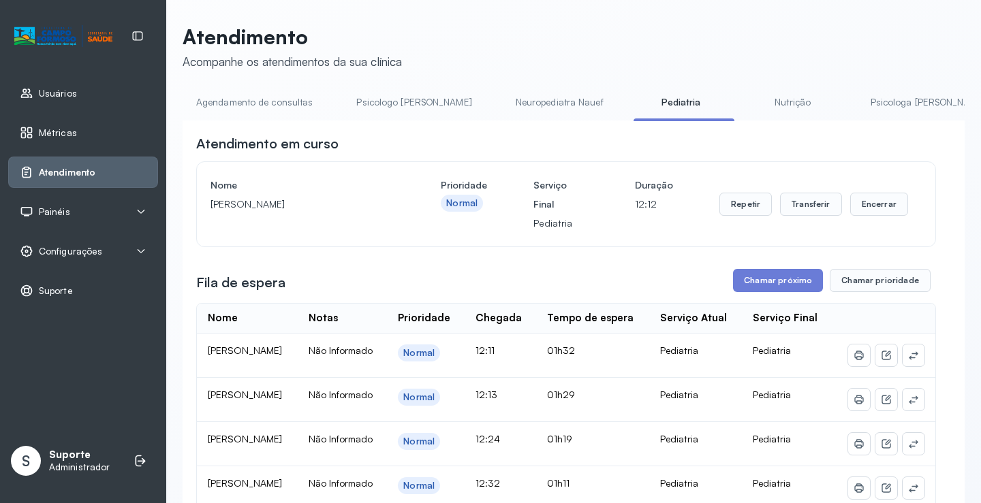
click at [254, 95] on link "Agendamento de consultas" at bounding box center [255, 102] width 144 height 22
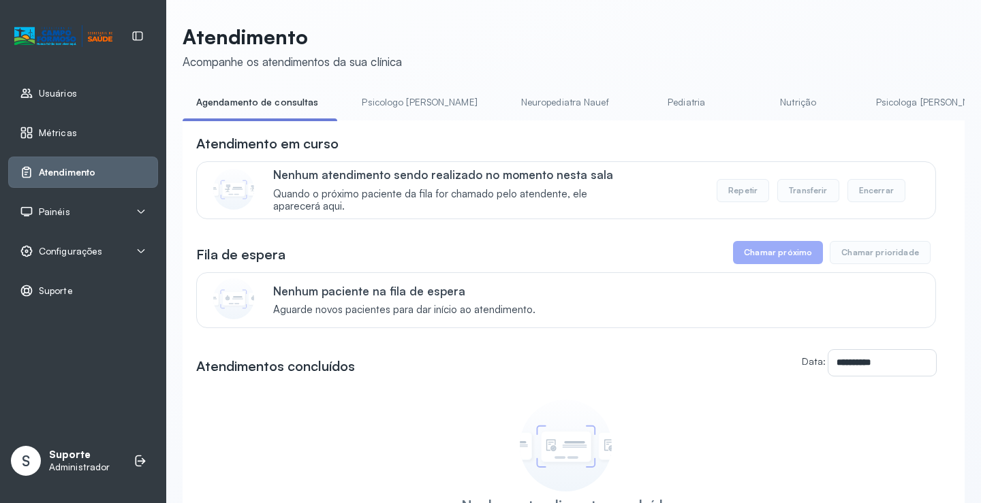
click at [639, 92] on link "Pediatria" at bounding box center [686, 102] width 95 height 22
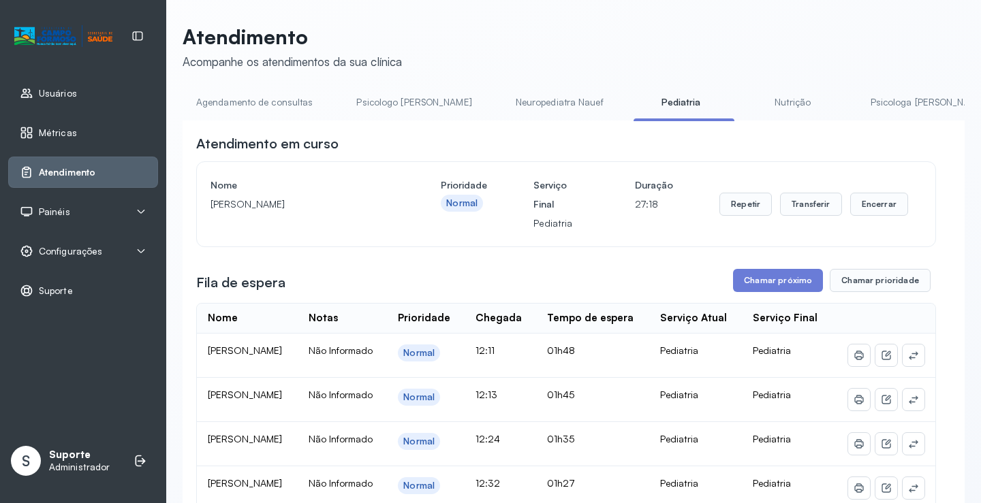
click at [427, 100] on link "Psicologo Pedro" at bounding box center [414, 102] width 142 height 22
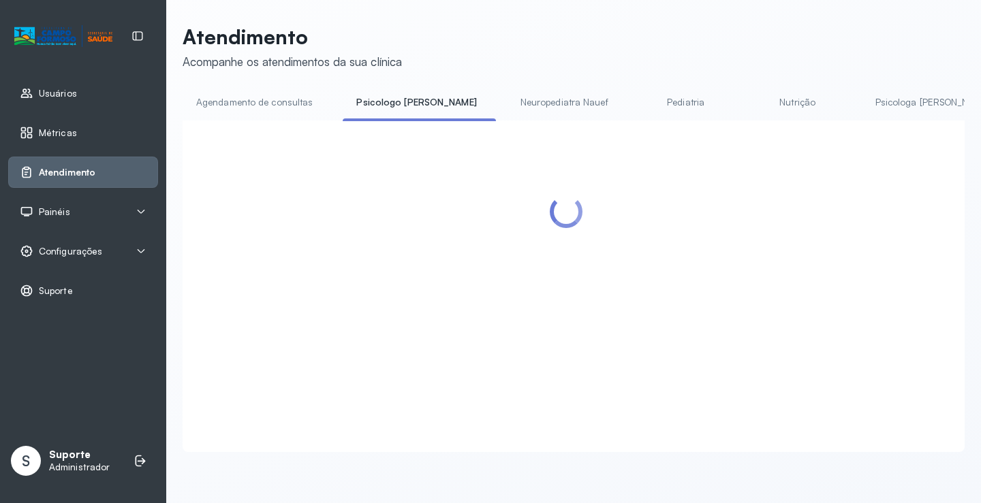
click at [638, 100] on link "Pediatria" at bounding box center [685, 102] width 95 height 22
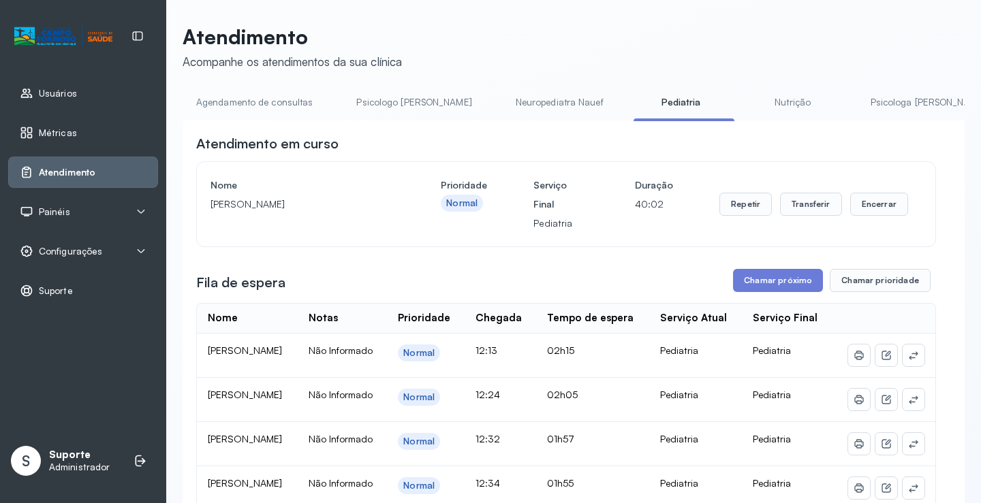
click at [502, 99] on link "Neuropediatra Nauef" at bounding box center [559, 102] width 115 height 22
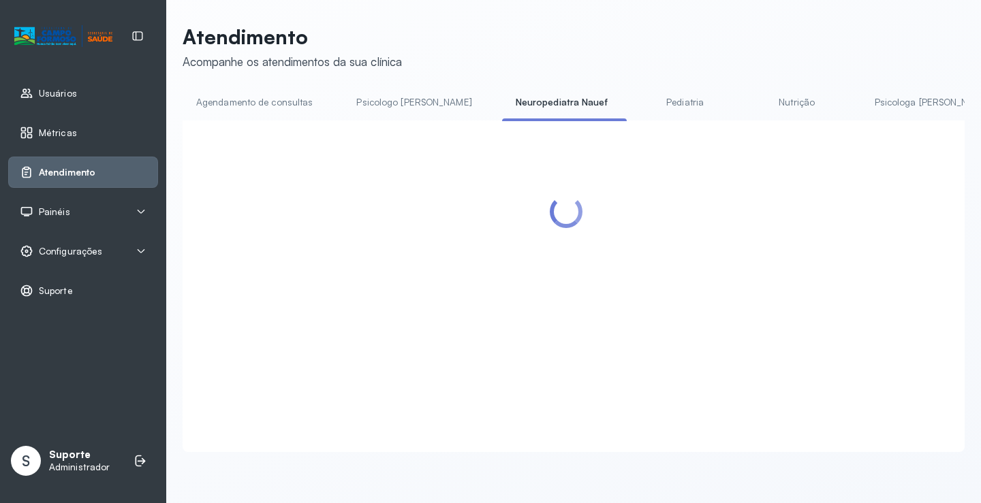
click at [638, 101] on link "Pediatria" at bounding box center [685, 102] width 95 height 22
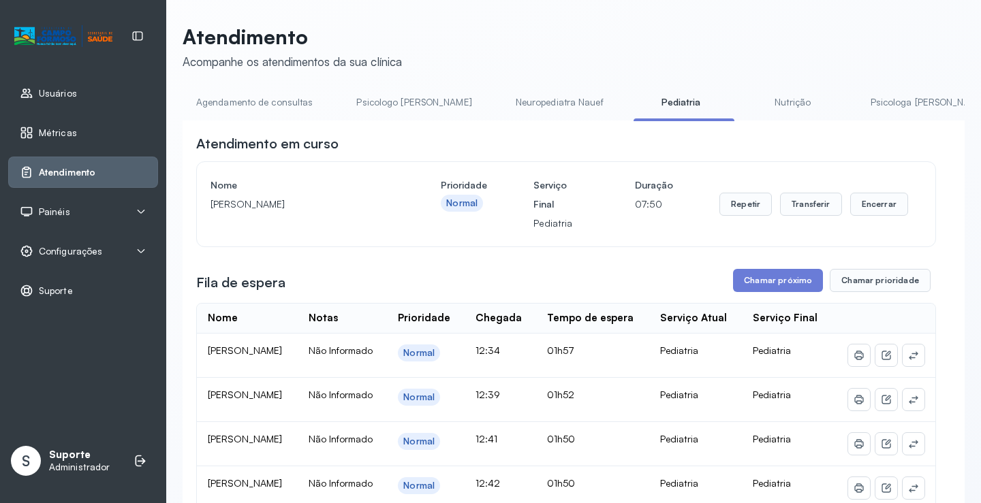
click at [254, 101] on link "Agendamento de consultas" at bounding box center [255, 102] width 144 height 22
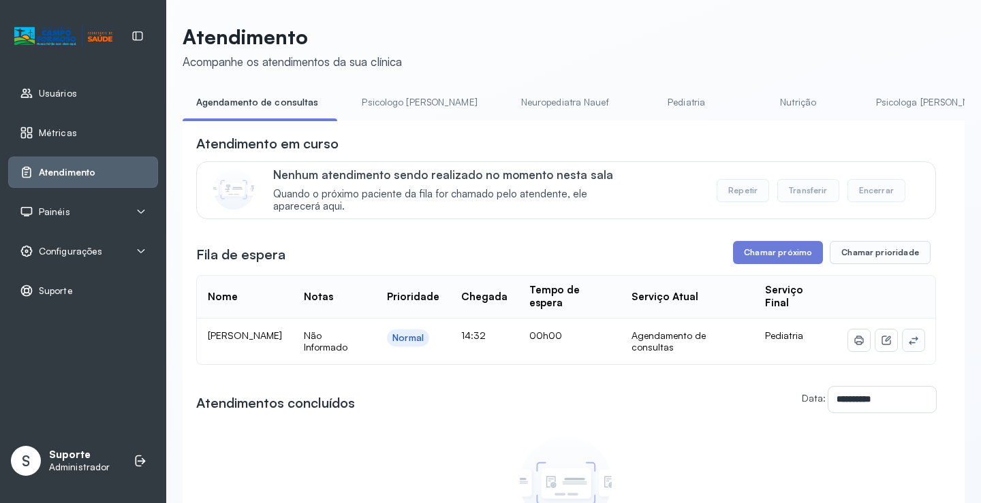
click at [908, 343] on icon at bounding box center [913, 340] width 11 height 11
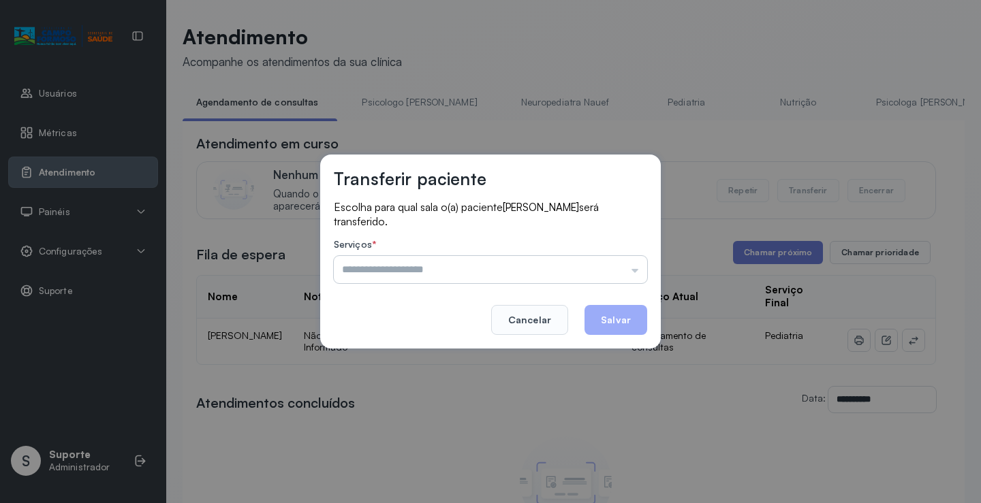
click at [612, 273] on input "text" at bounding box center [490, 269] width 313 height 27
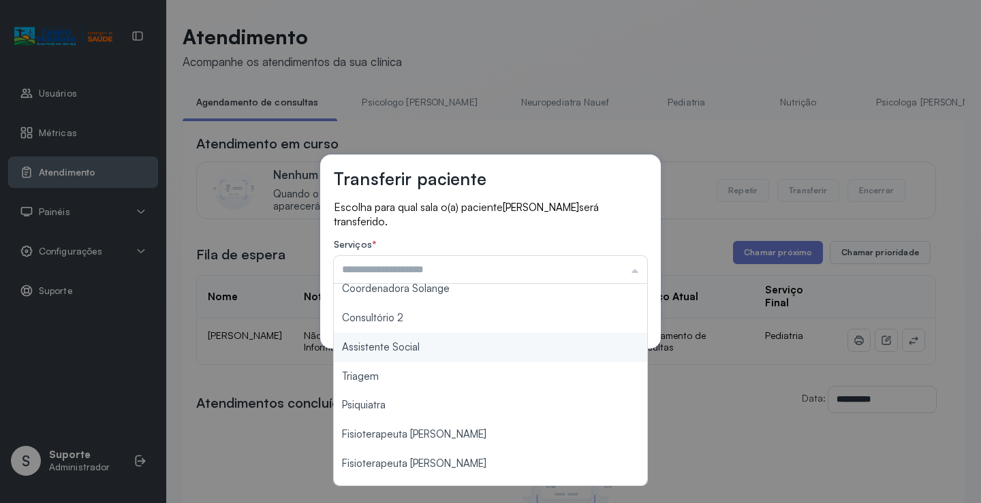
scroll to position [204, 0]
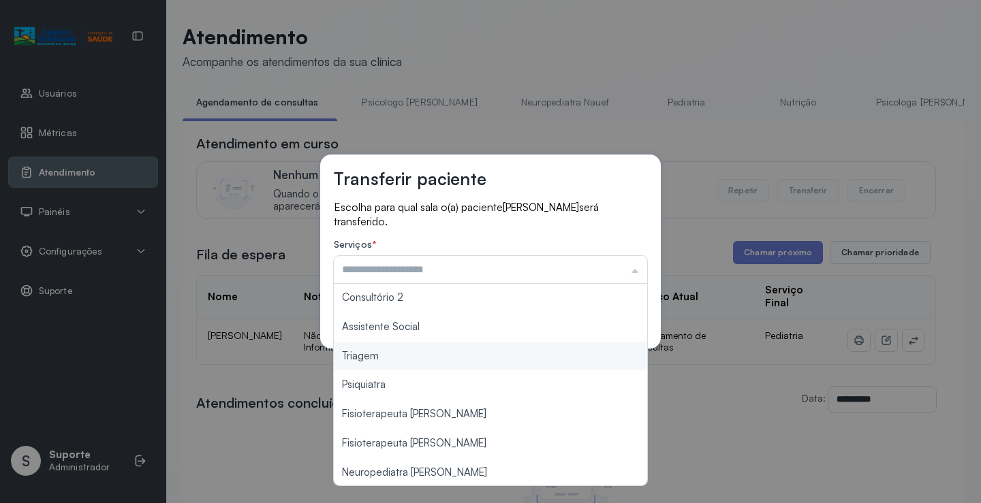
type input "*******"
click at [413, 358] on div "Transferir paciente Escolha para qual sala o(a) paciente MANUELLA FERREIRA CARV…" at bounding box center [490, 251] width 981 height 503
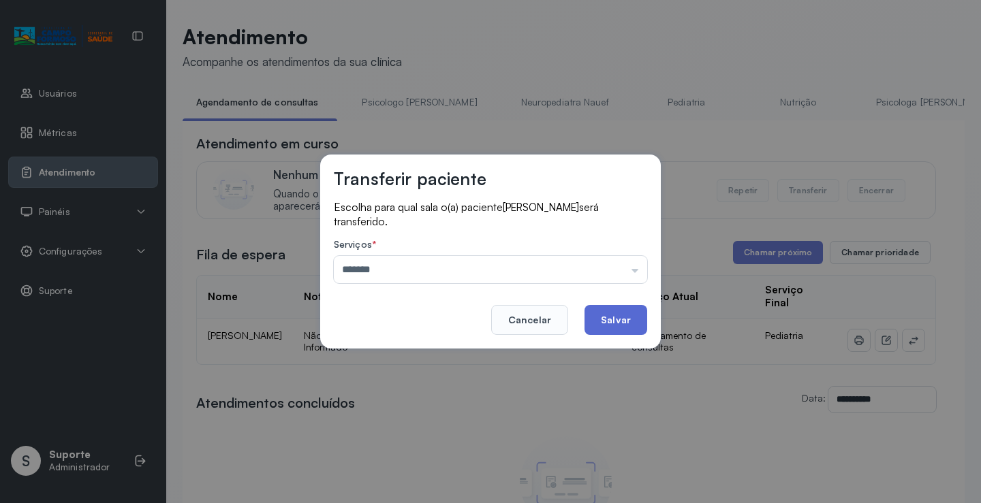
click at [612, 328] on button "Salvar" at bounding box center [615, 320] width 63 height 30
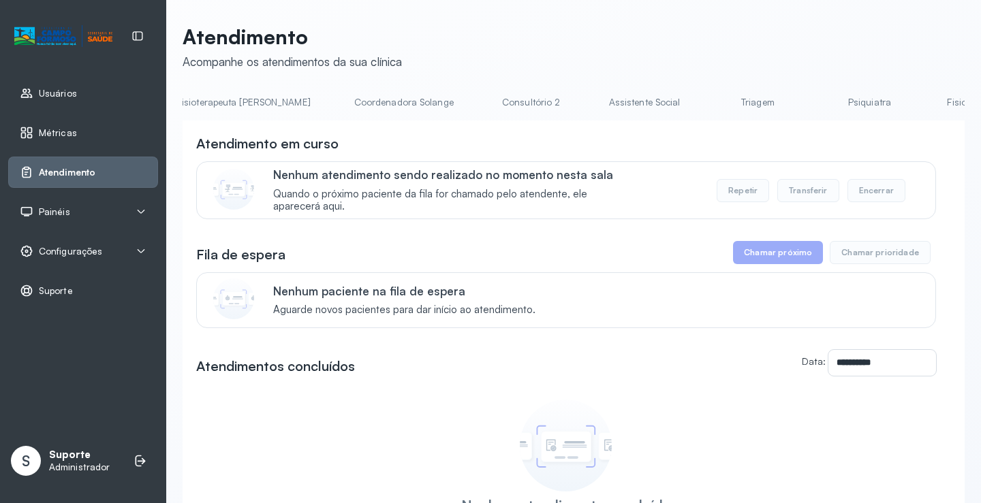
scroll to position [0, 868]
click at [700, 99] on link "Triagem" at bounding box center [747, 102] width 95 height 22
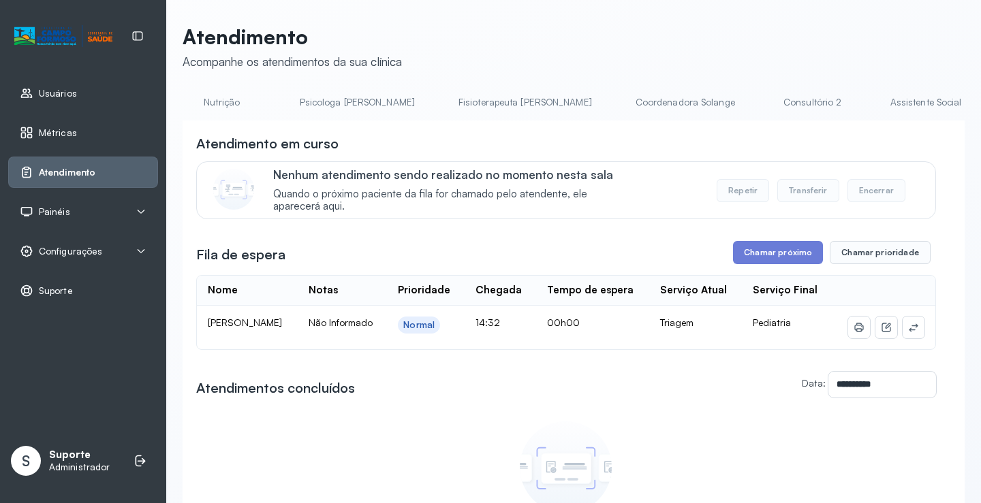
scroll to position [0, 0]
click at [228, 101] on link "Agendamento de consultas" at bounding box center [255, 102] width 144 height 22
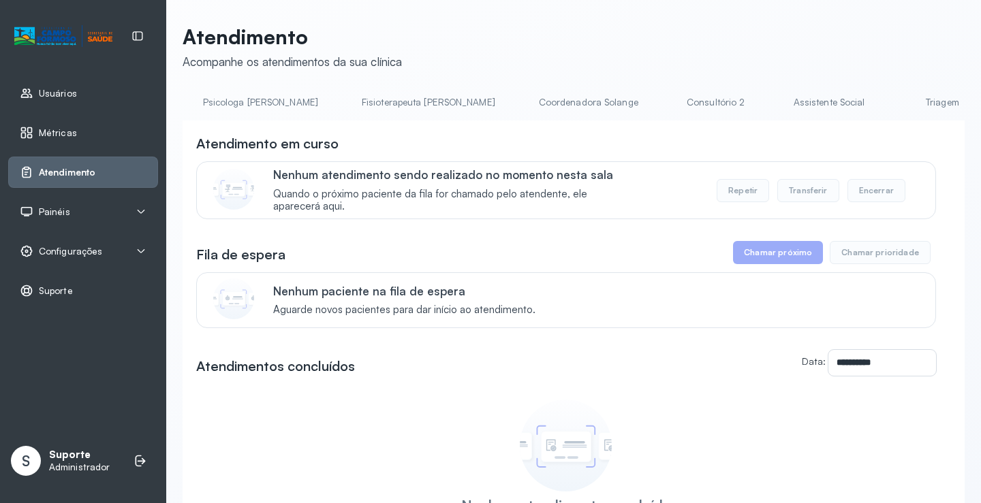
scroll to position [0, 724]
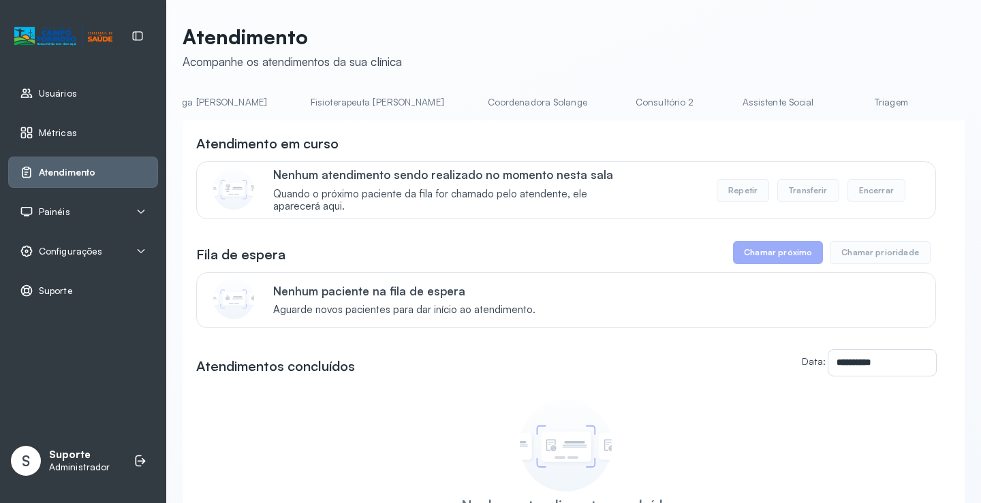
click at [843, 104] on link "Triagem" at bounding box center [890, 102] width 95 height 22
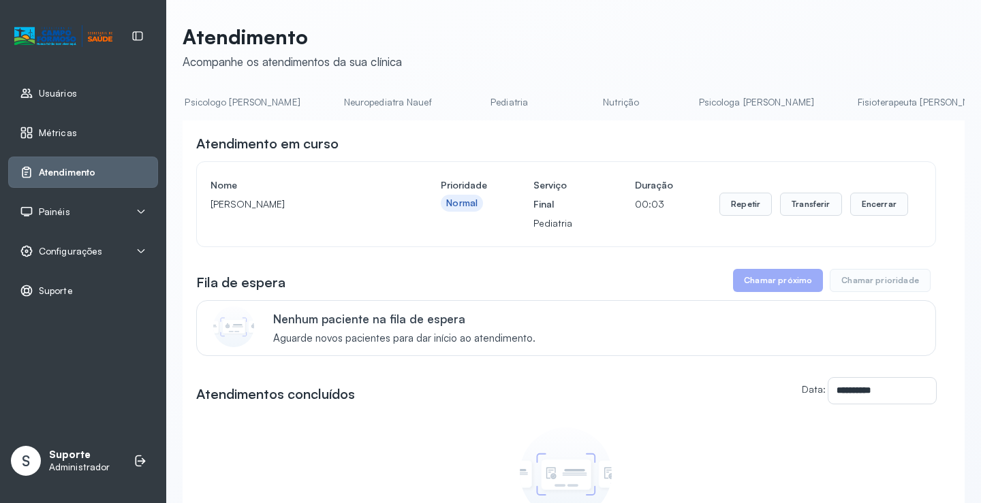
scroll to position [0, 0]
click at [259, 107] on link "Agendamento de consultas" at bounding box center [255, 102] width 144 height 22
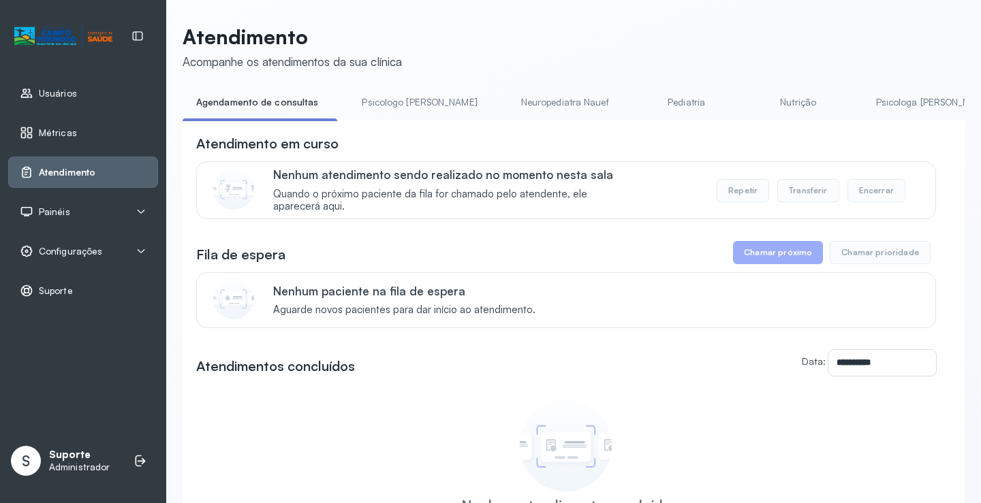
click at [397, 100] on link "Psicologo Pedro" at bounding box center [419, 102] width 142 height 22
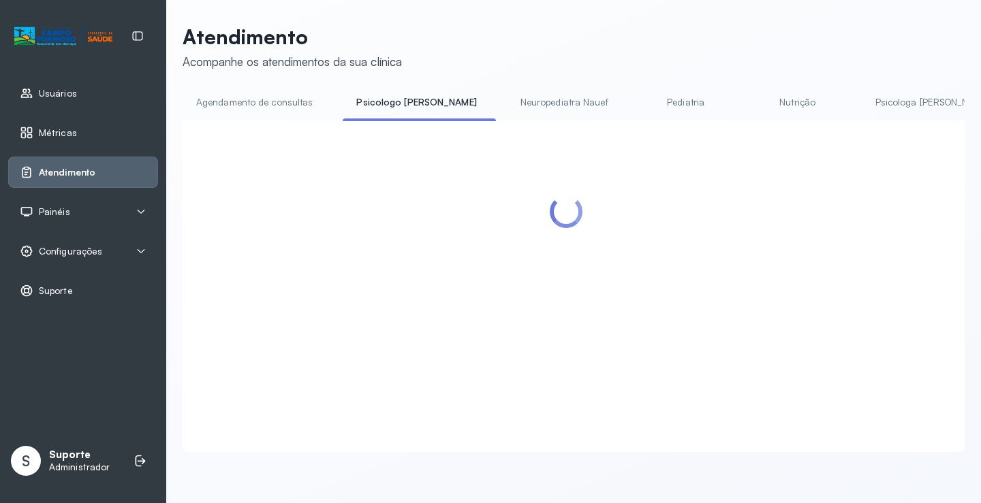
click at [290, 100] on link "Agendamento de consultas" at bounding box center [255, 102] width 144 height 22
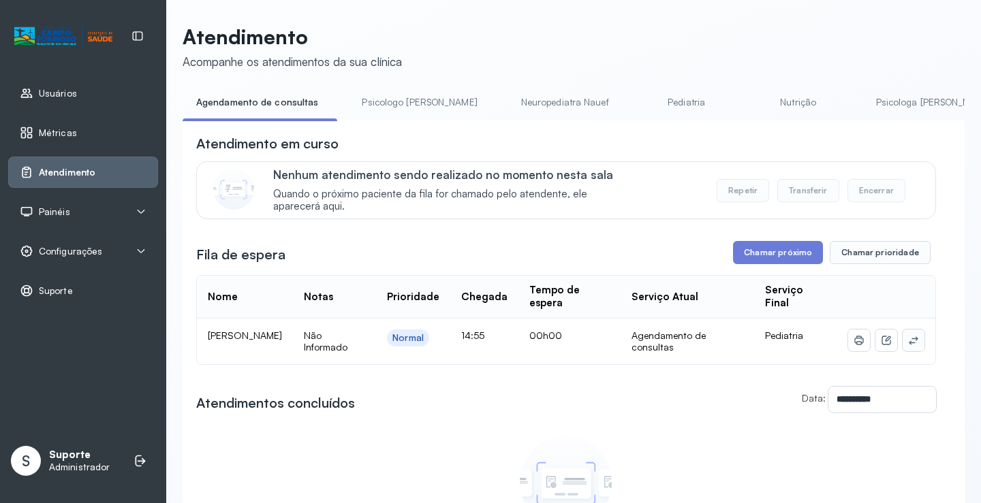
click at [908, 346] on icon at bounding box center [913, 340] width 11 height 11
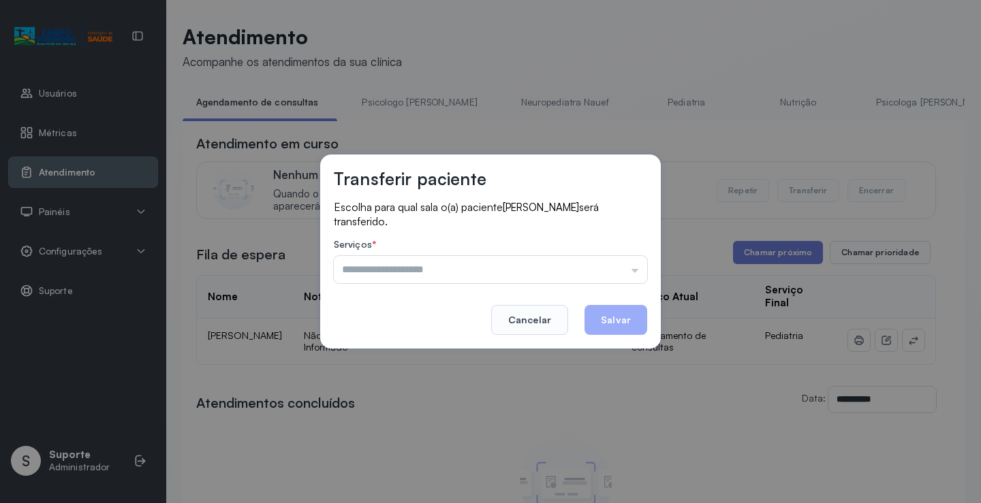
drag, startPoint x: 627, startPoint y: 271, endPoint x: 484, endPoint y: 324, distance: 152.4
click at [625, 271] on input "text" at bounding box center [490, 269] width 313 height 27
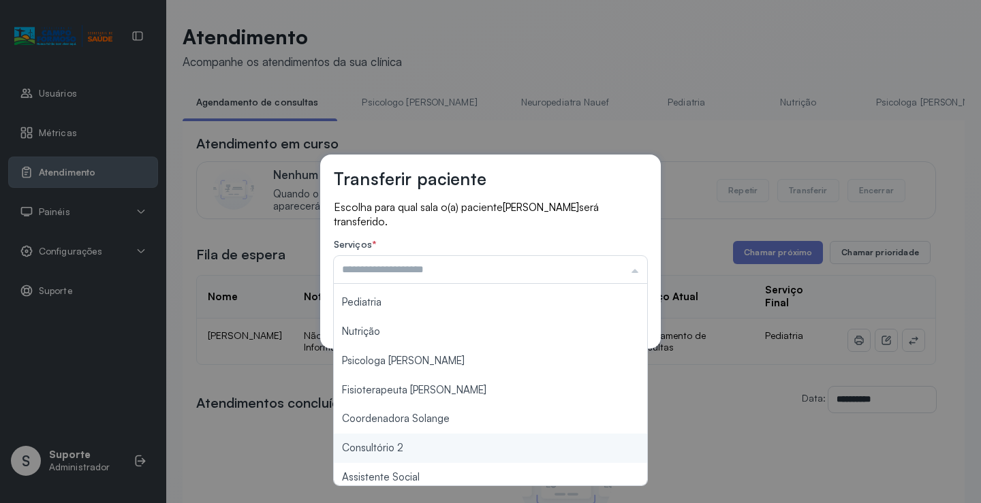
scroll to position [204, 0]
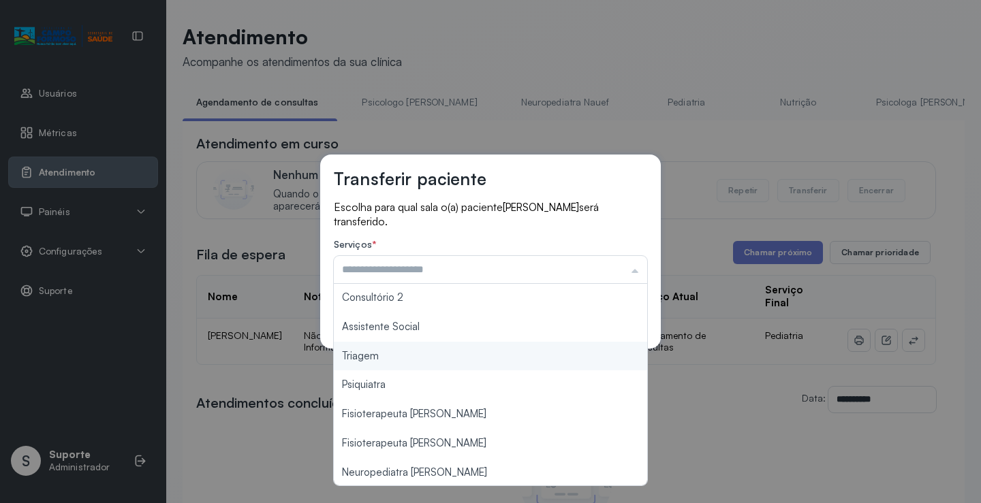
type input "*******"
drag, startPoint x: 398, startPoint y: 361, endPoint x: 467, endPoint y: 346, distance: 70.4
click at [398, 360] on div "Transferir paciente Escolha para qual sala o(a) paciente DAVI LUIZ VIEIRA MAGAL…" at bounding box center [490, 251] width 981 height 503
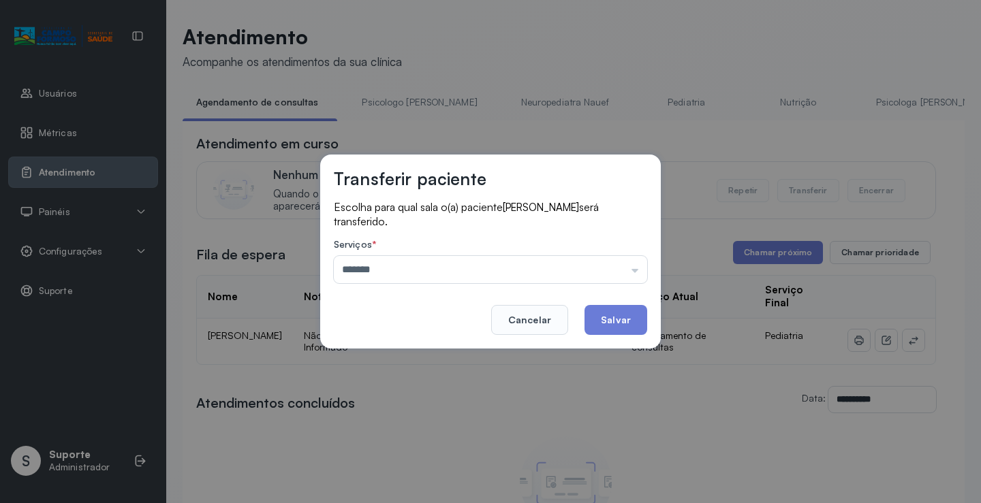
click at [638, 301] on footer "Cancelar Salvar" at bounding box center [490, 310] width 313 height 49
click at [631, 310] on button "Salvar" at bounding box center [615, 320] width 63 height 30
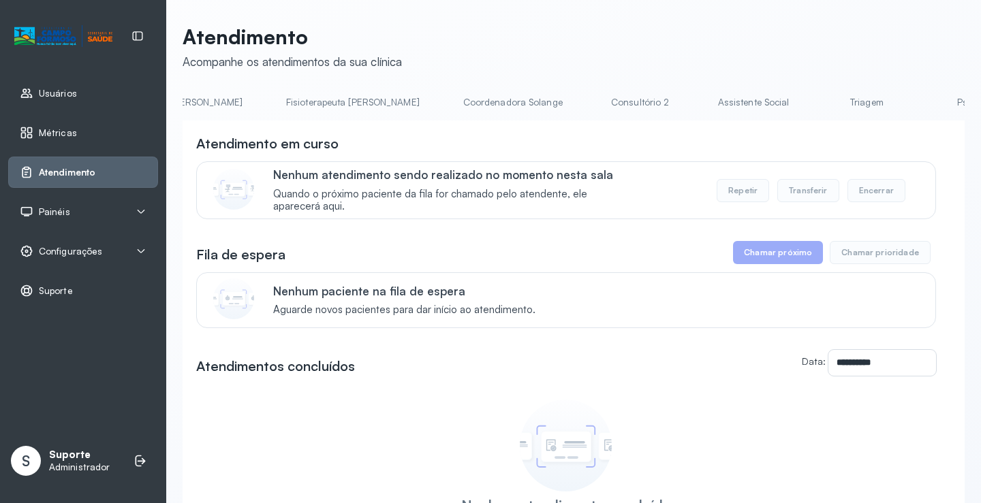
scroll to position [0, 830]
click at [737, 102] on link "Triagem" at bounding box center [784, 102] width 95 height 22
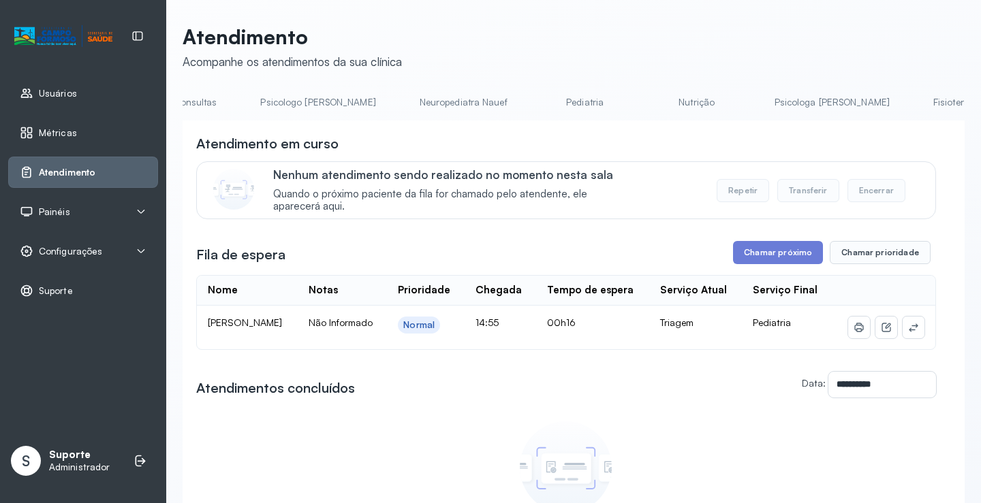
scroll to position [0, 0]
click at [238, 103] on link "Agendamento de consultas" at bounding box center [255, 102] width 144 height 22
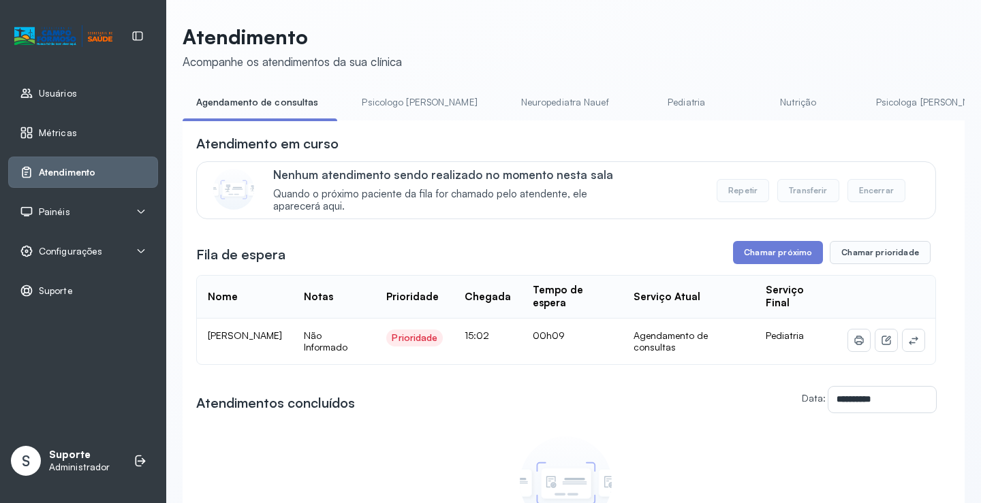
click at [641, 104] on link "Pediatria" at bounding box center [686, 102] width 95 height 22
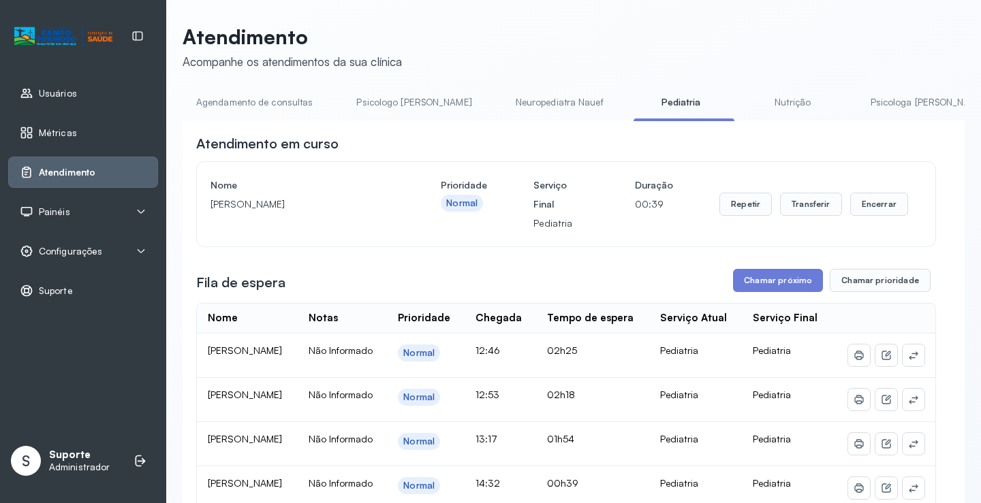
click at [262, 105] on link "Agendamento de consultas" at bounding box center [255, 102] width 144 height 22
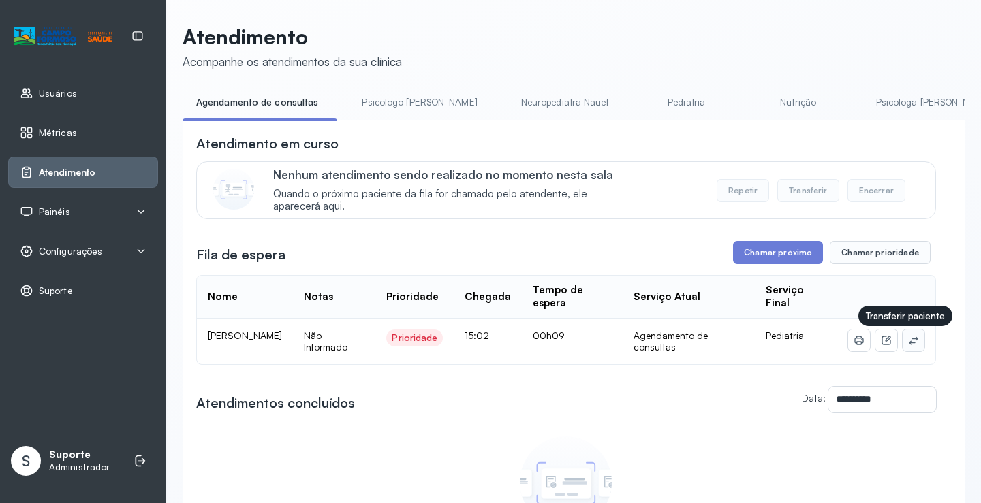
click at [909, 344] on icon at bounding box center [913, 340] width 11 height 11
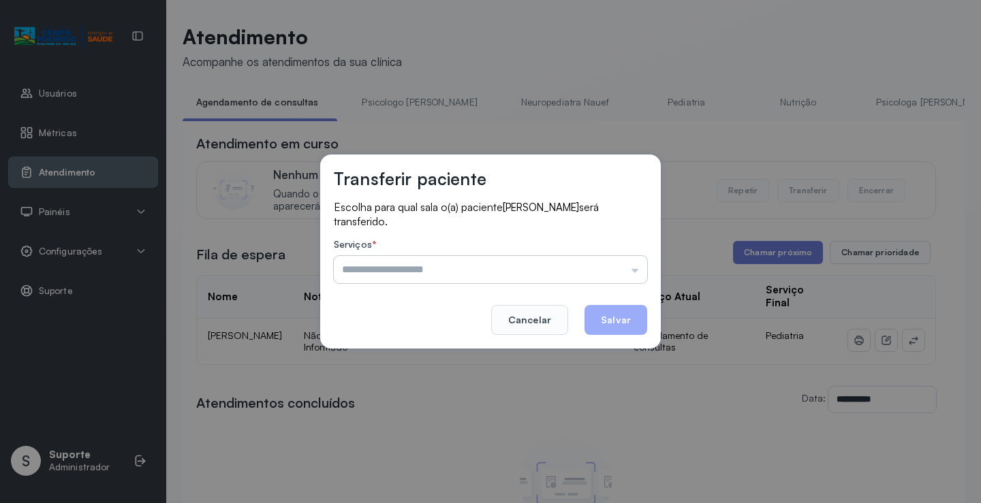
click at [567, 270] on input "text" at bounding box center [490, 269] width 313 height 27
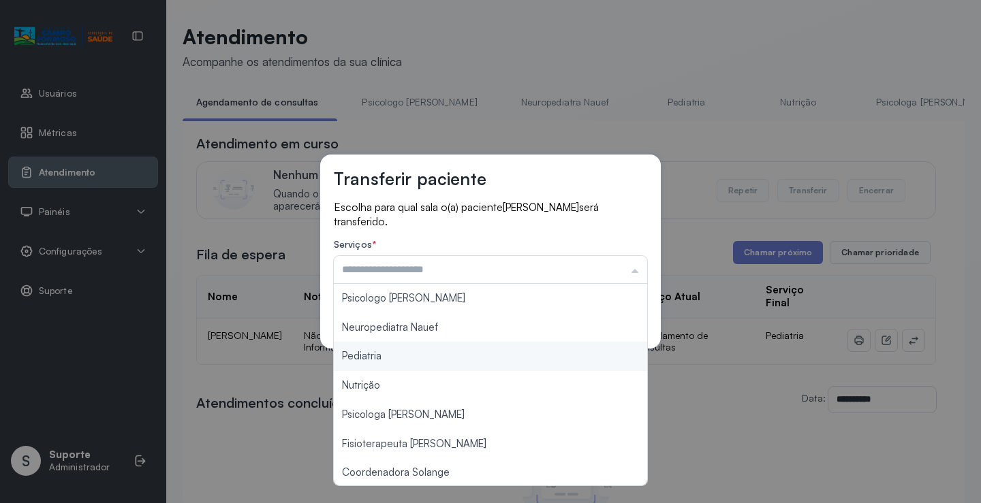
type input "*********"
click at [428, 354] on div "Transferir paciente Escolha para qual sala o(a) paciente DAVI LUIZ VIEIRA MAGAL…" at bounding box center [490, 251] width 981 height 503
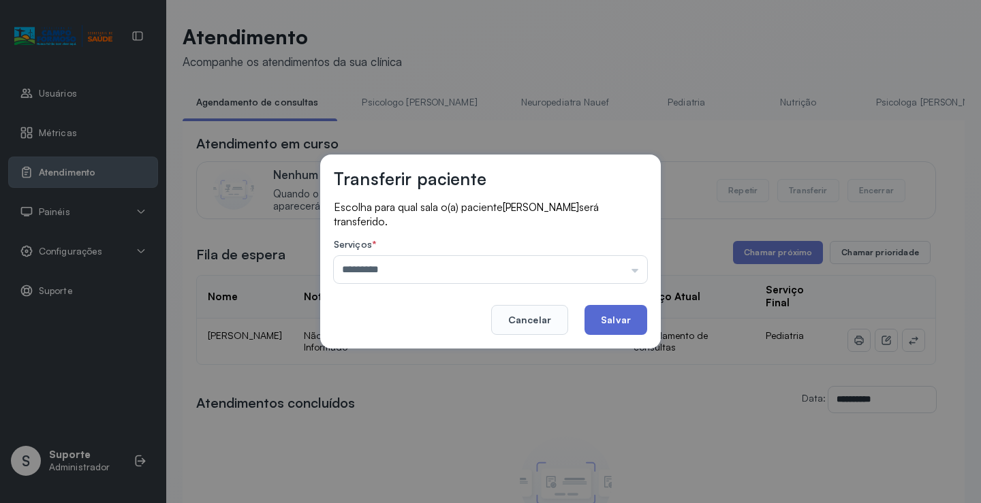
click at [631, 321] on button "Salvar" at bounding box center [615, 320] width 63 height 30
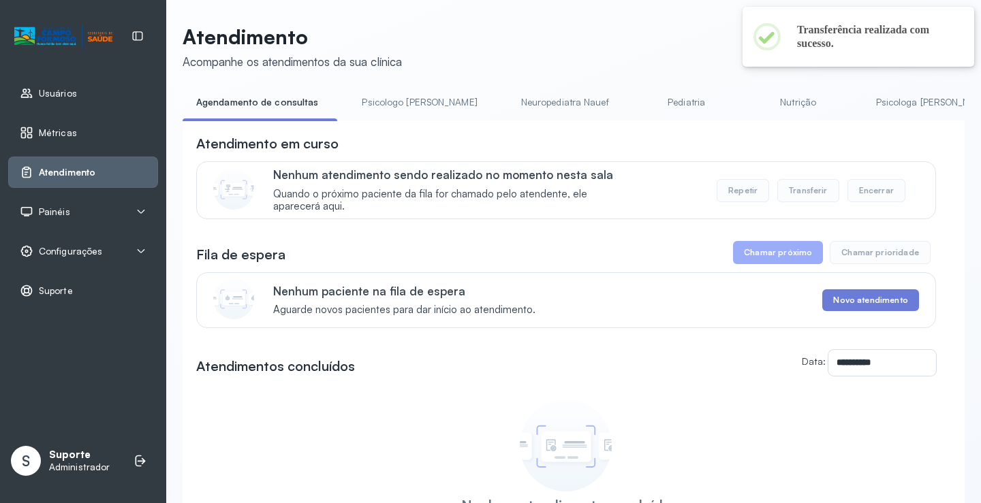
click at [639, 98] on link "Pediatria" at bounding box center [686, 102] width 95 height 22
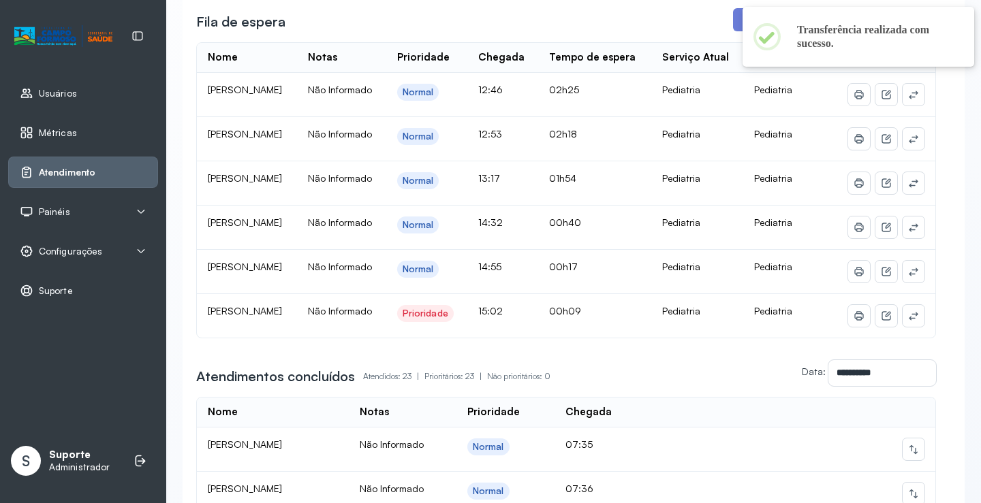
scroll to position [272, 0]
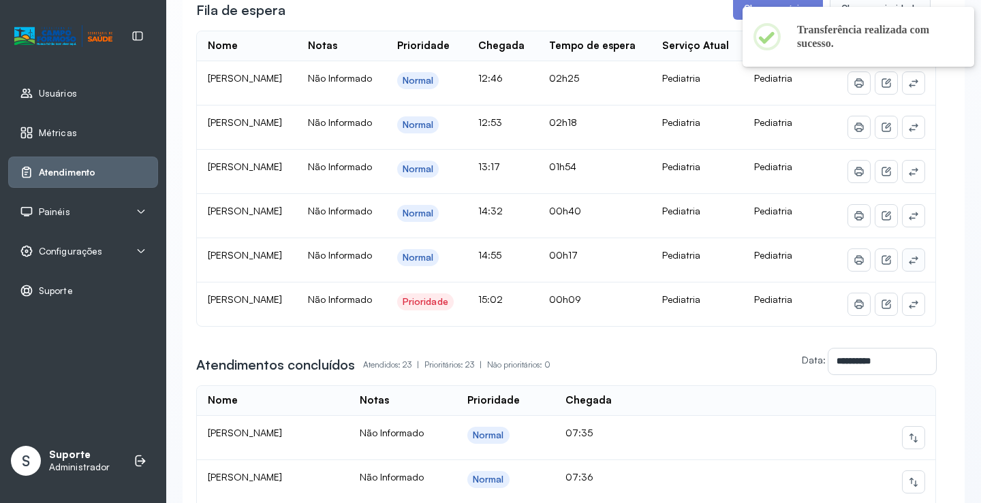
click at [908, 266] on icon at bounding box center [913, 260] width 11 height 11
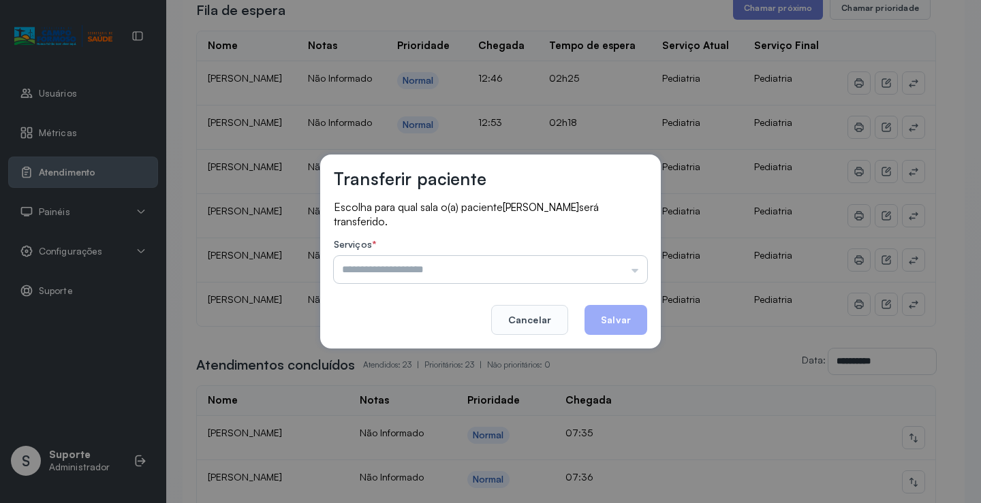
click at [594, 275] on input "text" at bounding box center [490, 269] width 313 height 27
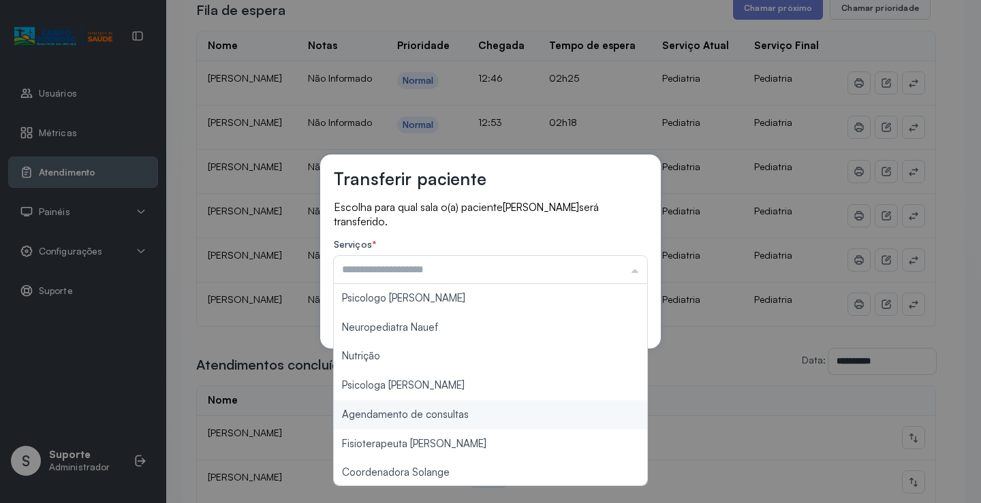
type input "**********"
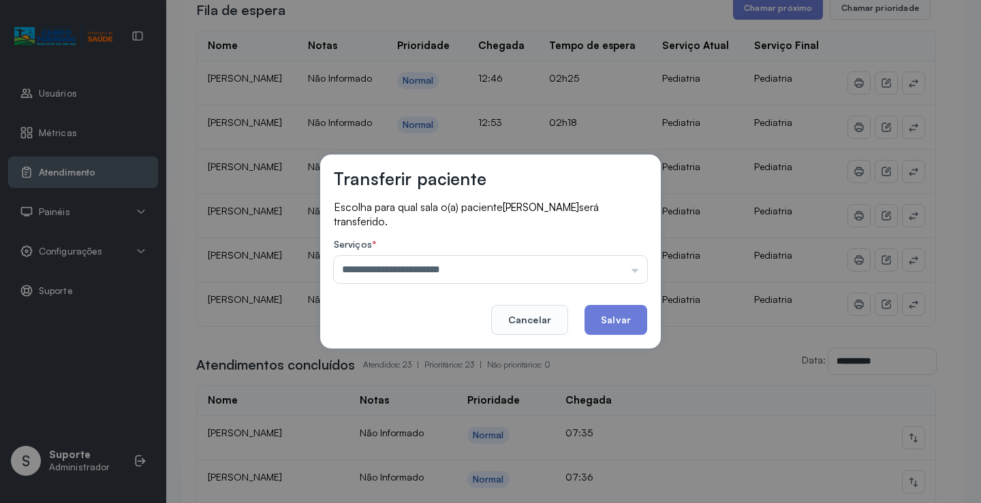
click at [458, 411] on div "**********" at bounding box center [490, 251] width 981 height 503
click at [610, 319] on button "Salvar" at bounding box center [615, 320] width 63 height 30
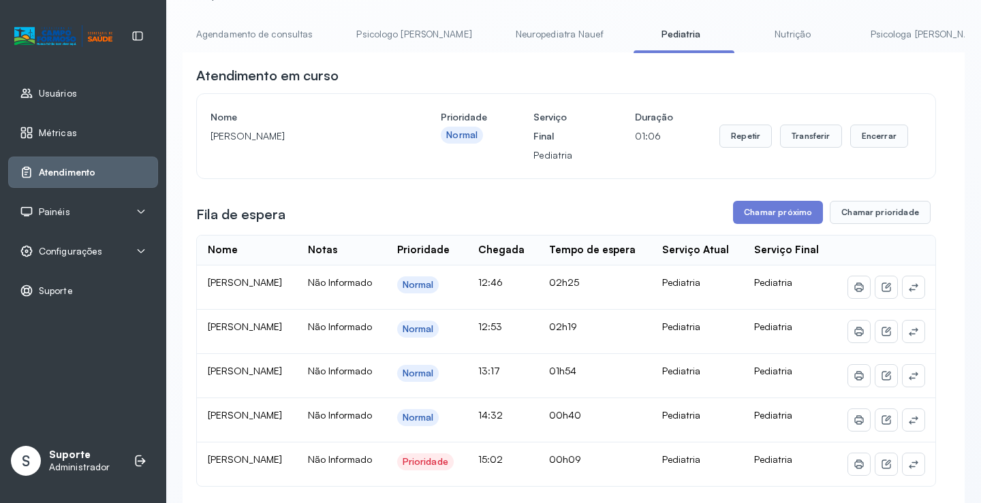
scroll to position [0, 0]
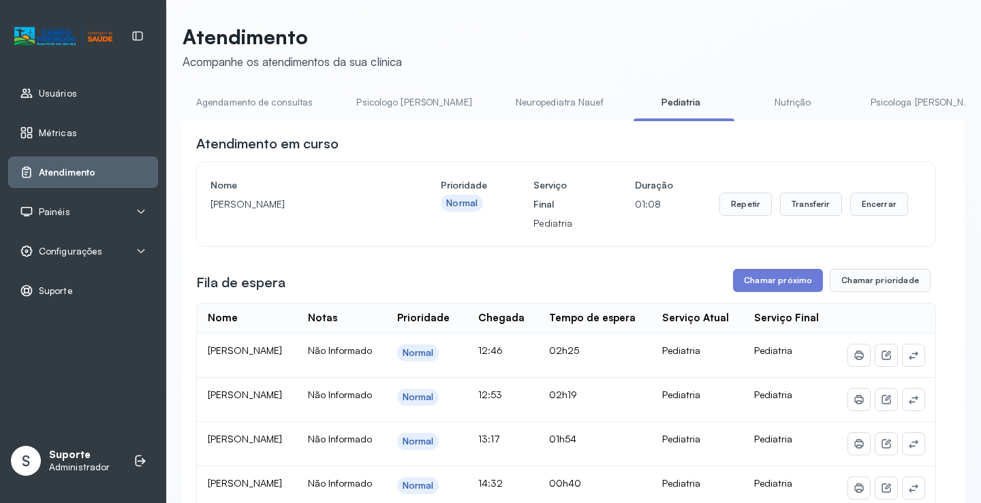
click at [289, 95] on link "Agendamento de consultas" at bounding box center [255, 102] width 144 height 22
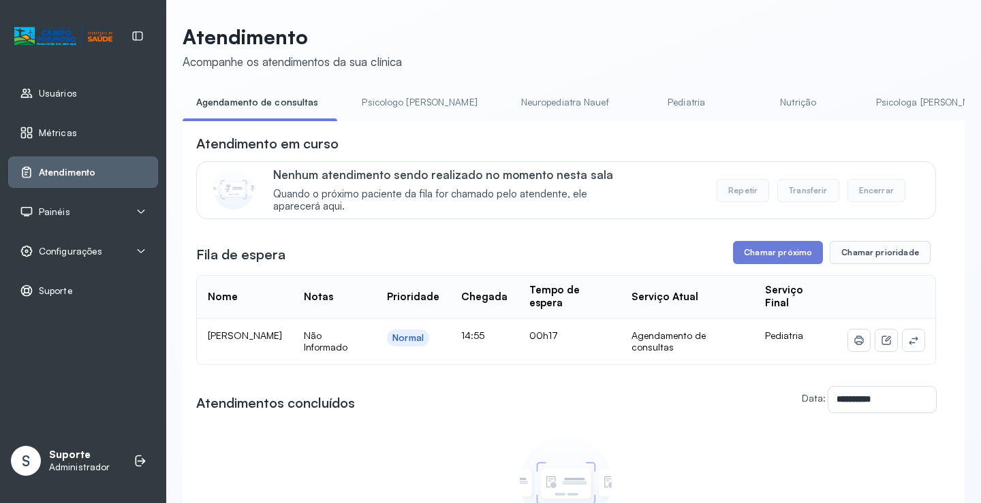
click at [639, 108] on link "Pediatria" at bounding box center [686, 102] width 95 height 22
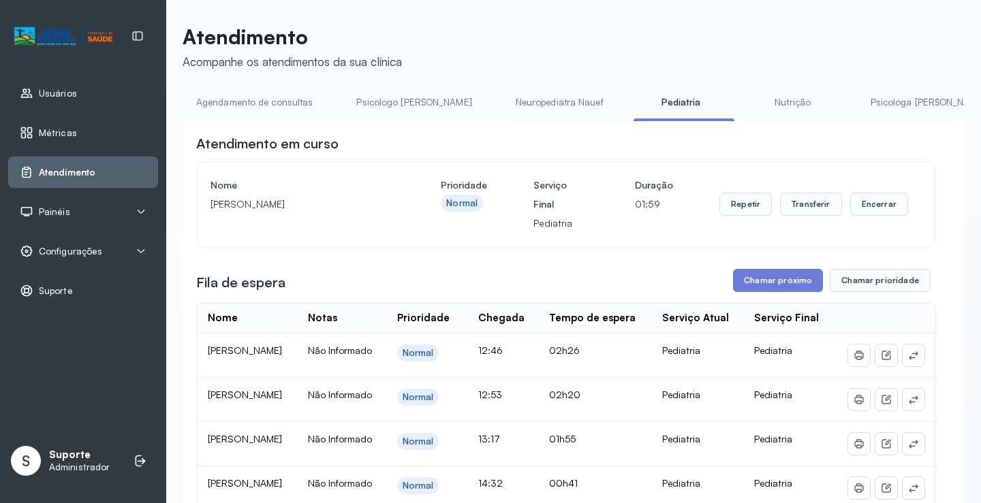
click at [270, 112] on link "Agendamento de consultas" at bounding box center [255, 102] width 144 height 22
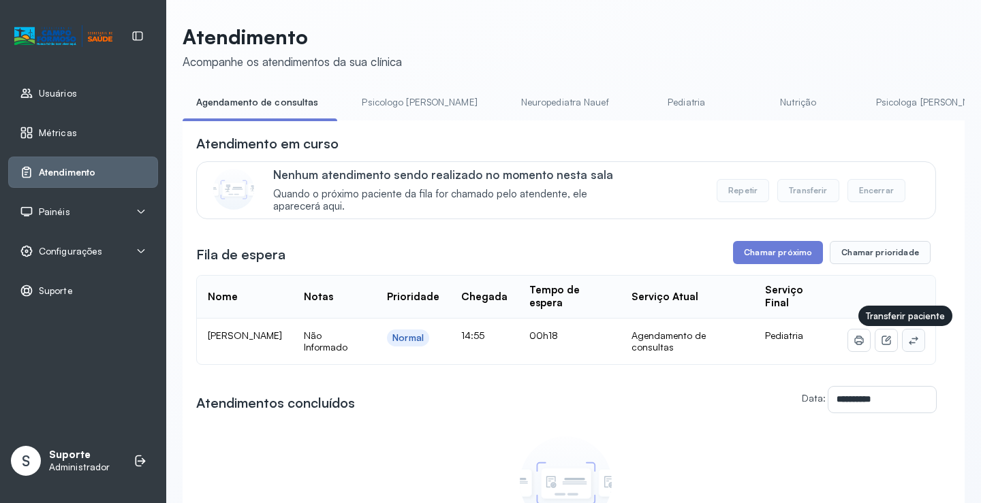
click at [908, 343] on icon at bounding box center [913, 340] width 11 height 11
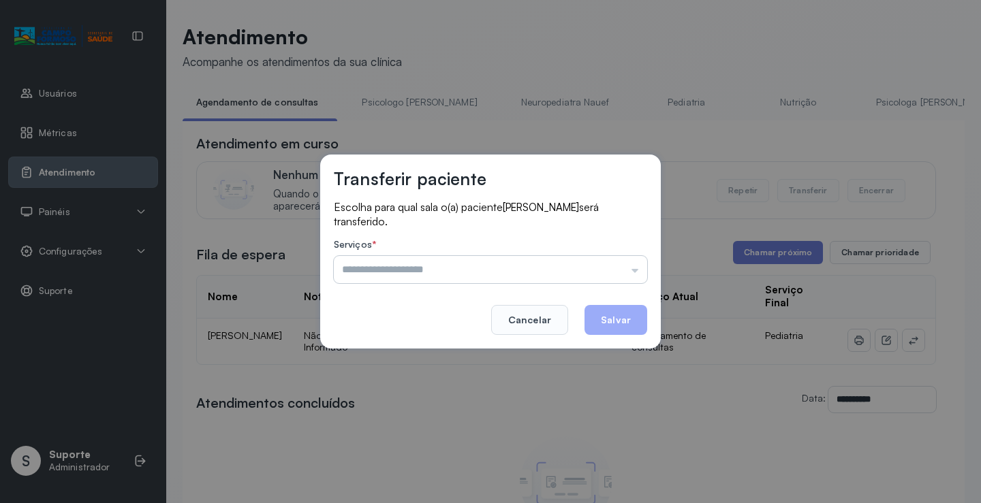
click at [612, 264] on input "text" at bounding box center [490, 269] width 313 height 27
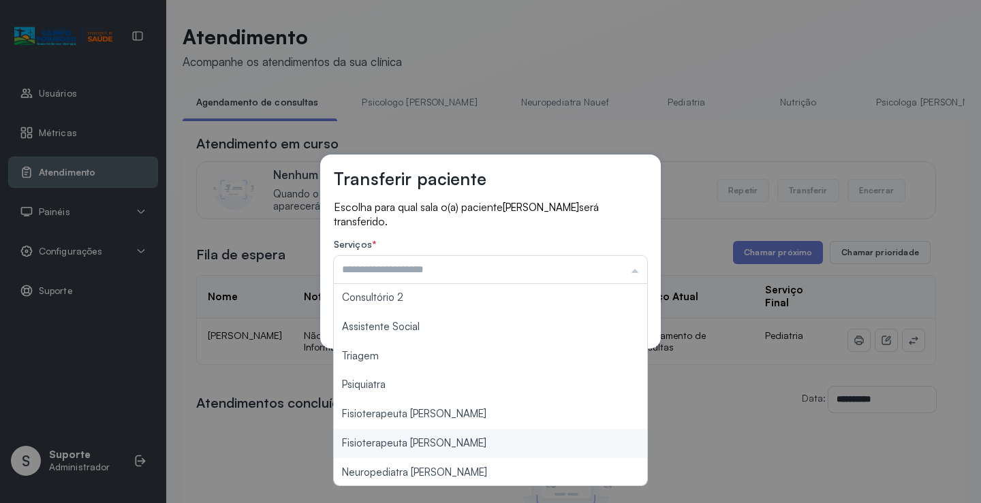
scroll to position [206, 0]
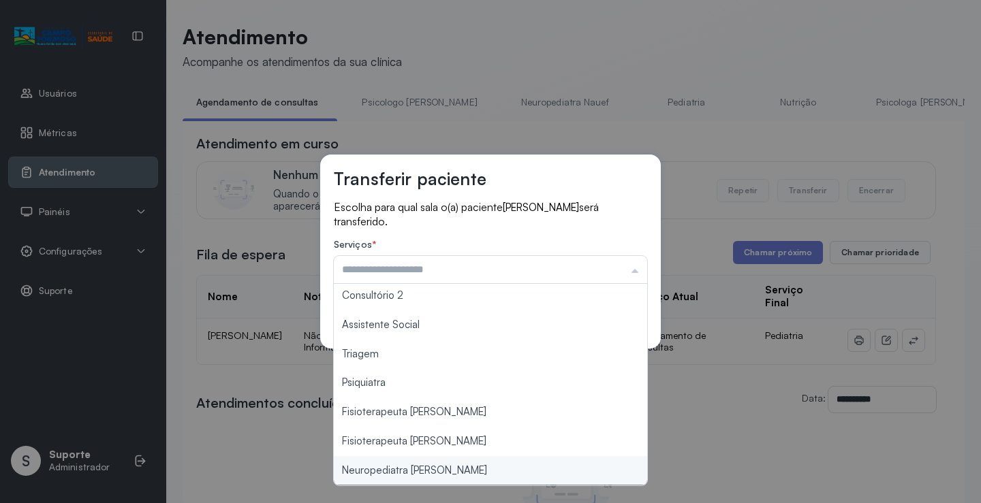
type input "**********"
drag, startPoint x: 433, startPoint y: 470, endPoint x: 454, endPoint y: 452, distance: 27.6
click at [433, 469] on div "**********" at bounding box center [490, 251] width 981 height 503
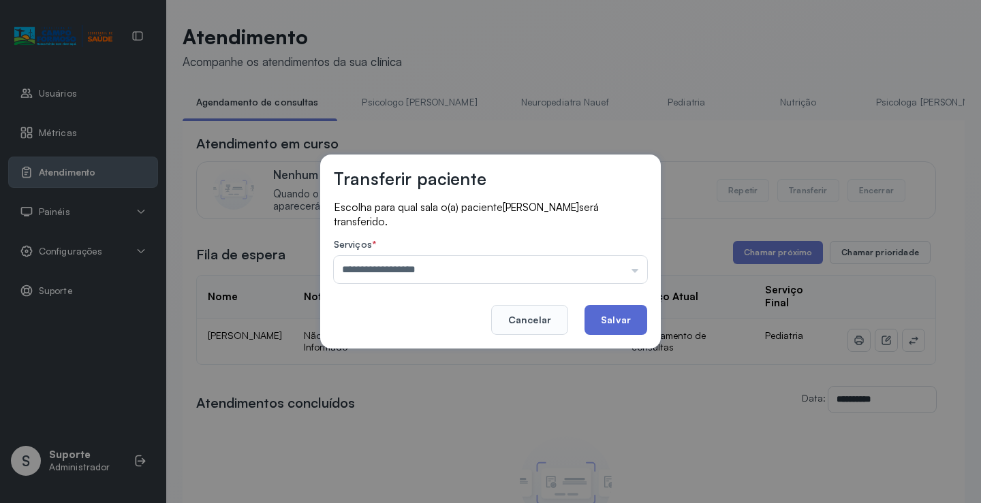
click at [604, 313] on button "Salvar" at bounding box center [615, 320] width 63 height 30
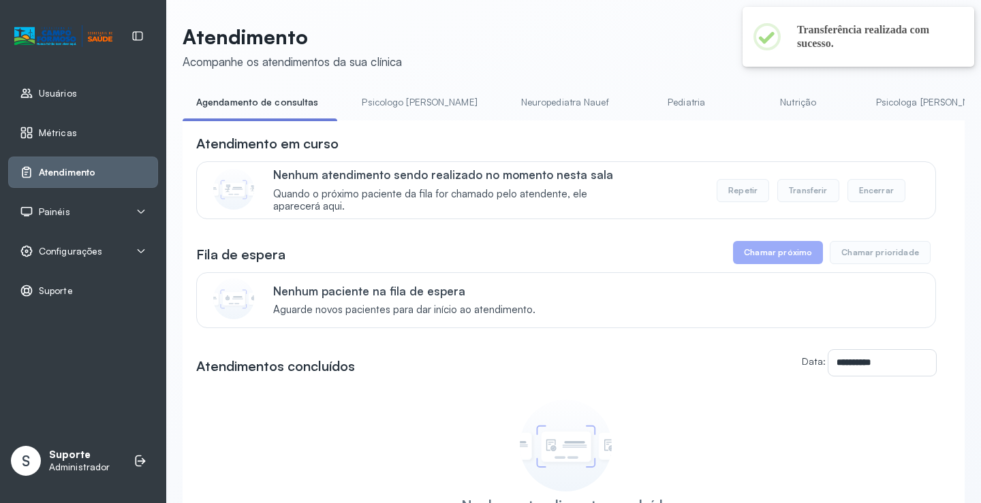
scroll to position [0, 10]
click at [629, 104] on link "Pediatria" at bounding box center [676, 102] width 95 height 22
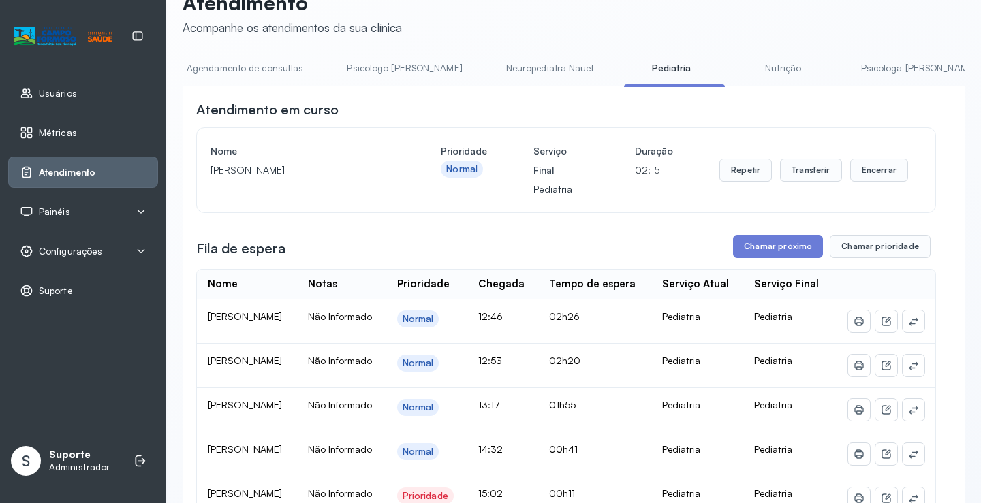
scroll to position [0, 0]
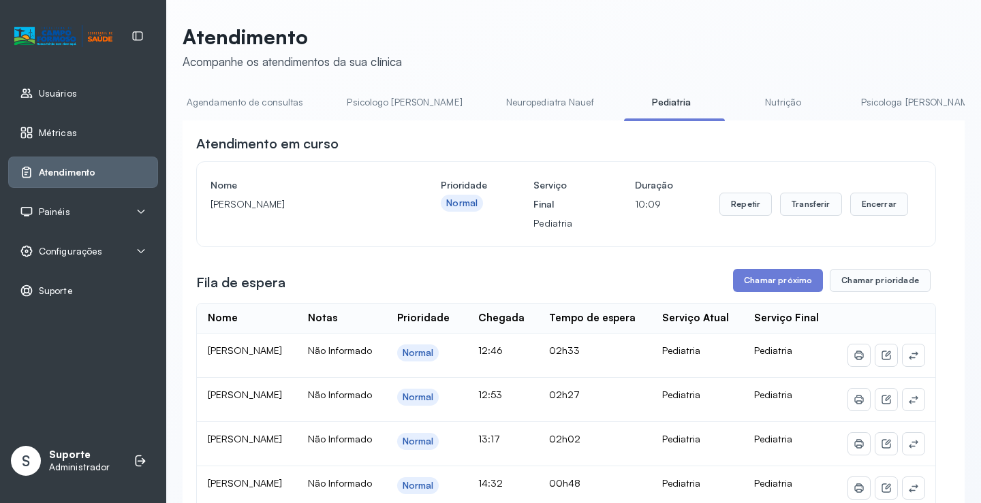
click at [516, 108] on link "Neuropediatra Nauef" at bounding box center [549, 102] width 115 height 22
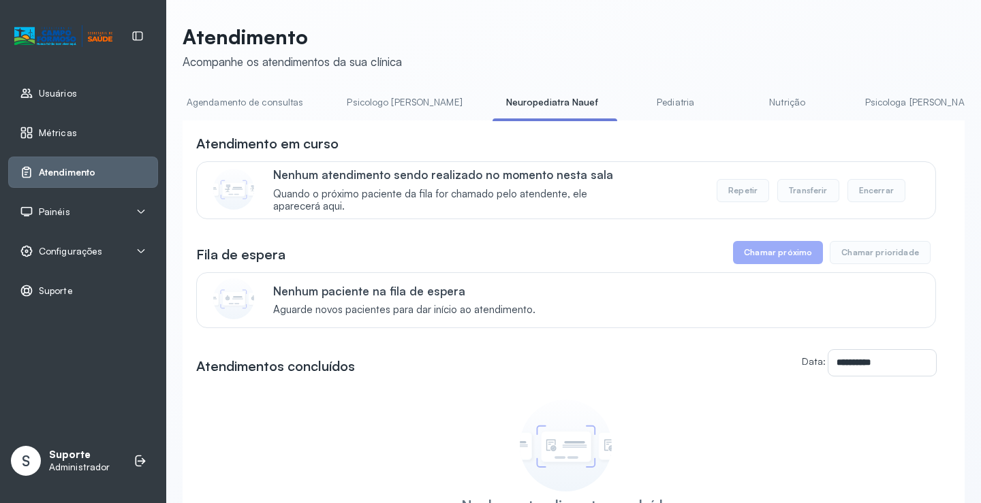
click at [628, 106] on link "Pediatria" at bounding box center [675, 102] width 95 height 22
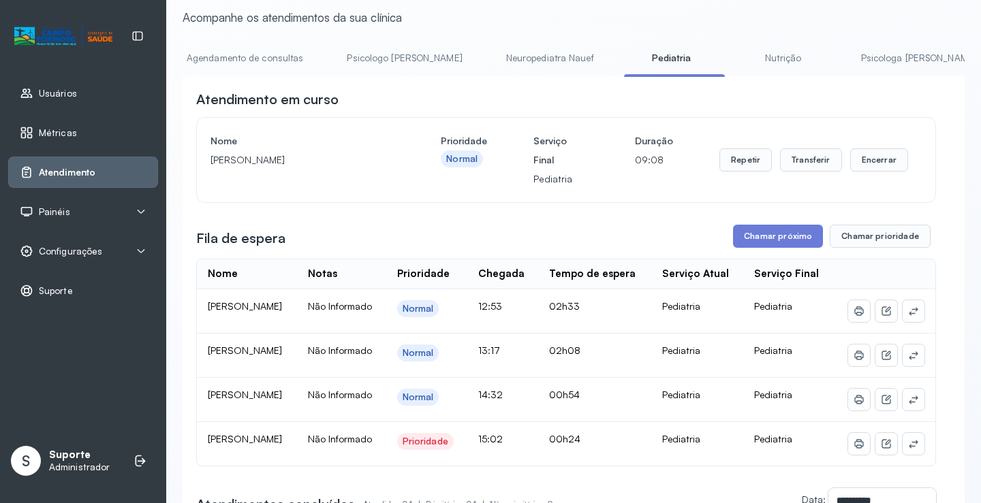
scroll to position [68, 0]
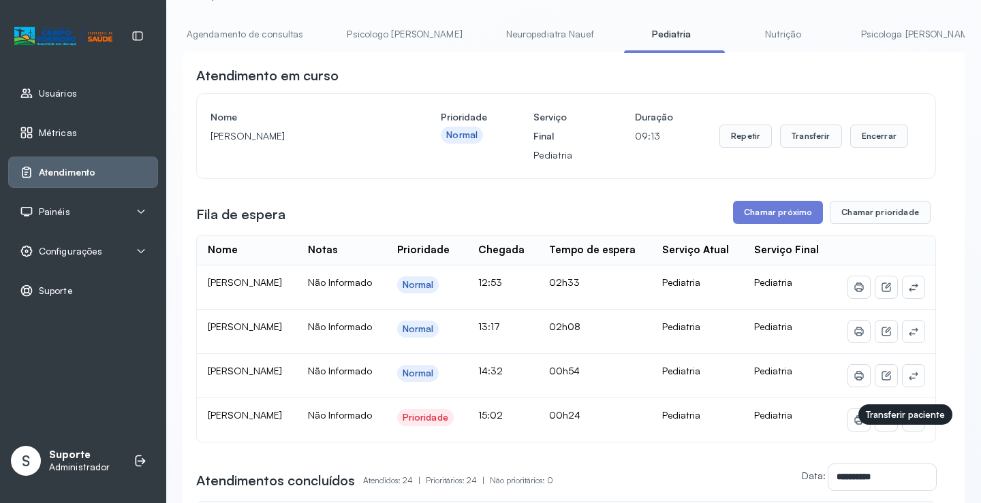
click at [908, 426] on icon at bounding box center [913, 420] width 11 height 11
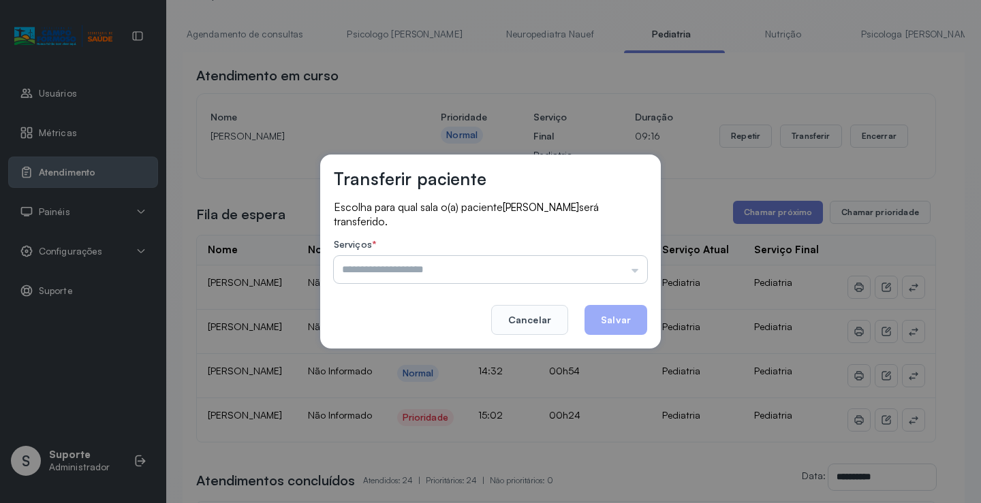
click at [557, 263] on input "text" at bounding box center [490, 269] width 313 height 27
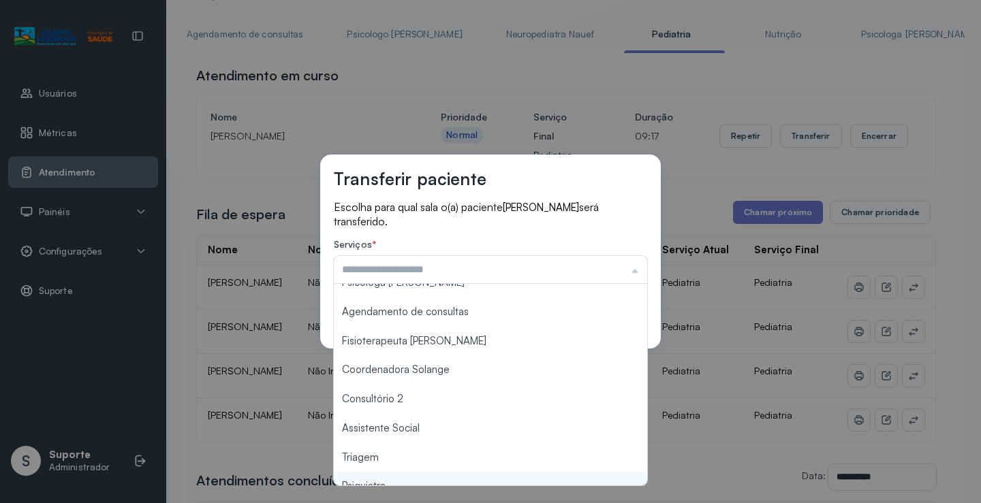
scroll to position [206, 0]
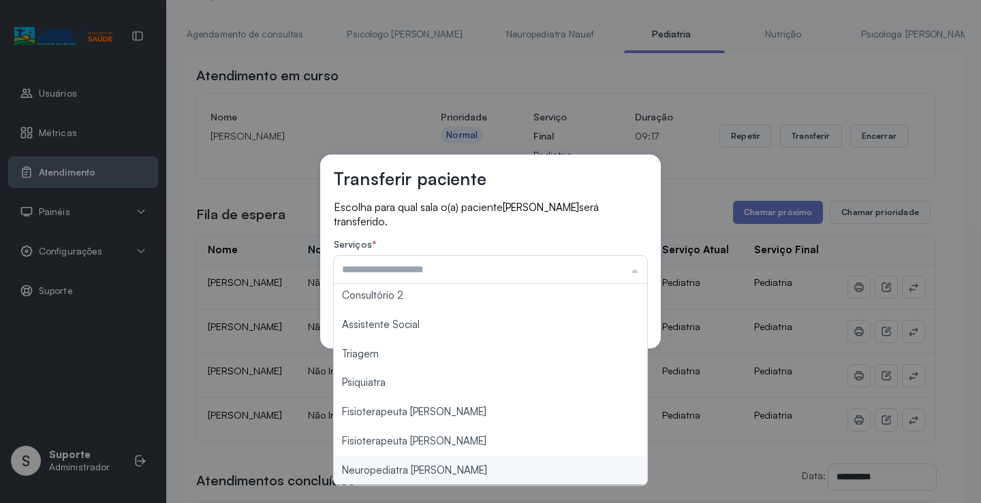
type input "**********"
drag, startPoint x: 435, startPoint y: 472, endPoint x: 562, endPoint y: 388, distance: 152.3
click at [436, 467] on div "**********" at bounding box center [490, 251] width 981 height 503
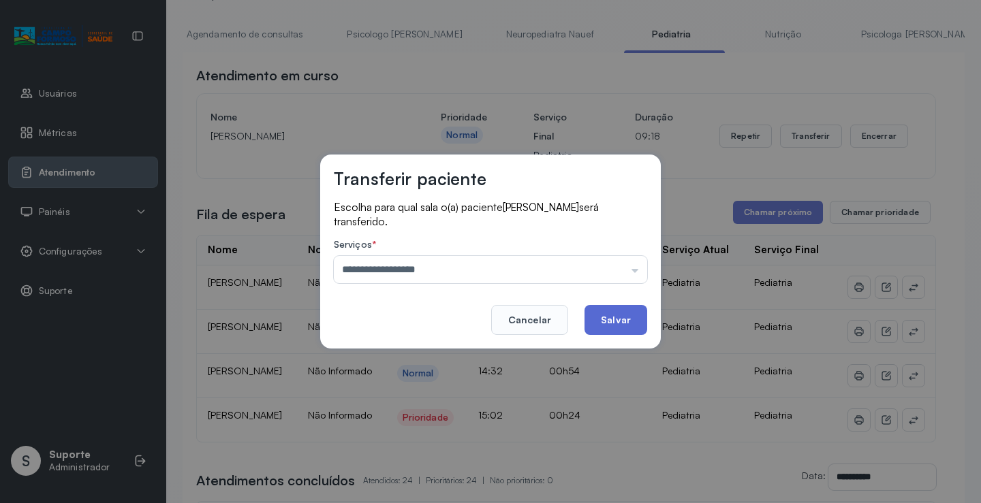
click at [621, 317] on button "Salvar" at bounding box center [615, 320] width 63 height 30
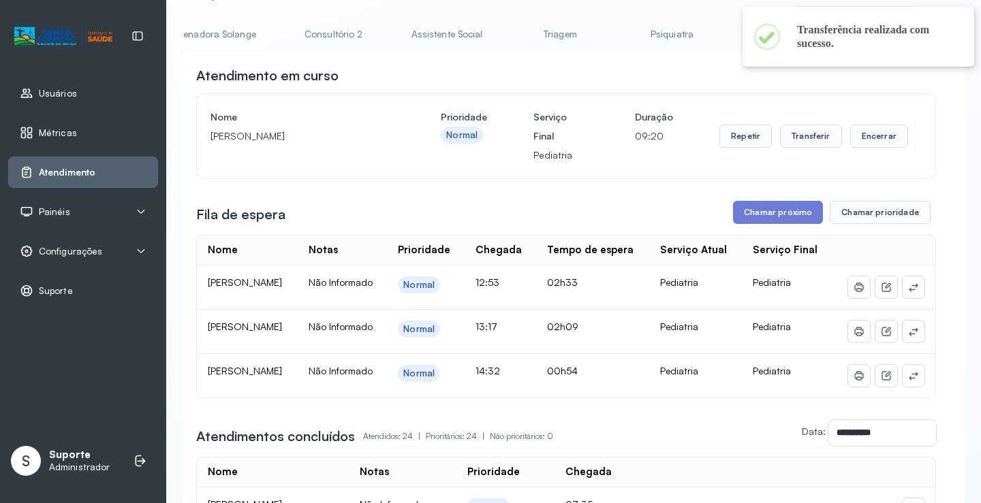
scroll to position [0, 1080]
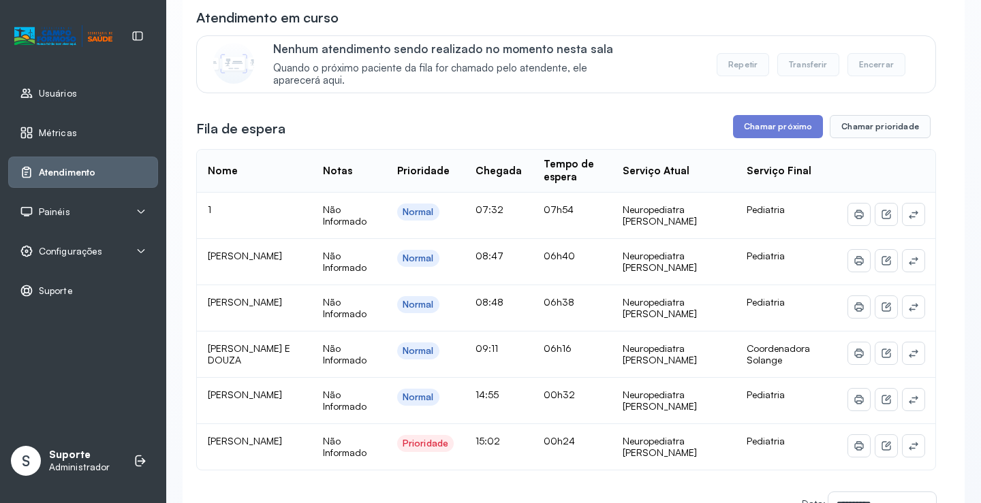
scroll to position [272, 0]
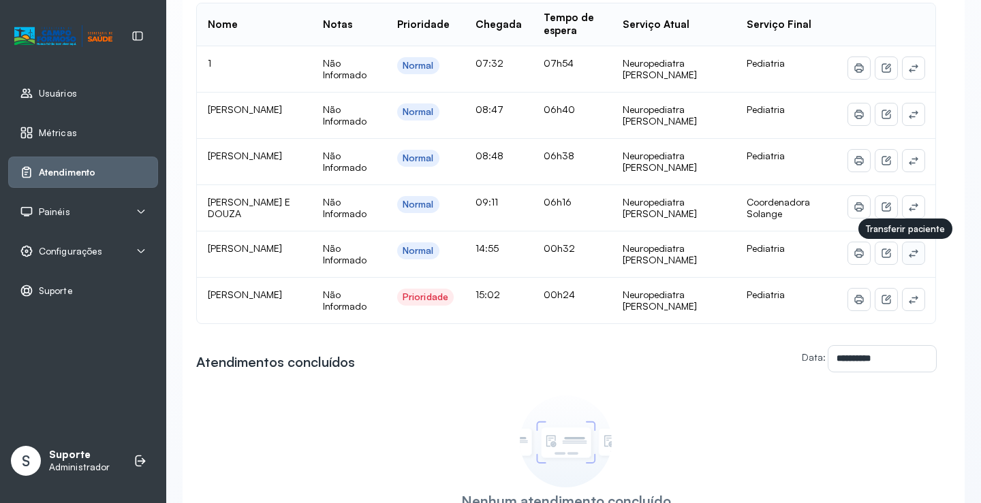
click at [911, 259] on button at bounding box center [914, 254] width 22 height 22
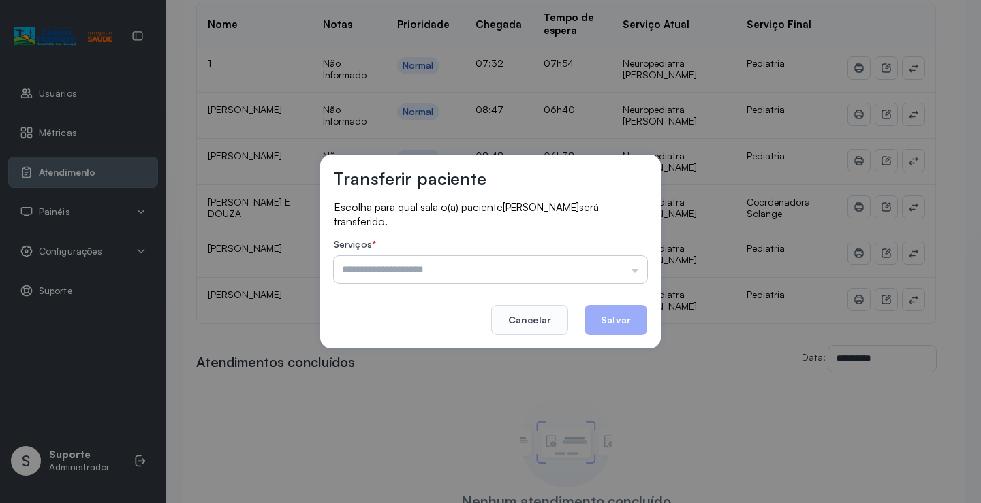
click at [609, 278] on input "text" at bounding box center [490, 269] width 313 height 27
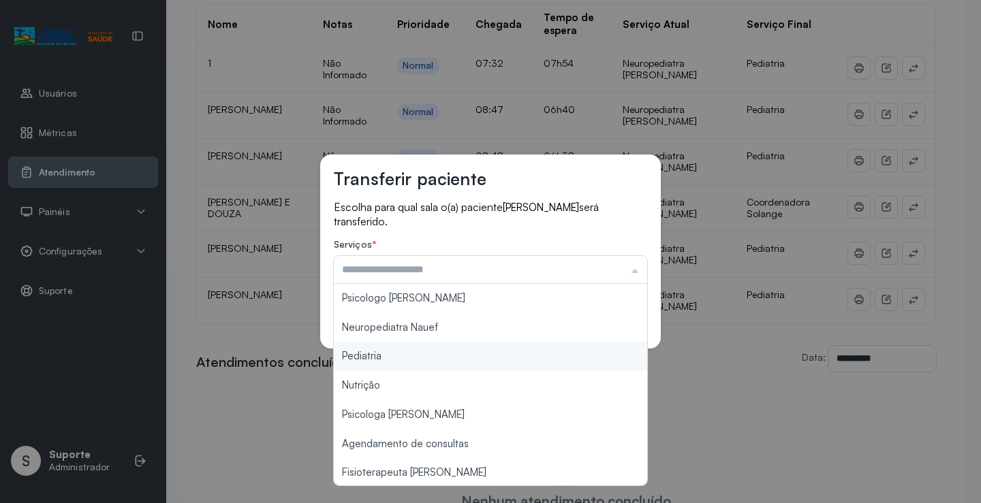
type input "*********"
click at [404, 359] on div "Transferir paciente Escolha para qual sala o(a) paciente DAVI LUIZ VIEIRA MAGAL…" at bounding box center [490, 251] width 981 height 503
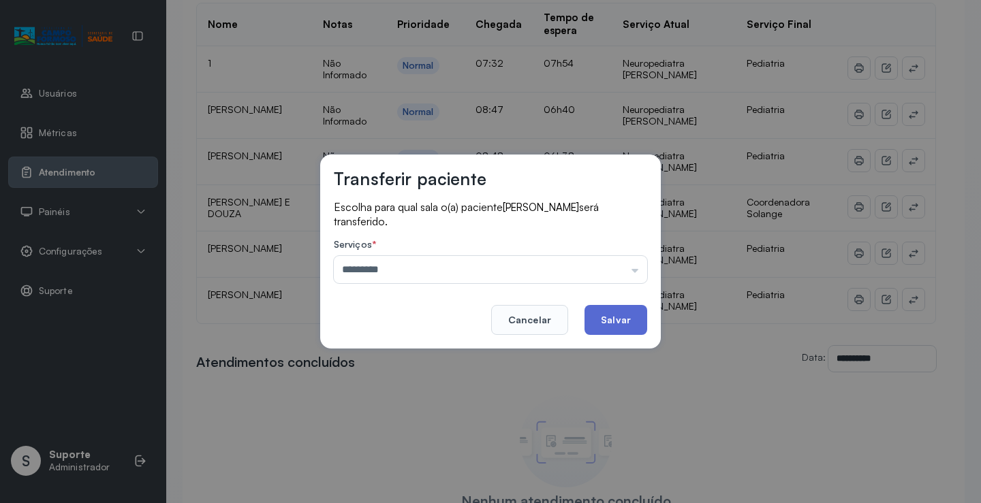
click at [596, 323] on button "Salvar" at bounding box center [615, 320] width 63 height 30
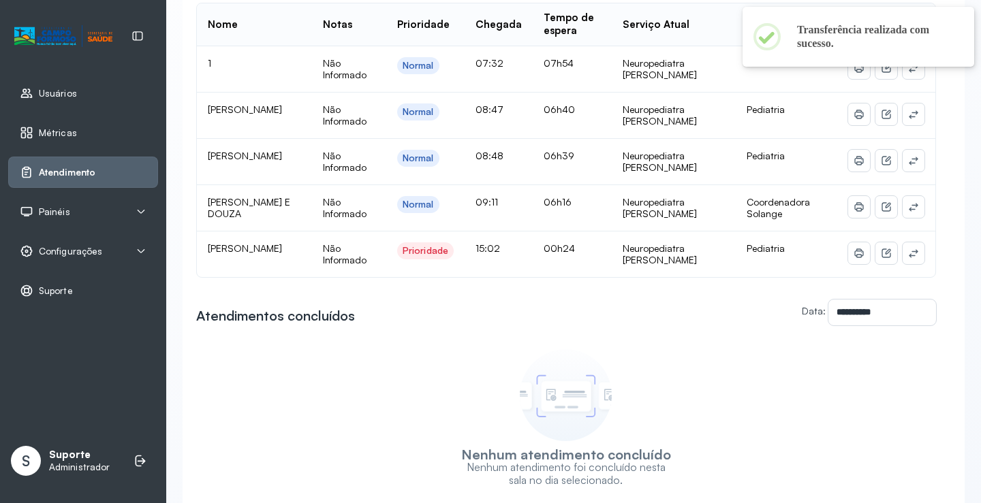
scroll to position [0, 0]
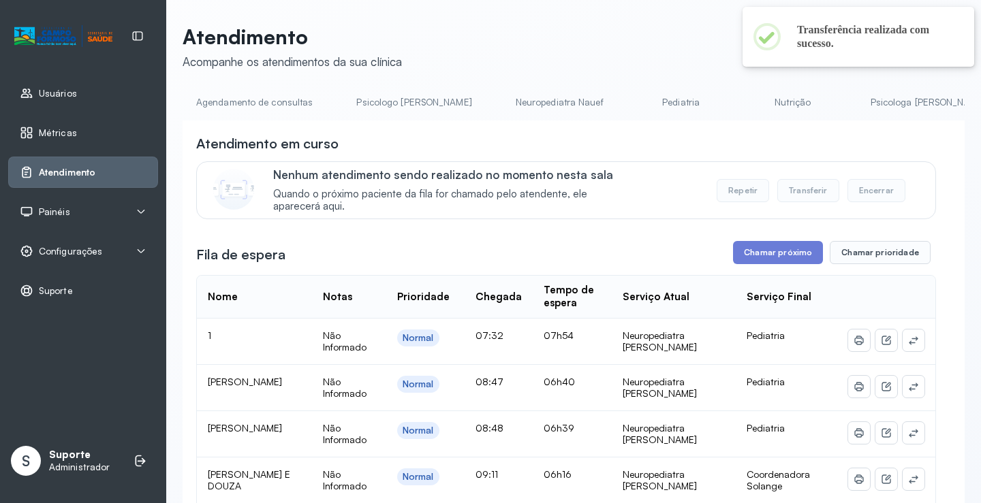
click at [634, 97] on link "Pediatria" at bounding box center [681, 102] width 95 height 22
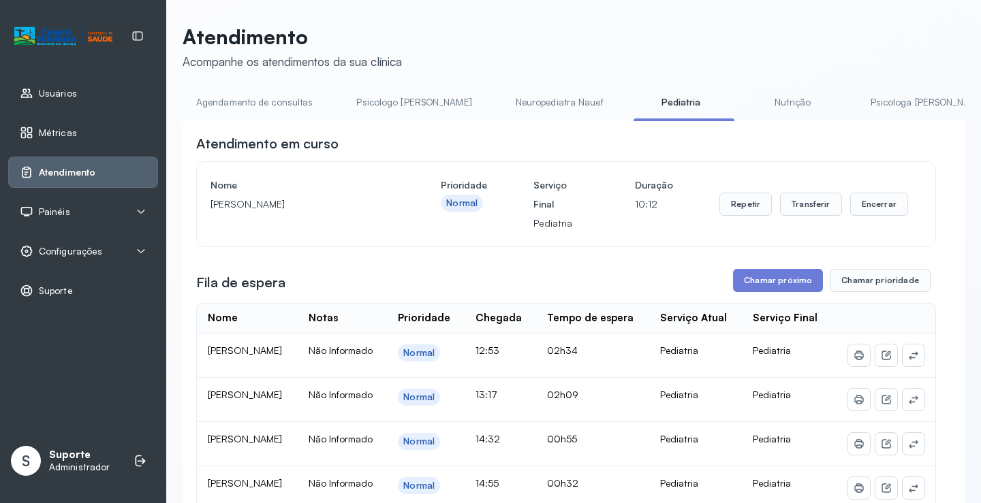
click at [513, 100] on link "Neuropediatra Nauef" at bounding box center [559, 102] width 115 height 22
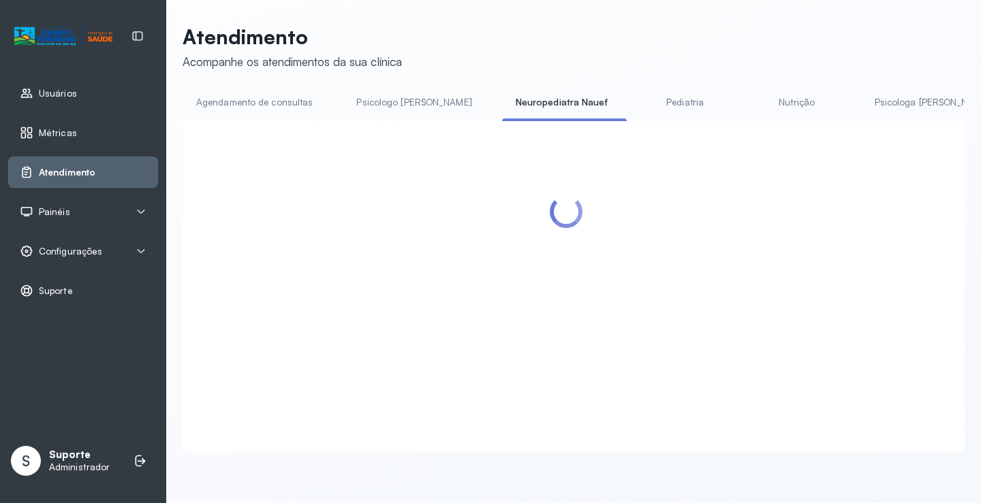
click at [638, 95] on link "Pediatria" at bounding box center [685, 102] width 95 height 22
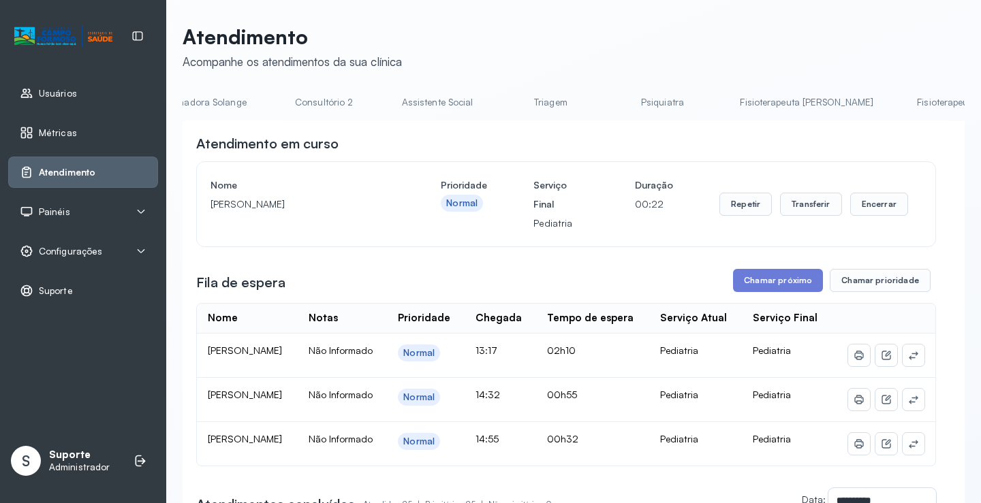
scroll to position [0, 1080]
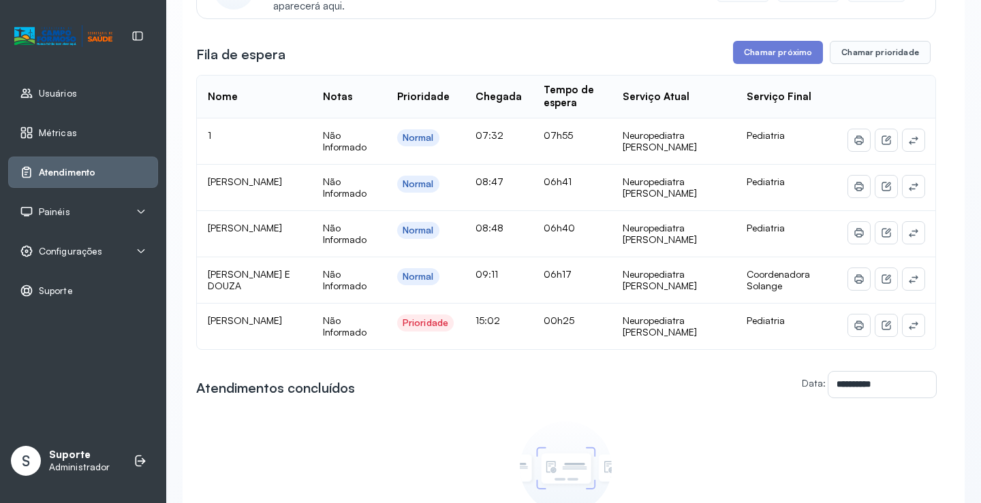
scroll to position [204, 0]
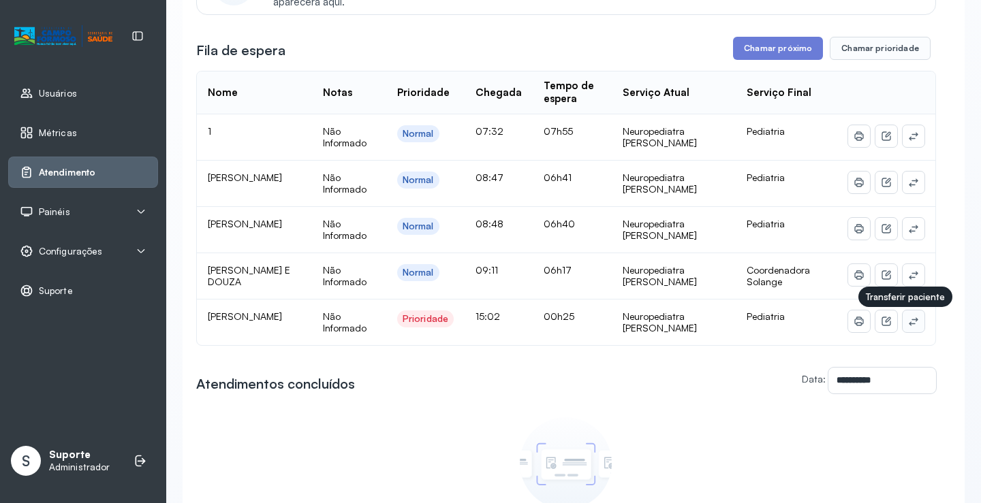
click at [909, 326] on icon at bounding box center [913, 321] width 9 height 8
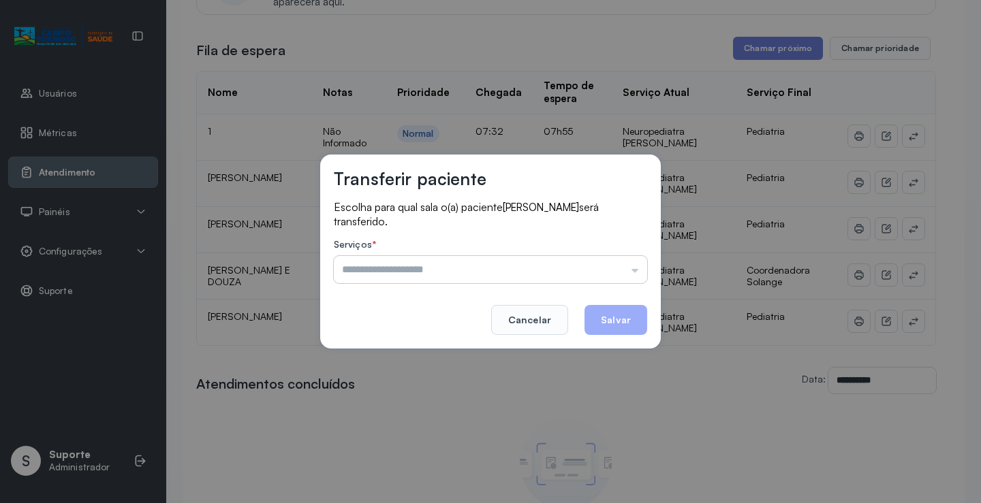
click at [601, 256] on input "text" at bounding box center [490, 269] width 313 height 27
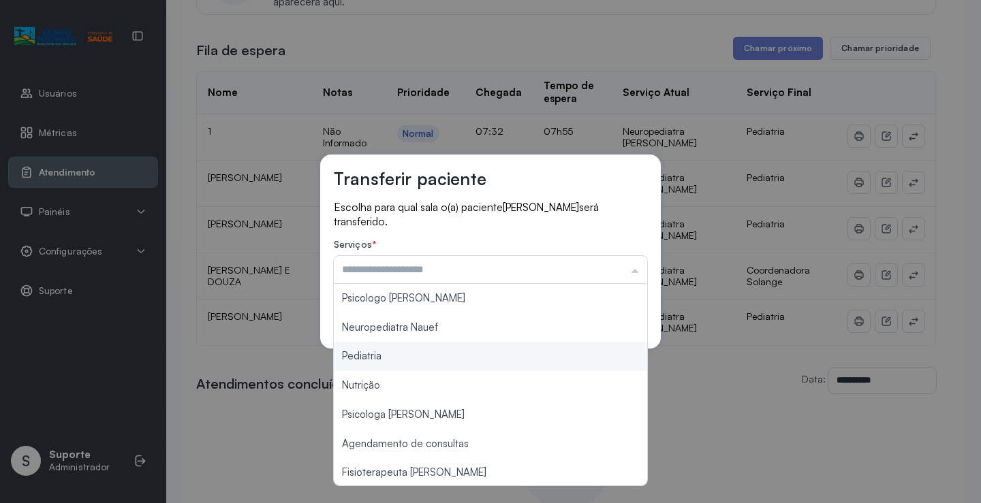
type input "*********"
click at [436, 360] on div "Transferir paciente Escolha para qual sala o(a) paciente DAVI LUIZ VIEIRA MAGAL…" at bounding box center [490, 251] width 981 height 503
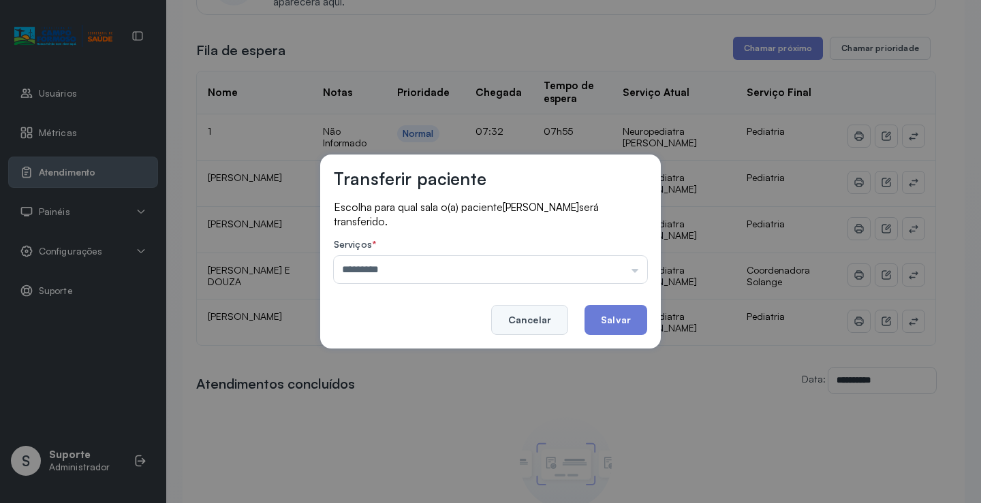
click at [537, 317] on button "Cancelar" at bounding box center [529, 320] width 77 height 30
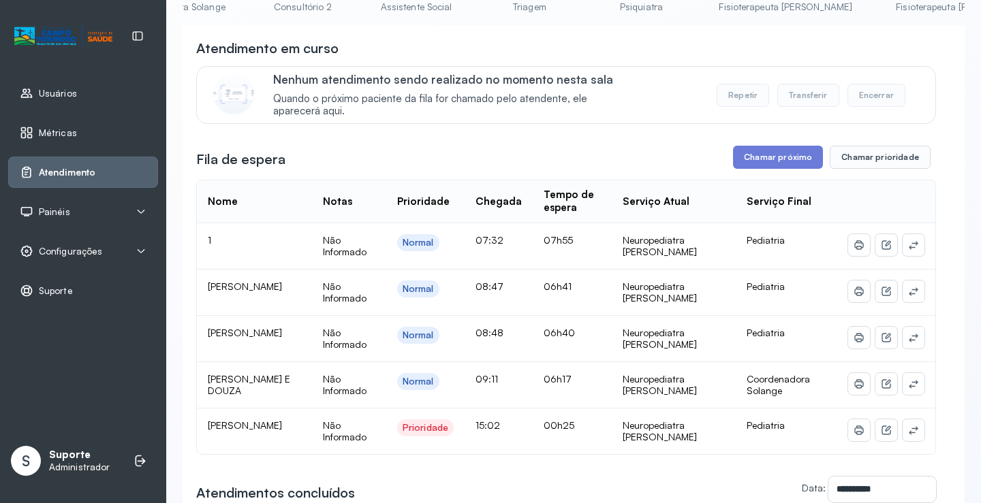
scroll to position [0, 0]
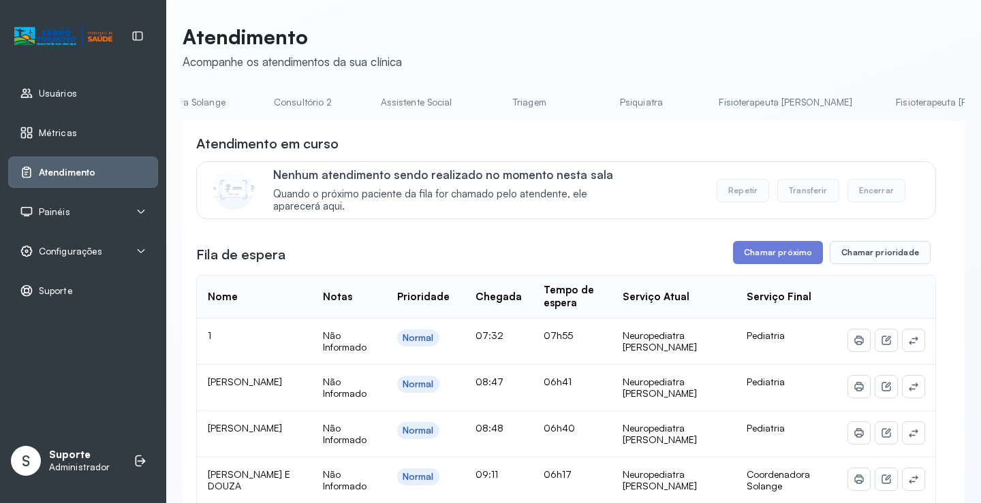
drag, startPoint x: 736, startPoint y: 125, endPoint x: 476, endPoint y: 131, distance: 260.3
click at [476, 131] on div "**********" at bounding box center [574, 483] width 782 height 725
click at [650, 95] on link "Pediatria" at bounding box center [681, 102] width 95 height 22
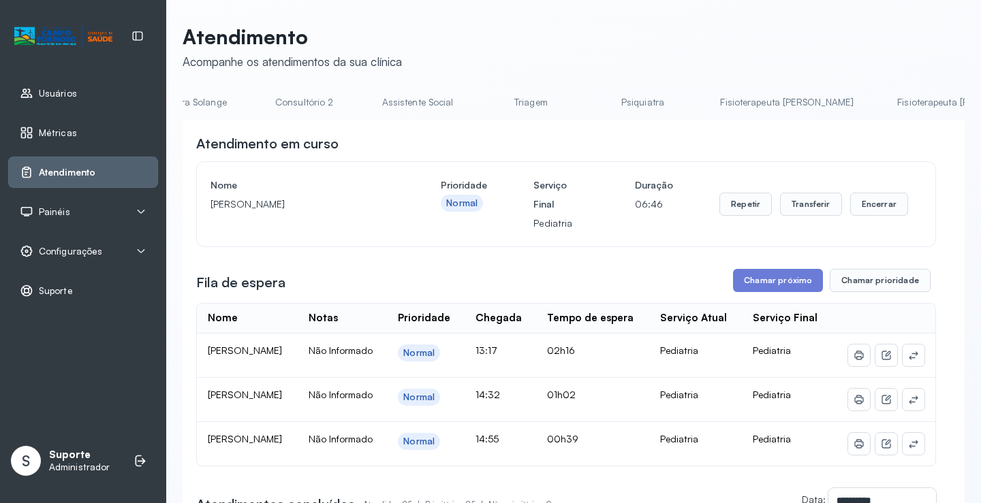
scroll to position [0, 1080]
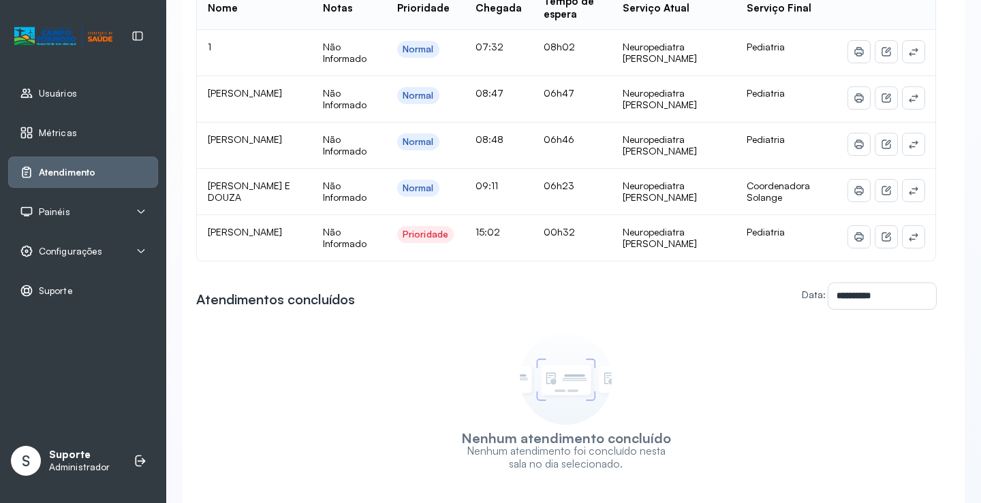
scroll to position [396, 0]
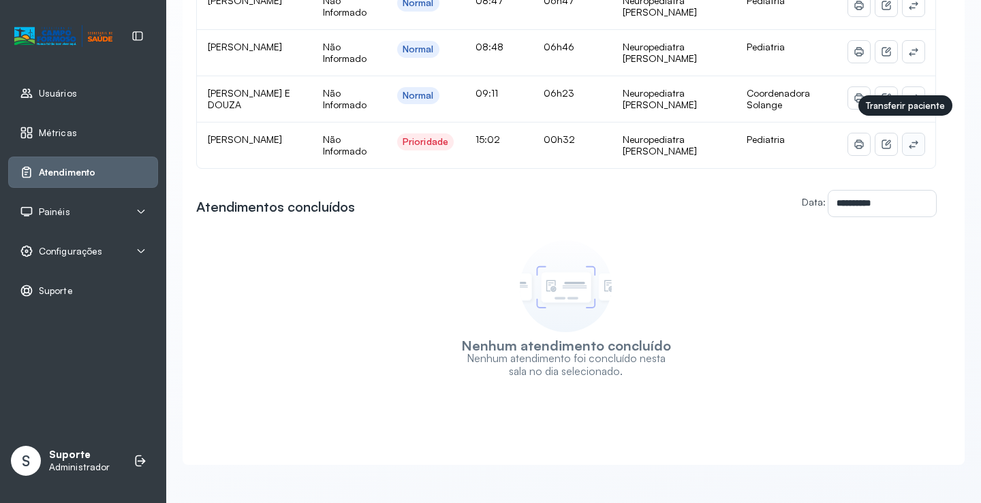
click at [908, 139] on icon at bounding box center [913, 144] width 11 height 11
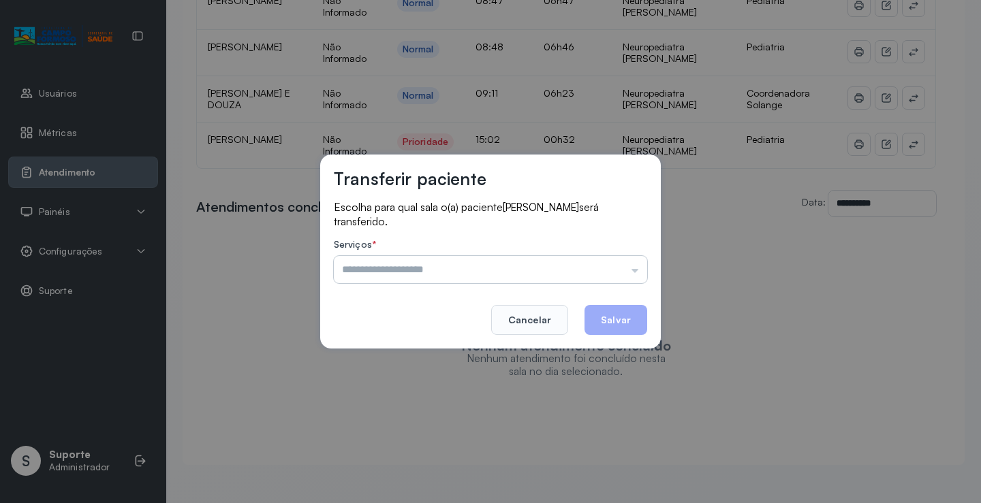
click at [614, 258] on input "text" at bounding box center [490, 269] width 313 height 27
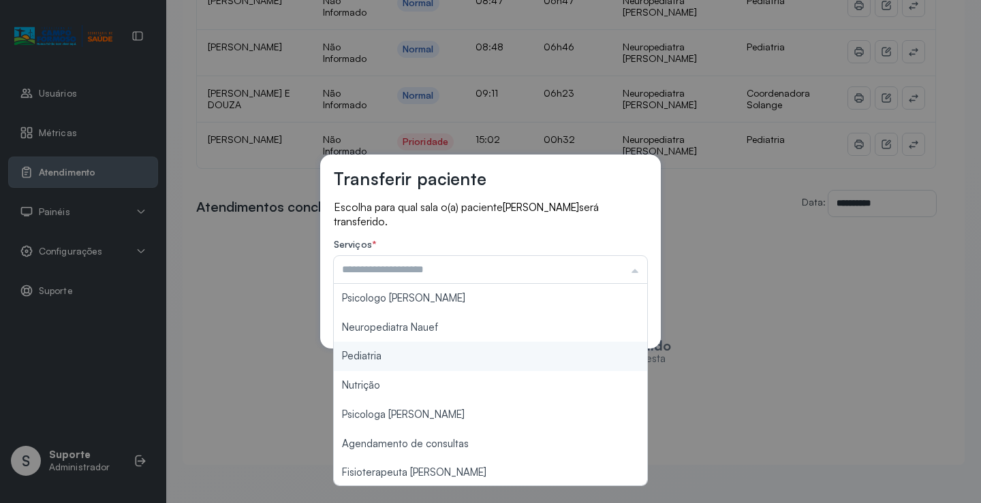
type input "*********"
click at [425, 358] on div "Transferir paciente Escolha para qual sala o(a) paciente DAVI LUIZ VIEIRA MAGAL…" at bounding box center [490, 251] width 981 height 503
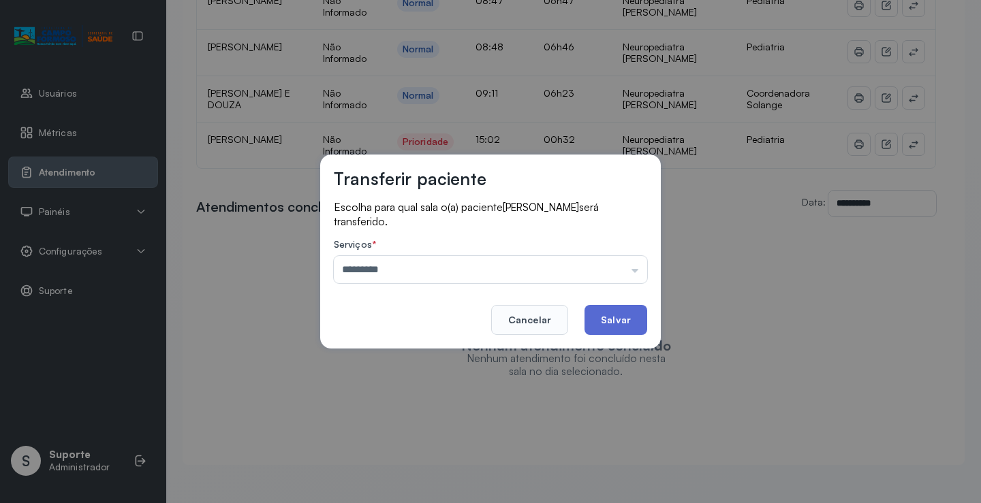
click at [612, 321] on button "Salvar" at bounding box center [615, 320] width 63 height 30
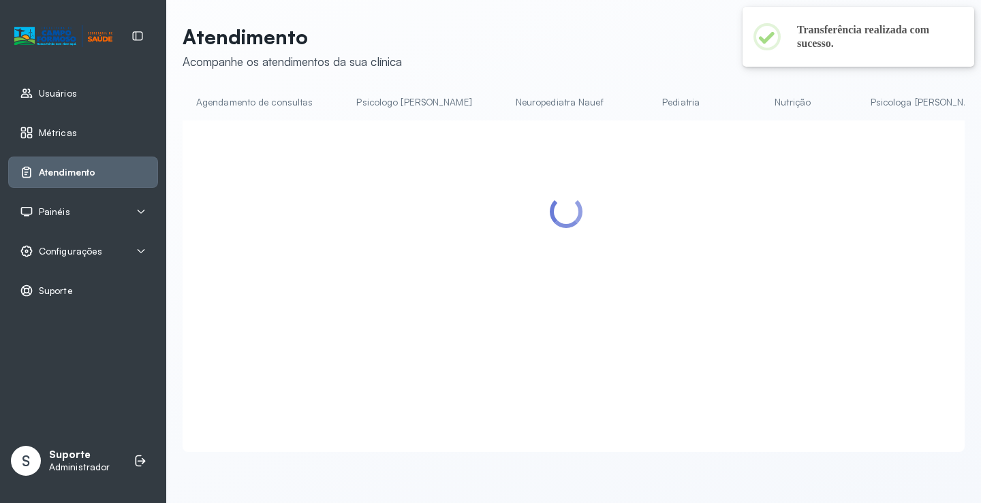
scroll to position [0, 0]
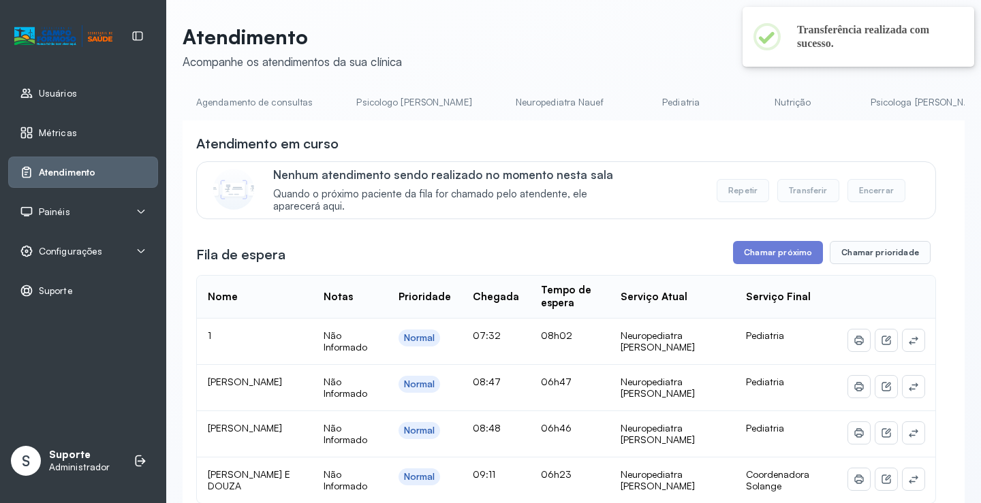
click at [642, 102] on link "Pediatria" at bounding box center [681, 102] width 95 height 22
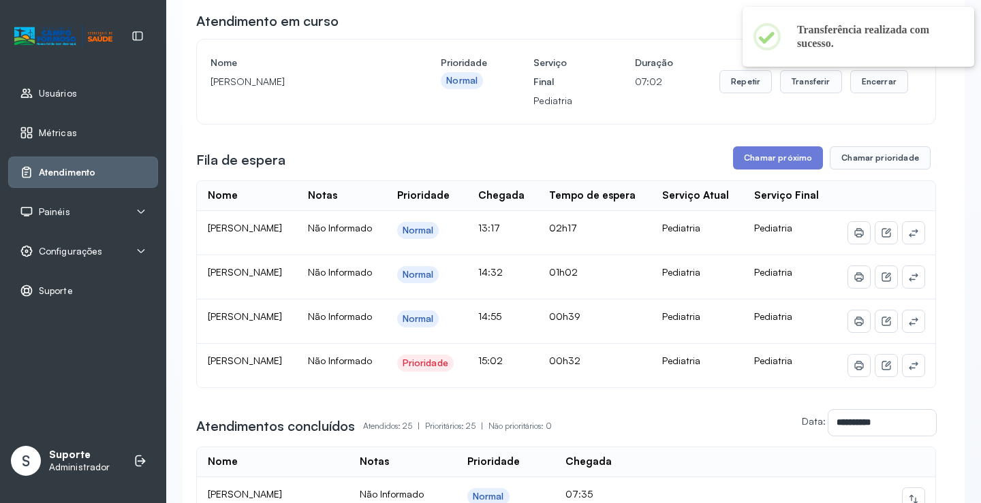
scroll to position [136, 0]
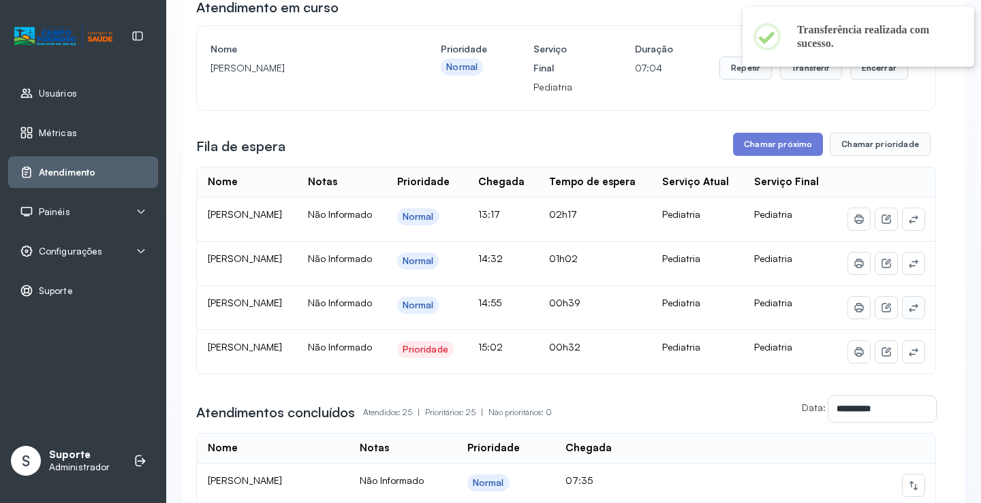
click at [910, 319] on button at bounding box center [914, 308] width 22 height 22
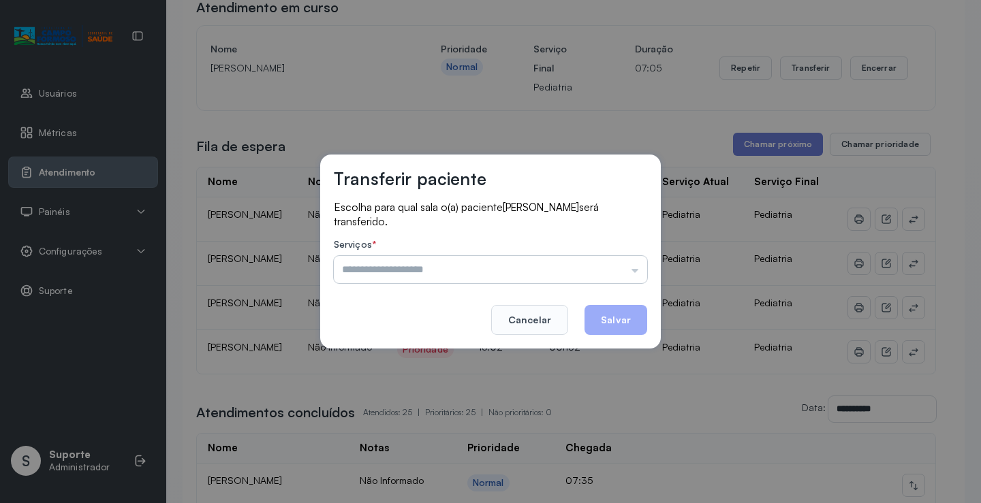
click at [611, 276] on input "text" at bounding box center [490, 269] width 313 height 27
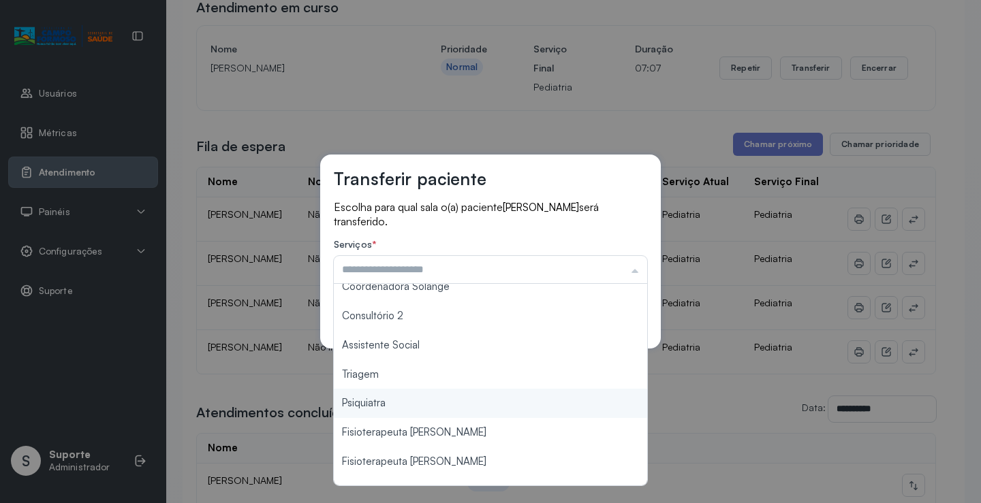
scroll to position [206, 0]
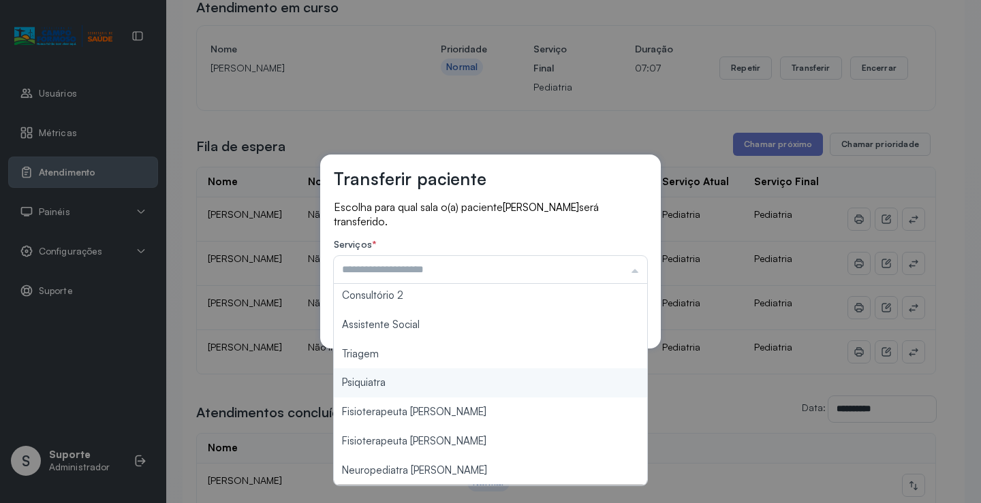
type input "**********"
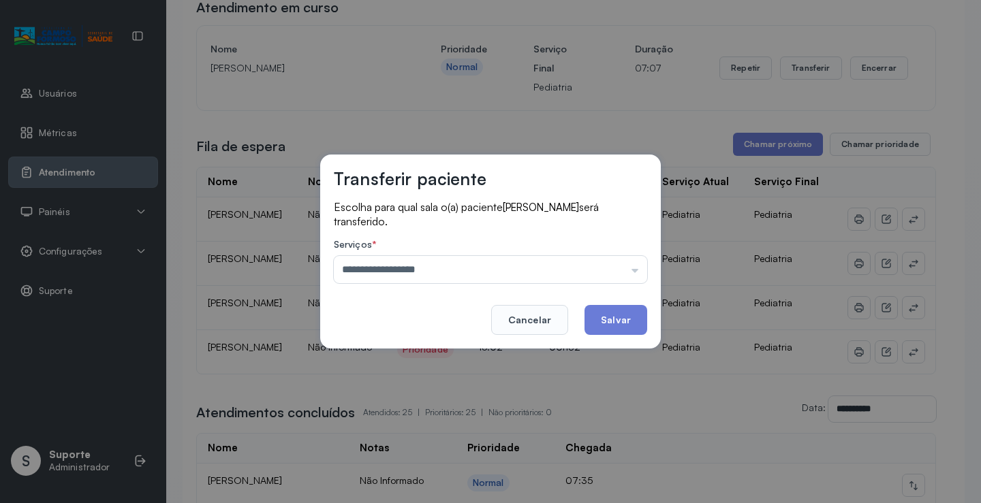
drag, startPoint x: 441, startPoint y: 469, endPoint x: 575, endPoint y: 388, distance: 156.2
click at [442, 467] on div "**********" at bounding box center [490, 251] width 981 height 503
click at [608, 315] on button "Salvar" at bounding box center [615, 320] width 63 height 30
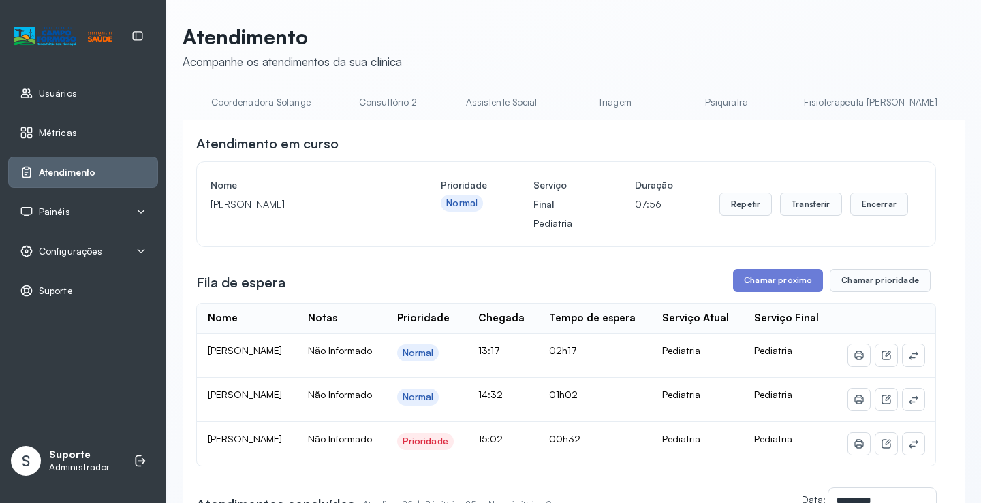
scroll to position [0, 1080]
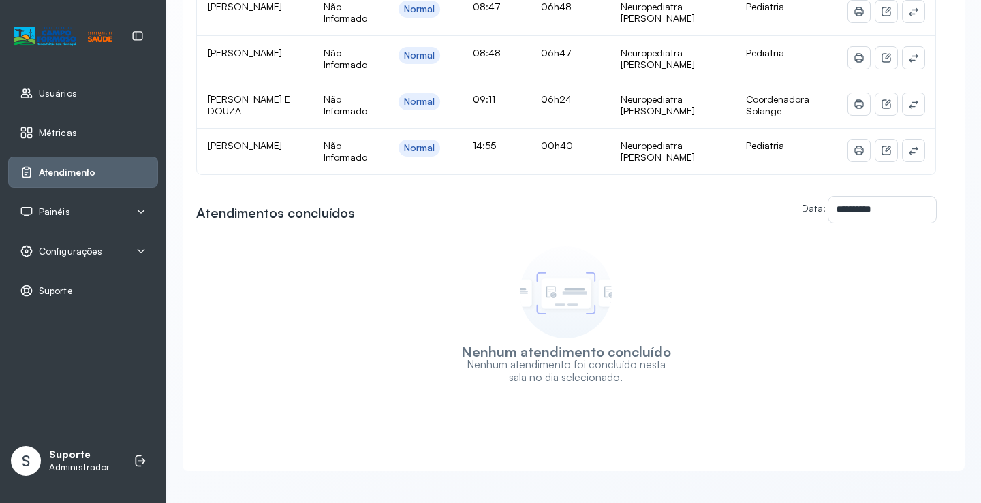
scroll to position [396, 0]
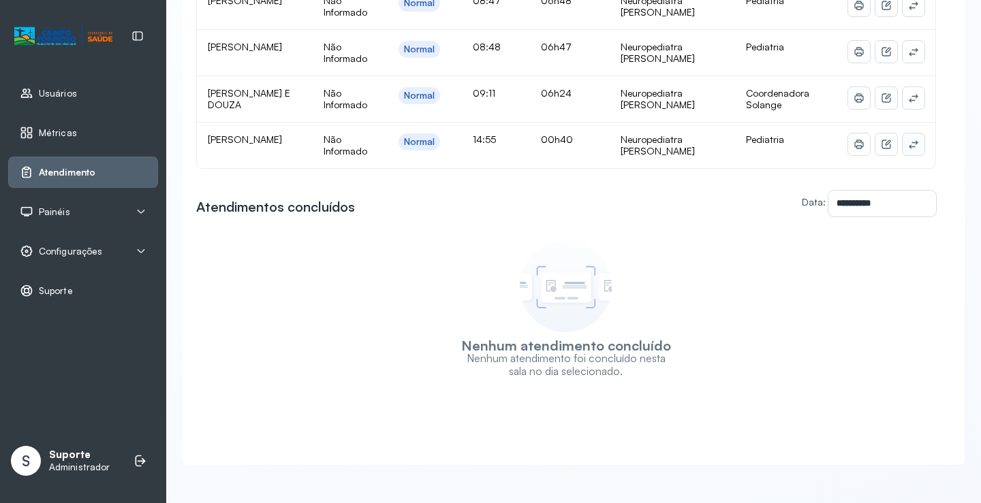
click at [908, 139] on icon at bounding box center [913, 144] width 11 height 11
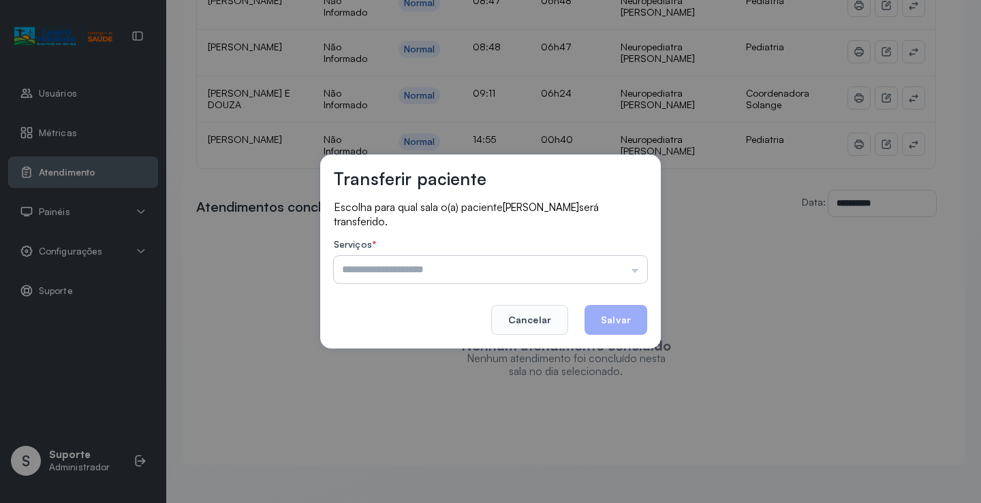
drag, startPoint x: 599, startPoint y: 274, endPoint x: 589, endPoint y: 276, distance: 9.8
click at [599, 273] on input "text" at bounding box center [490, 269] width 313 height 27
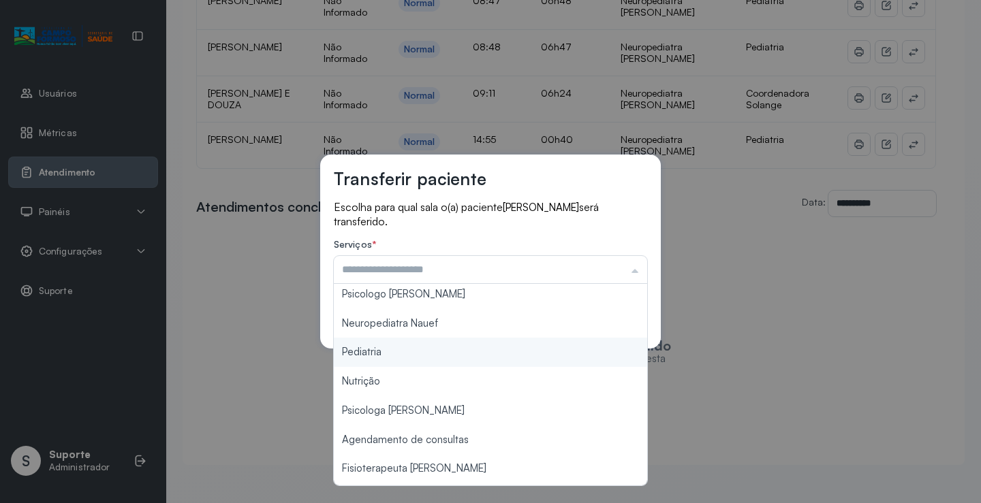
scroll to position [0, 0]
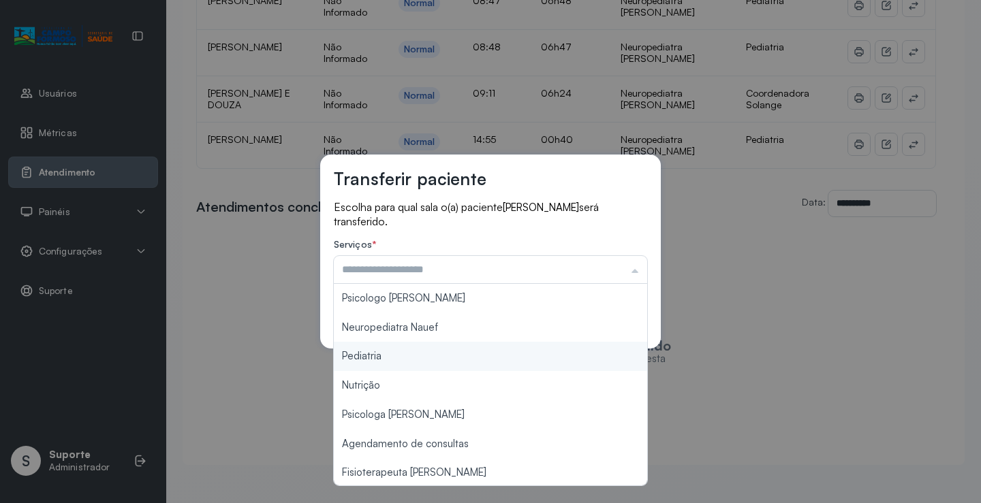
type input "*********"
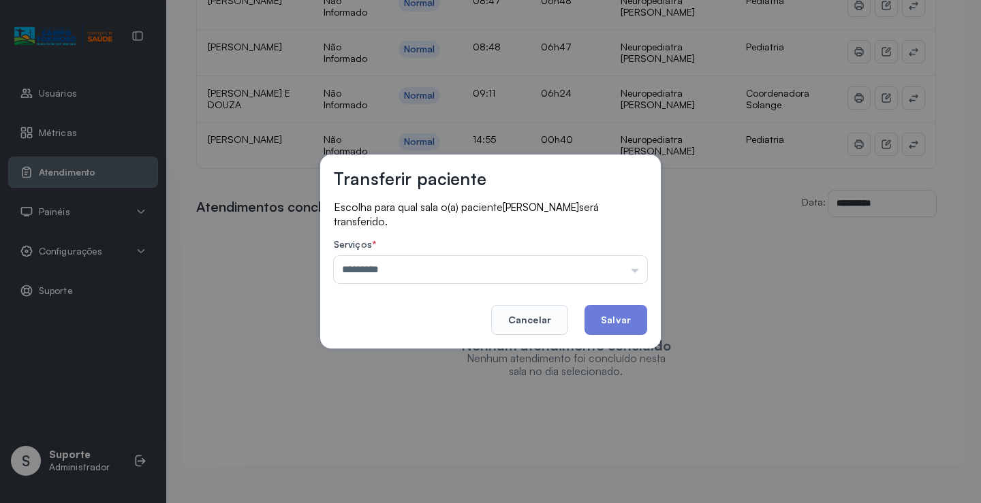
click at [407, 354] on div "Transferir paciente Escolha para qual sala o(a) paciente DAVI LUIZ VIEIRA MAGAL…" at bounding box center [490, 251] width 981 height 503
click at [599, 318] on button "Salvar" at bounding box center [615, 320] width 63 height 30
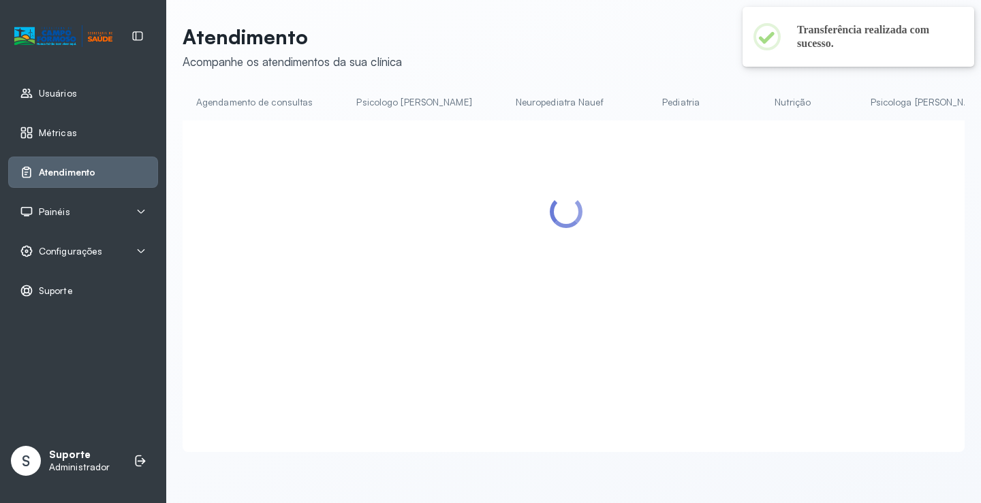
click at [642, 103] on link "Pediatria" at bounding box center [681, 102] width 95 height 22
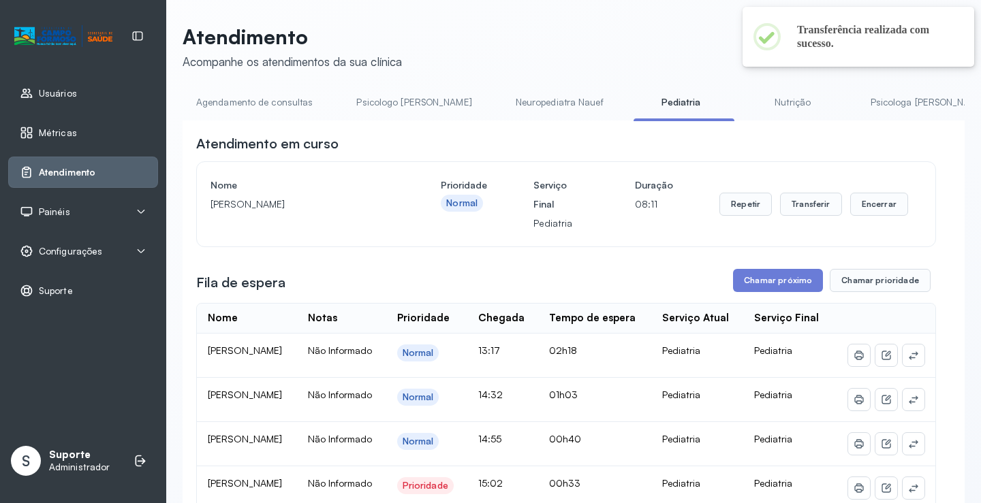
scroll to position [136, 0]
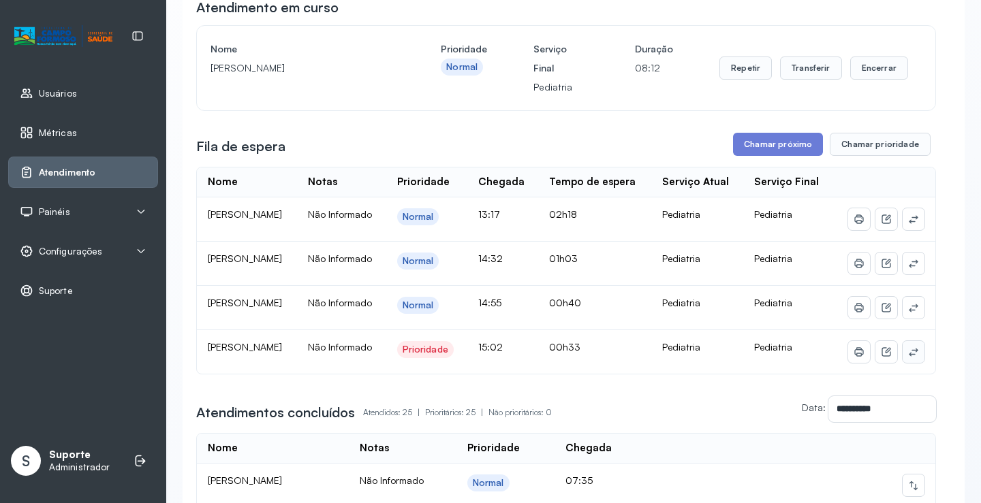
click at [911, 363] on button at bounding box center [914, 352] width 22 height 22
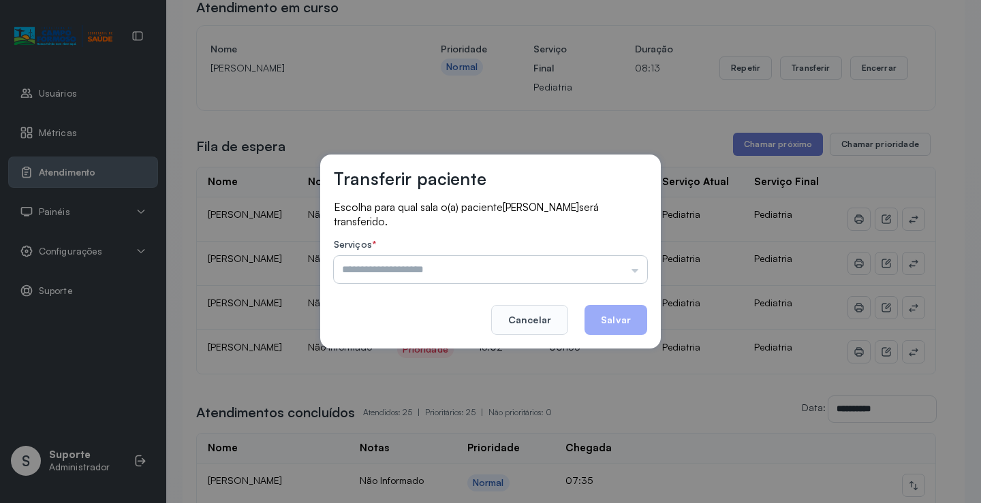
click at [623, 264] on input "text" at bounding box center [490, 269] width 313 height 27
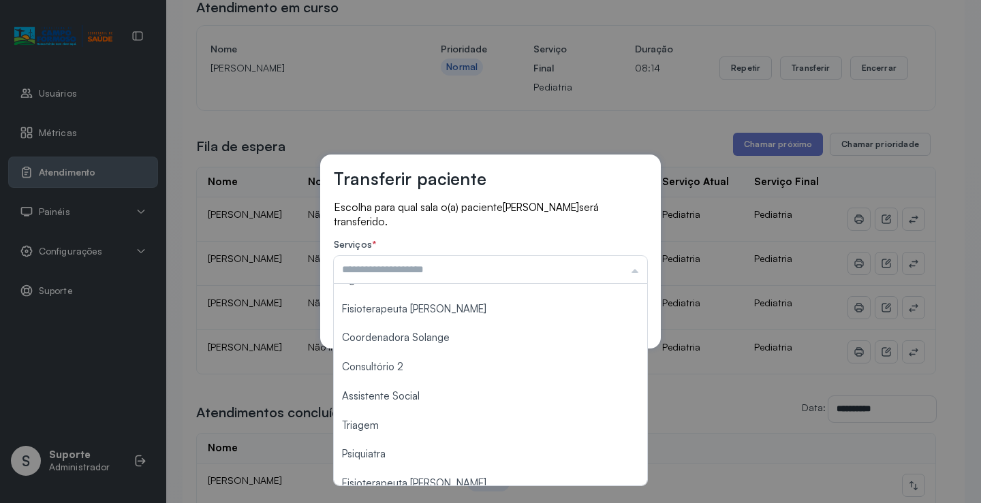
scroll to position [206, 0]
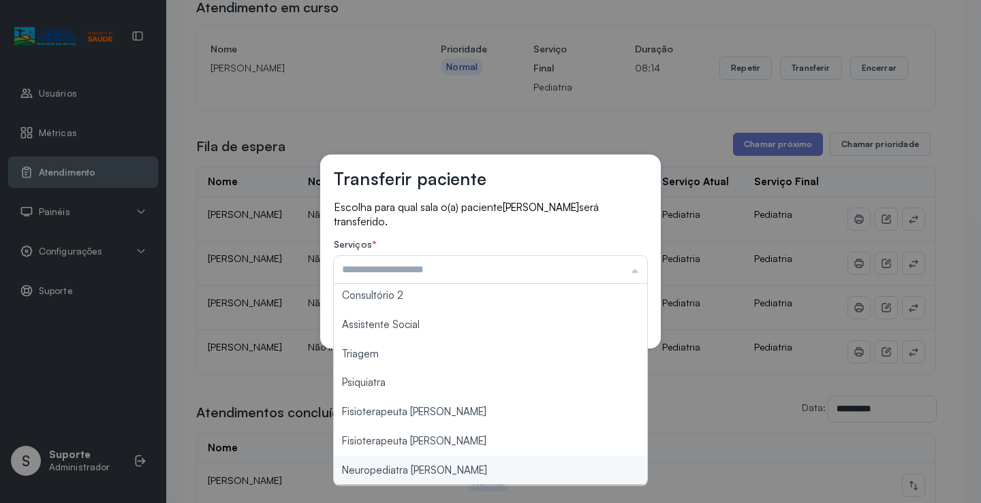
type input "**********"
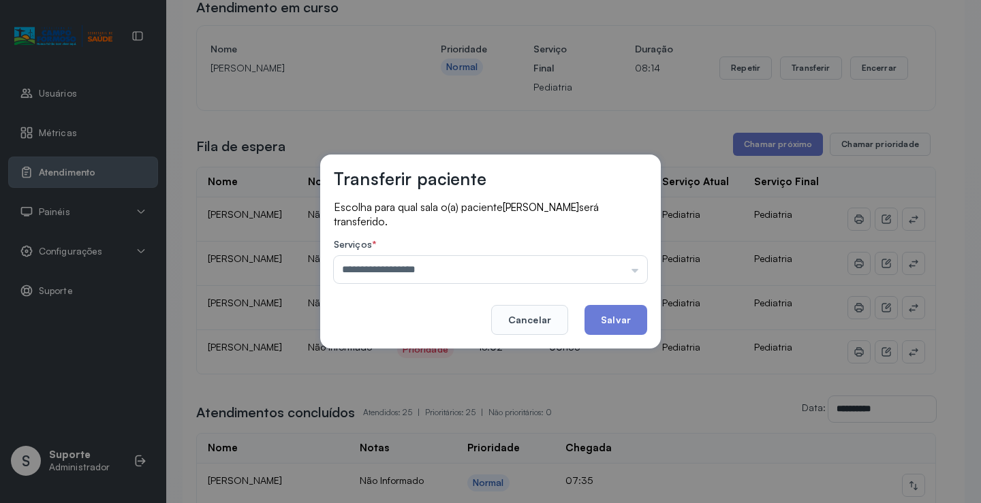
drag, startPoint x: 445, startPoint y: 472, endPoint x: 552, endPoint y: 375, distance: 144.7
click at [445, 468] on div "**********" at bounding box center [490, 251] width 981 height 503
click at [597, 330] on button "Salvar" at bounding box center [615, 320] width 63 height 30
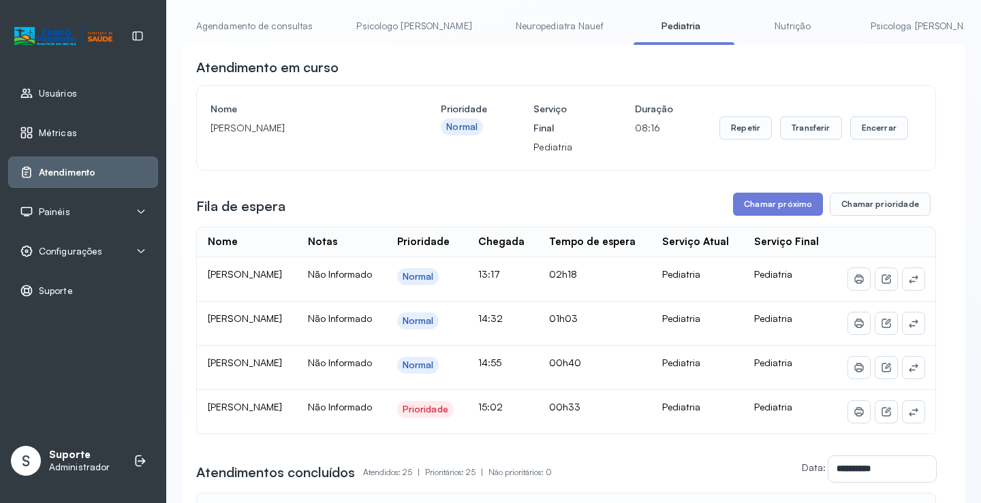
scroll to position [0, 0]
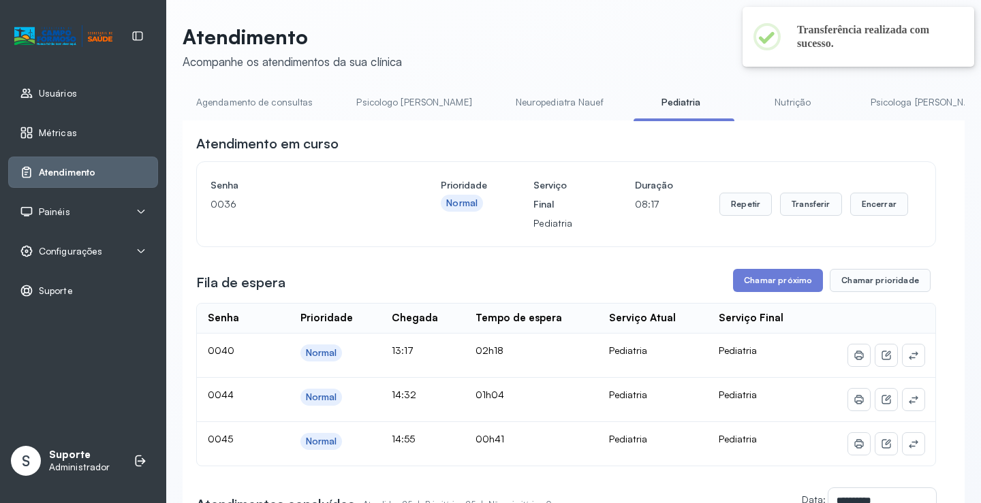
click at [261, 93] on link "Agendamento de consultas" at bounding box center [255, 102] width 144 height 22
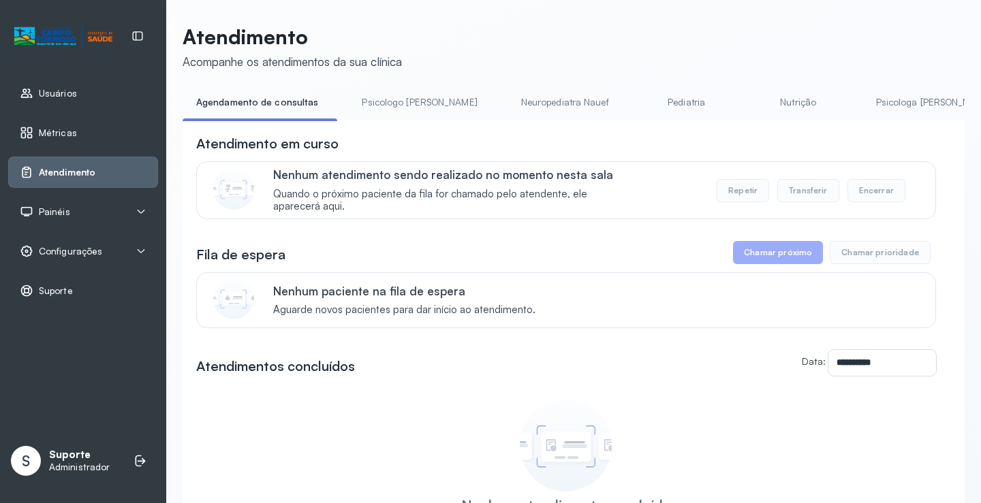
click at [639, 98] on link "Pediatria" at bounding box center [686, 102] width 95 height 22
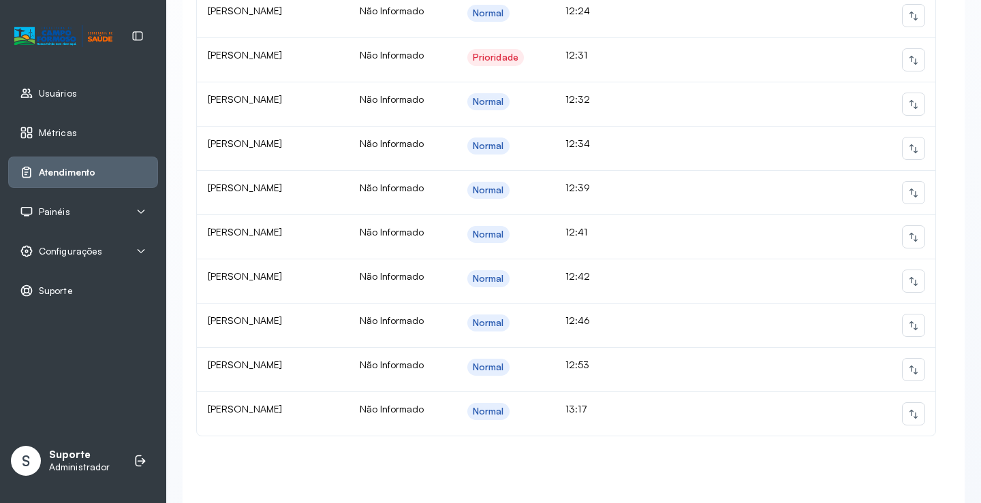
scroll to position [1314, 0]
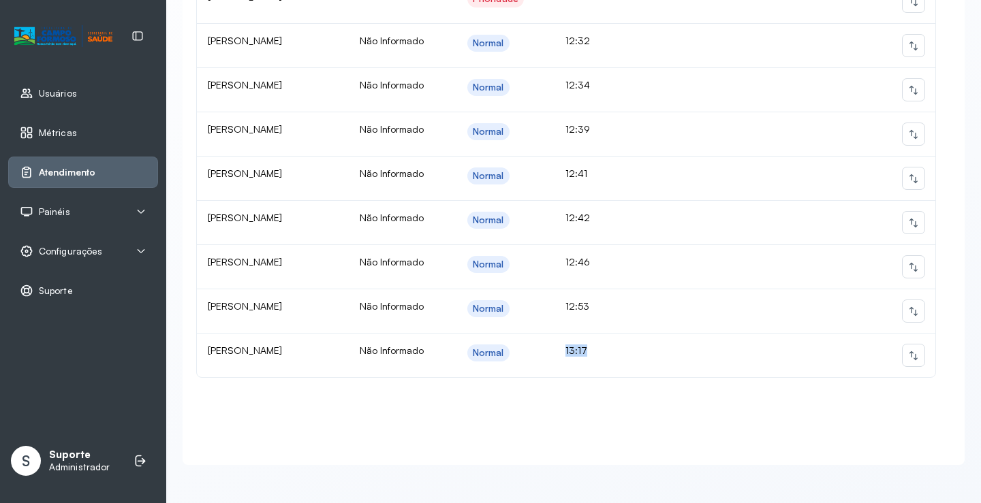
drag, startPoint x: 580, startPoint y: 341, endPoint x: 627, endPoint y: 341, distance: 47.7
click at [627, 341] on td "13:17" at bounding box center [596, 356] width 85 height 44
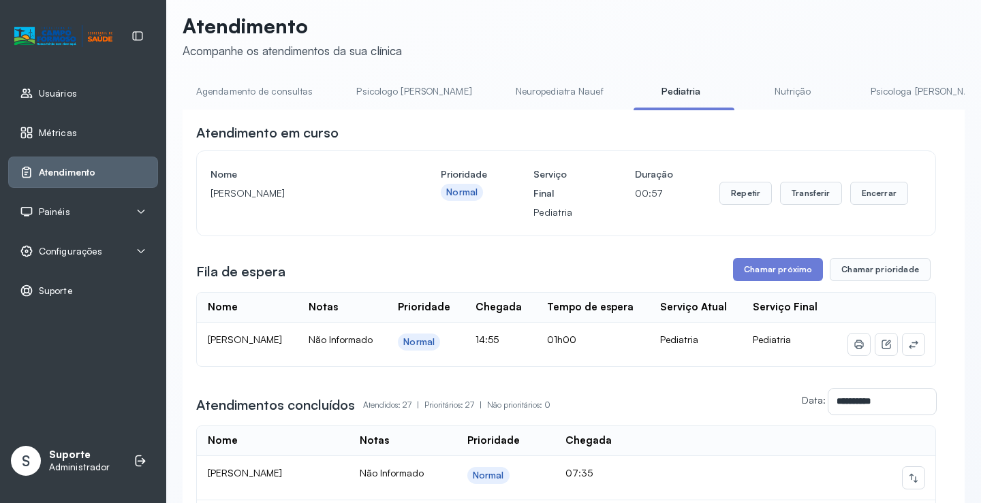
scroll to position [0, 0]
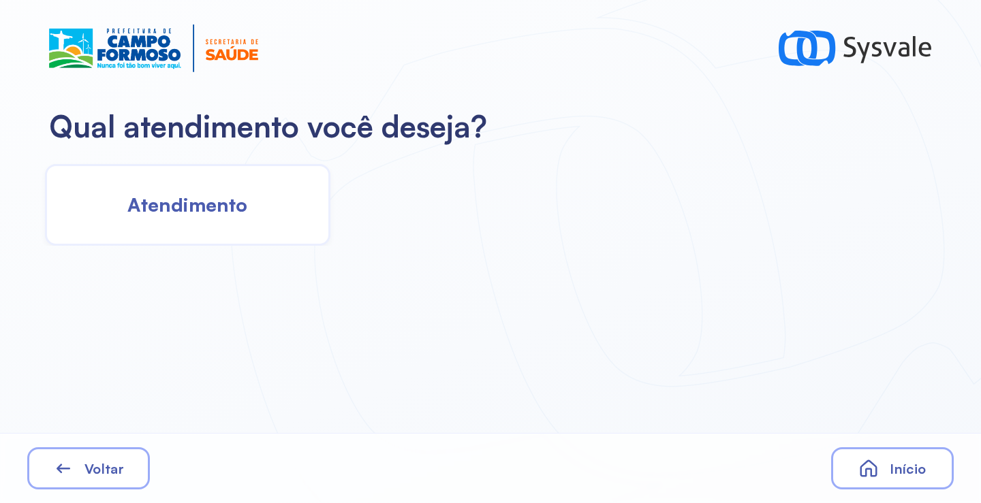
click at [221, 202] on span "Atendimento" at bounding box center [187, 205] width 120 height 24
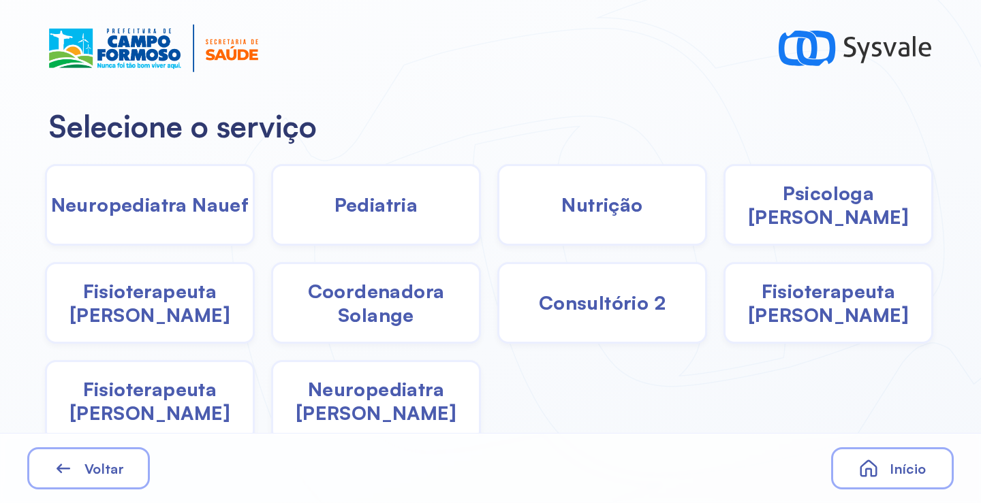
click at [356, 223] on div "Pediatria" at bounding box center [376, 205] width 210 height 82
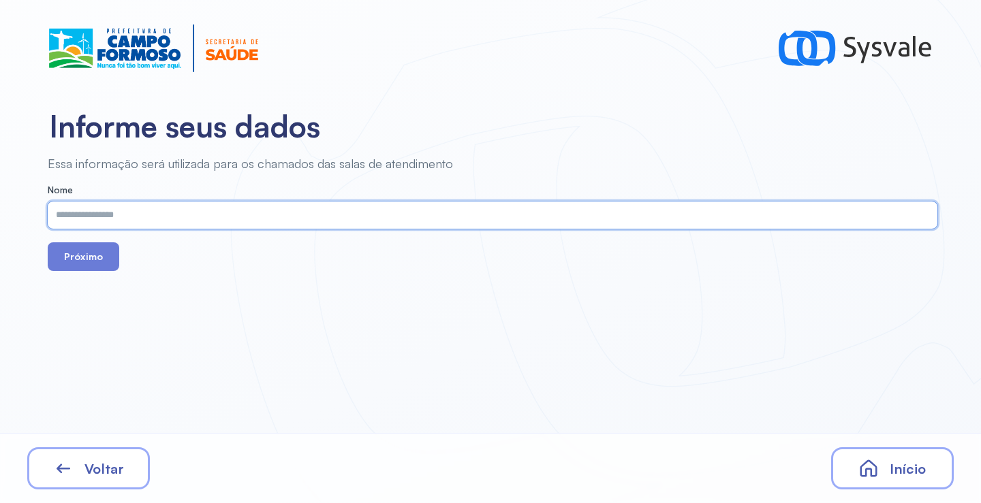
paste input "**********"
type input "**********"
drag, startPoint x: 103, startPoint y: 260, endPoint x: 124, endPoint y: 238, distance: 30.8
click at [108, 256] on button "Próximo" at bounding box center [84, 257] width 72 height 29
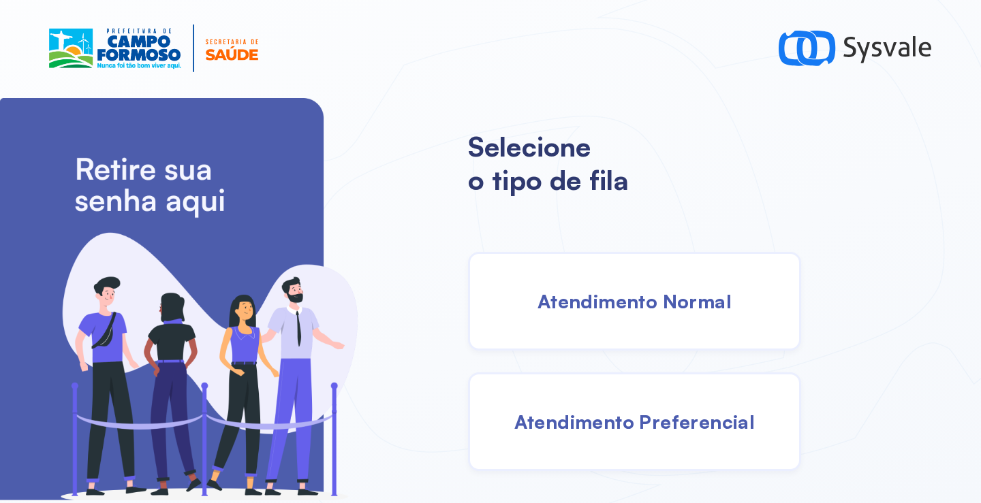
click at [614, 288] on div "Atendimento Normal" at bounding box center [634, 301] width 333 height 99
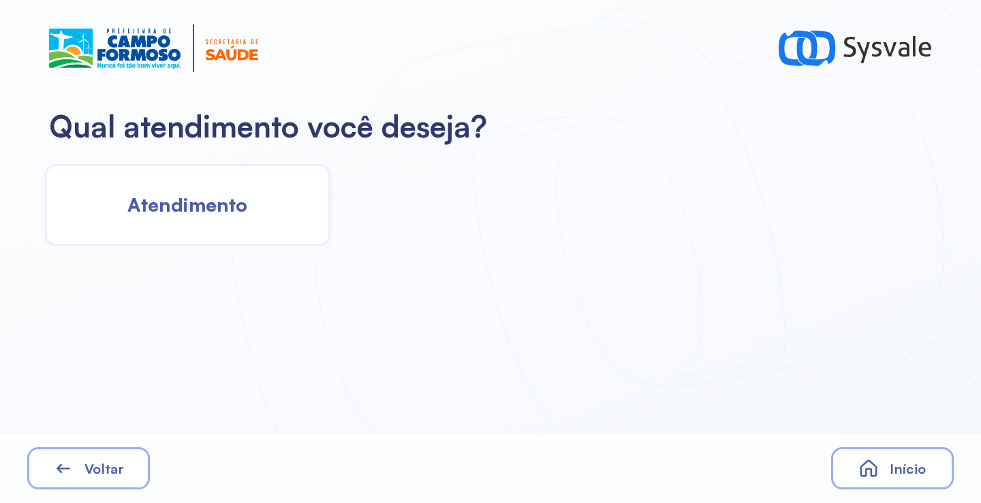
click at [237, 221] on div "Atendimento" at bounding box center [187, 205] width 285 height 82
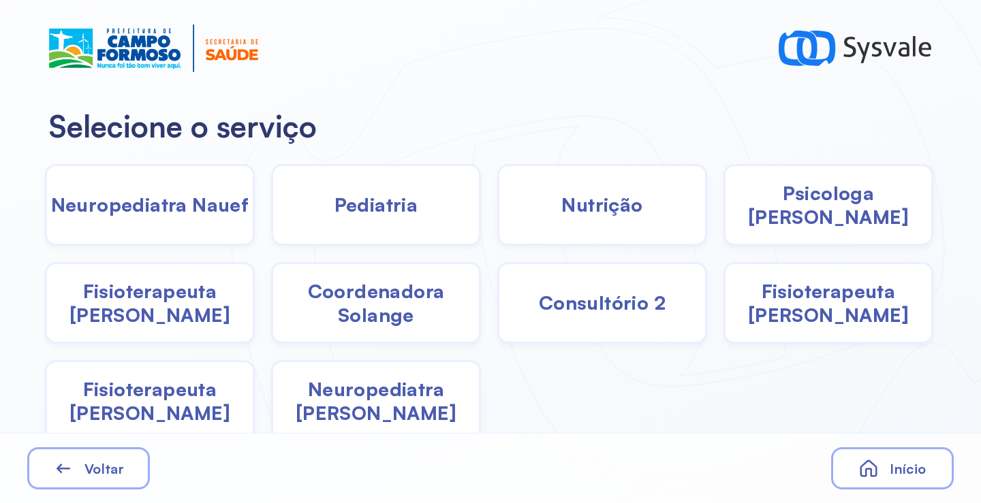
click at [414, 219] on div "Pediatria" at bounding box center [376, 205] width 210 height 82
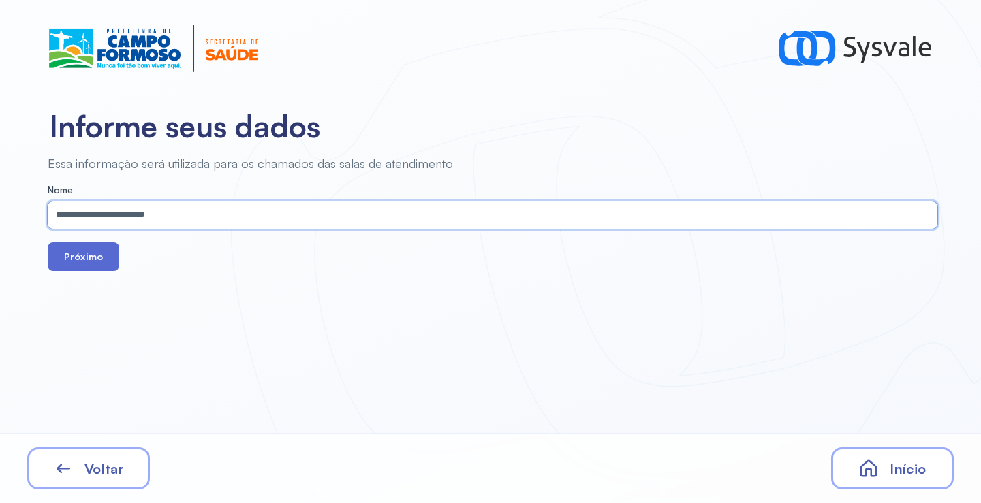
type input "**********"
click at [90, 262] on button "Próximo" at bounding box center [84, 257] width 72 height 29
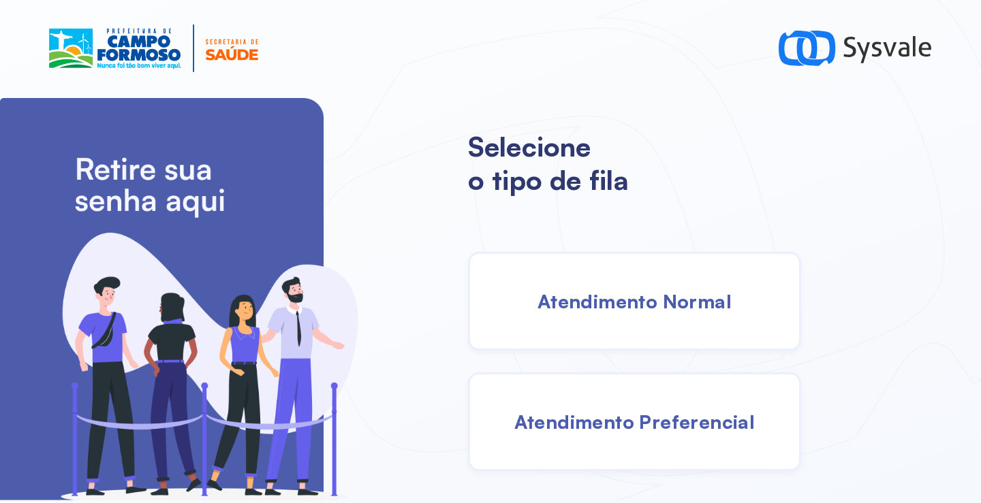
click at [630, 426] on span "Atendimento Preferencial" at bounding box center [634, 422] width 241 height 24
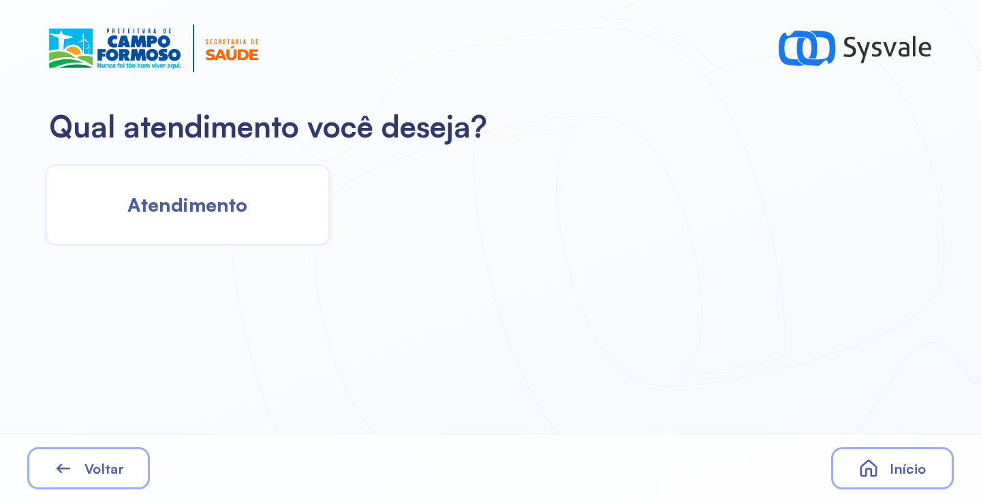
click at [245, 206] on span "Atendimento" at bounding box center [187, 205] width 120 height 24
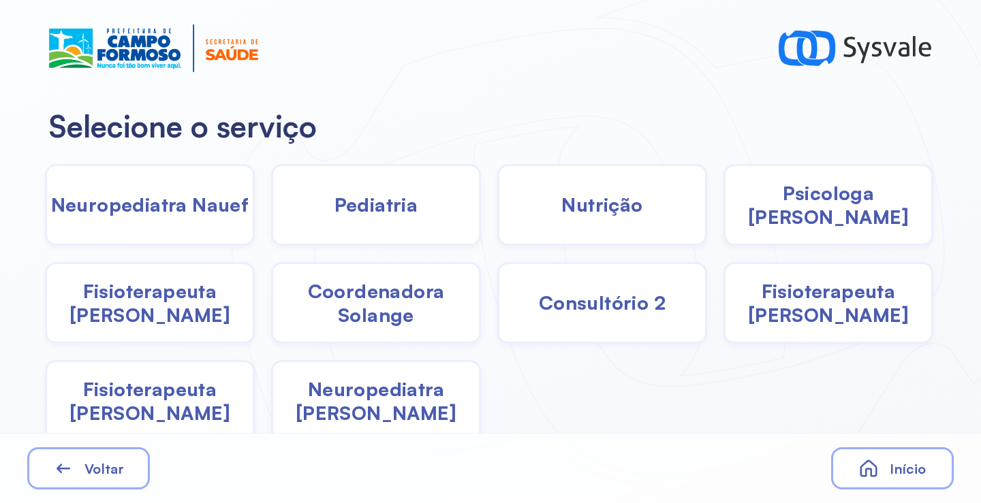
click at [364, 206] on span "Pediatria" at bounding box center [376, 205] width 84 height 24
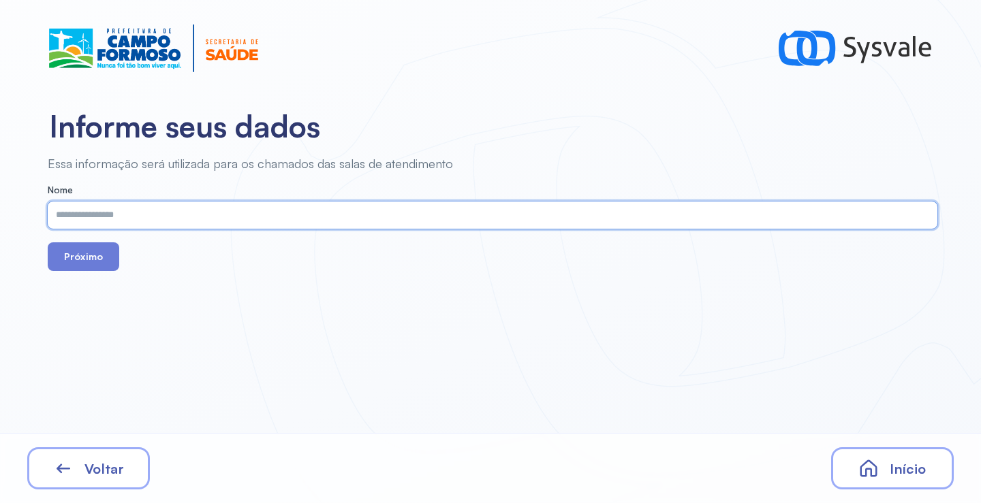
paste input "**********"
type input "**********"
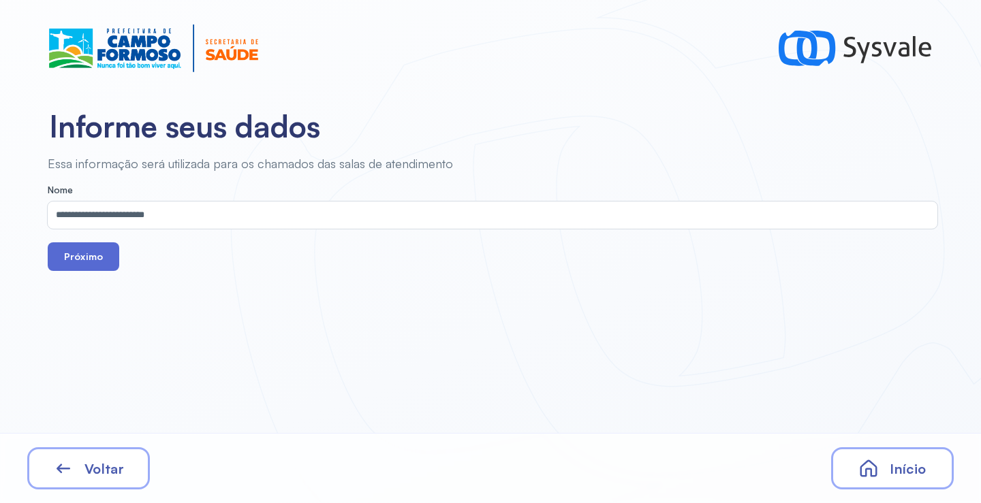
click at [85, 256] on button "Próximo" at bounding box center [84, 257] width 72 height 29
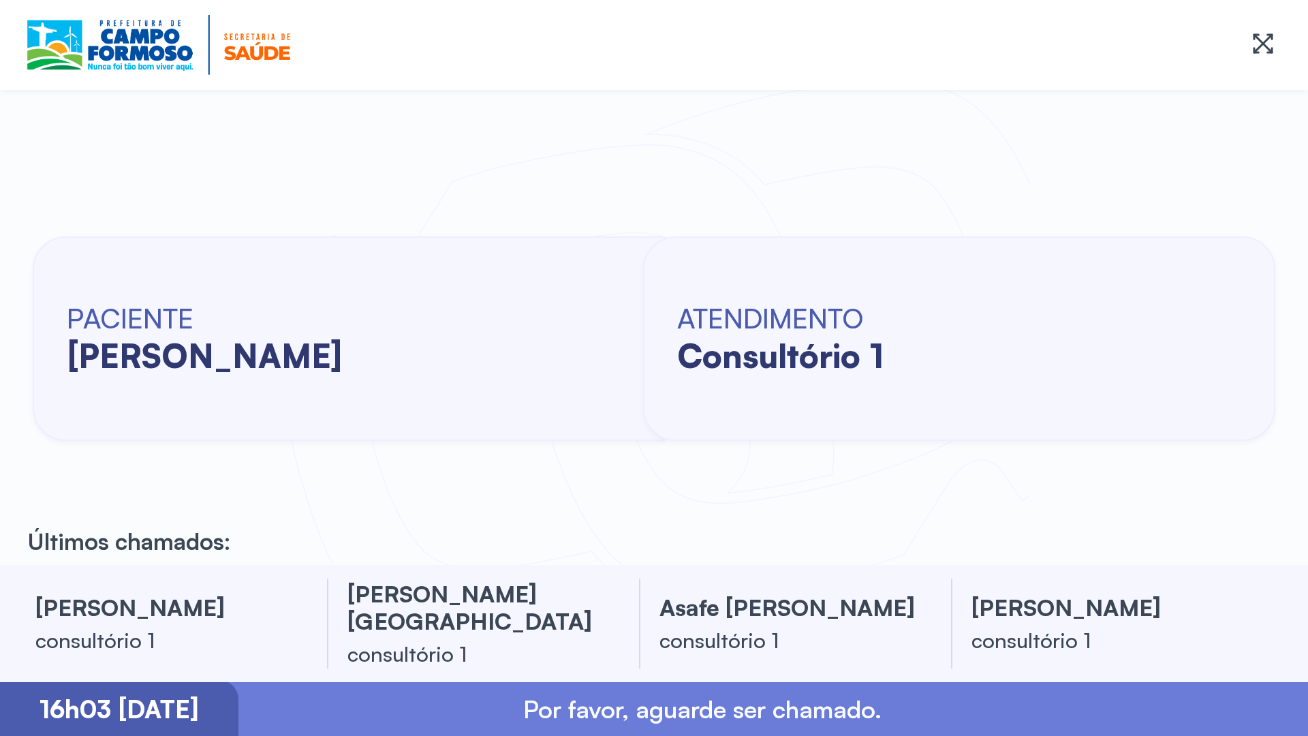
click at [0, 9] on div at bounding box center [654, 45] width 1308 height 90
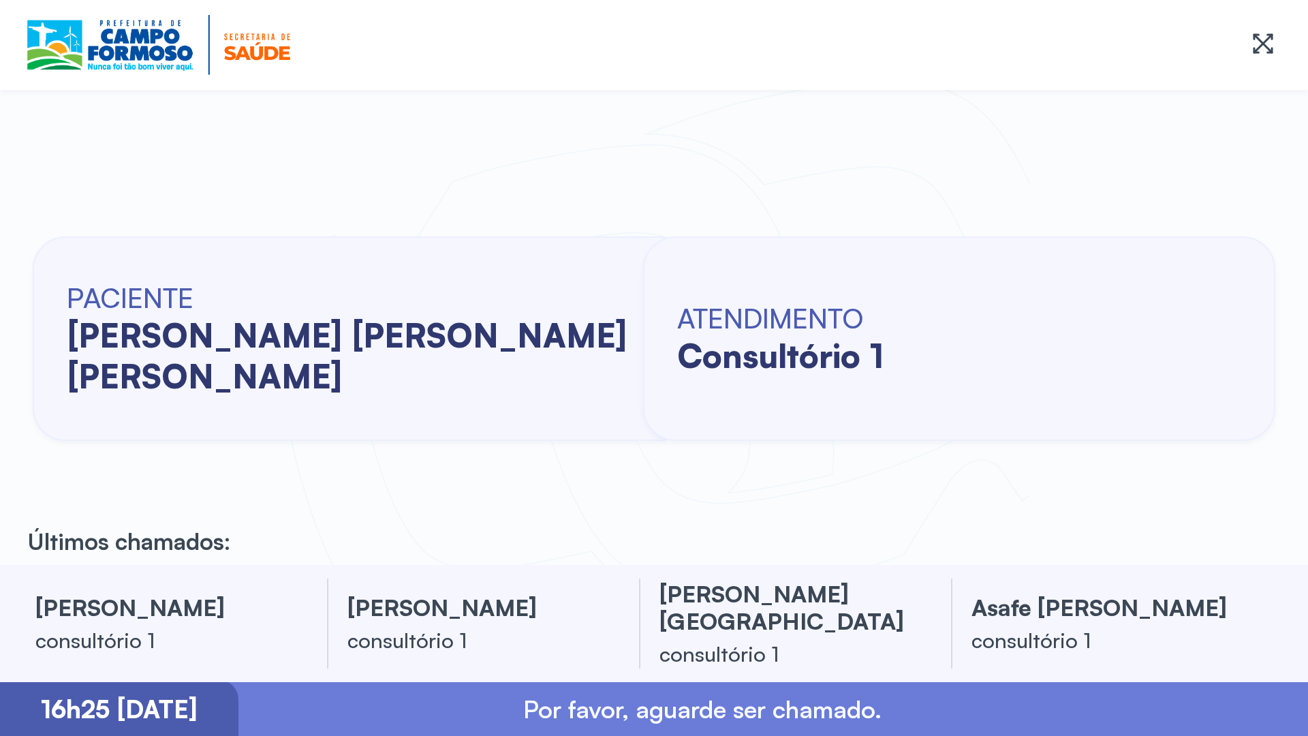
click at [5, 8] on div at bounding box center [654, 45] width 1308 height 90
